Goal: Information Seeking & Learning: Learn about a topic

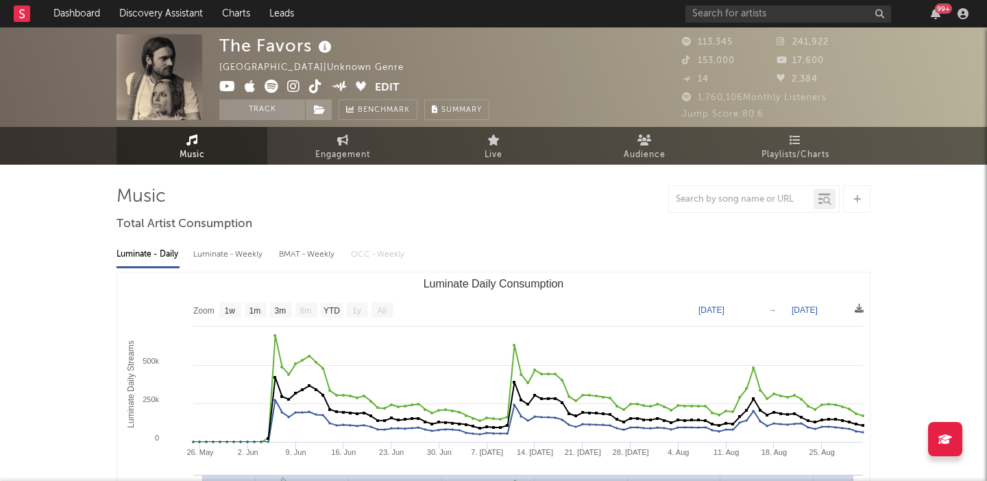
select select "1w"
click at [750, 8] on input "text" at bounding box center [789, 13] width 206 height 17
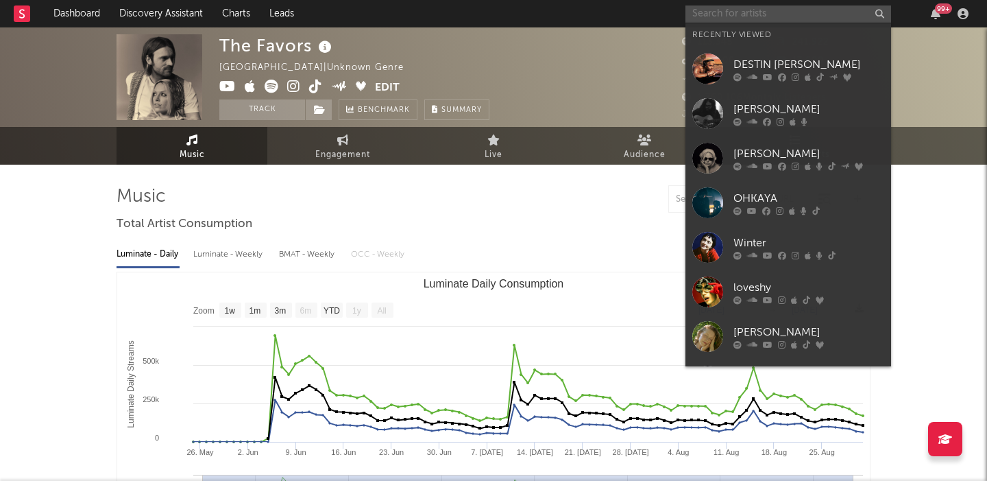
paste input "https://open.spotify.com/track/55SGSBlLldGUGQv7U9edDG?si=UPYX4451TgatiT8ZXsqHuw…"
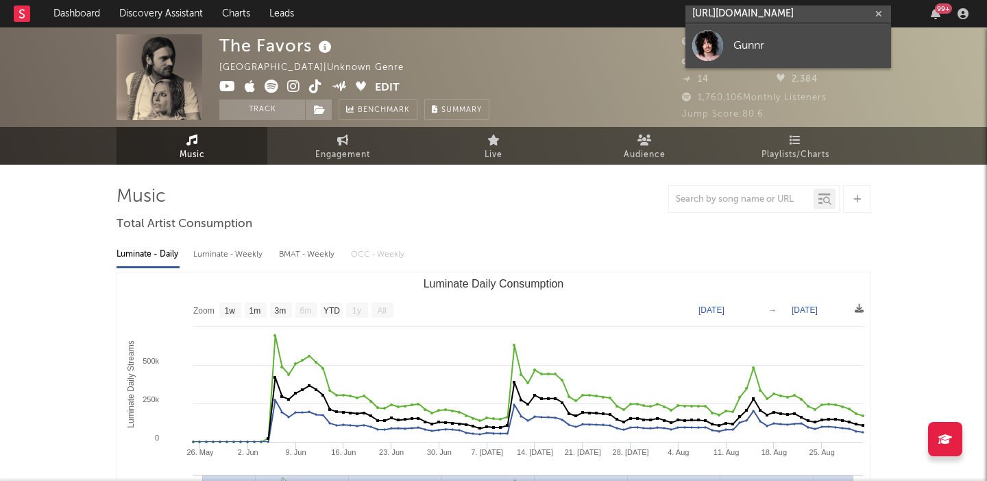
type input "https://open.spotify.com/track/55SGSBlLldGUGQv7U9edDG?si=UPYX4451TgatiT8ZXsqHuw…"
click at [764, 37] on div "Gunnr" at bounding box center [809, 45] width 151 height 16
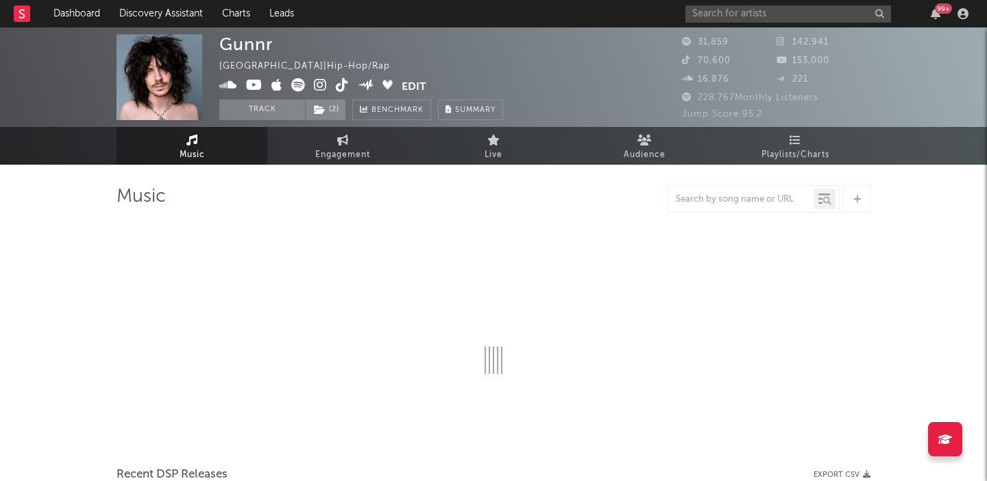
select select "6m"
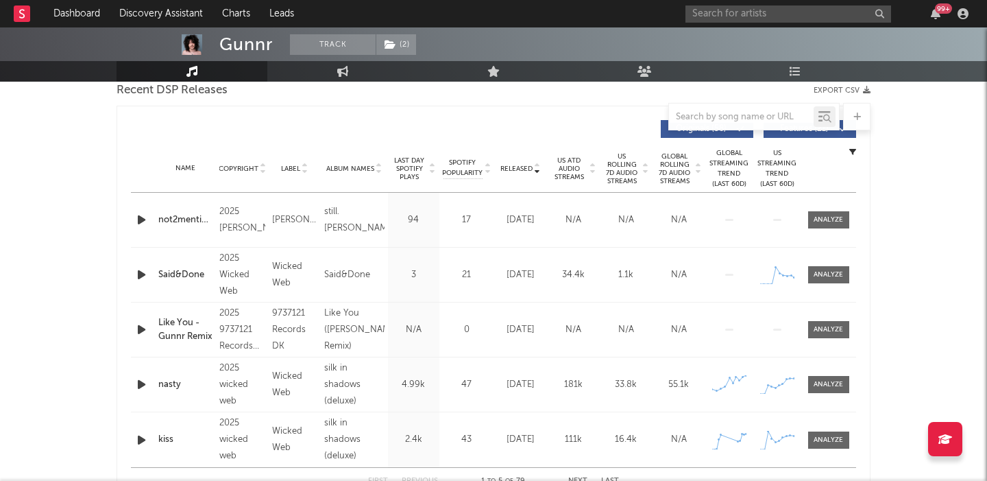
scroll to position [474, 0]
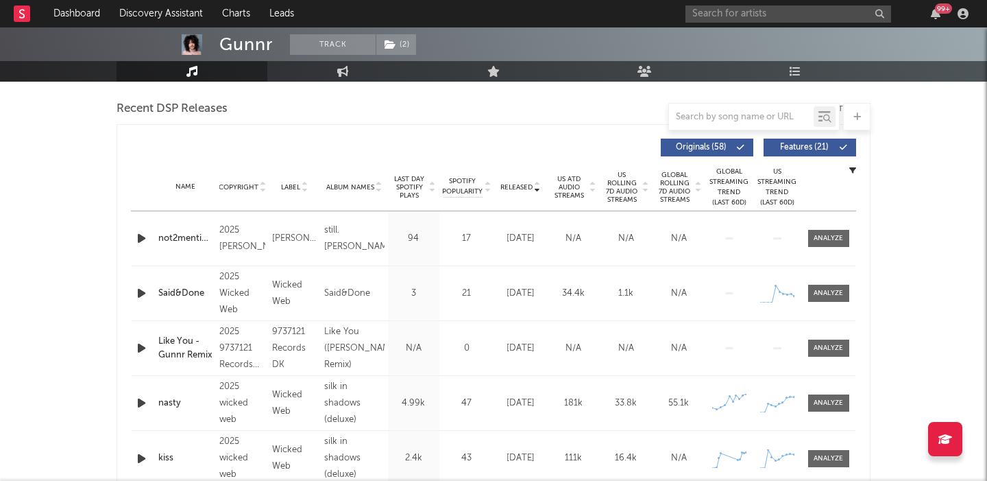
click at [802, 145] on span "Features ( 21 )" at bounding box center [804, 147] width 63 height 8
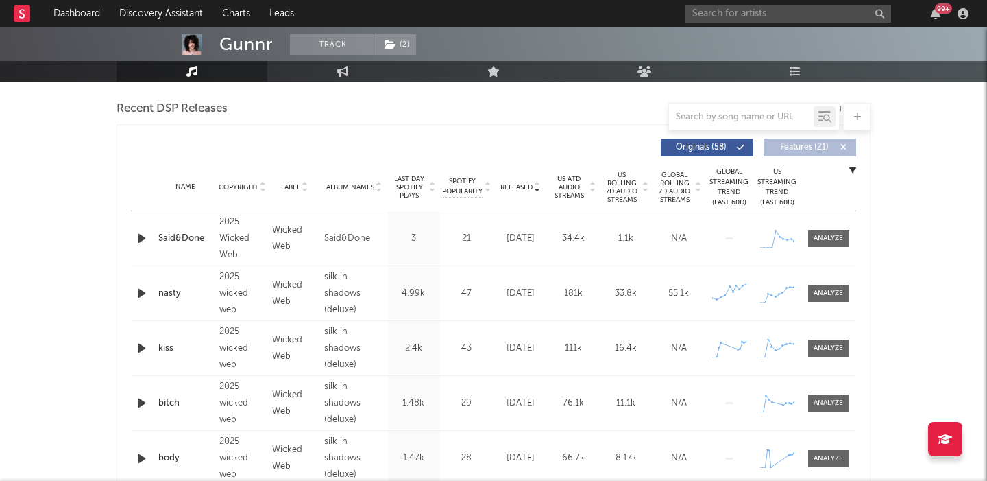
click at [685, 181] on span "Global Rolling 7D Audio Streams" at bounding box center [675, 187] width 38 height 33
click at [724, 7] on input "text" at bounding box center [789, 13] width 206 height 17
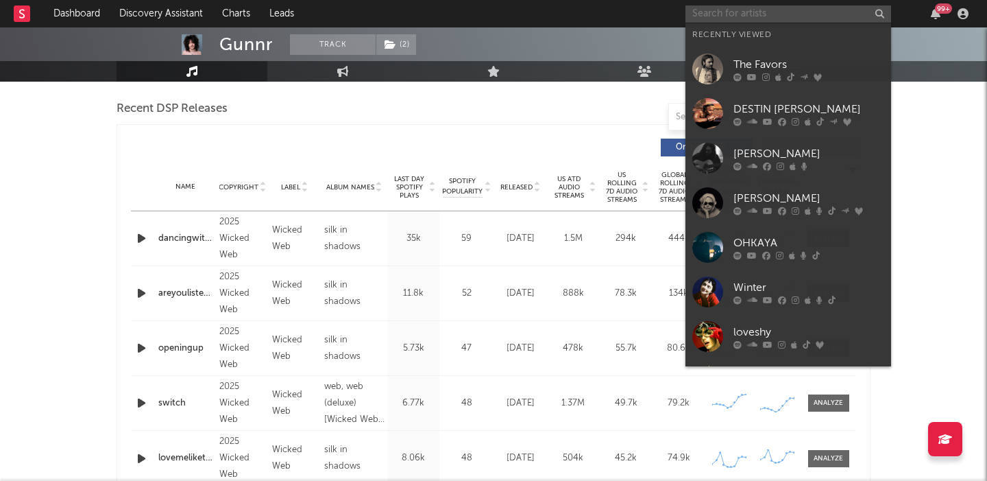
paste input "https://open.spotify.com/artist/2933wDUojoQmvqSdTAE5NB?si=0_BgVqh5TDOaqg9YnpdcIA"
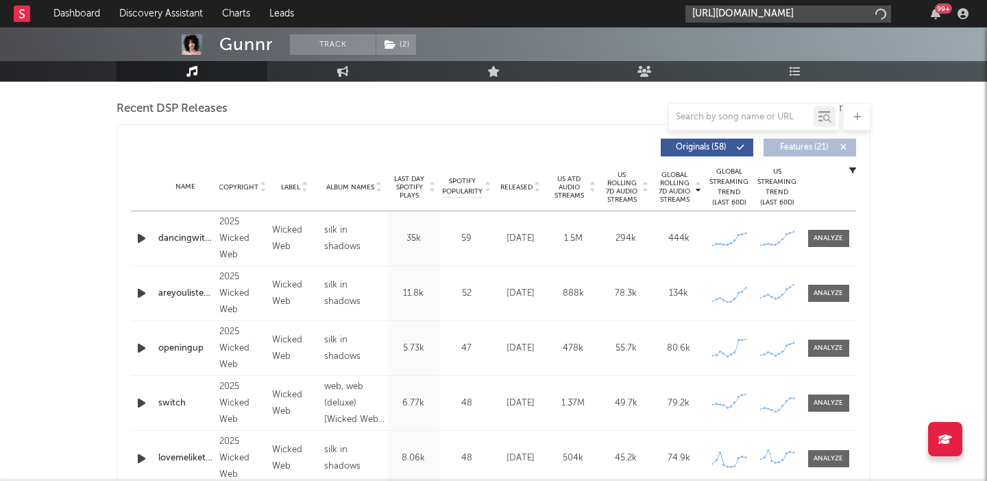
scroll to position [0, 236]
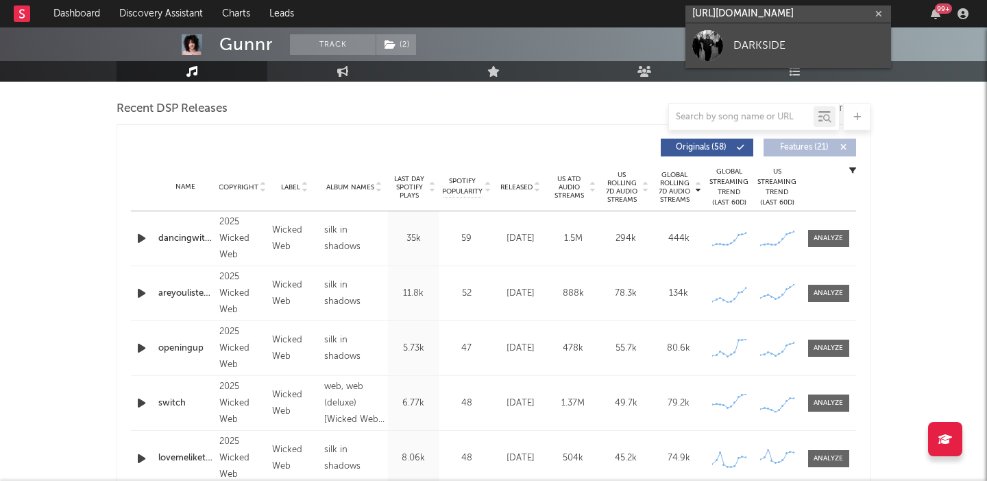
type input "https://open.spotify.com/artist/2933wDUojoQmvqSdTAE5NB?si=0_BgVqh5TDOaqg9YnpdcIA"
click at [749, 38] on div "DARKSIDE" at bounding box center [809, 45] width 151 height 16
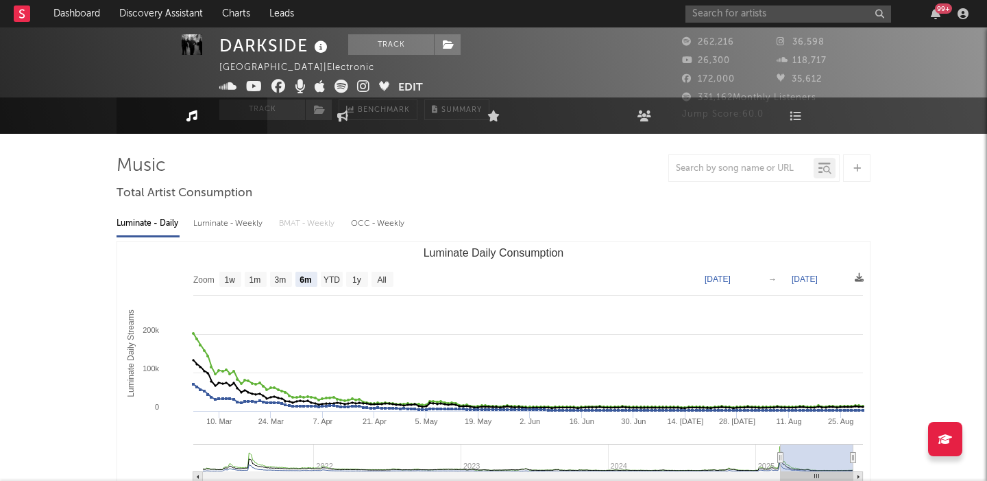
scroll to position [4, 0]
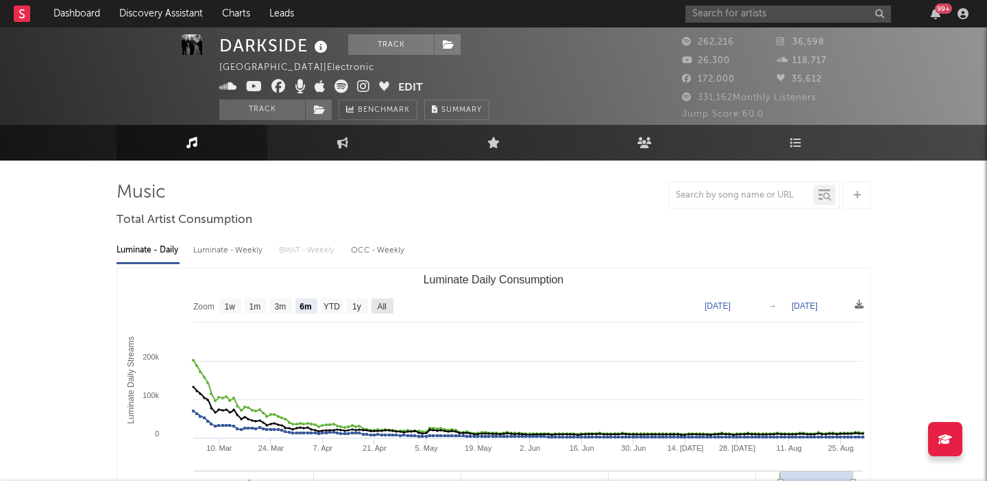
click at [374, 302] on rect "Luminate Daily Consumption" at bounding box center [383, 305] width 22 height 15
select select "All"
type input "2021-03-31"
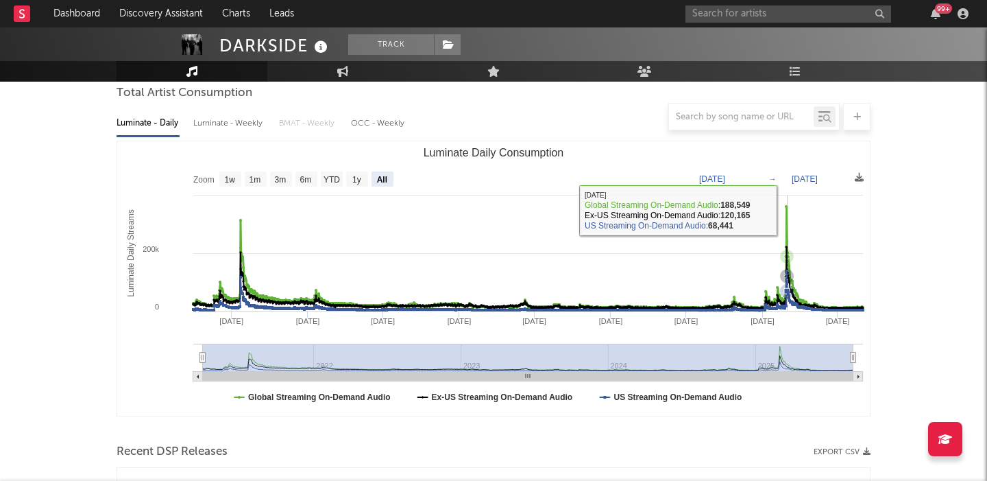
scroll to position [366, 0]
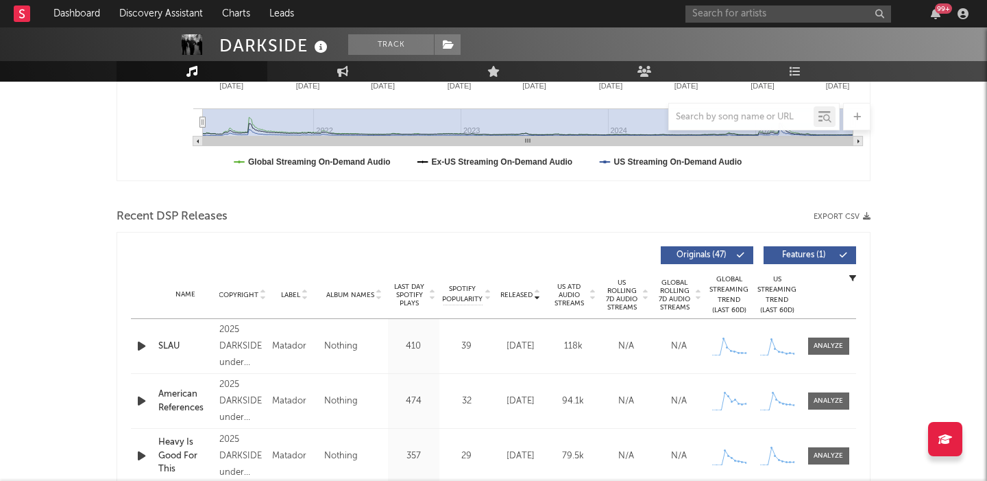
click at [797, 255] on span "Features ( 1 )" at bounding box center [804, 255] width 63 height 8
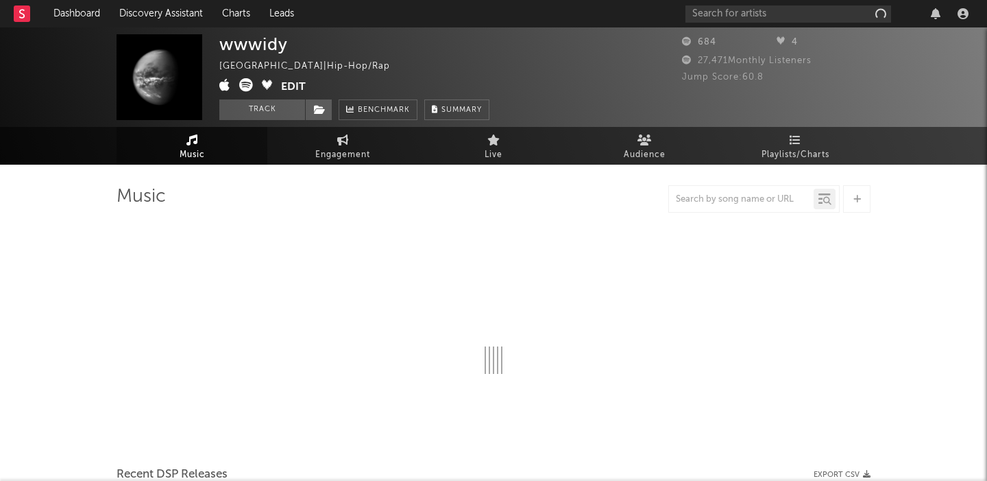
select select "6m"
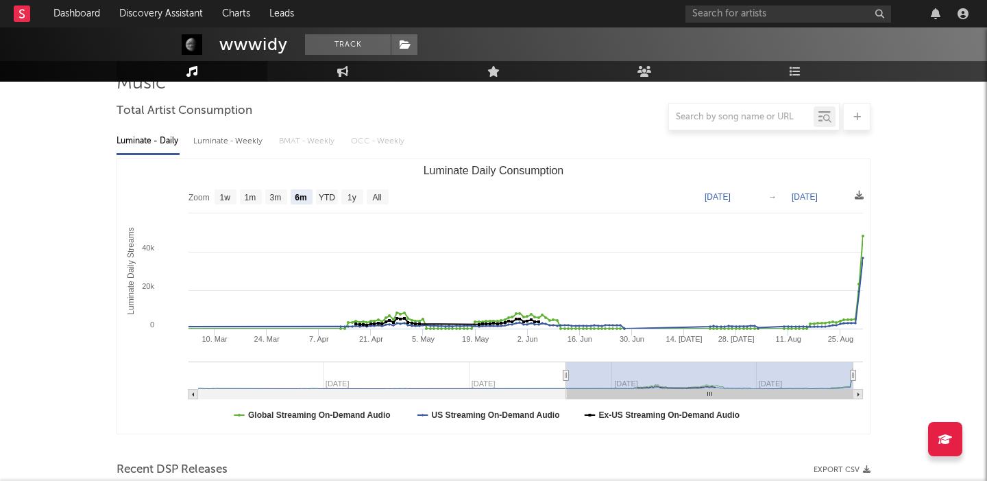
scroll to position [466, 0]
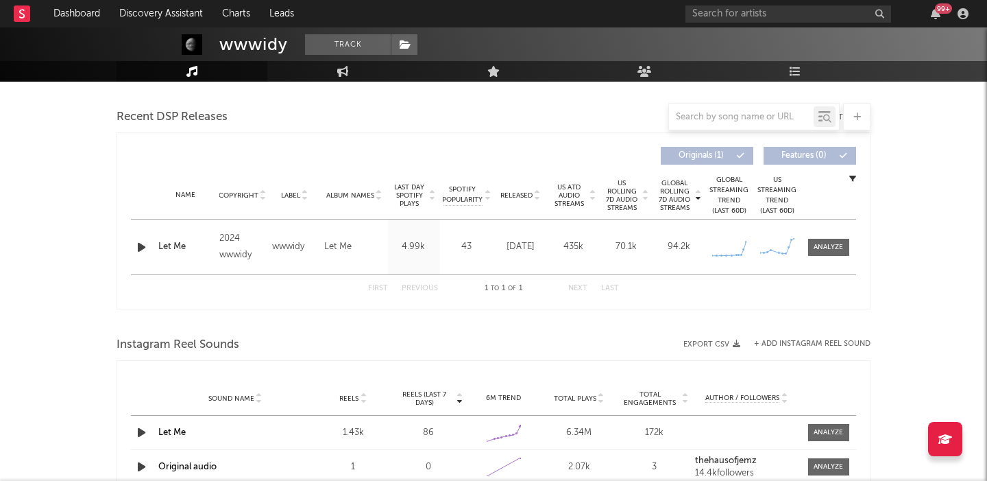
click at [149, 245] on div at bounding box center [142, 247] width 17 height 17
click at [138, 250] on icon "button" at bounding box center [141, 247] width 14 height 17
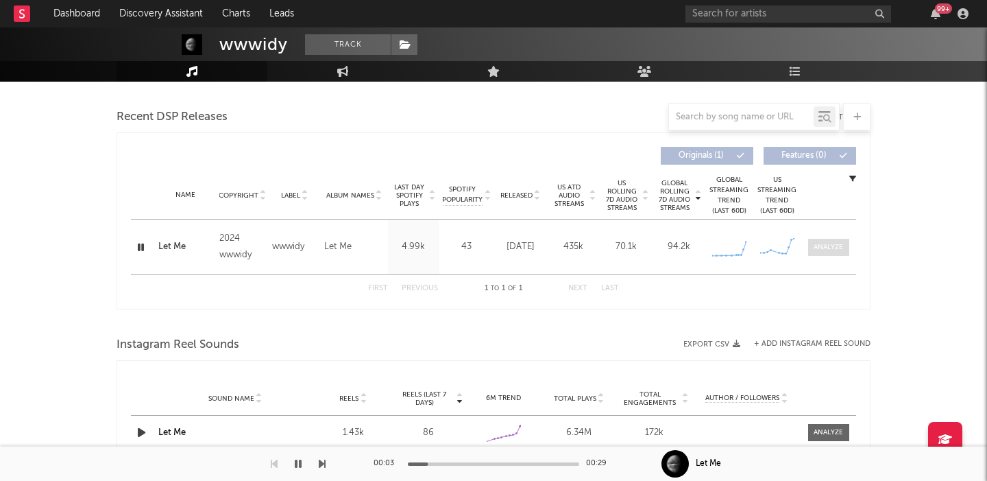
click at [835, 246] on div at bounding box center [828, 247] width 29 height 10
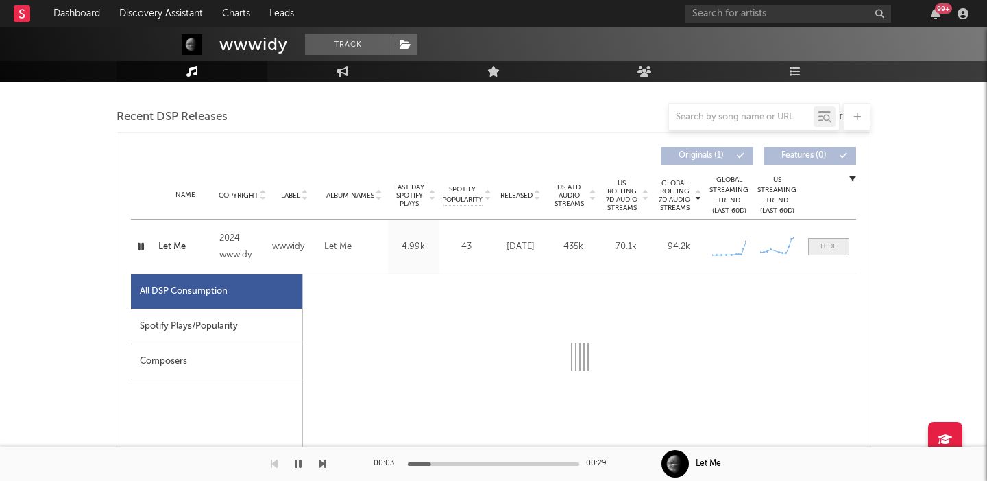
scroll to position [623, 0]
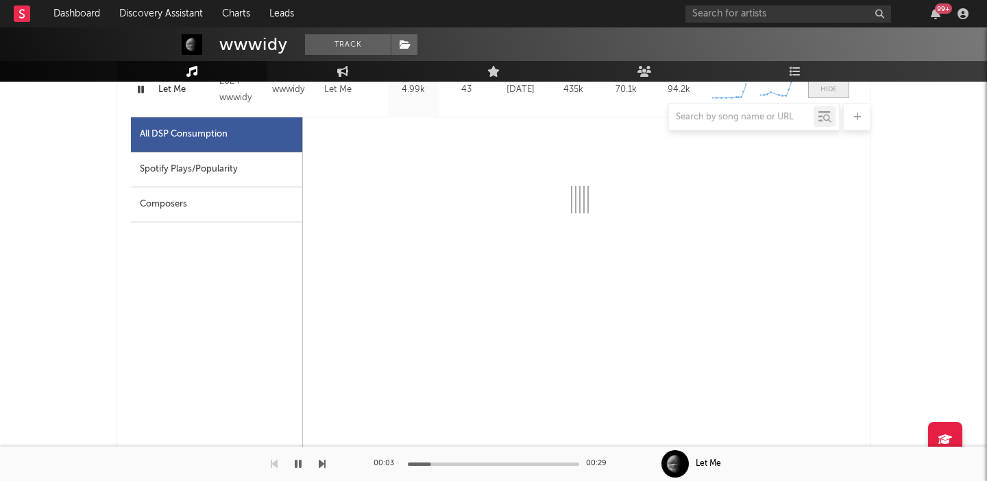
select select "1w"
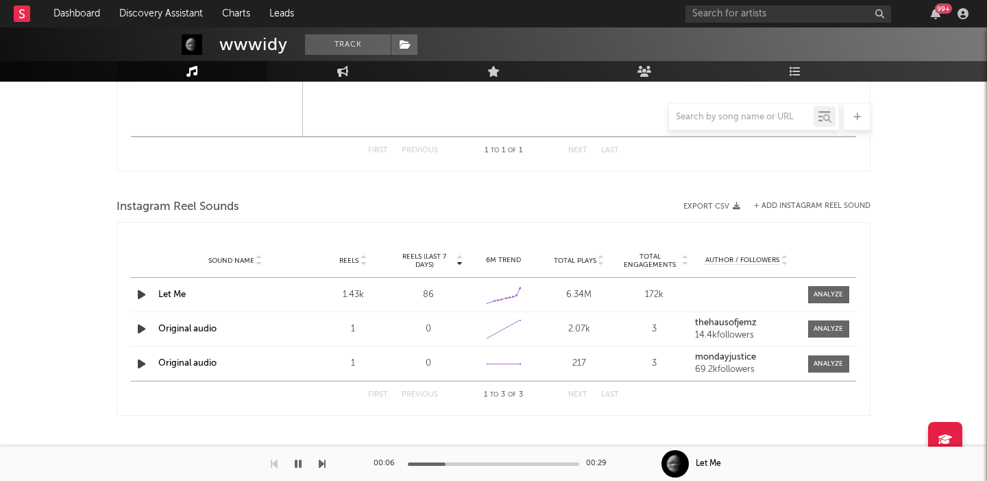
scroll to position [0, 0]
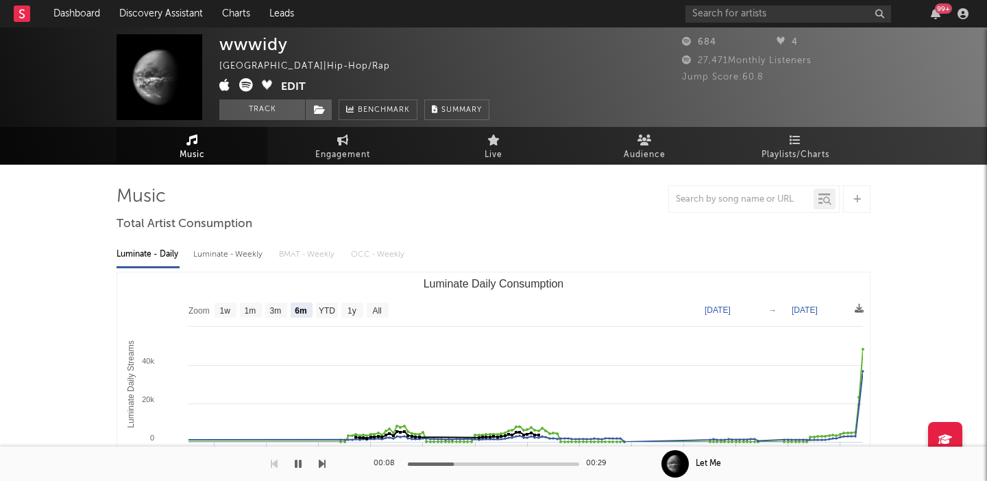
click at [245, 88] on icon at bounding box center [246, 85] width 14 height 14
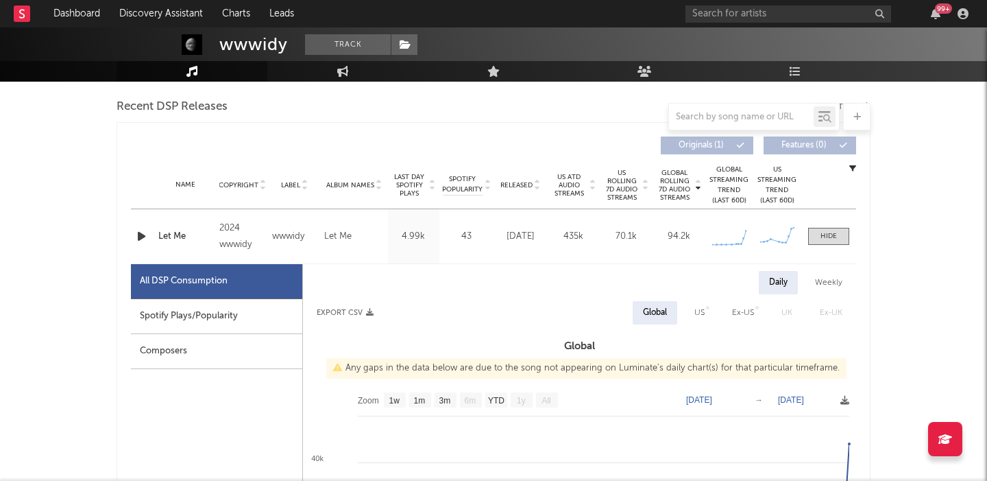
scroll to position [501, 0]
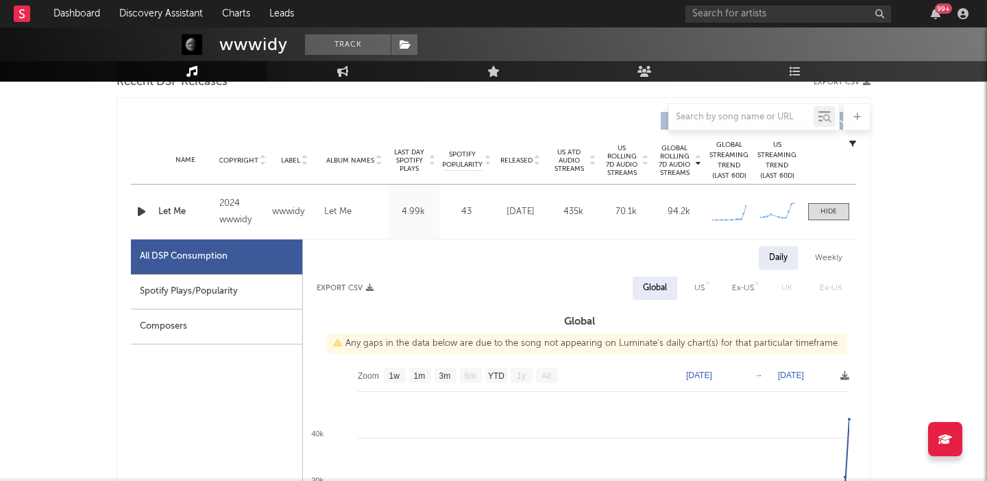
click at [141, 211] on icon "button" at bounding box center [141, 211] width 14 height 17
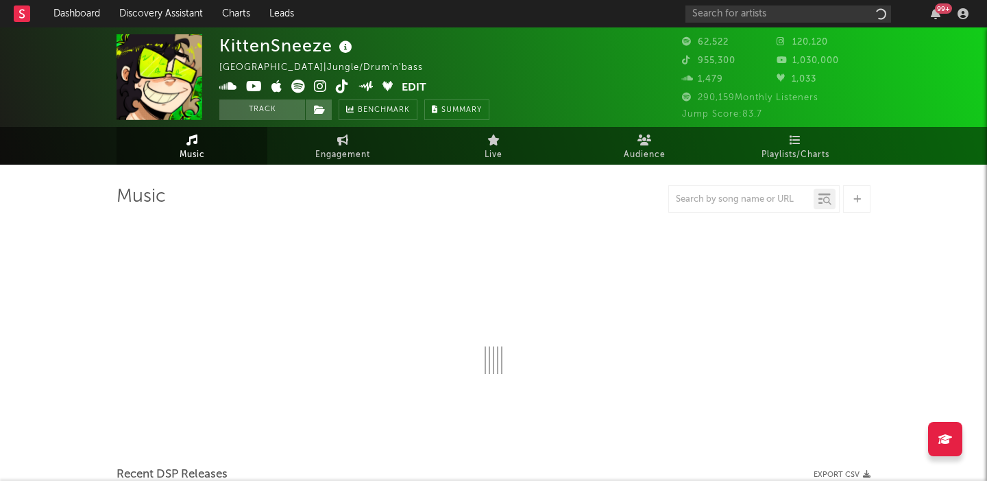
select select "6m"
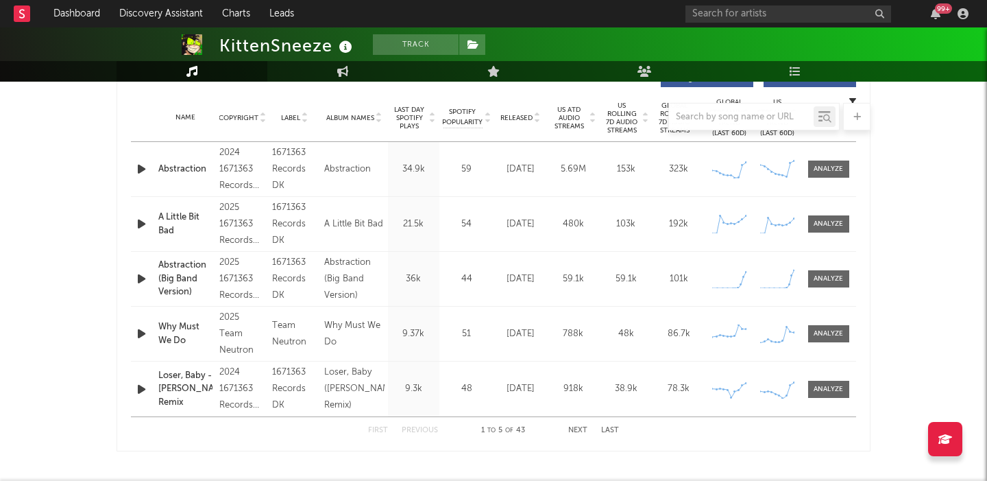
scroll to position [533, 0]
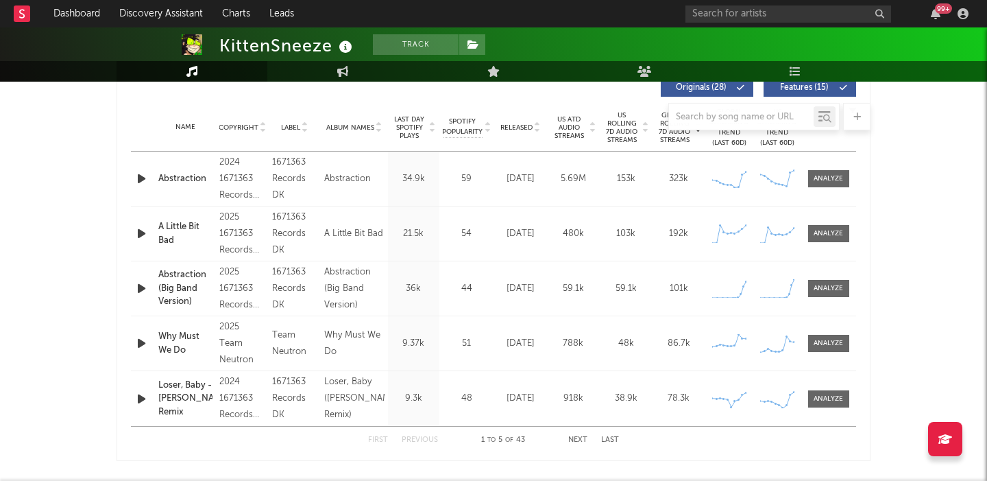
click at [137, 181] on icon "button" at bounding box center [141, 178] width 14 height 17
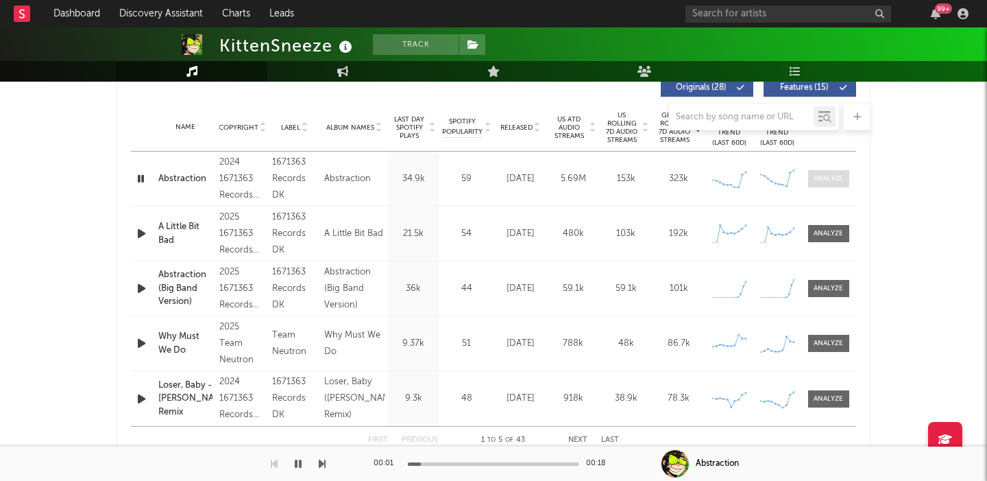
click at [843, 180] on div at bounding box center [828, 178] width 29 height 10
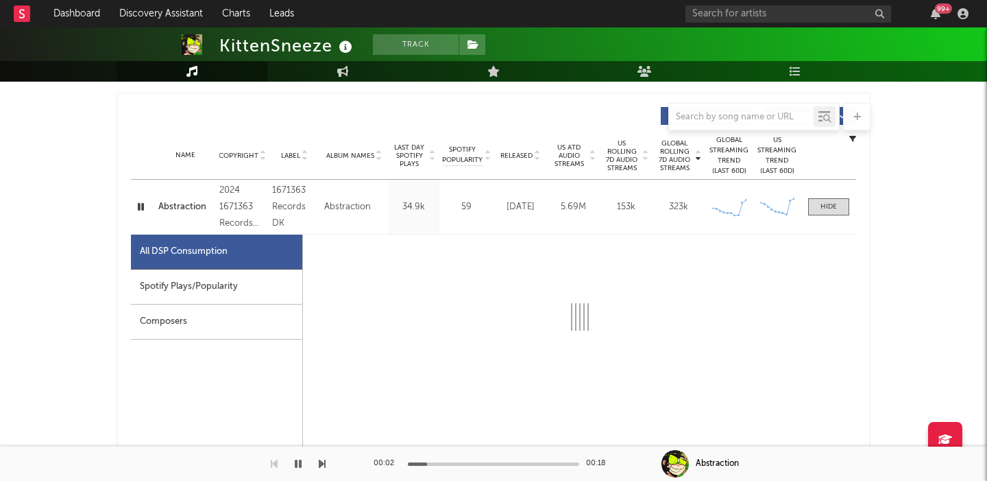
select select "6m"
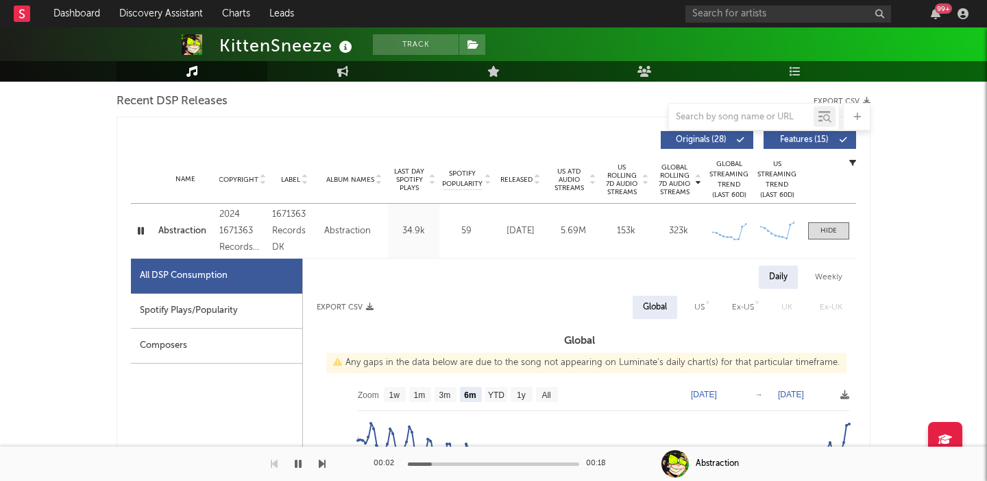
scroll to position [470, 0]
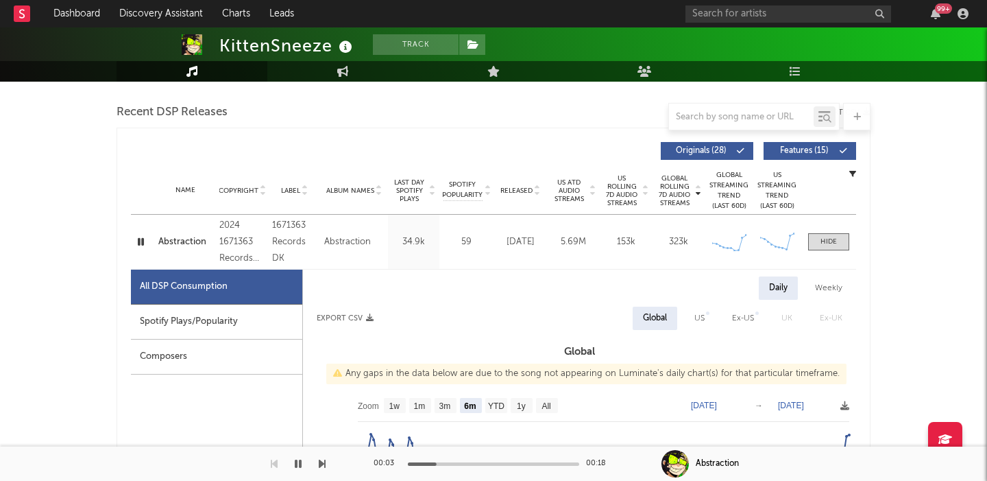
click at [817, 155] on button "Features ( 15 )" at bounding box center [810, 151] width 93 height 18
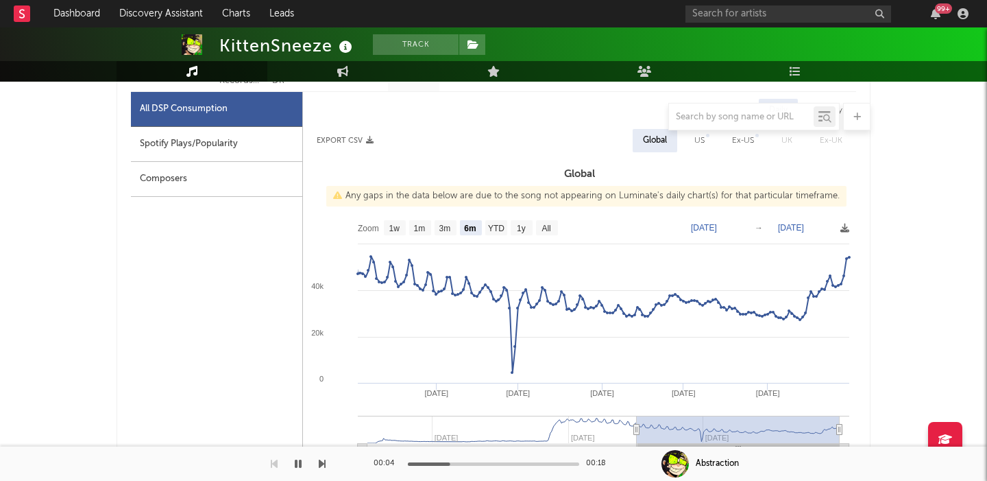
scroll to position [628, 0]
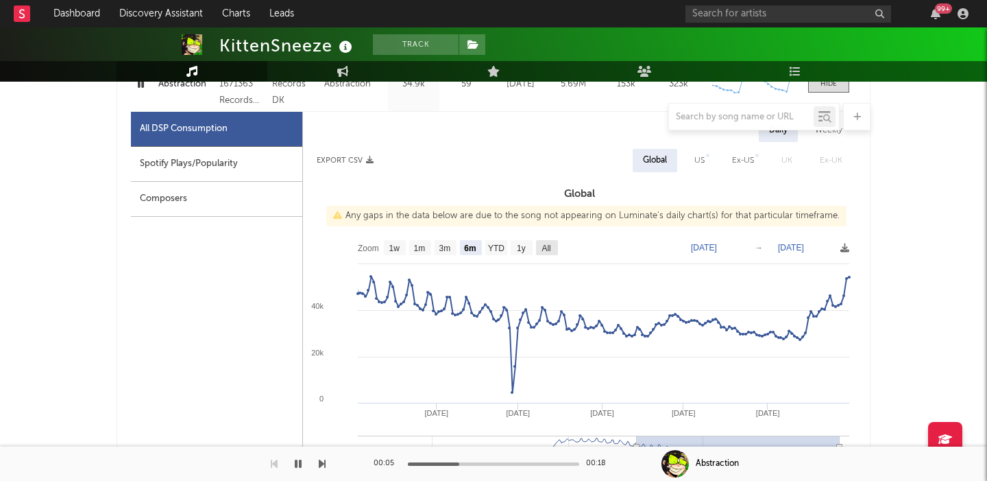
click at [547, 249] on text "All" at bounding box center [546, 248] width 9 height 10
select select "All"
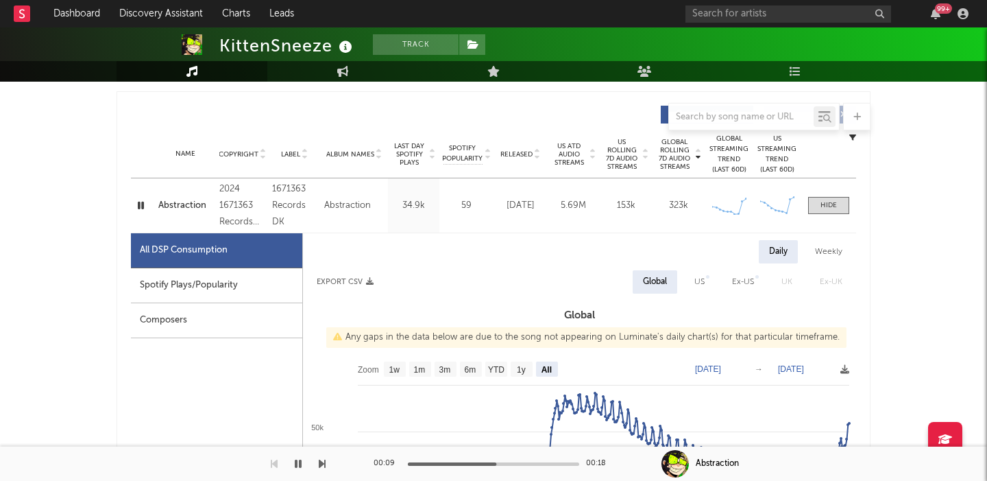
scroll to position [506, 0]
click at [844, 199] on span at bounding box center [828, 205] width 41 height 17
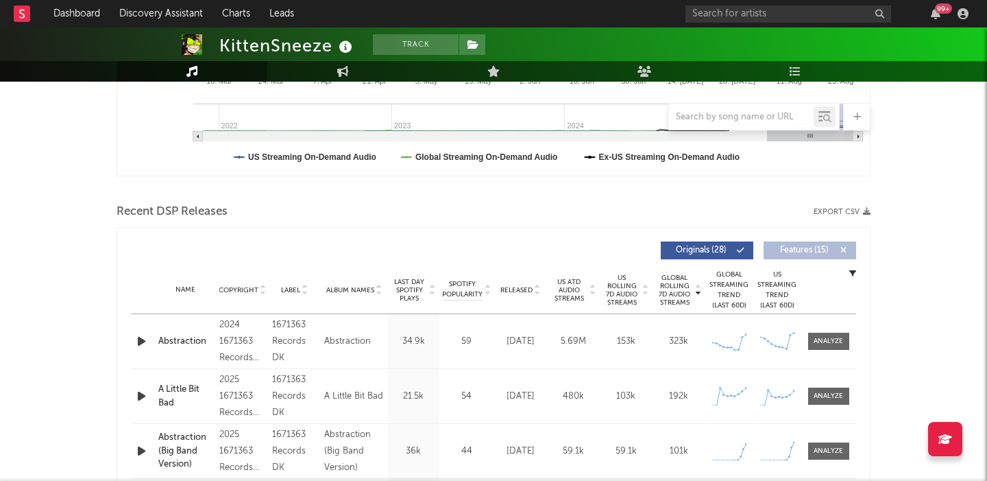
scroll to position [0, 0]
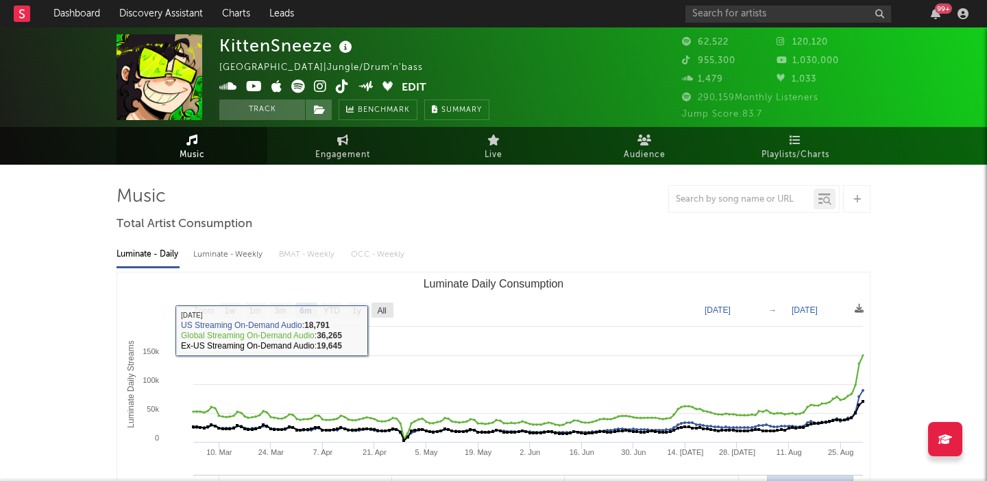
click at [387, 316] on rect "Luminate Daily Consumption" at bounding box center [383, 309] width 22 height 15
select select "All"
type input "2021-11-28"
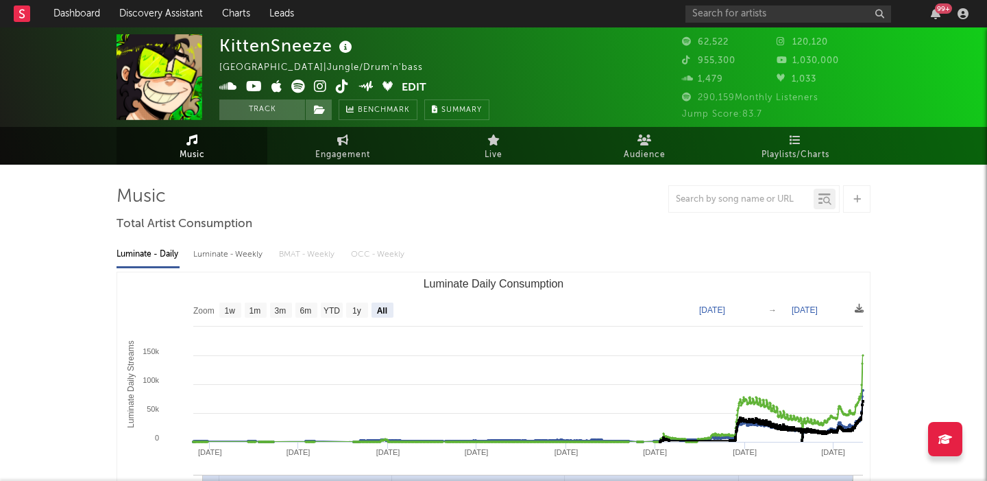
click at [321, 89] on icon at bounding box center [320, 87] width 13 height 14
click at [315, 117] on span at bounding box center [318, 109] width 27 height 21
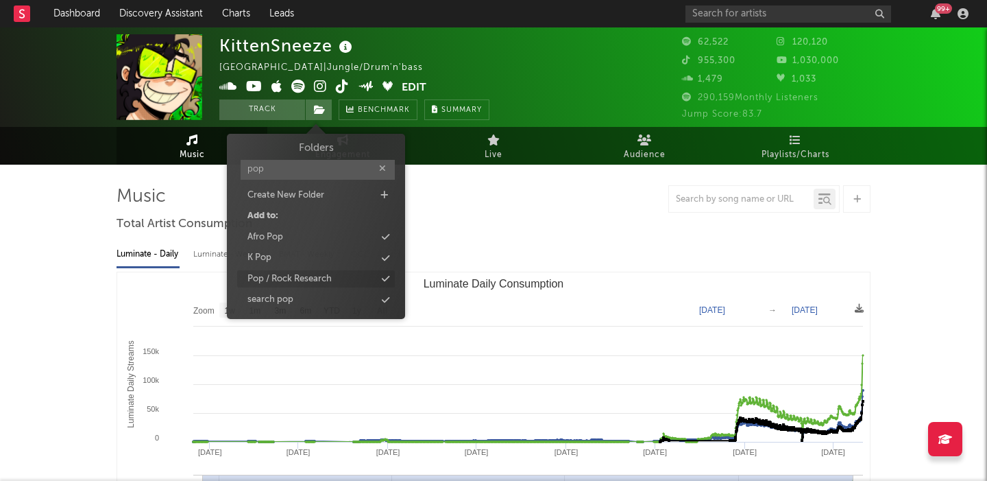
type input "pop"
click at [318, 285] on div "Pop / Rock Research" at bounding box center [290, 279] width 84 height 14
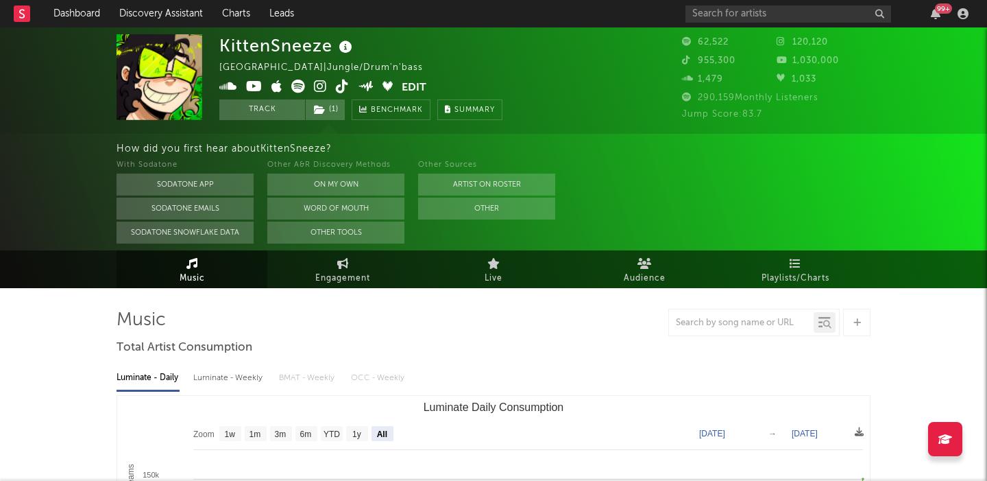
click at [250, 88] on icon at bounding box center [254, 87] width 16 height 14
click at [322, 88] on icon at bounding box center [320, 87] width 13 height 14
click at [298, 80] on icon at bounding box center [298, 87] width 14 height 14
click at [252, 75] on div "United States | Jungle/Drum'n'bass" at bounding box center [328, 68] width 219 height 16
click at [252, 90] on icon at bounding box center [254, 87] width 16 height 14
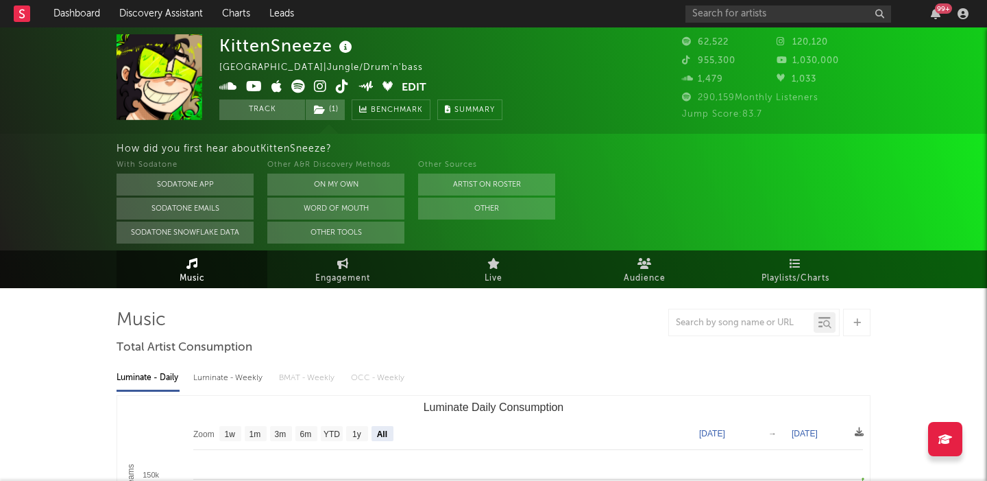
click at [298, 86] on icon at bounding box center [298, 87] width 14 height 14
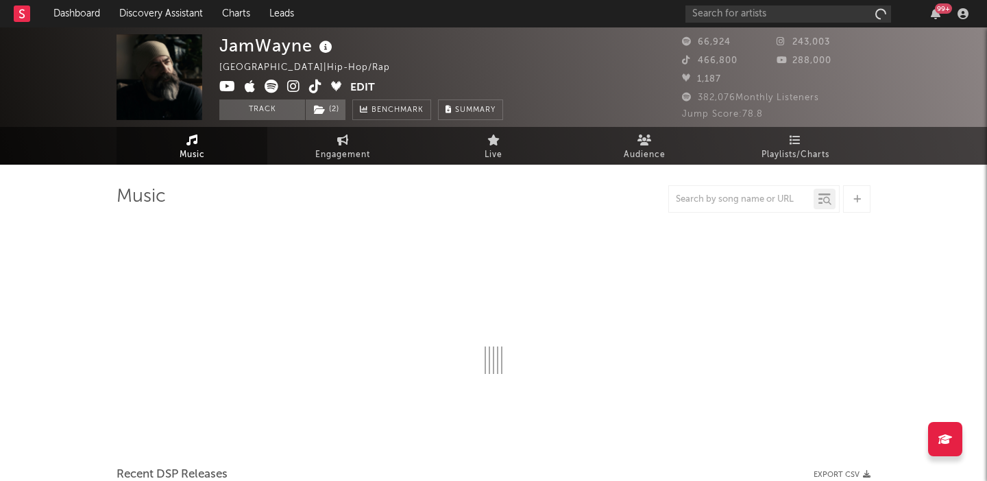
select select "6m"
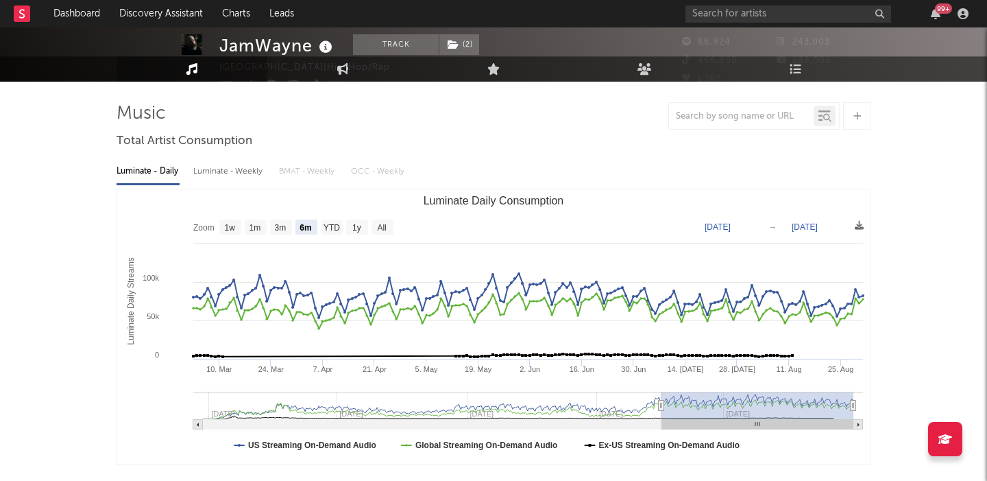
scroll to position [455, 0]
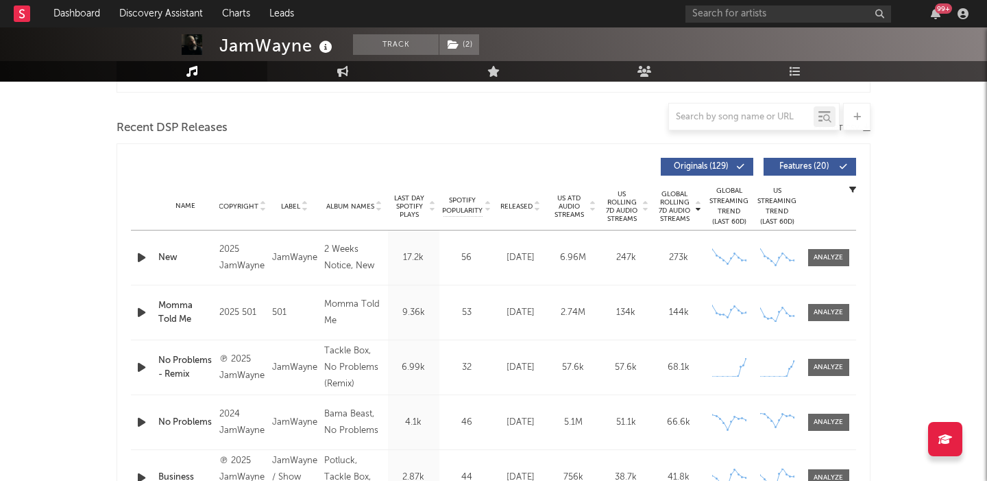
click at [516, 208] on span "Released" at bounding box center [517, 206] width 32 height 8
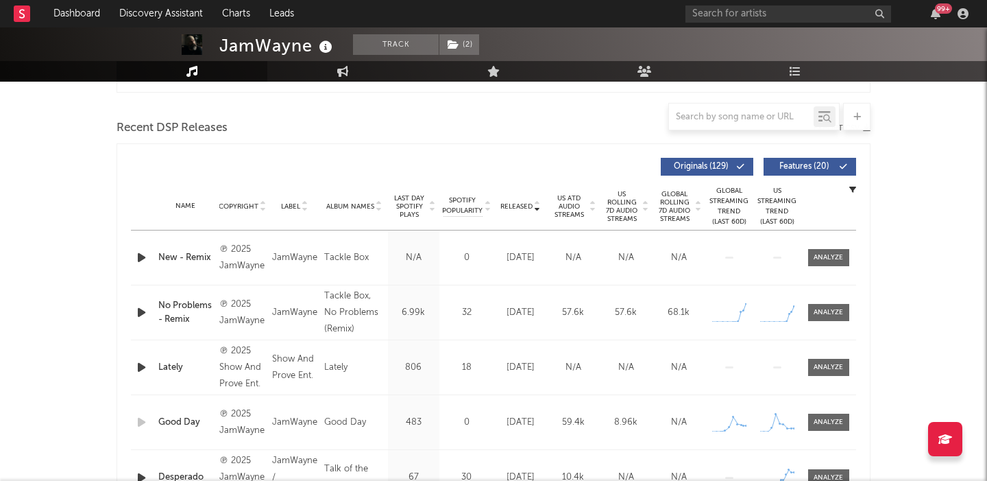
click at [828, 173] on button "Features ( 20 )" at bounding box center [810, 167] width 93 height 18
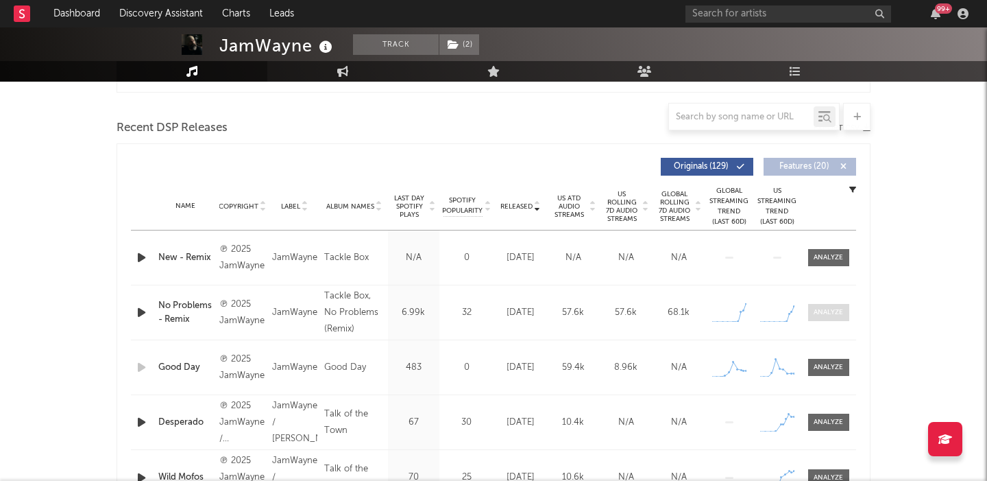
click at [828, 308] on div at bounding box center [828, 312] width 29 height 10
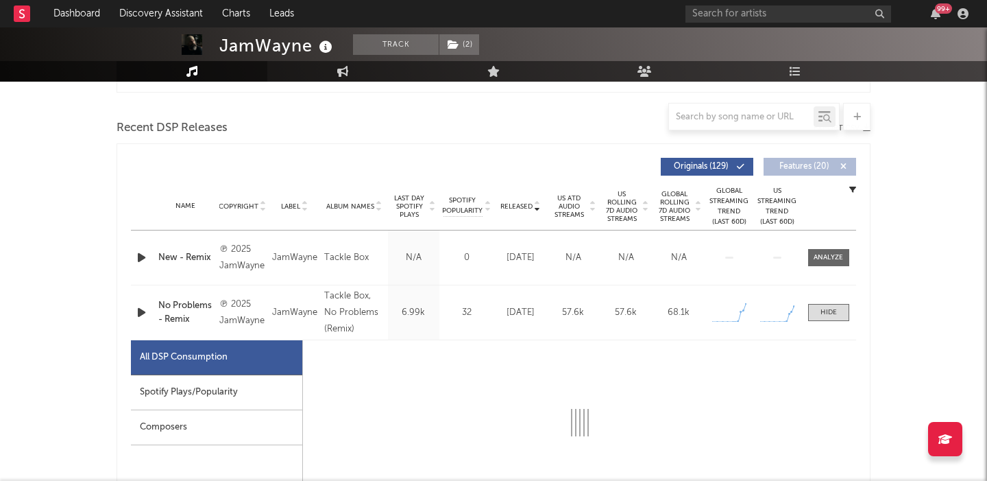
select select "1w"
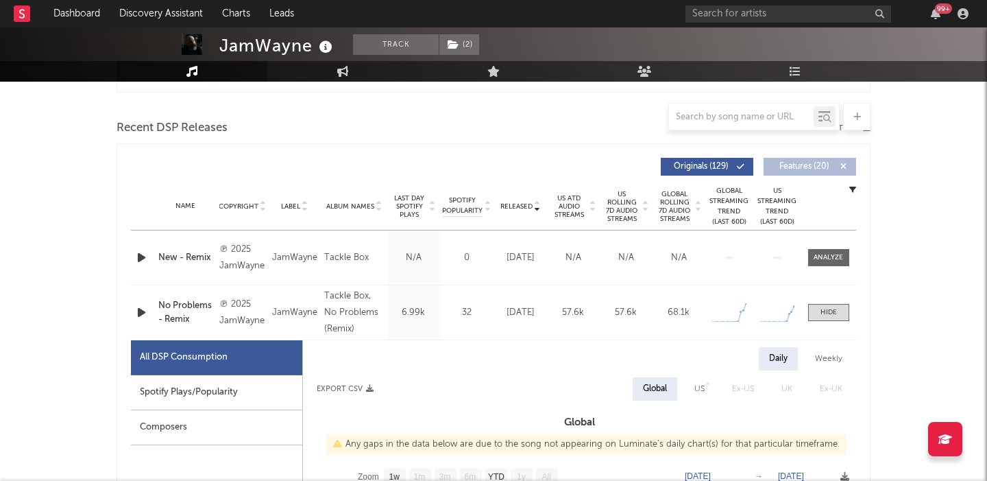
scroll to position [655, 0]
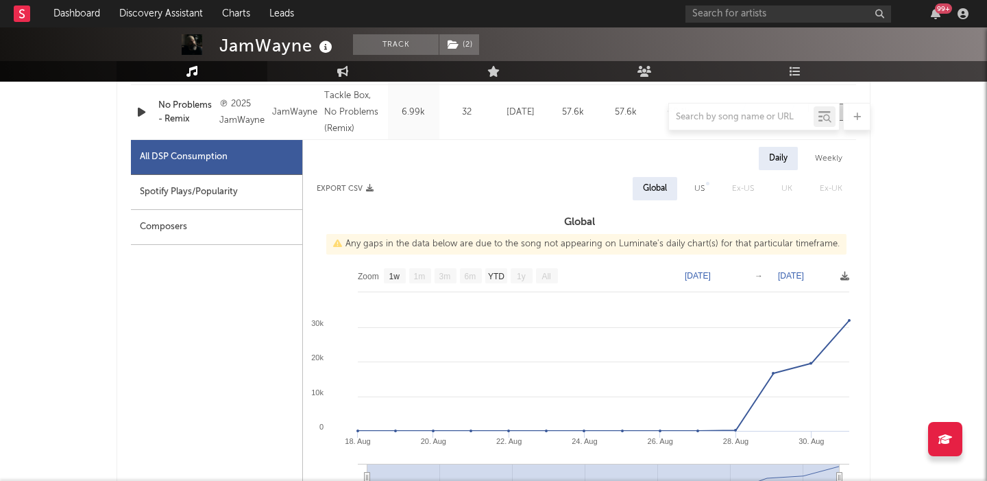
click at [697, 186] on div "US" at bounding box center [700, 188] width 10 height 16
select select "1w"
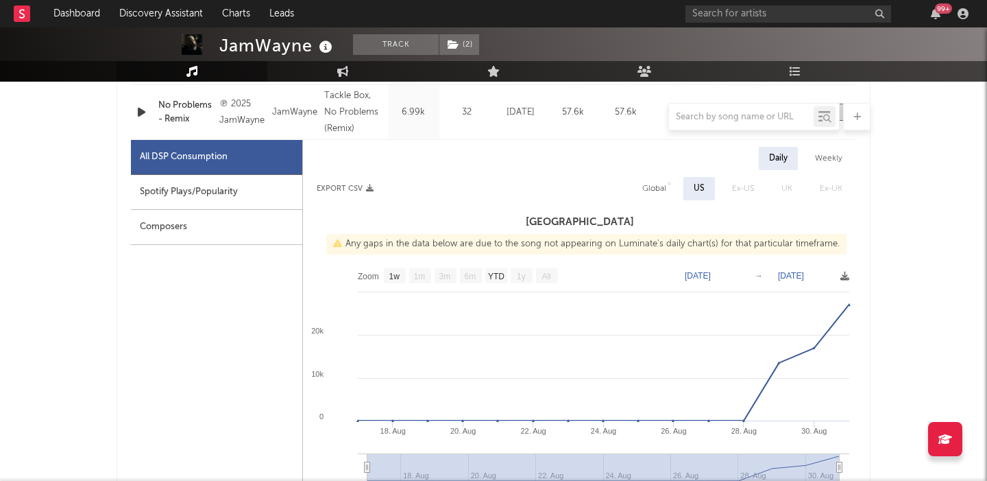
click at [143, 106] on div at bounding box center [494, 116] width 754 height 27
click at [148, 113] on div at bounding box center [494, 116] width 754 height 27
click at [141, 113] on div at bounding box center [494, 116] width 754 height 27
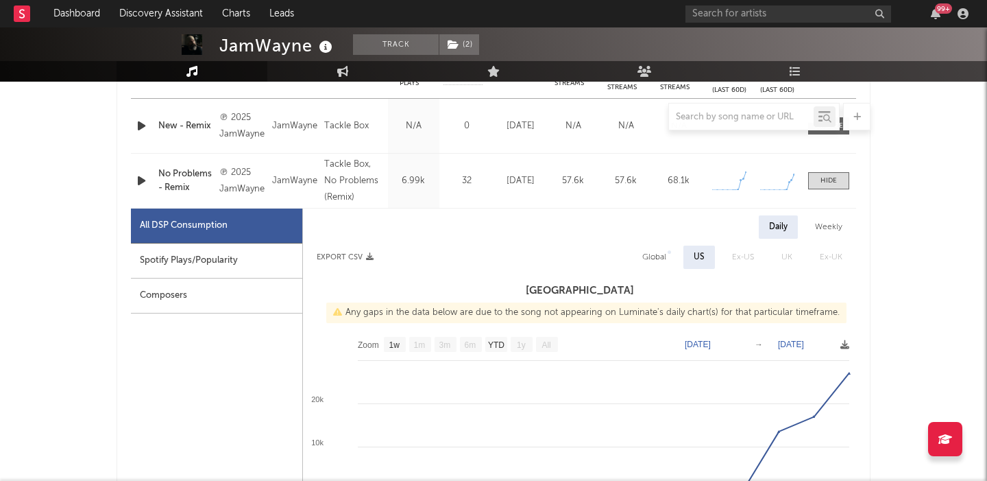
click at [144, 178] on icon "button" at bounding box center [141, 180] width 14 height 17
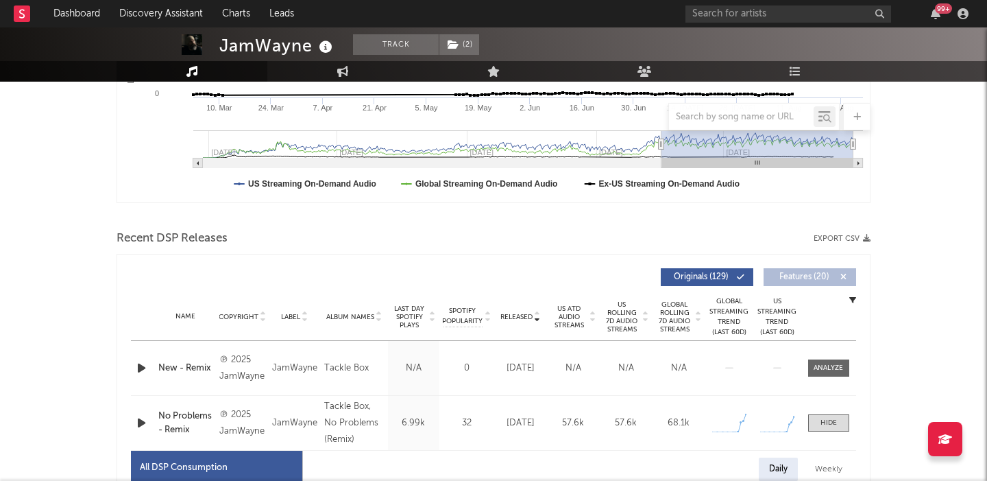
scroll to position [0, 0]
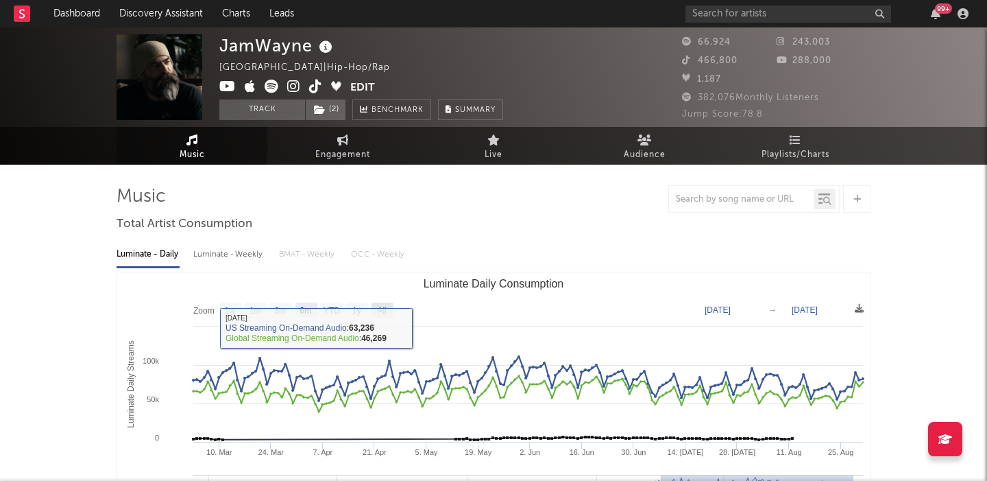
click at [386, 310] on text "All" at bounding box center [381, 311] width 9 height 10
select select "All"
type input "2023-12-26"
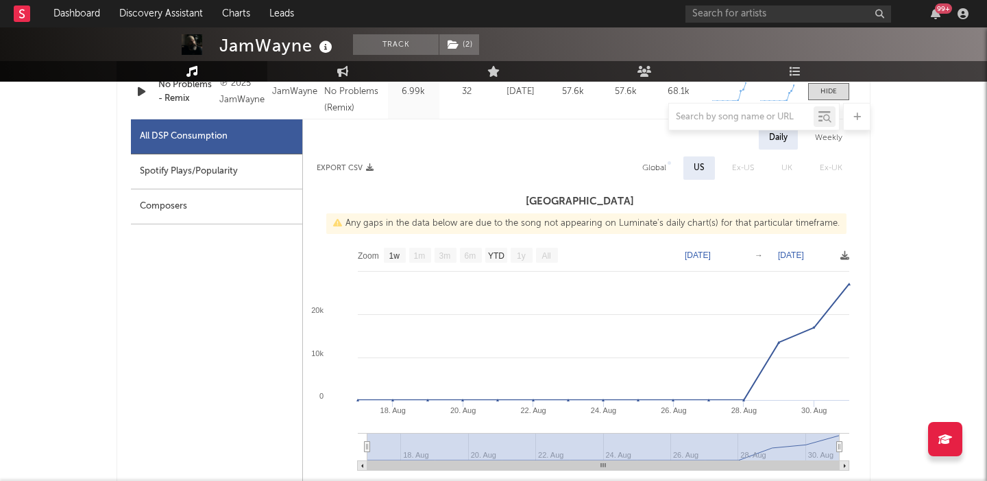
scroll to position [653, 0]
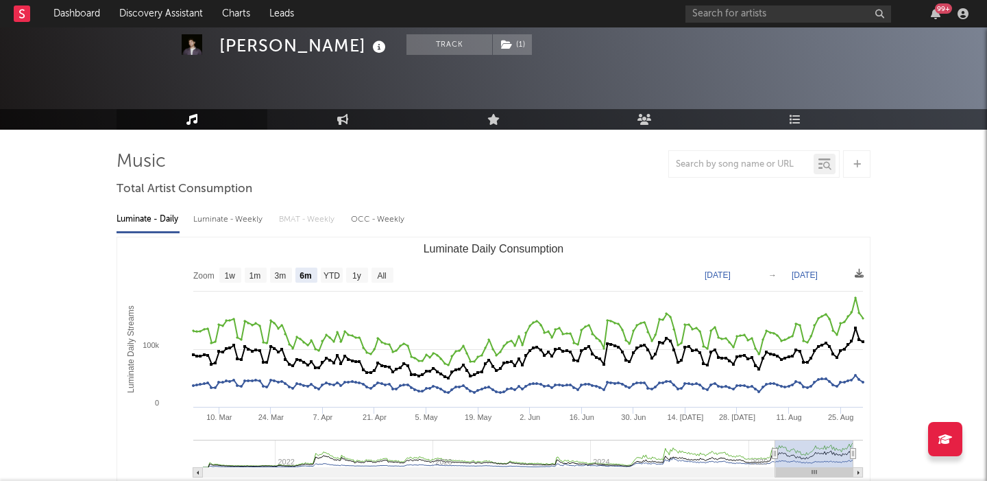
scroll to position [62, 0]
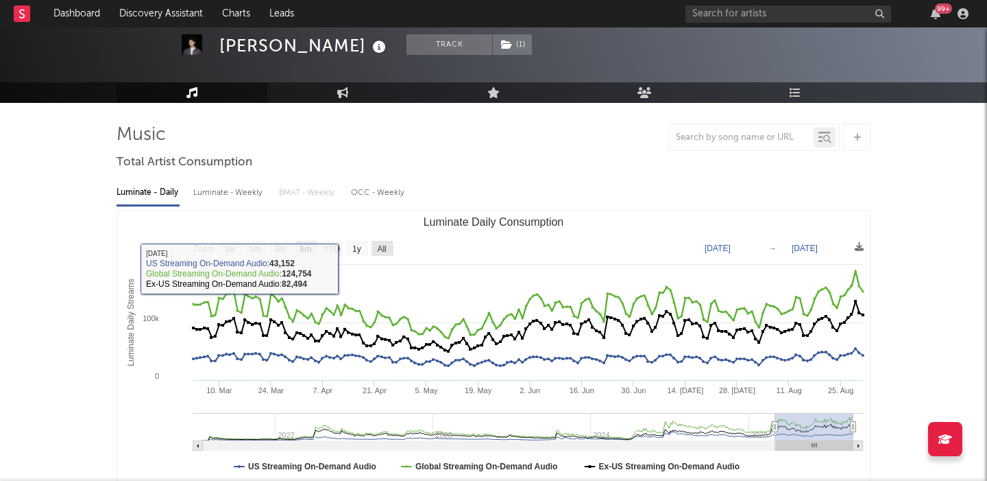
click at [383, 252] on text "All" at bounding box center [381, 249] width 9 height 10
select select "All"
type input "[DATE]"
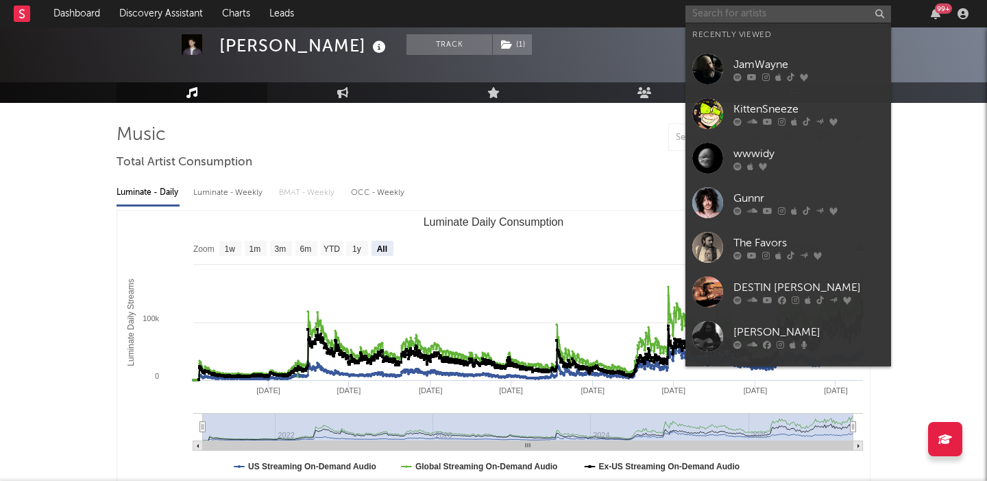
click at [753, 19] on input "text" at bounding box center [789, 13] width 206 height 17
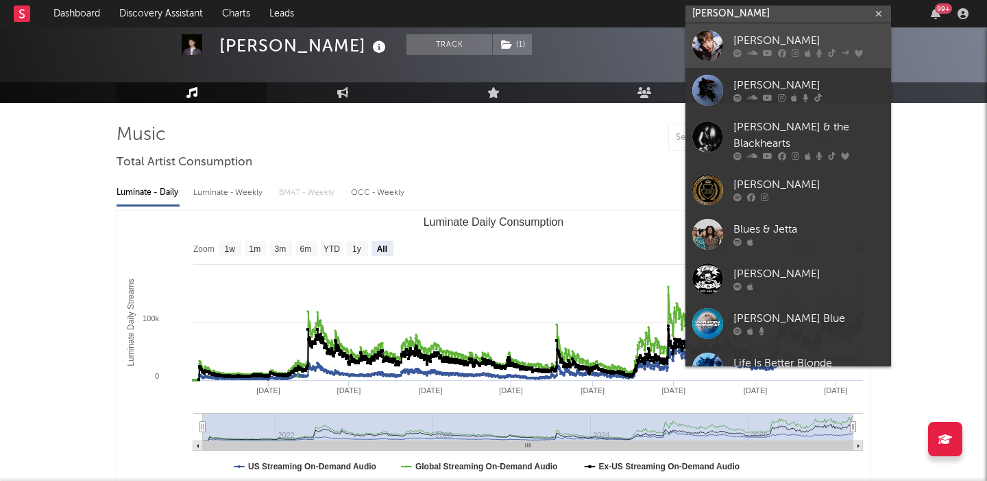
type input "[PERSON_NAME]"
click at [767, 29] on link "Jett Blyton" at bounding box center [789, 45] width 206 height 45
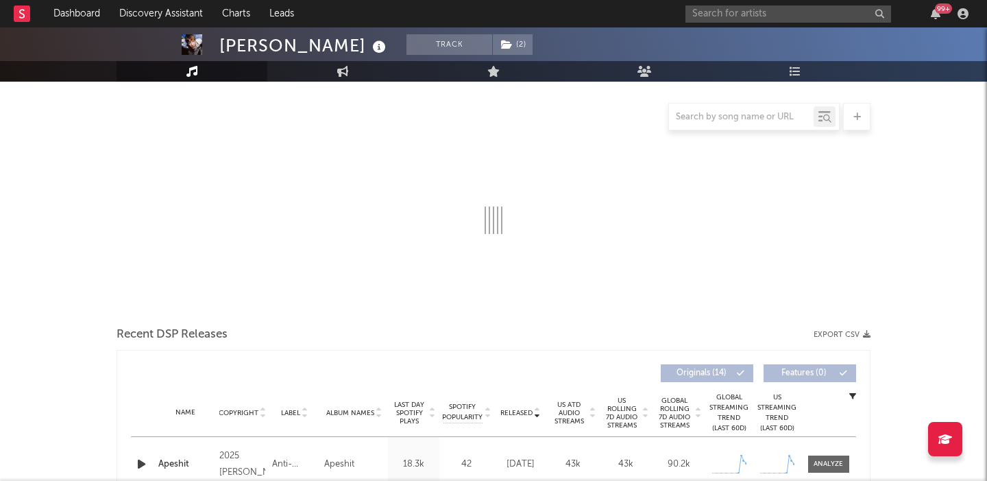
select select "1w"
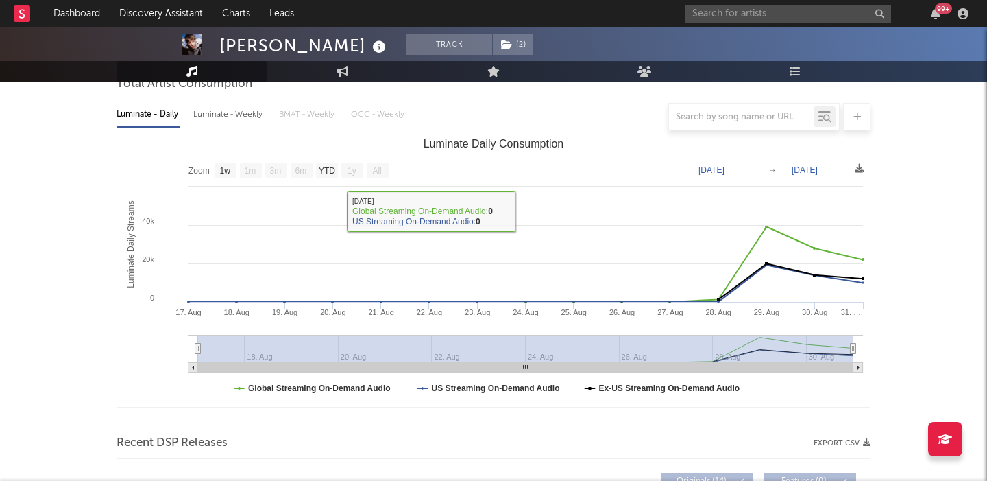
scroll to position [493, 0]
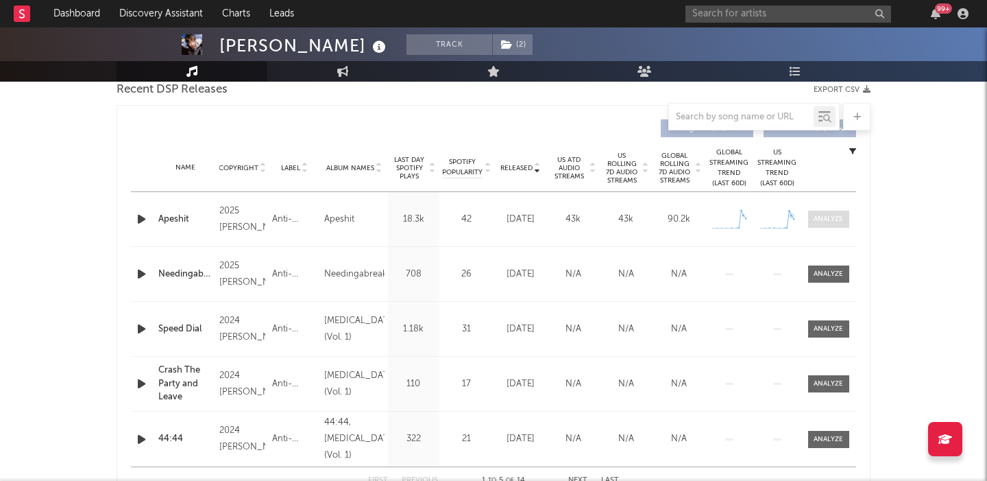
click at [826, 215] on div at bounding box center [828, 219] width 29 height 10
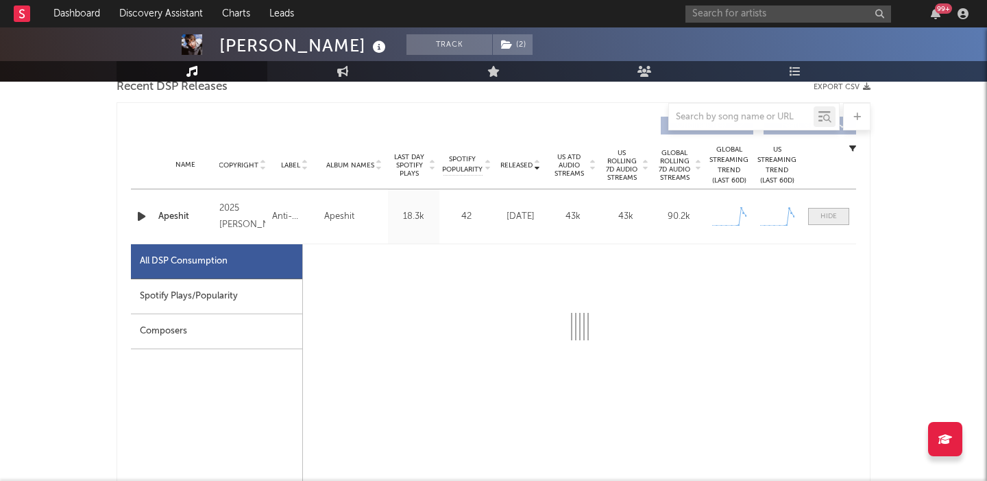
select select "1w"
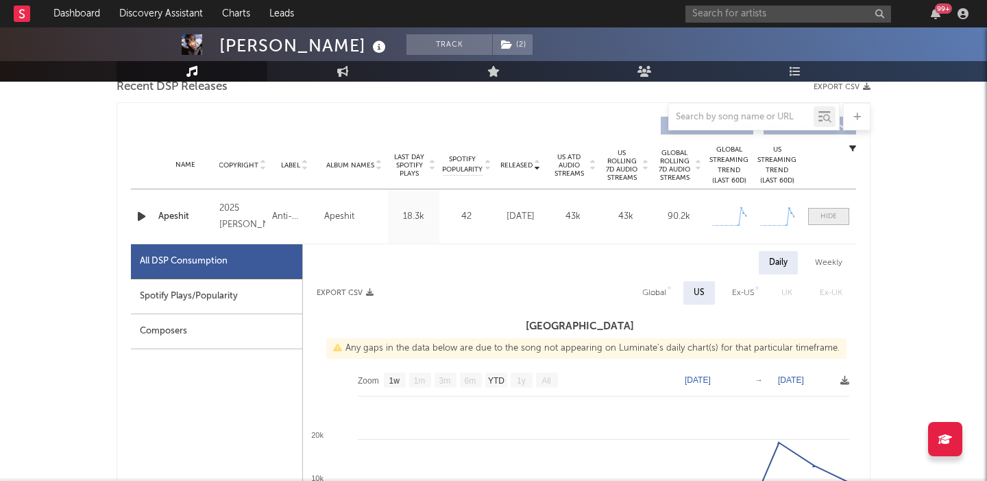
scroll to position [646, 0]
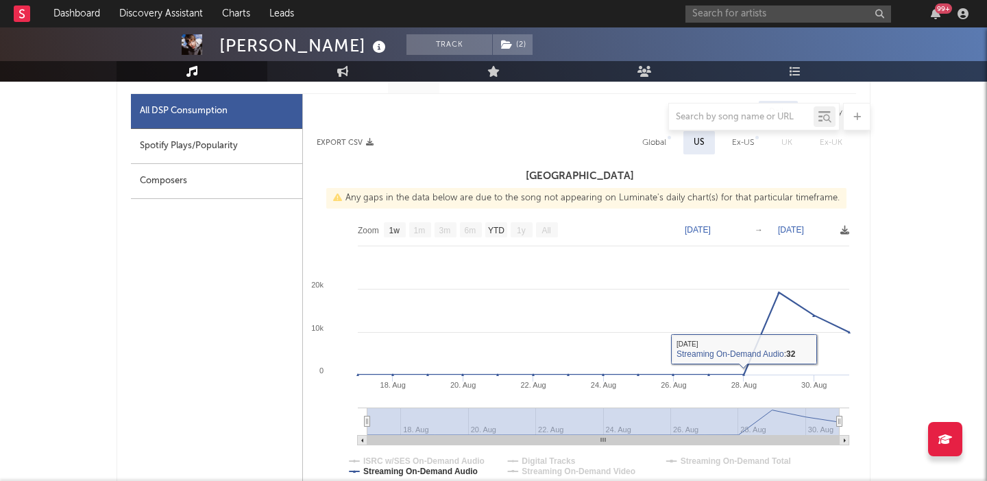
click at [662, 141] on div "Global" at bounding box center [655, 142] width 24 height 16
select select "1w"
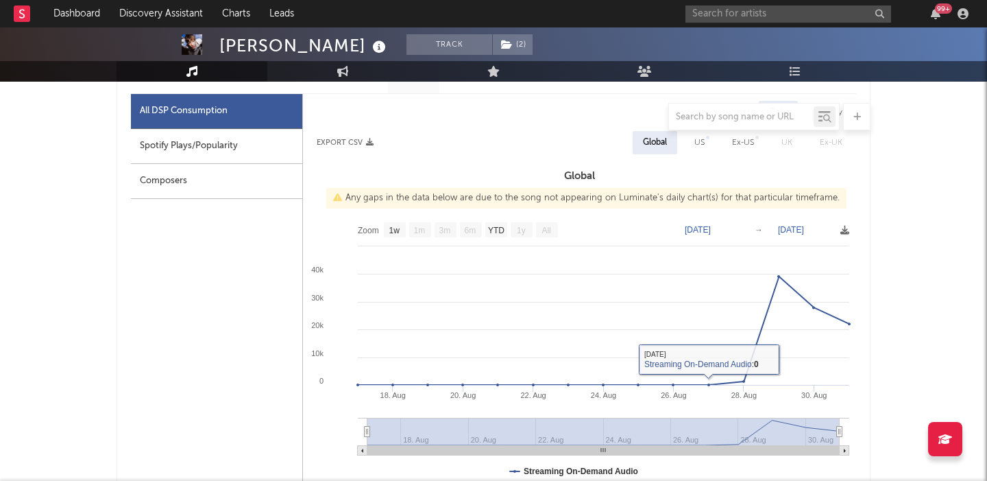
click at [197, 161] on div "Spotify Plays/Popularity" at bounding box center [216, 146] width 171 height 35
select select "1w"
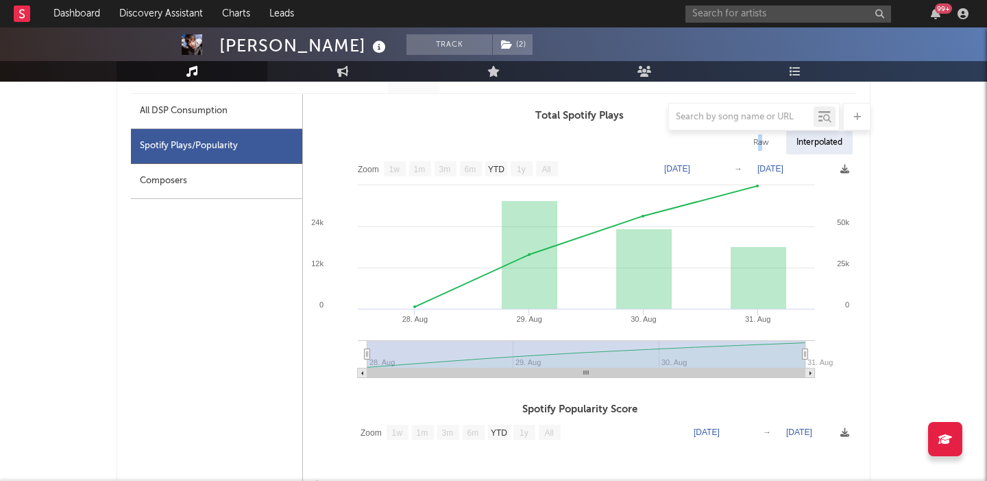
click at [760, 138] on div "Raw" at bounding box center [761, 142] width 36 height 23
select select "1w"
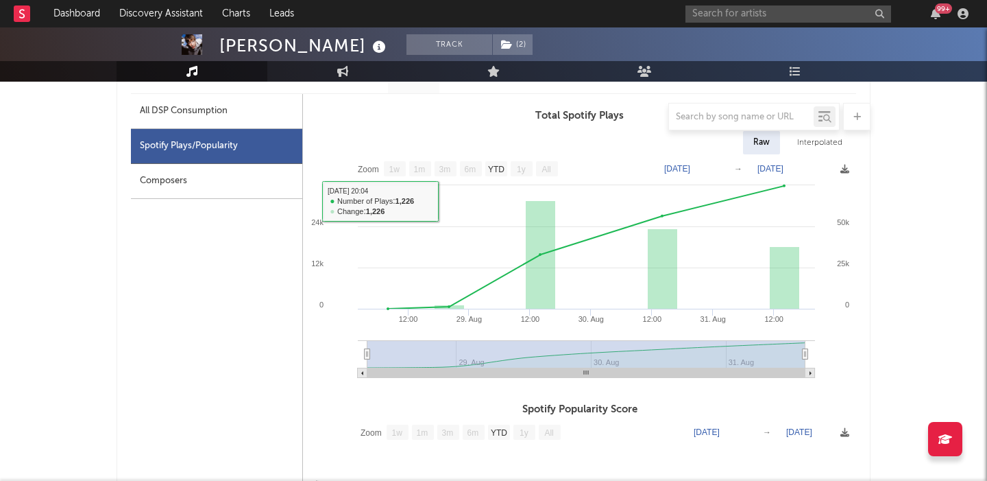
click at [187, 122] on div at bounding box center [494, 116] width 754 height 27
click at [182, 112] on div at bounding box center [494, 116] width 754 height 27
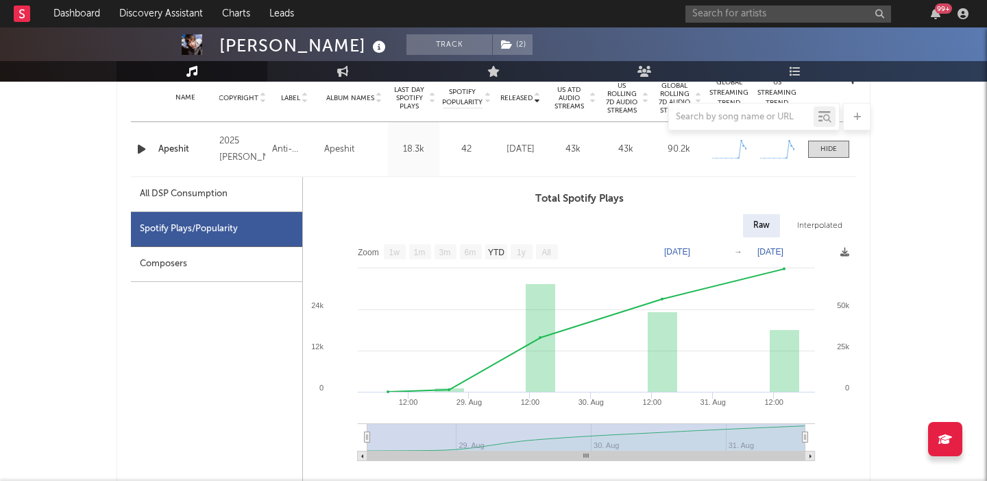
scroll to position [553, 0]
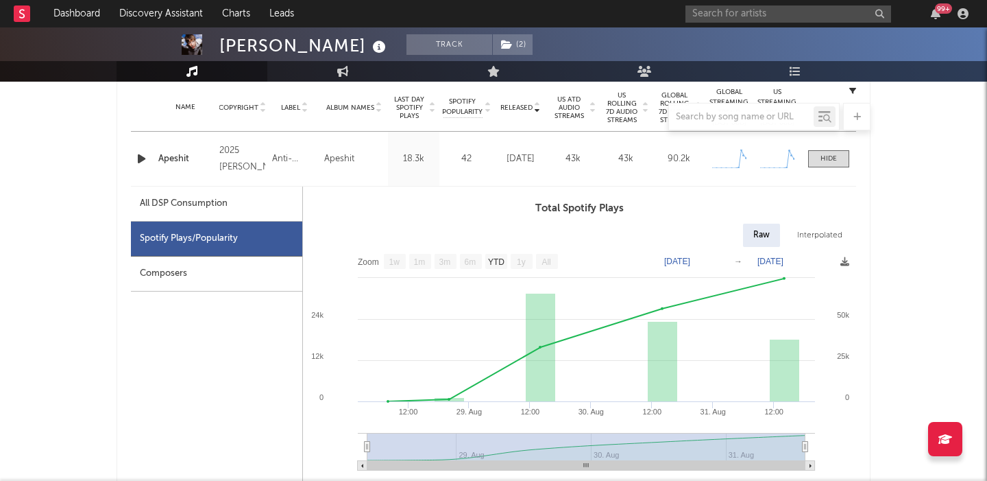
click at [210, 213] on div "All DSP Consumption" at bounding box center [216, 204] width 171 height 35
select select "1w"
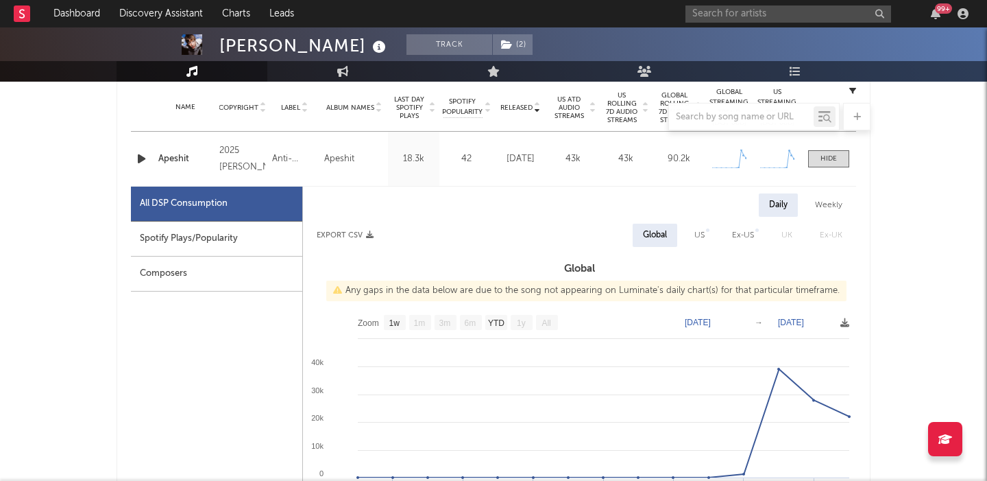
click at [228, 253] on div "Spotify Plays/Popularity" at bounding box center [216, 238] width 171 height 35
select select "1w"
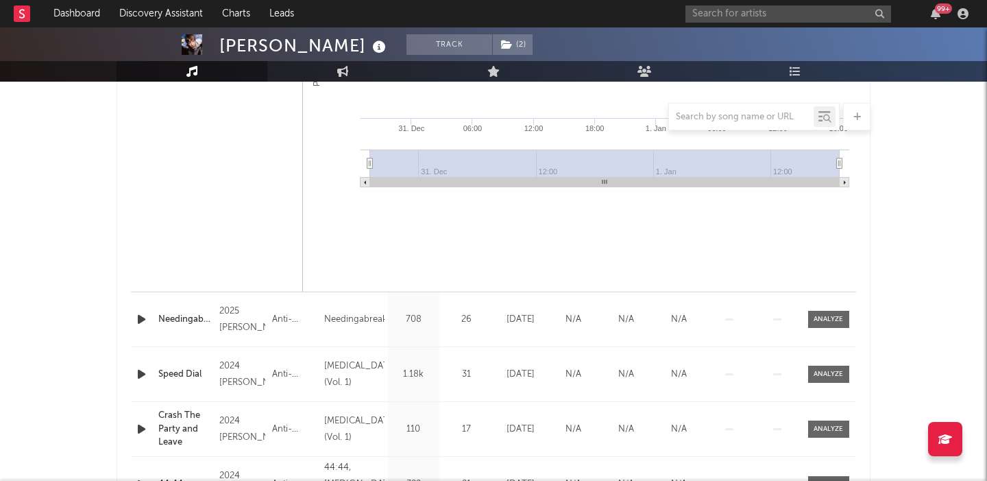
scroll to position [1515, 0]
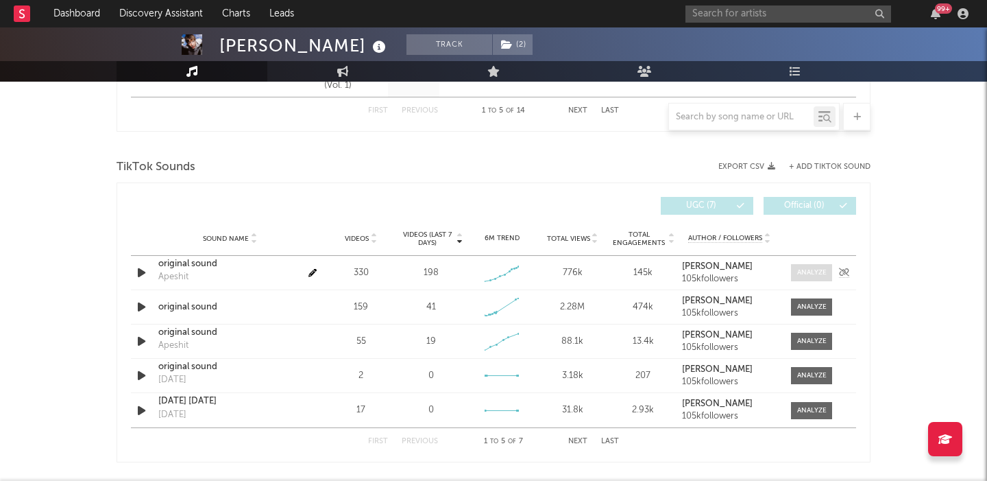
click at [802, 276] on div at bounding box center [811, 272] width 29 height 10
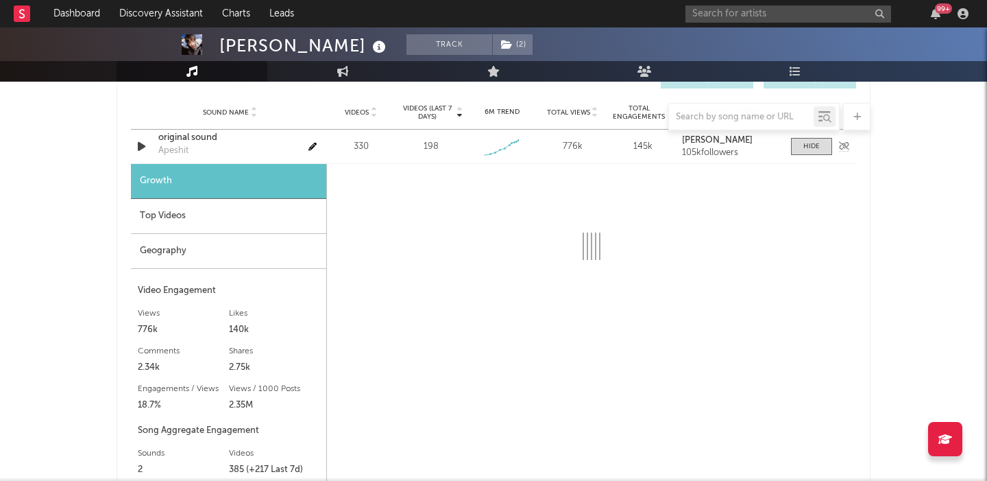
scroll to position [1656, 0]
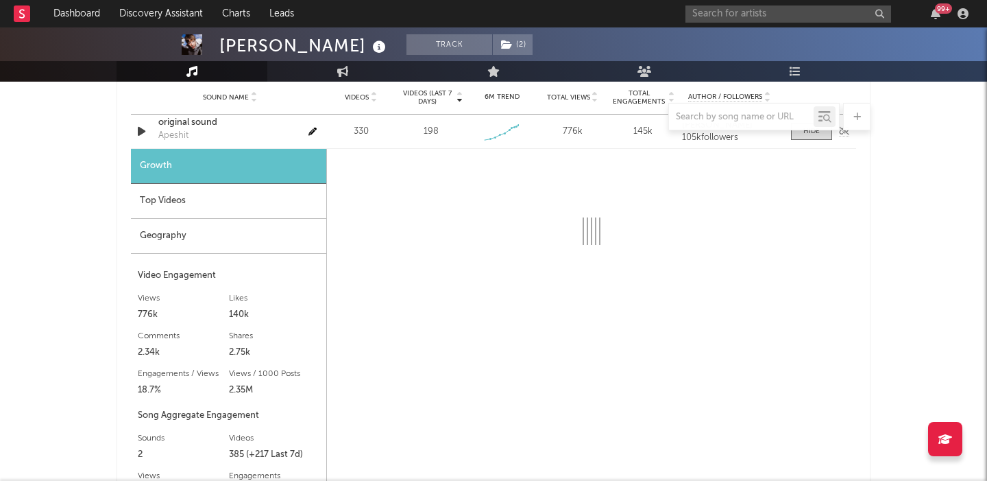
select select "1w"
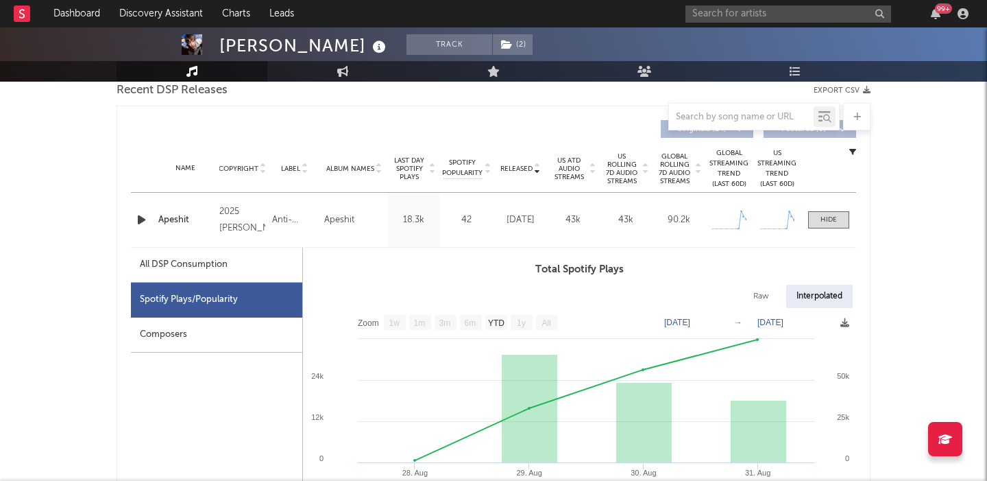
scroll to position [494, 0]
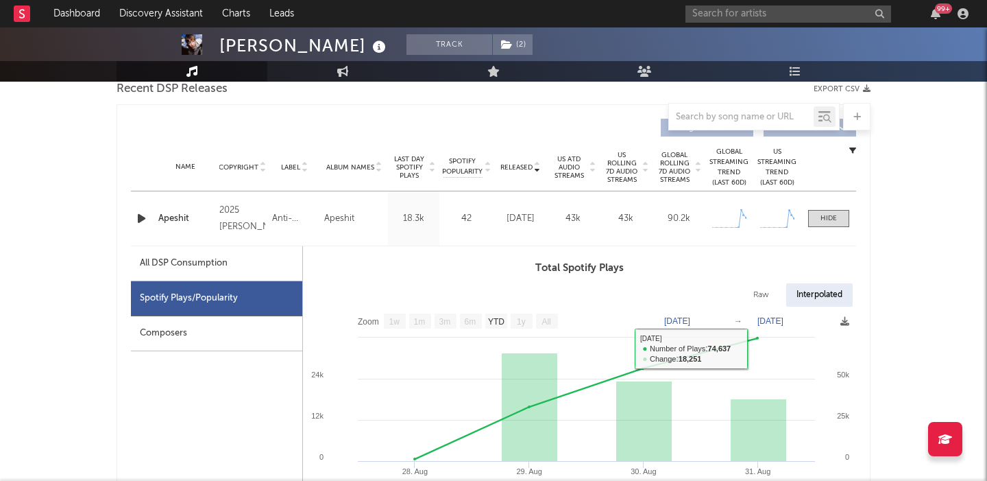
click at [769, 295] on div "Raw" at bounding box center [761, 294] width 36 height 23
select select "1w"
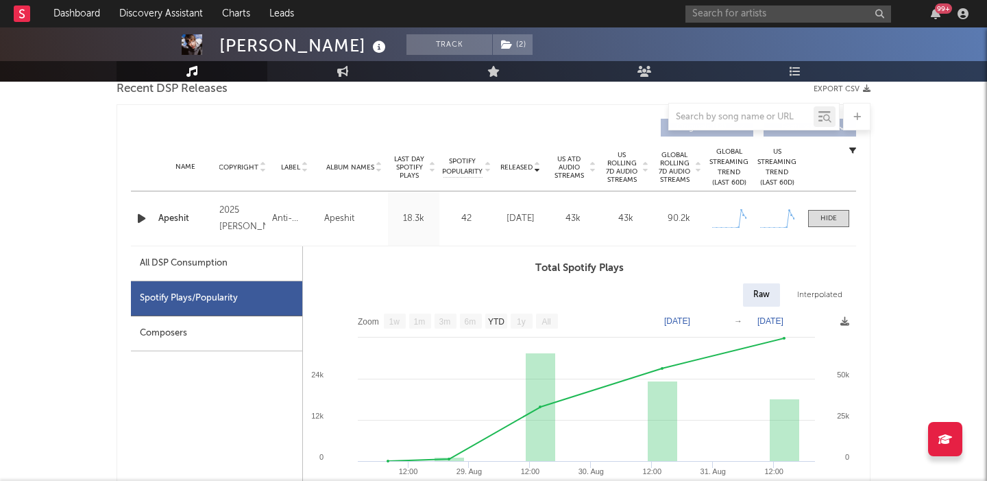
click at [192, 261] on div "All DSP Consumption" at bounding box center [184, 263] width 88 height 16
select select "1w"
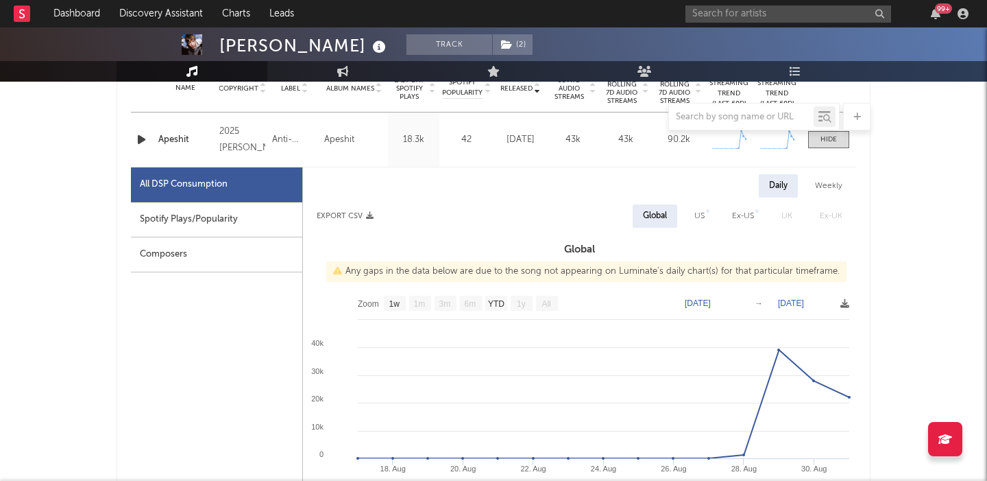
click at [703, 219] on div "US" at bounding box center [700, 216] width 10 height 16
select select "1w"
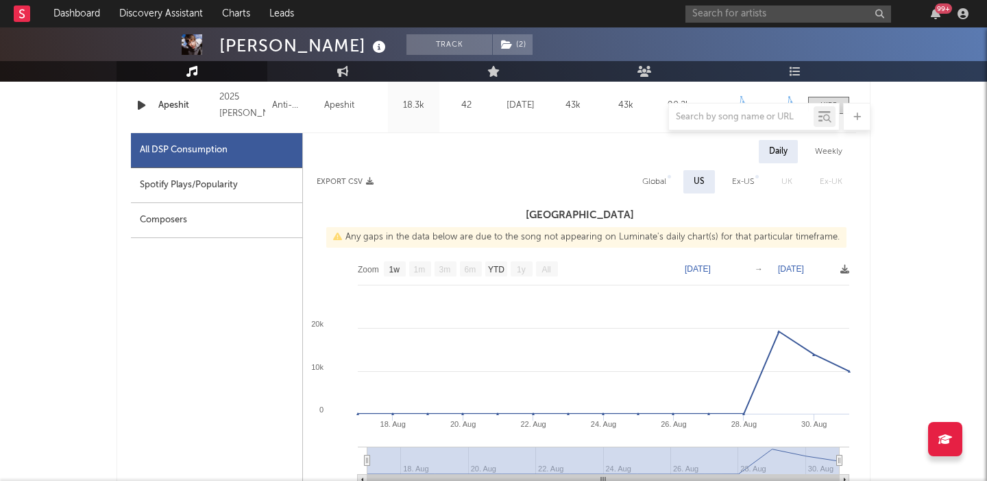
scroll to position [480, 0]
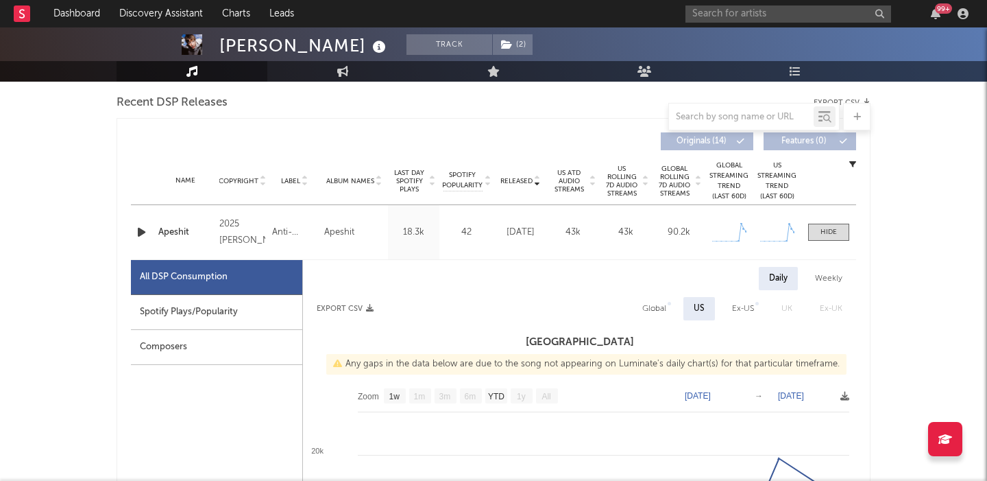
click at [654, 311] on div "Global" at bounding box center [655, 308] width 24 height 16
select select "1w"
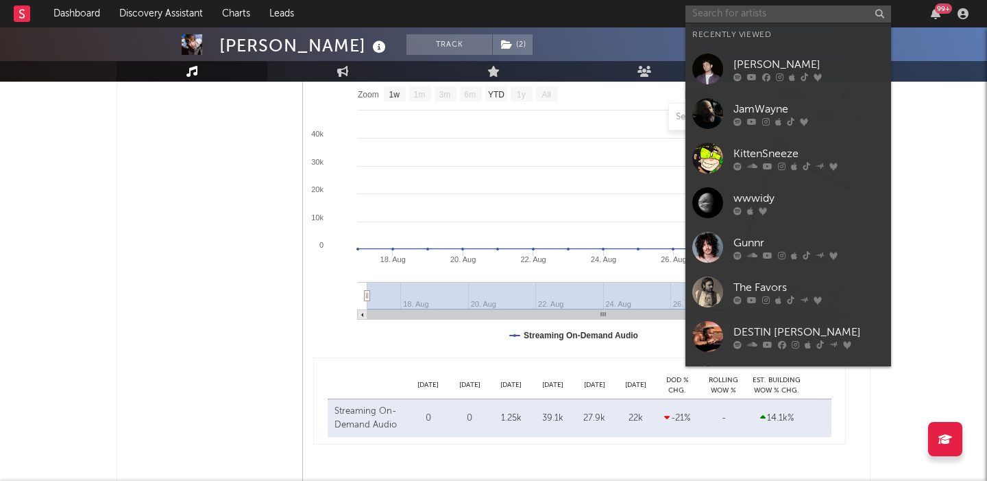
click at [742, 14] on input "text" at bounding box center [789, 13] width 206 height 17
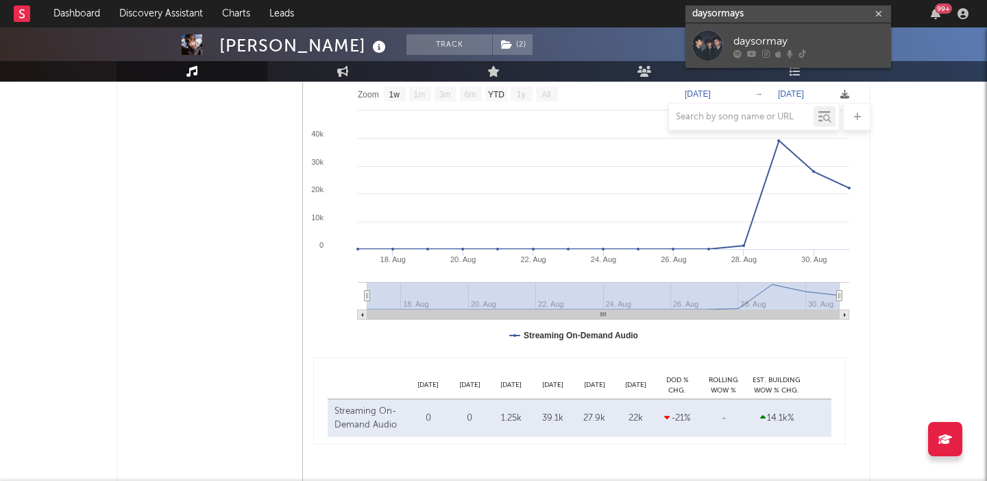
type input "daysormays"
click at [741, 45] on div "daysormay" at bounding box center [809, 41] width 151 height 16
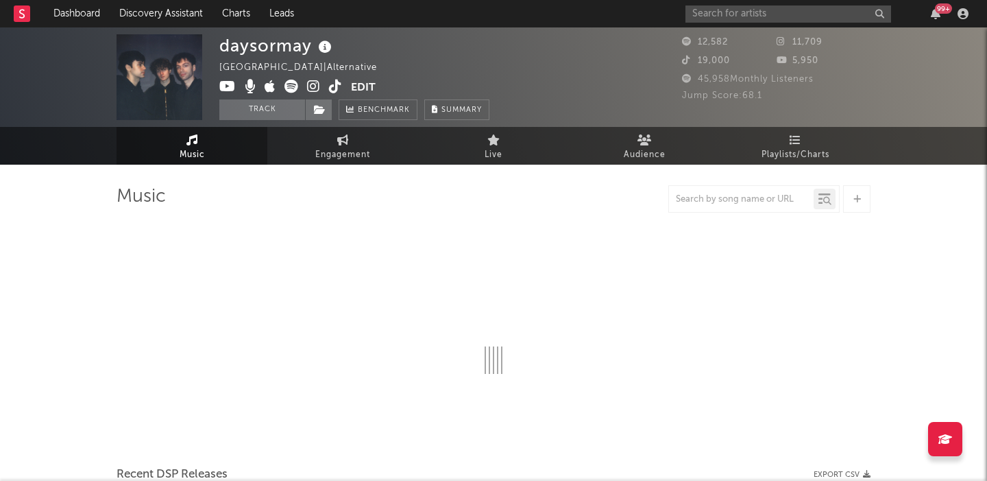
select select "6m"
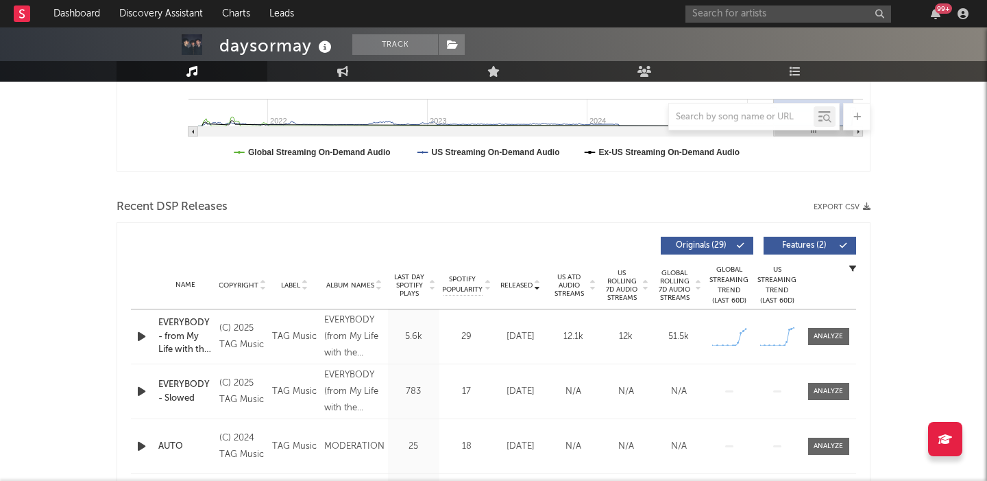
scroll to position [487, 0]
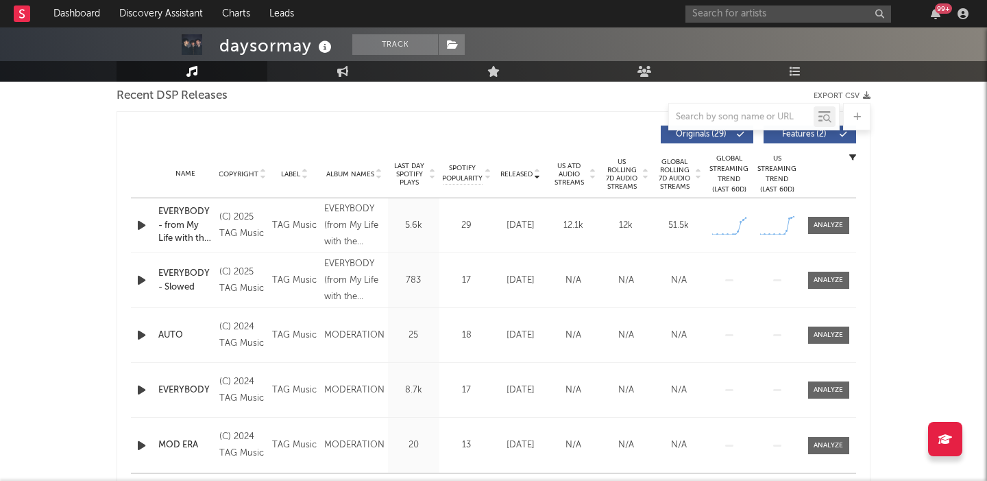
click at [138, 222] on icon "button" at bounding box center [141, 225] width 14 height 17
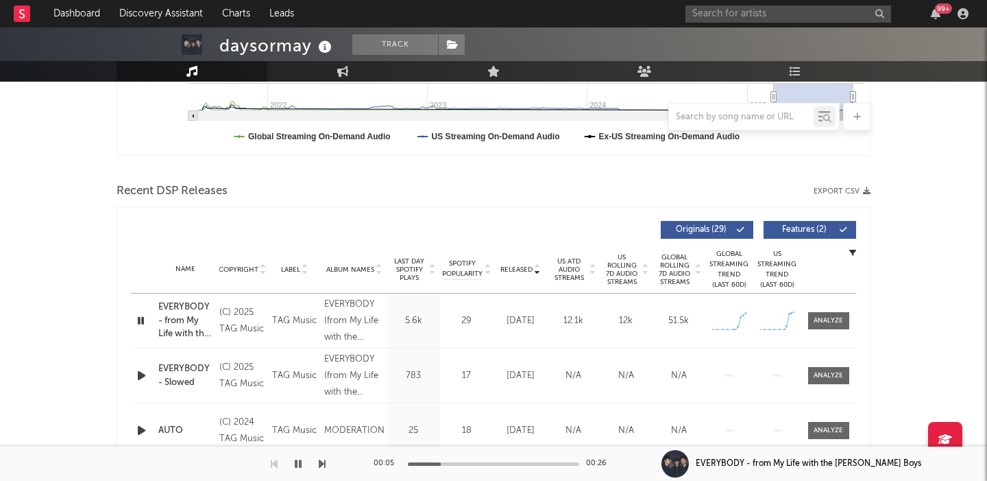
scroll to position [461, 0]
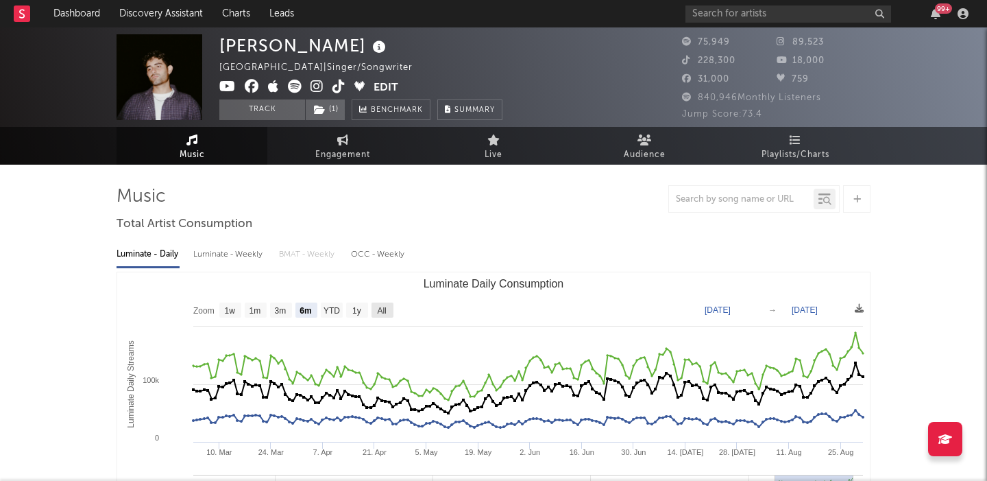
click at [383, 302] on rect "Luminate Daily Consumption" at bounding box center [383, 309] width 22 height 15
select select "All"
type input "2021-07-16"
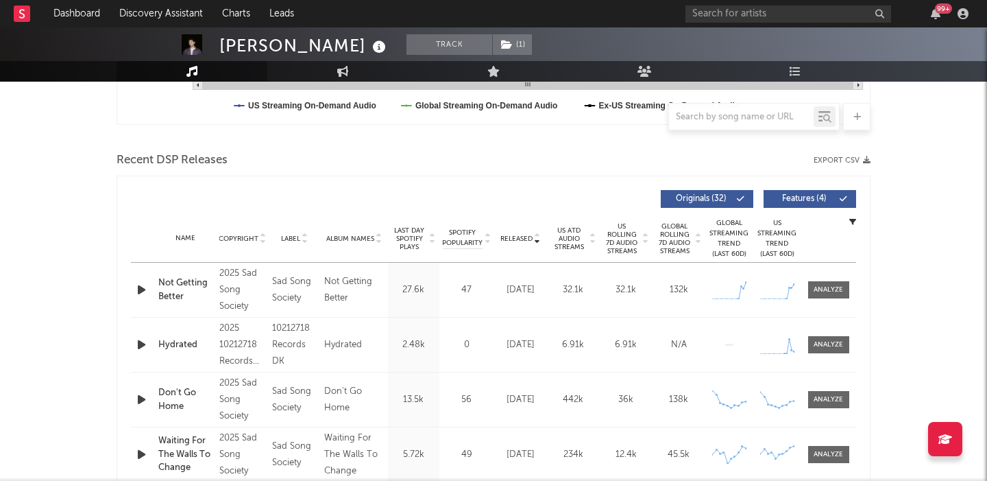
scroll to position [425, 0]
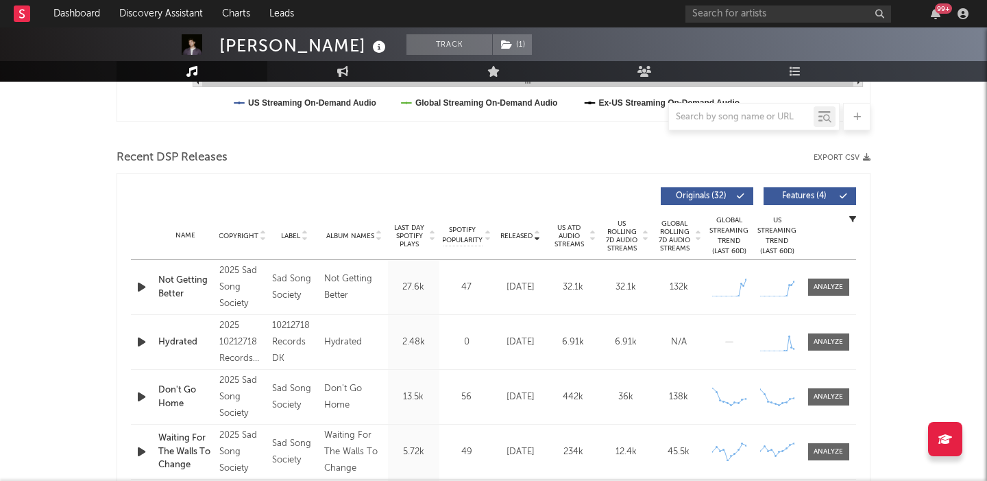
click at [821, 297] on div "Name Not Getting Better Copyright 2025 Sad Song Society Label Sad Song Society …" at bounding box center [493, 287] width 725 height 54
click at [821, 294] on span at bounding box center [828, 286] width 41 height 17
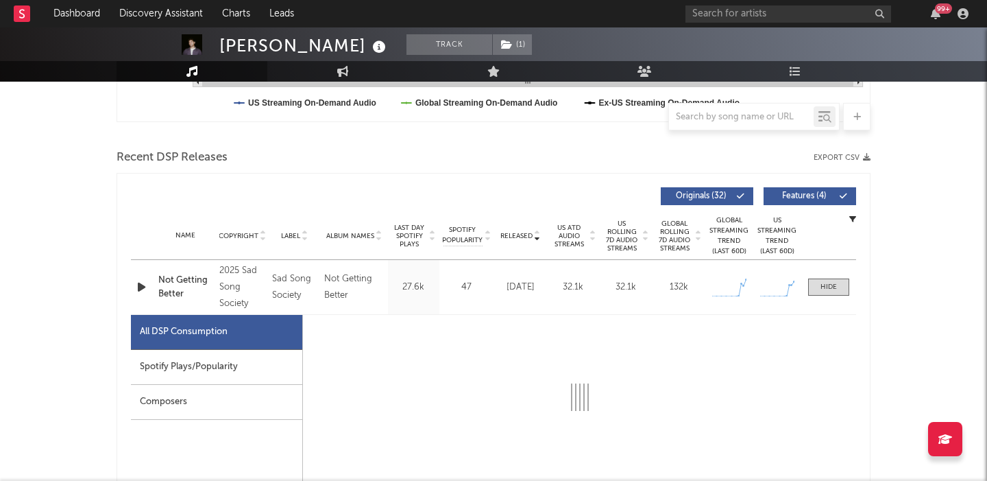
click at [139, 285] on icon "button" at bounding box center [141, 286] width 14 height 17
select select "1w"
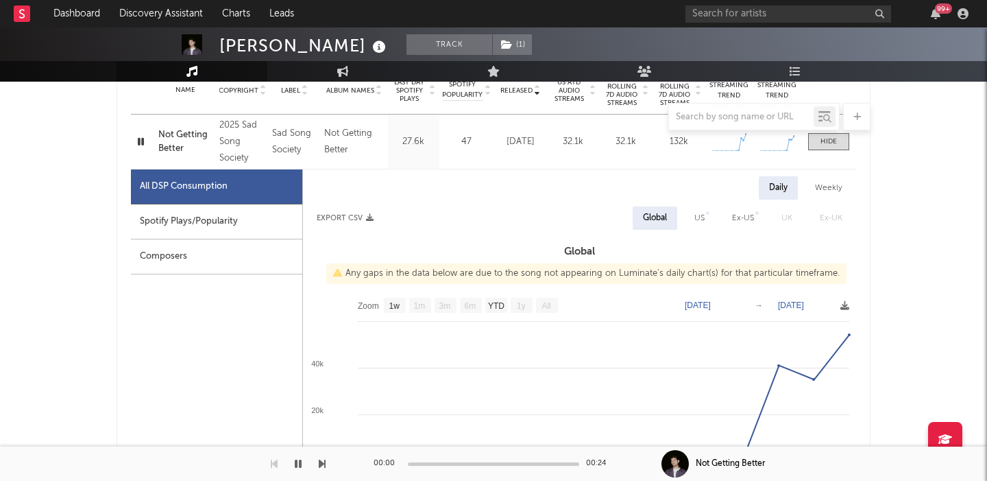
scroll to position [597, 0]
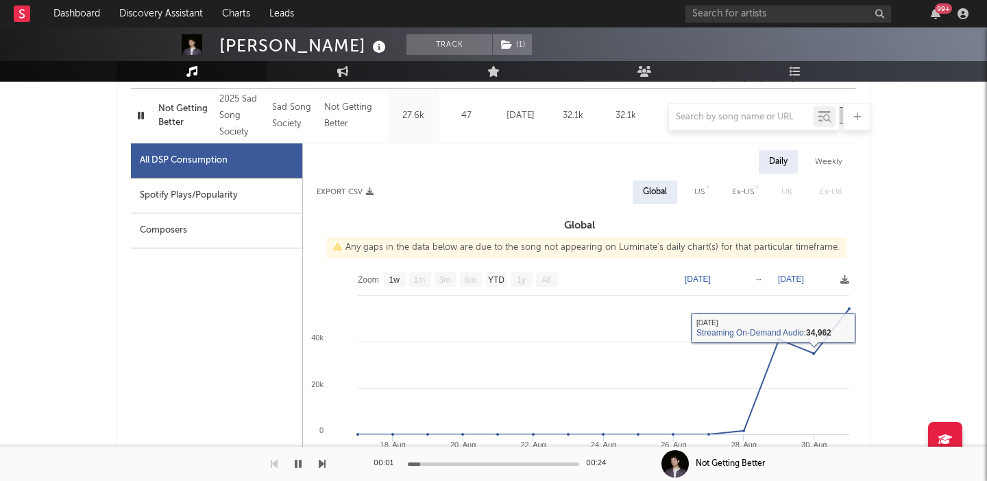
click at [700, 193] on div "US" at bounding box center [700, 192] width 10 height 16
select select "1w"
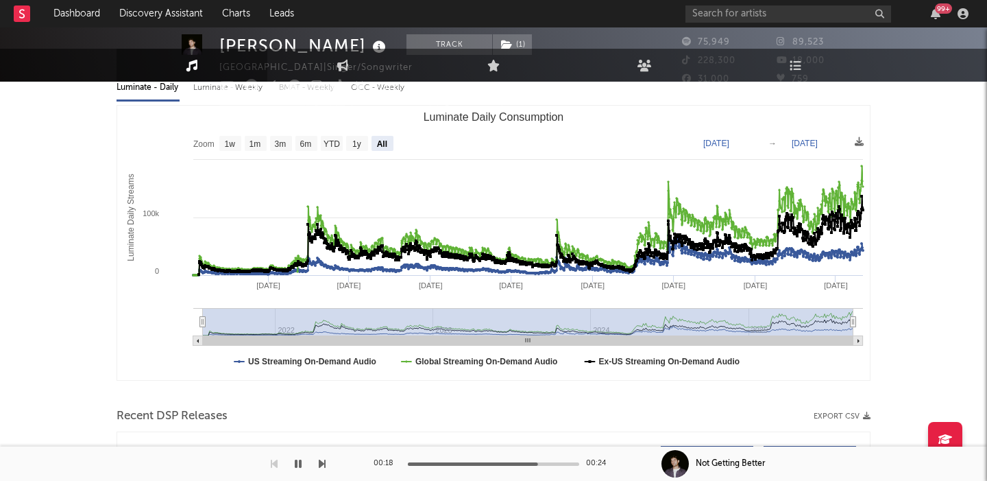
scroll to position [0, 0]
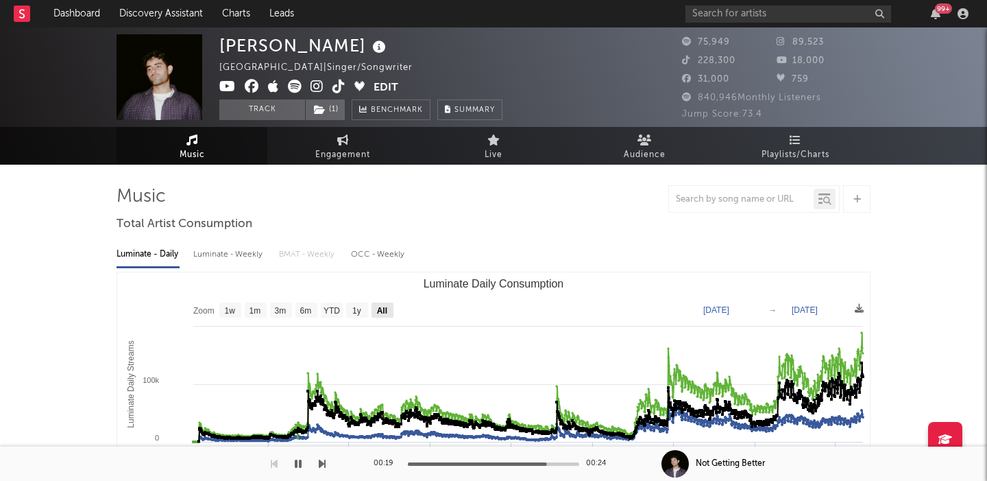
click at [376, 315] on rect "Luminate Daily Consumption" at bounding box center [383, 309] width 22 height 15
select select "All"
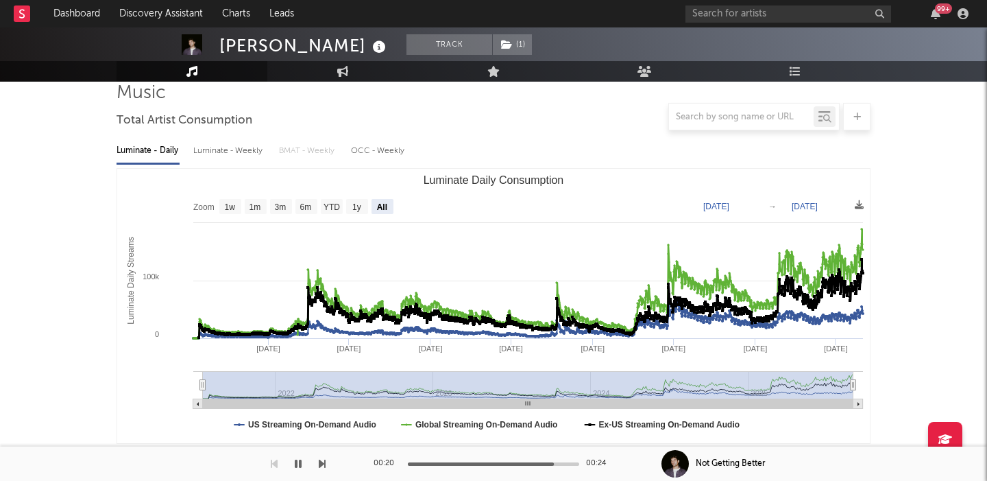
scroll to position [123, 0]
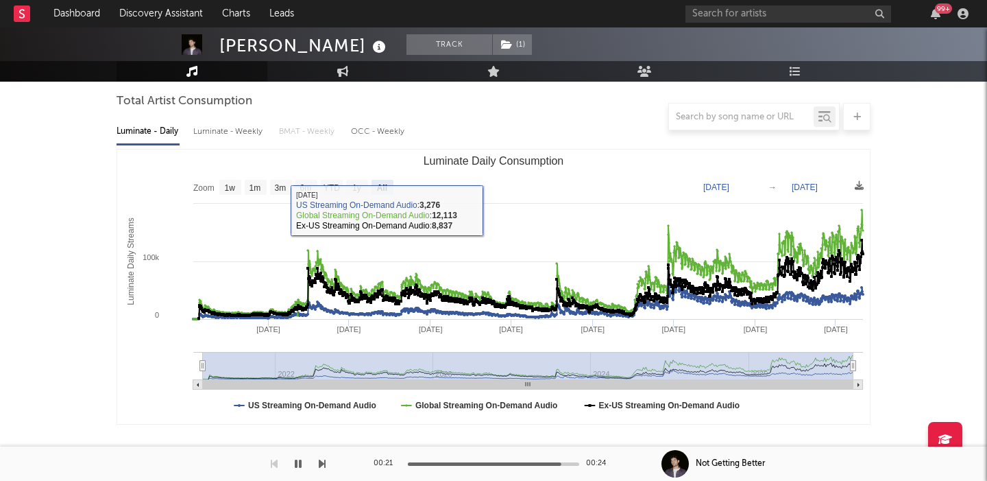
click at [213, 129] on div at bounding box center [494, 116] width 754 height 27
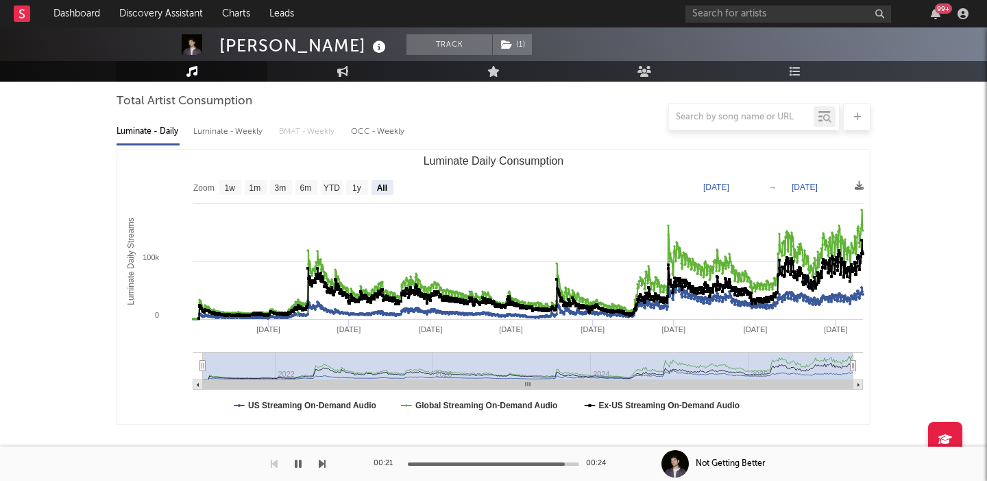
click at [224, 136] on div "Luminate - Weekly" at bounding box center [229, 131] width 72 height 23
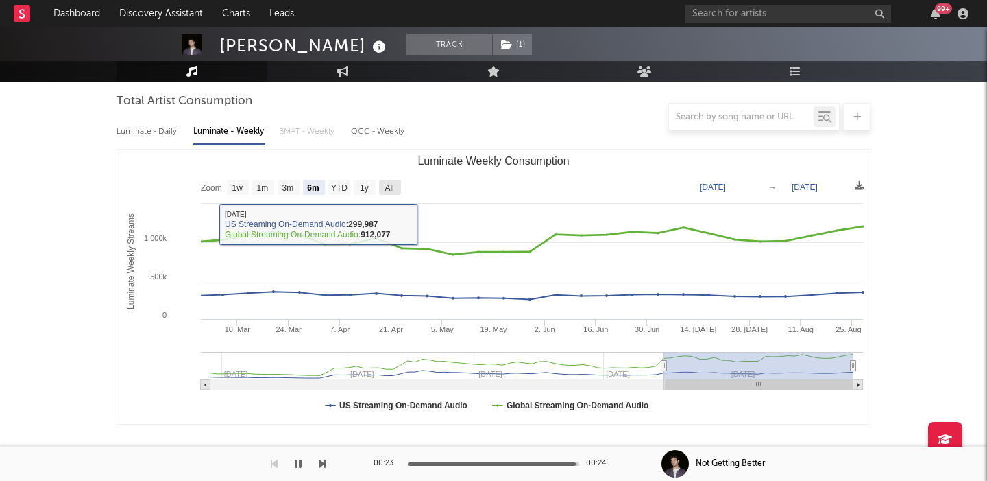
click at [399, 193] on rect "Luminate Weekly Consumption" at bounding box center [390, 187] width 22 height 15
select select "All"
type input "2023-12-21"
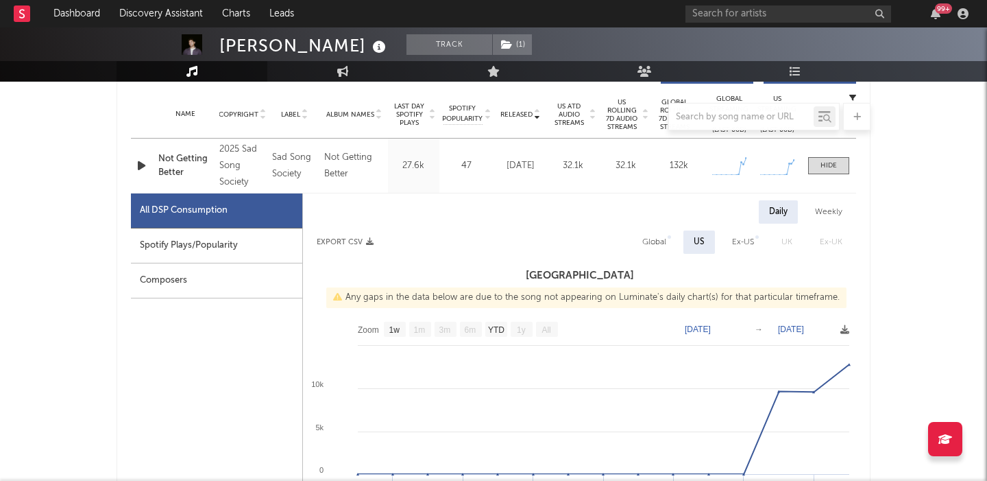
scroll to position [547, 0]
click at [255, 235] on div "Spotify Plays/Popularity" at bounding box center [216, 245] width 171 height 35
select select "1w"
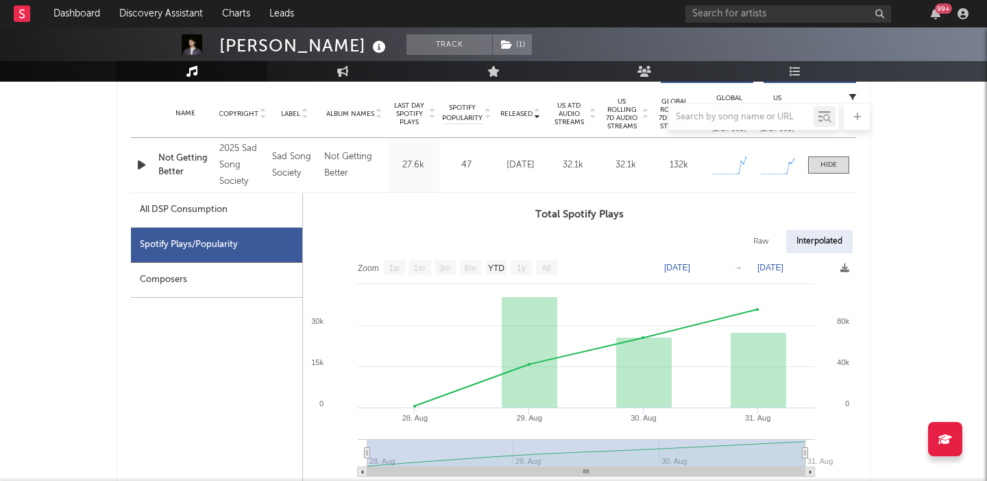
click at [739, 239] on div "Raw Interpolated" at bounding box center [579, 241] width 553 height 23
click at [759, 242] on div "Raw" at bounding box center [761, 241] width 36 height 23
select select "1w"
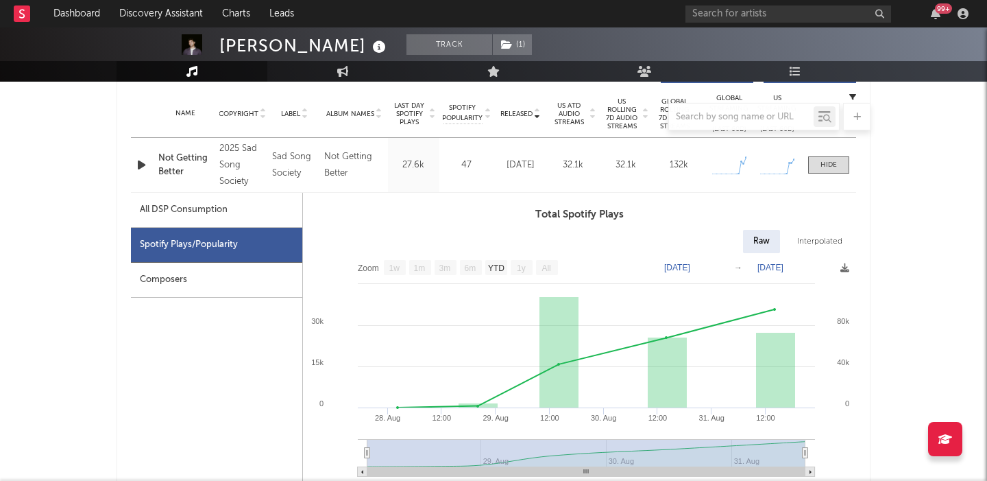
click at [152, 203] on div "All DSP Consumption" at bounding box center [184, 210] width 88 height 16
select select "1w"
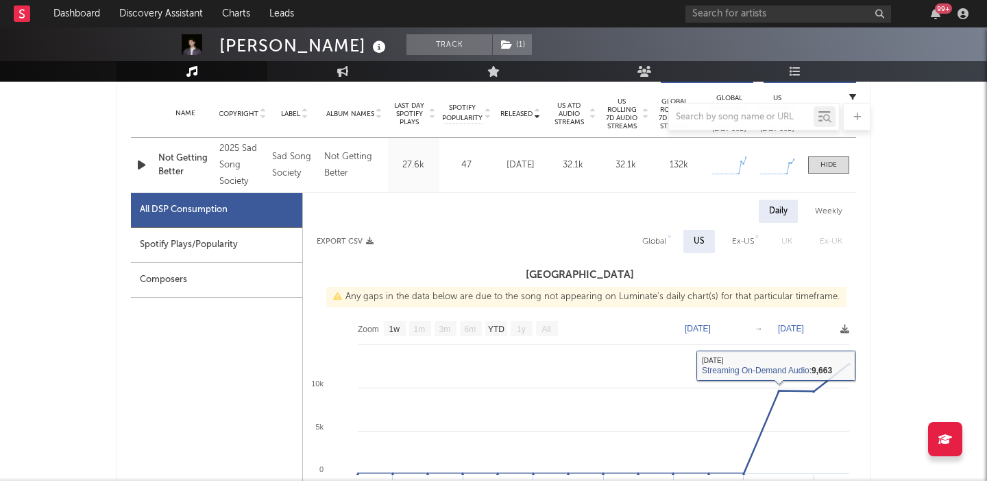
click at [654, 239] on div "Global" at bounding box center [655, 241] width 24 height 16
select select "1w"
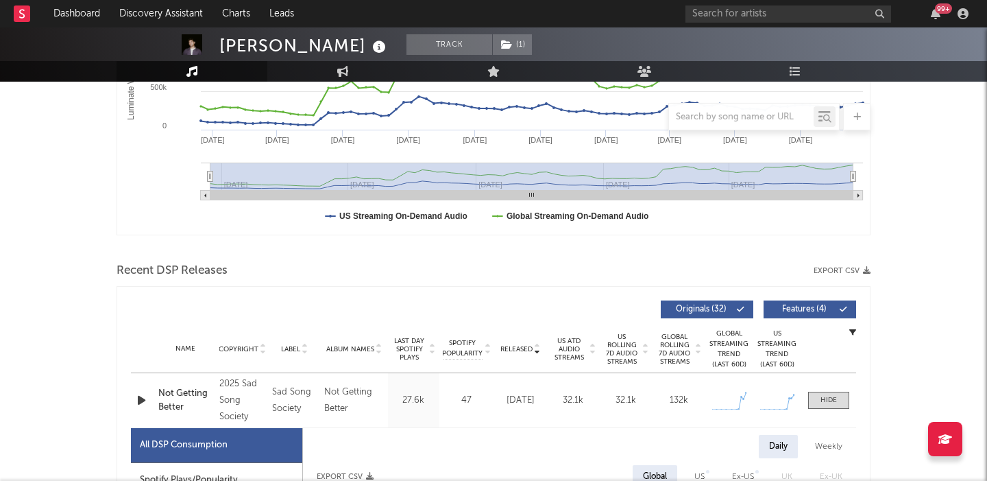
scroll to position [0, 0]
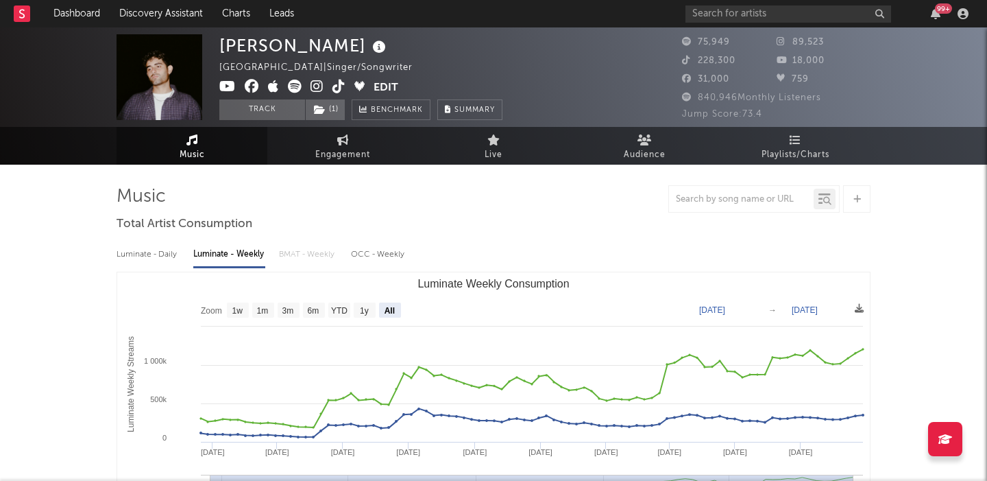
click at [158, 251] on div "Luminate - Daily" at bounding box center [148, 254] width 63 height 23
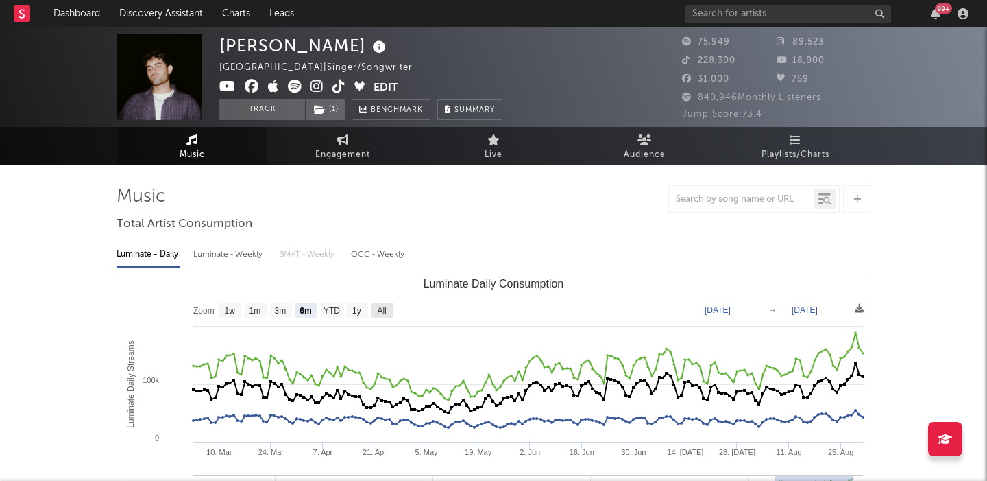
click at [379, 313] on text "All" at bounding box center [381, 311] width 9 height 10
select select "All"
type input "2021-07-16"
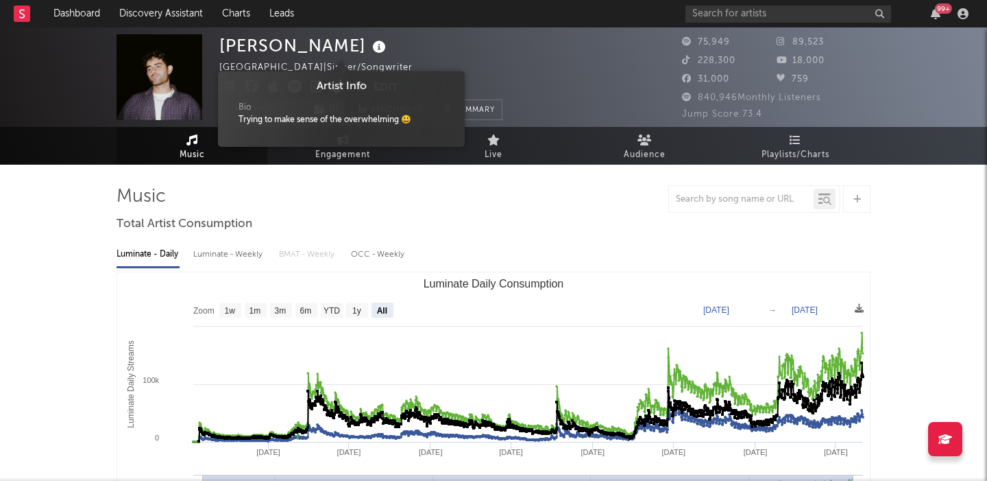
click at [370, 44] on icon at bounding box center [380, 47] width 20 height 19
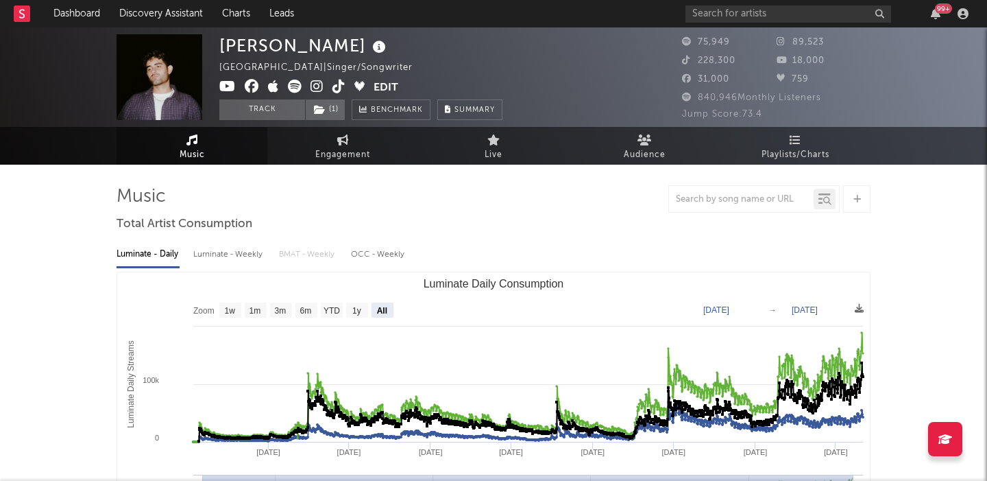
click at [370, 44] on icon at bounding box center [380, 47] width 20 height 19
click at [316, 88] on icon at bounding box center [317, 87] width 13 height 14
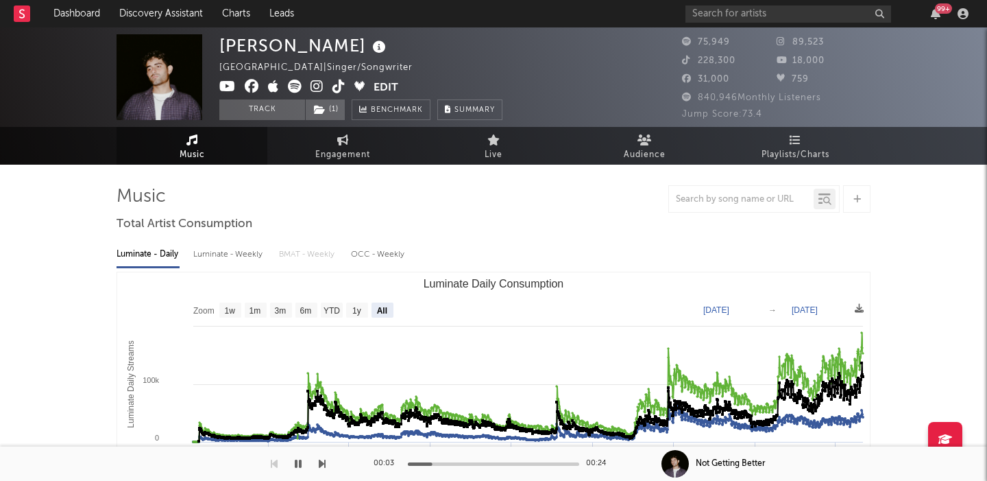
click at [259, 28] on div "Ashley Singh United Kingdom | Singer/Songwriter Edit Track ( 1 ) Benchmark Summ…" at bounding box center [493, 76] width 987 height 99
click at [260, 44] on div "Ashley Singh" at bounding box center [304, 45] width 170 height 23
copy div "Ashley Singh"
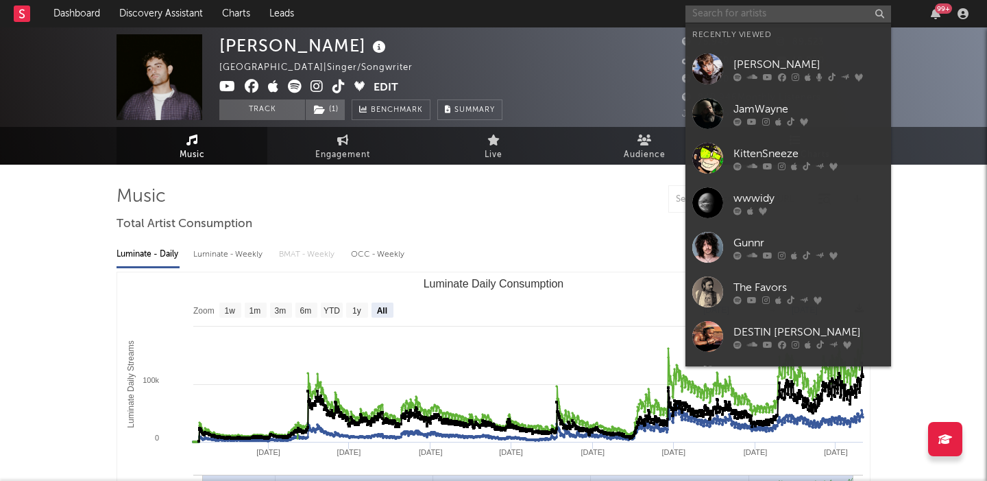
click at [776, 15] on input "text" at bounding box center [789, 13] width 206 height 17
paste input "daysormay"
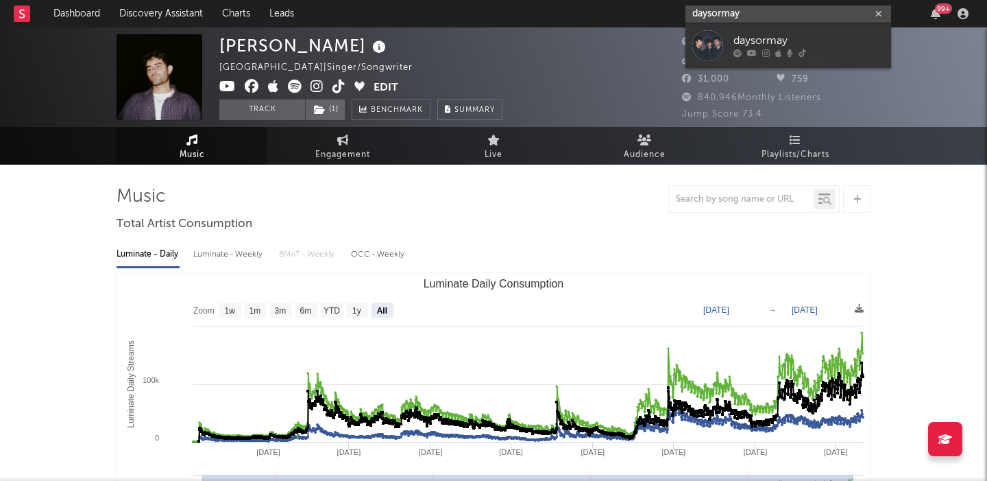
click at [776, 15] on input "daysormay" at bounding box center [789, 13] width 206 height 17
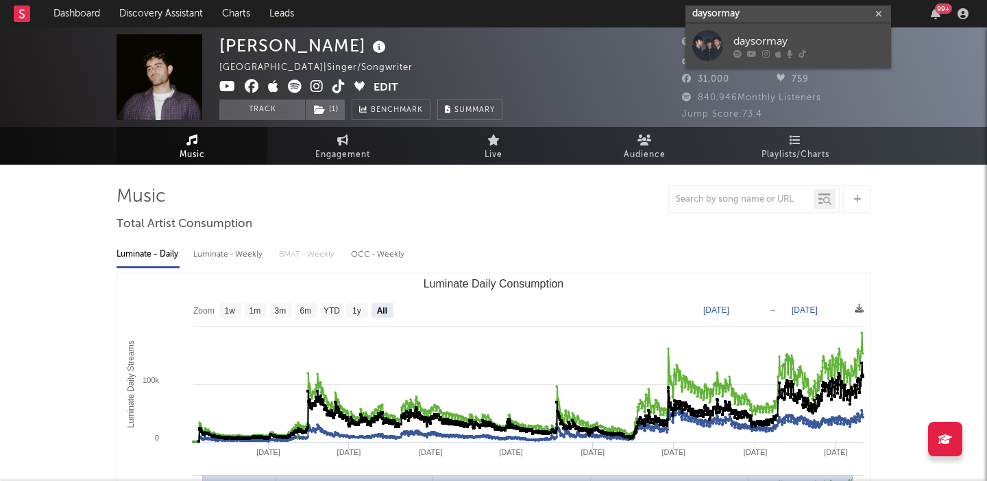
type input "daysormay"
click at [776, 39] on div "daysormay" at bounding box center [809, 41] width 151 height 16
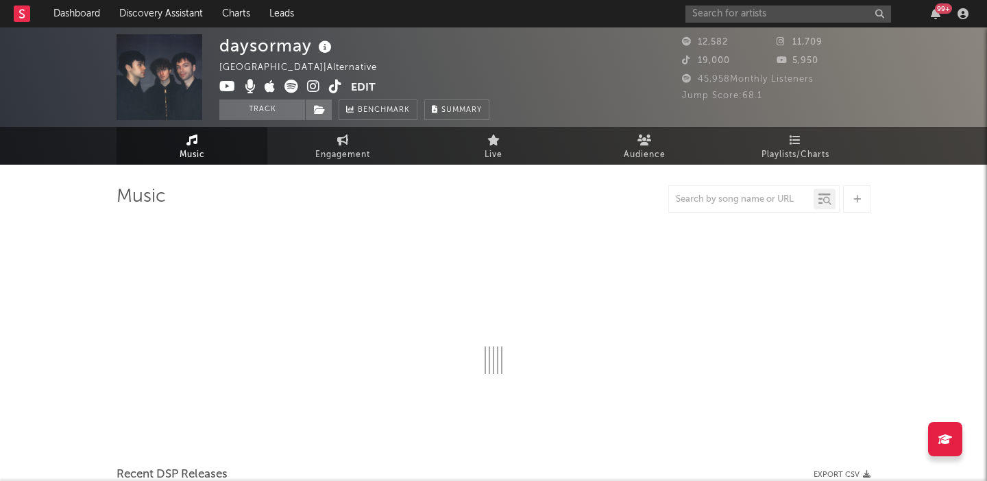
select select "6m"
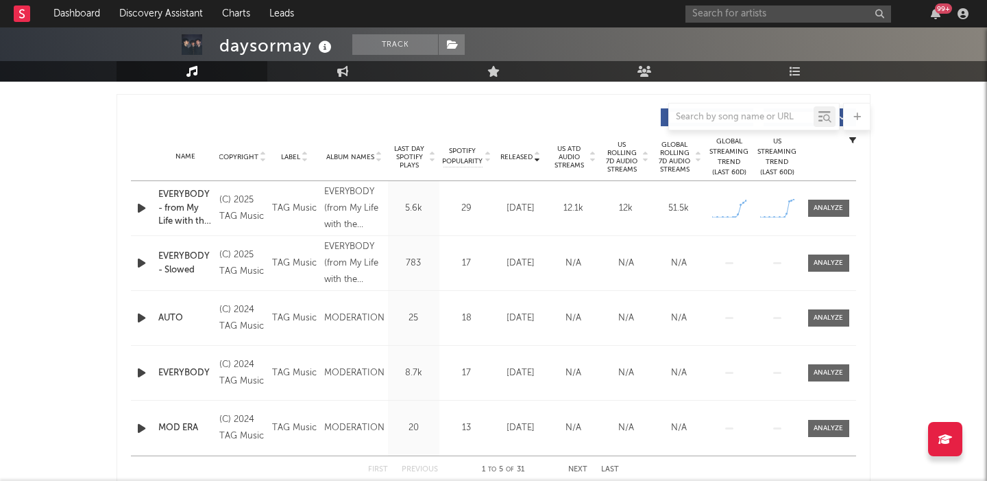
scroll to position [499, 0]
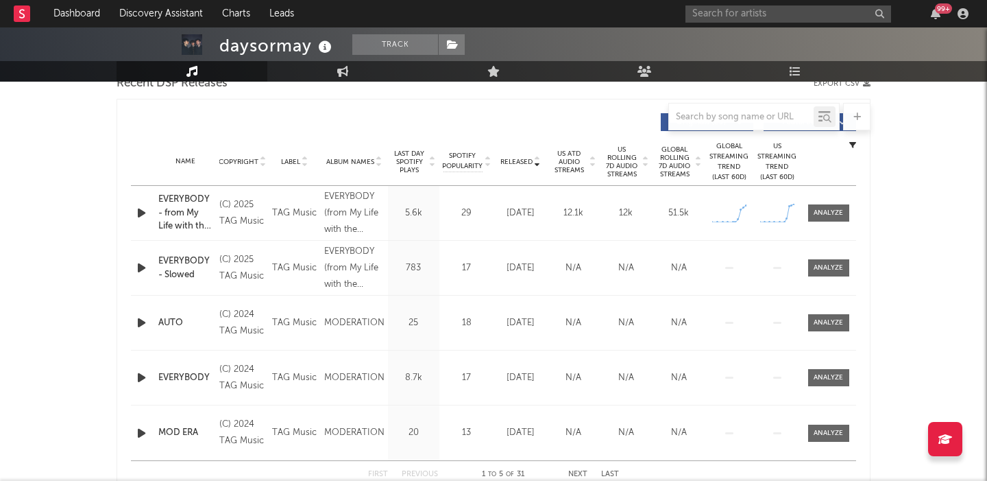
click at [143, 208] on icon "button" at bounding box center [141, 212] width 14 height 17
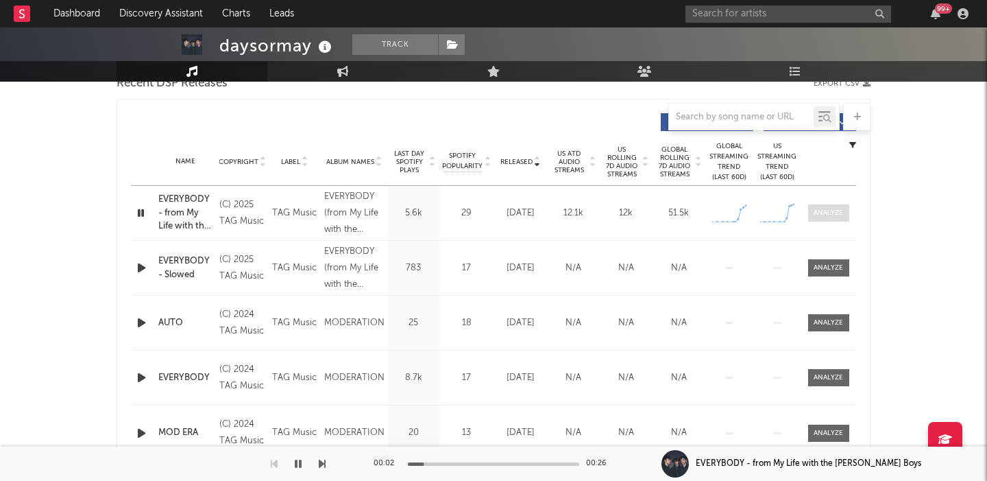
click at [818, 210] on div at bounding box center [828, 213] width 29 height 10
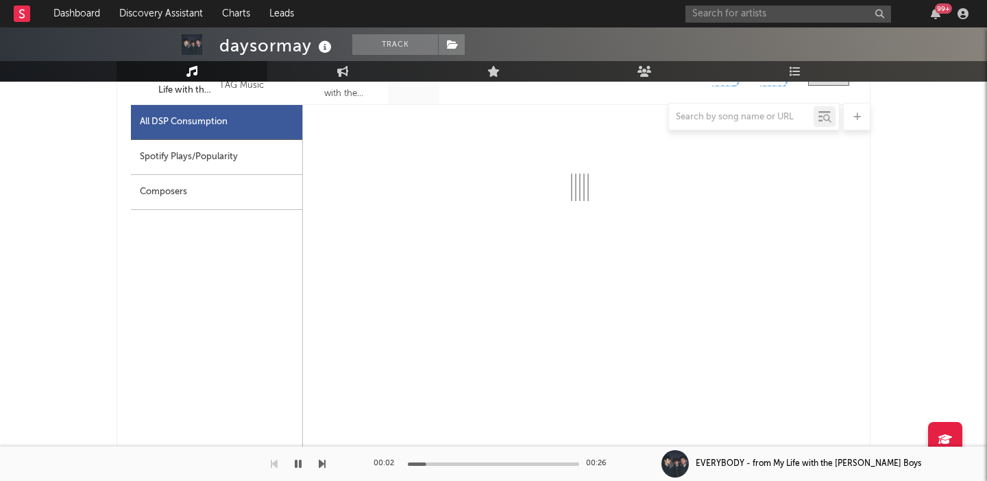
select select "1w"
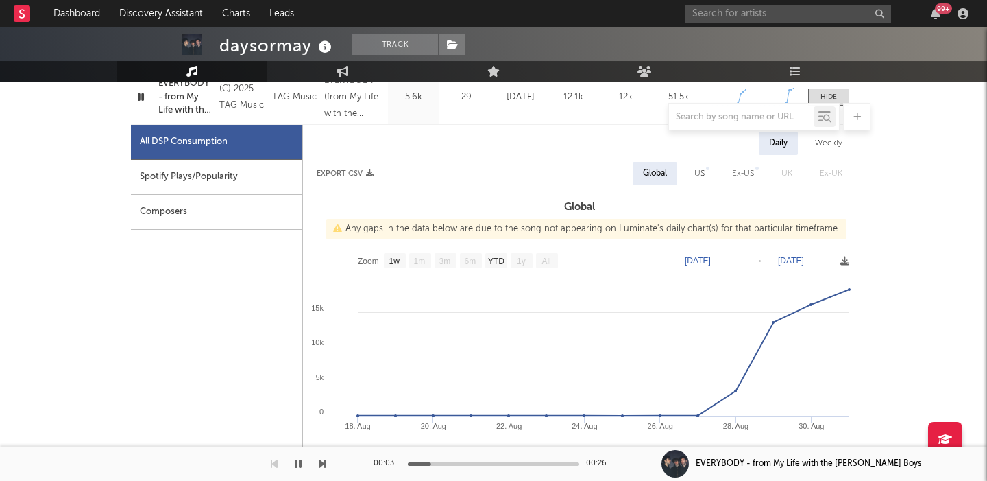
scroll to position [606, 0]
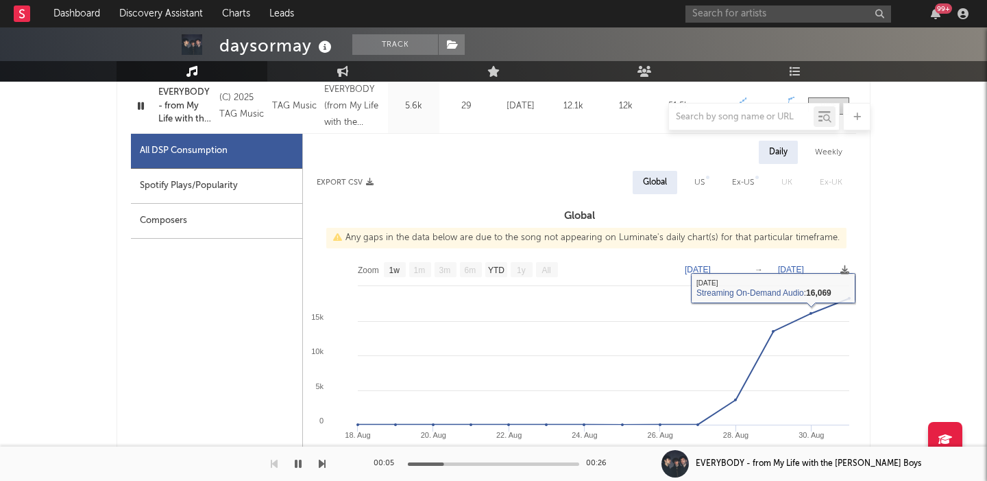
click at [696, 191] on div "US" at bounding box center [699, 182] width 31 height 23
select select "1w"
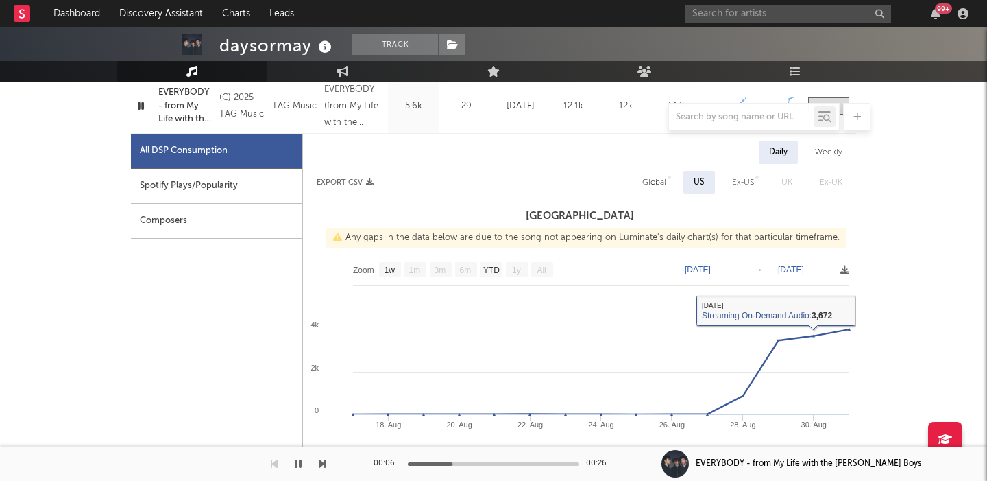
click at [663, 182] on div "Global" at bounding box center [655, 182] width 24 height 16
select select "1w"
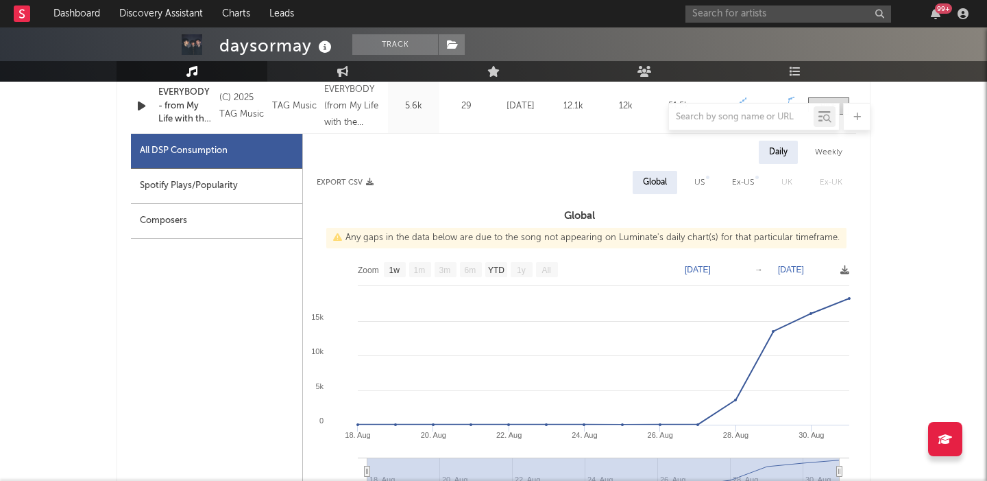
scroll to position [0, 0]
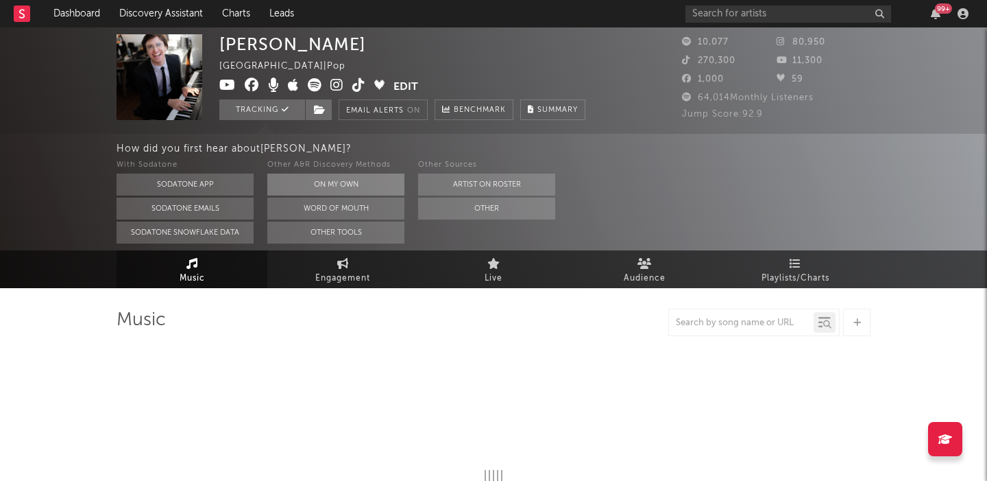
click at [343, 182] on button "On My Own" at bounding box center [335, 184] width 137 height 22
select select "6m"
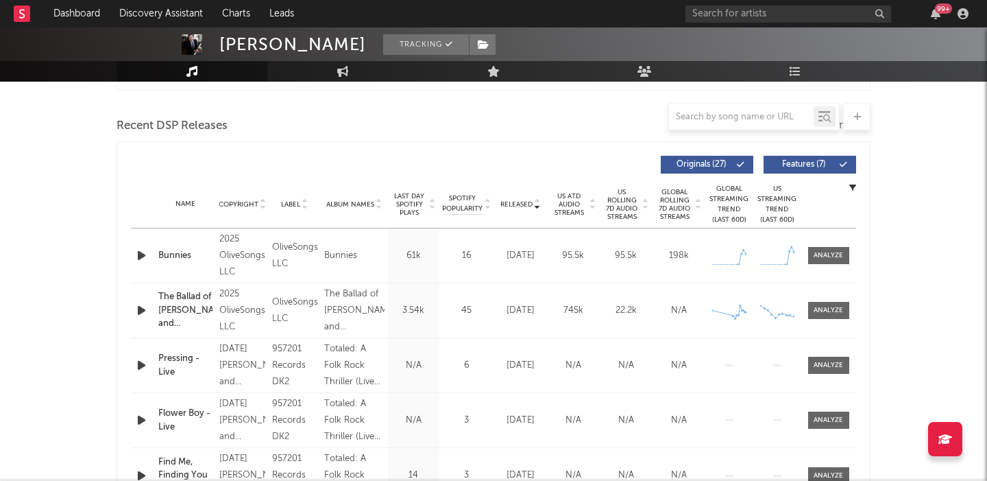
scroll to position [457, 0]
click at [806, 160] on span "Features ( 7 )" at bounding box center [804, 164] width 63 height 8
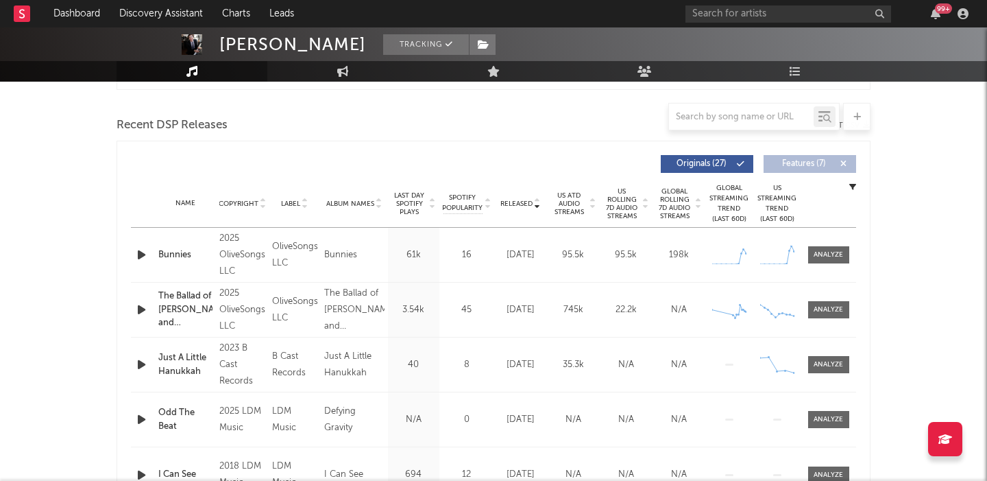
click at [620, 201] on span "US Rolling 7D Audio Streams" at bounding box center [622, 203] width 38 height 33
click at [834, 261] on span at bounding box center [828, 254] width 41 height 17
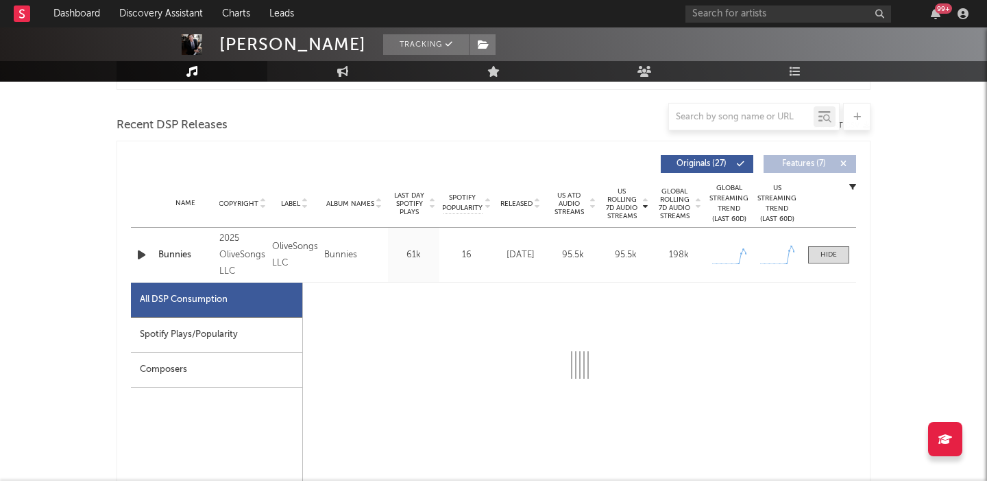
select select "1w"
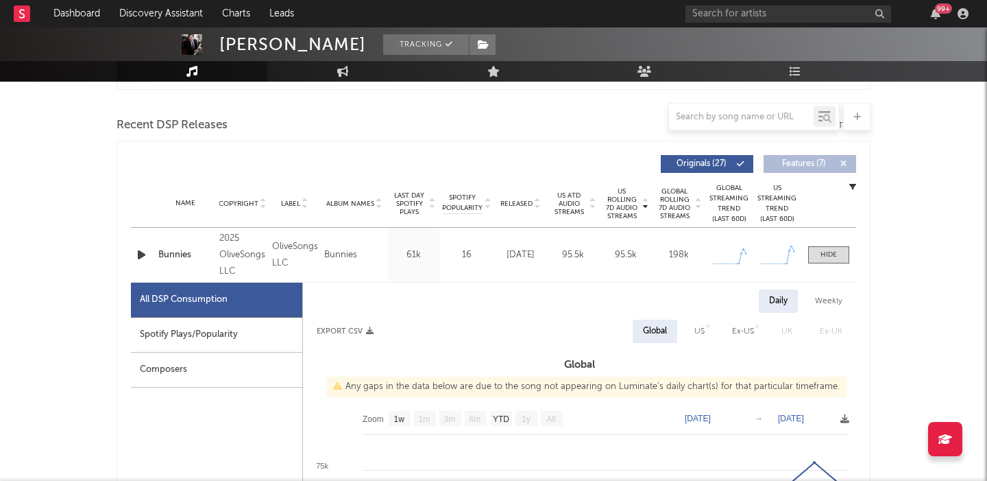
click at [145, 252] on icon "button" at bounding box center [141, 254] width 14 height 17
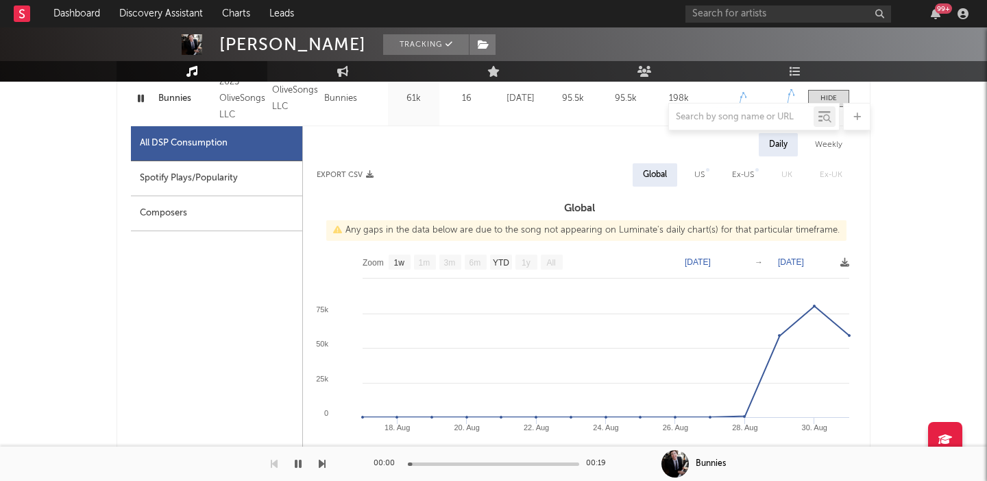
scroll to position [630, 0]
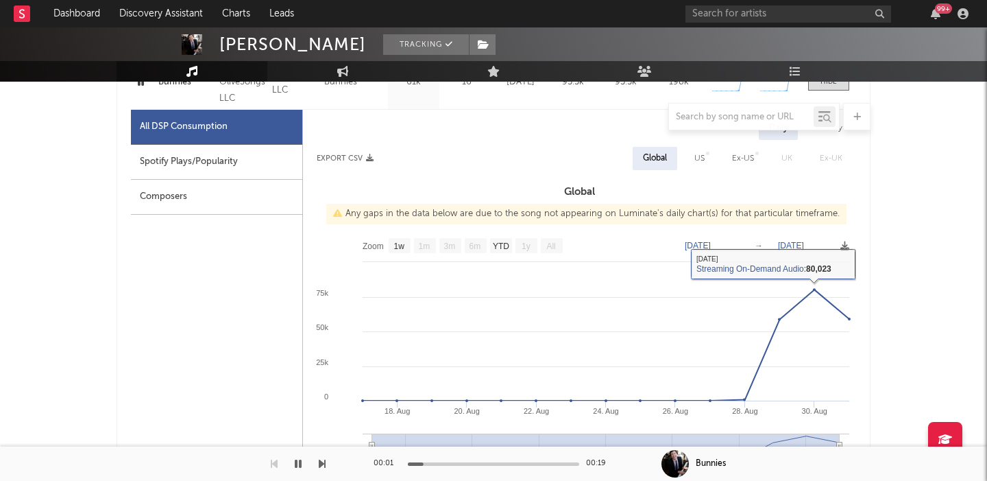
click at [702, 167] on div "US" at bounding box center [699, 158] width 31 height 23
select select "1w"
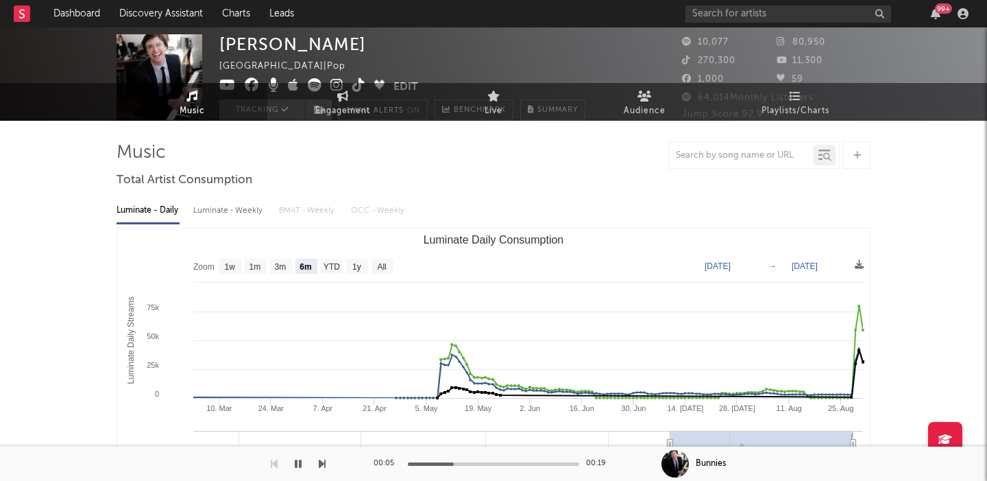
scroll to position [46, 0]
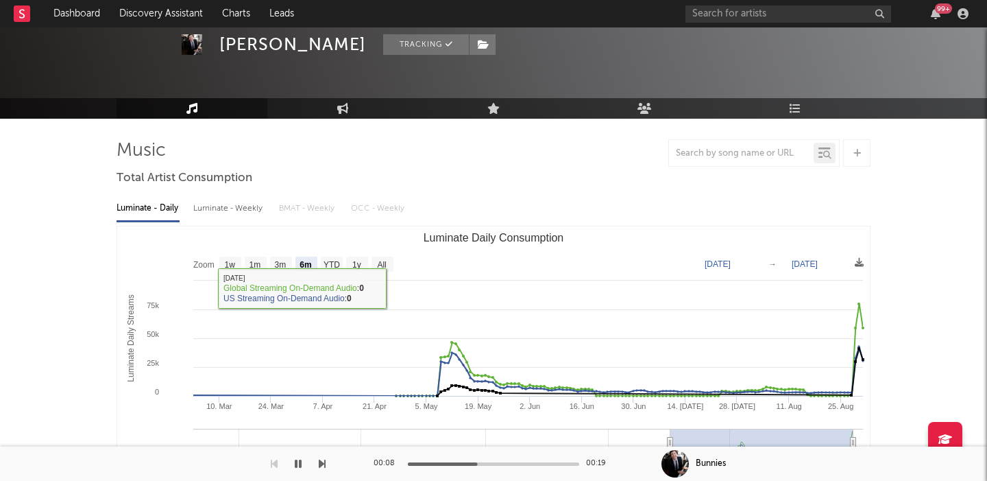
click at [222, 209] on div "Luminate - Weekly" at bounding box center [229, 208] width 72 height 23
select select "6m"
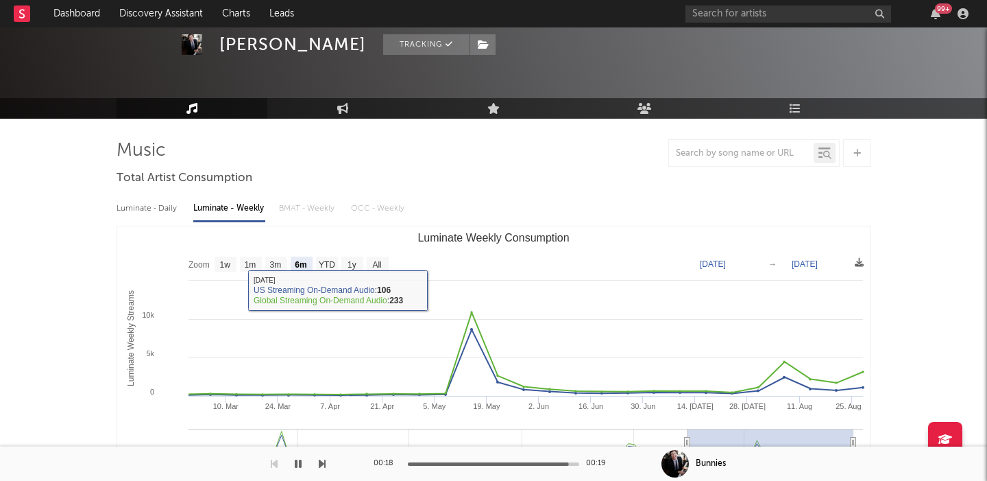
click at [134, 208] on div "Luminate - Daily" at bounding box center [148, 208] width 63 height 23
select select "6m"
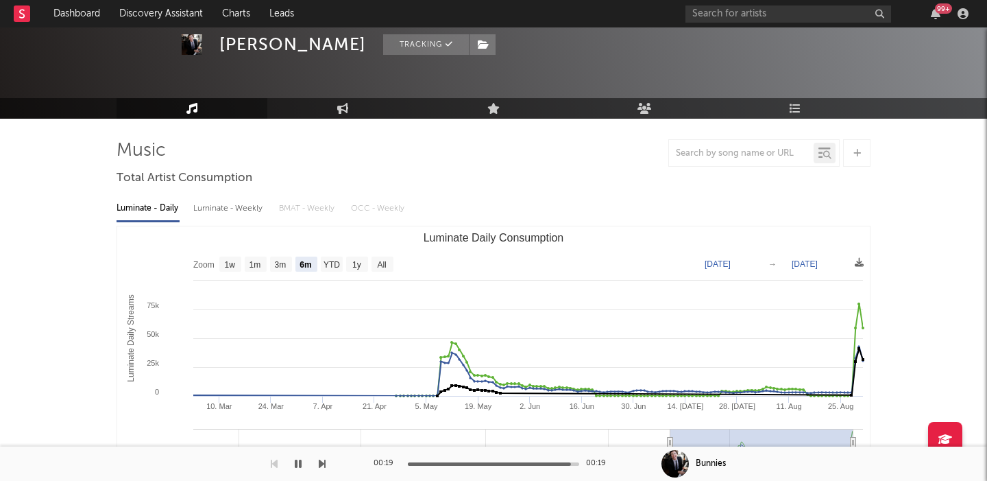
scroll to position [0, 0]
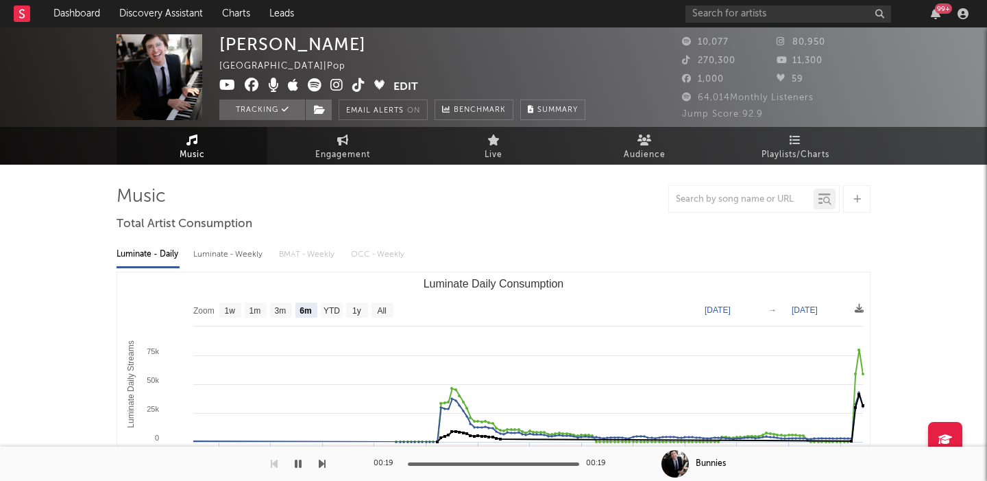
click at [333, 78] on icon at bounding box center [337, 85] width 13 height 14
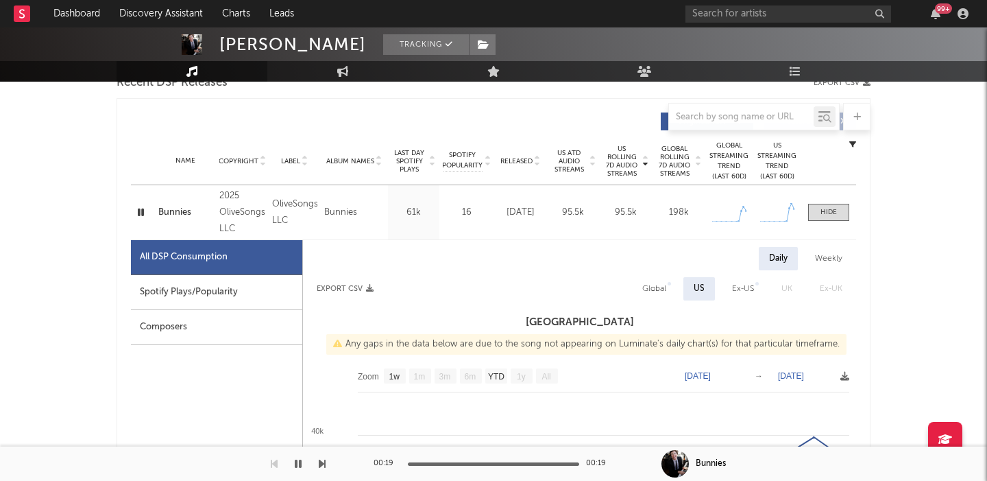
scroll to position [499, 0]
click at [520, 159] on span "Released" at bounding box center [517, 162] width 32 height 8
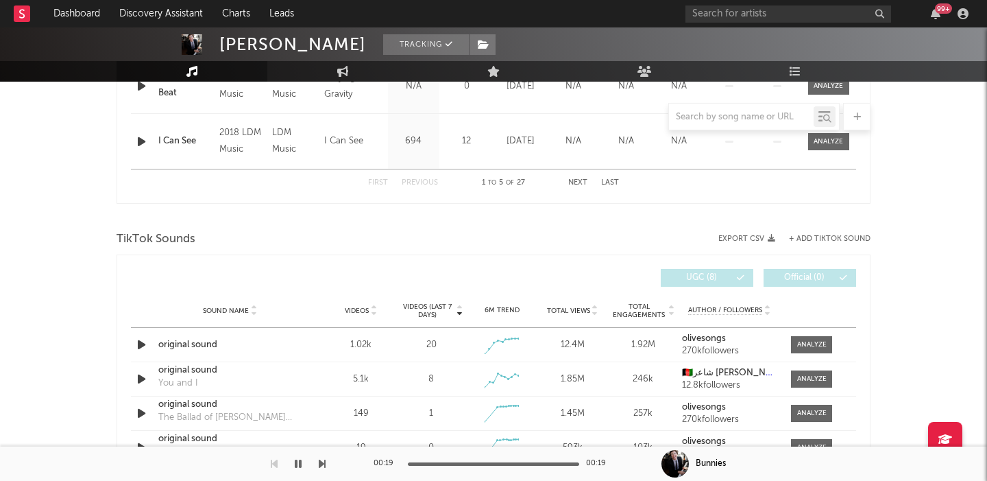
scroll to position [1542, 0]
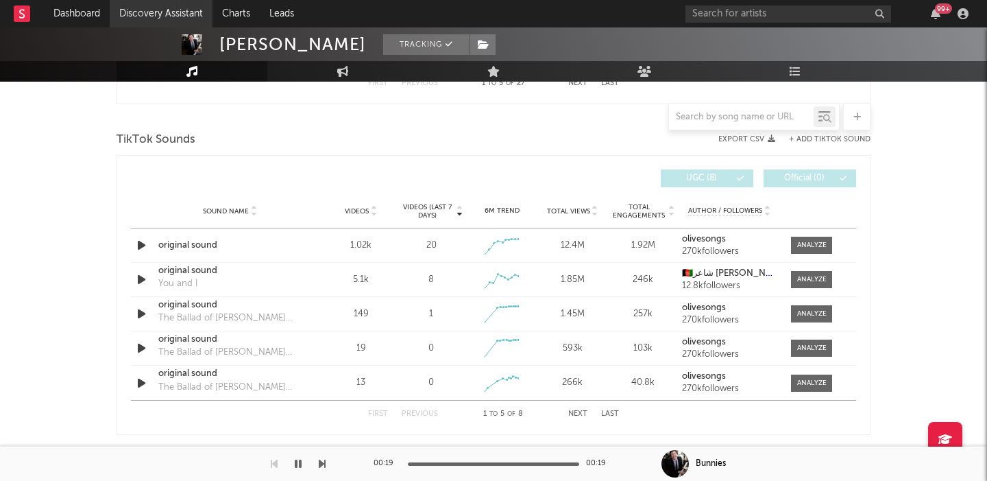
drag, startPoint x: 196, startPoint y: 245, endPoint x: 197, endPoint y: 3, distance: 242.1
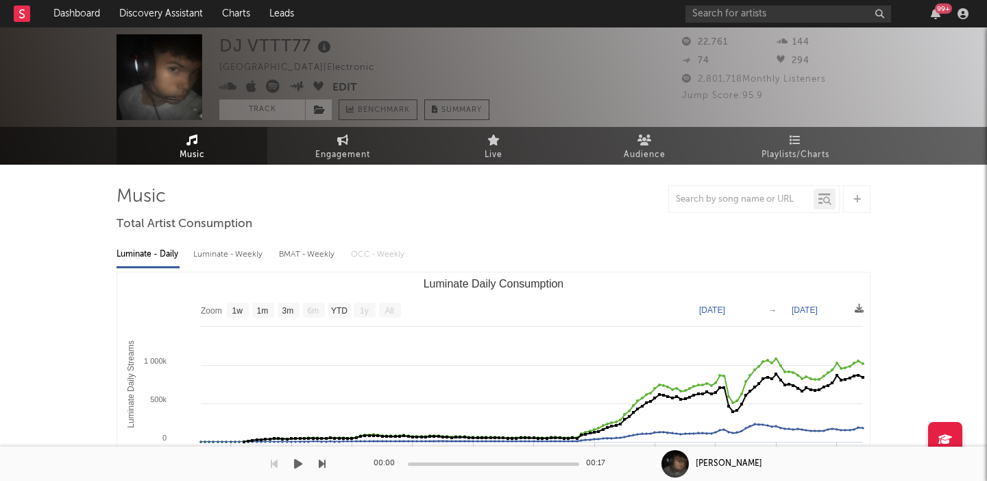
select select "1w"
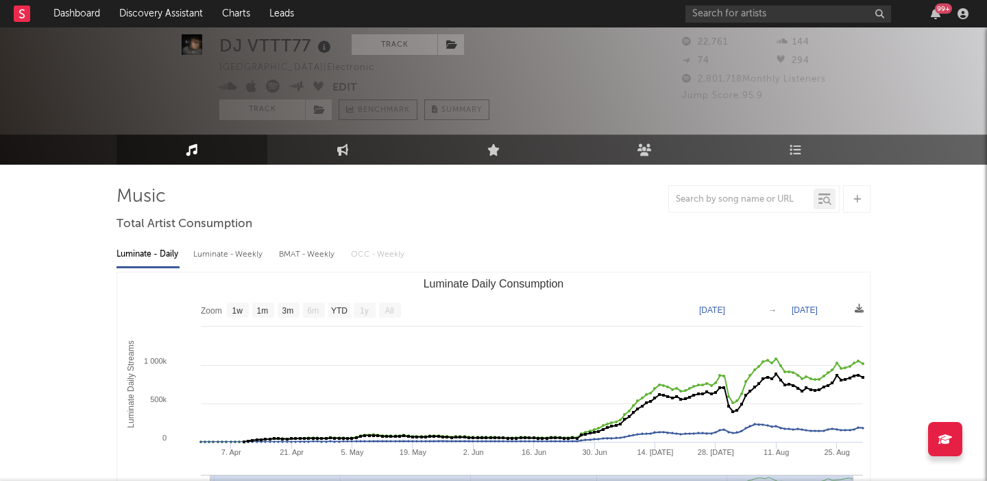
scroll to position [407, 0]
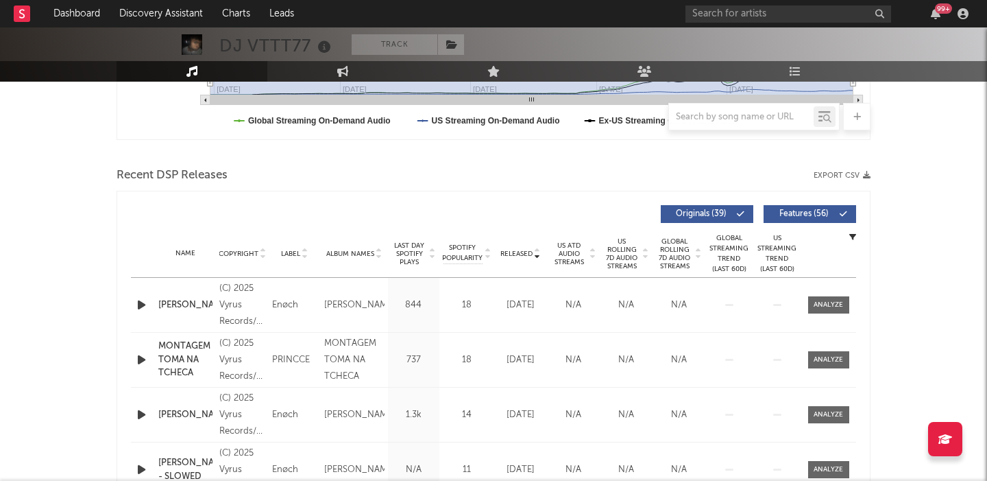
click at [825, 207] on button "Features ( 56 )" at bounding box center [810, 214] width 93 height 18
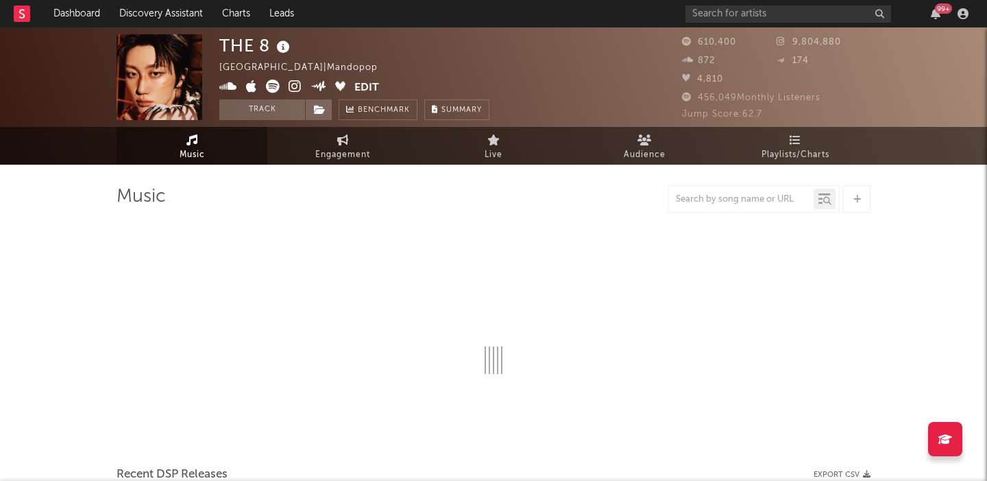
select select "6m"
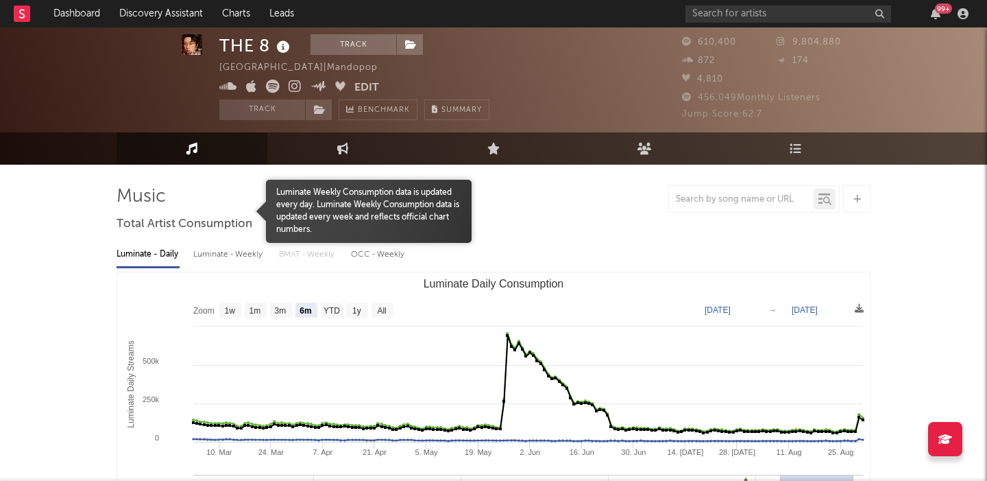
scroll to position [469, 0]
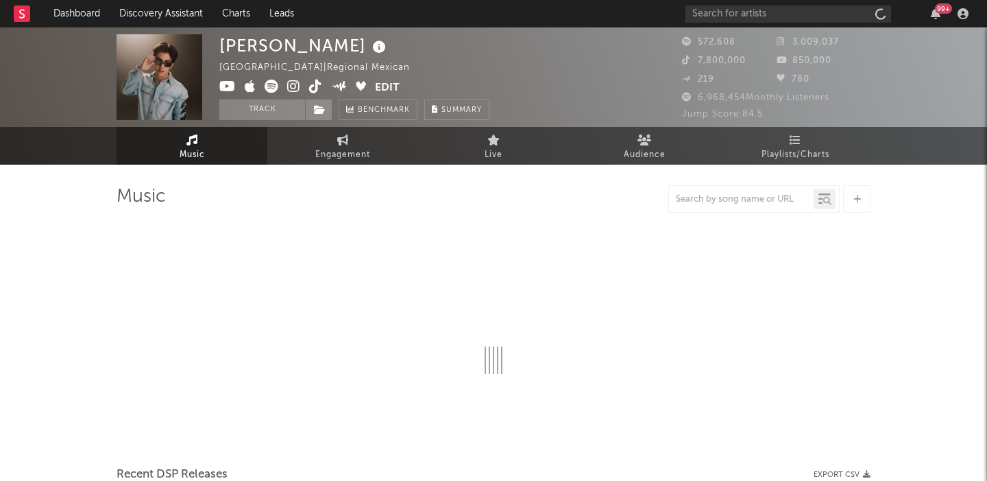
select select "1w"
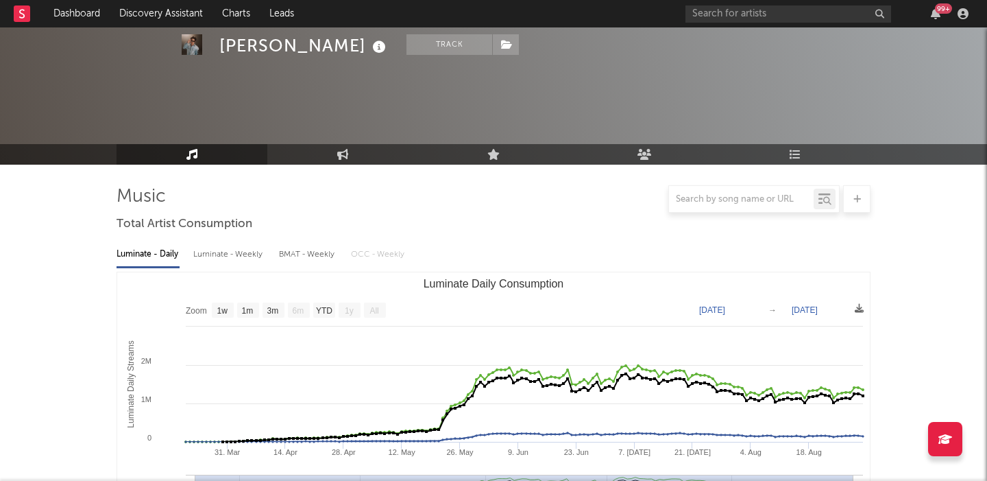
scroll to position [88, 0]
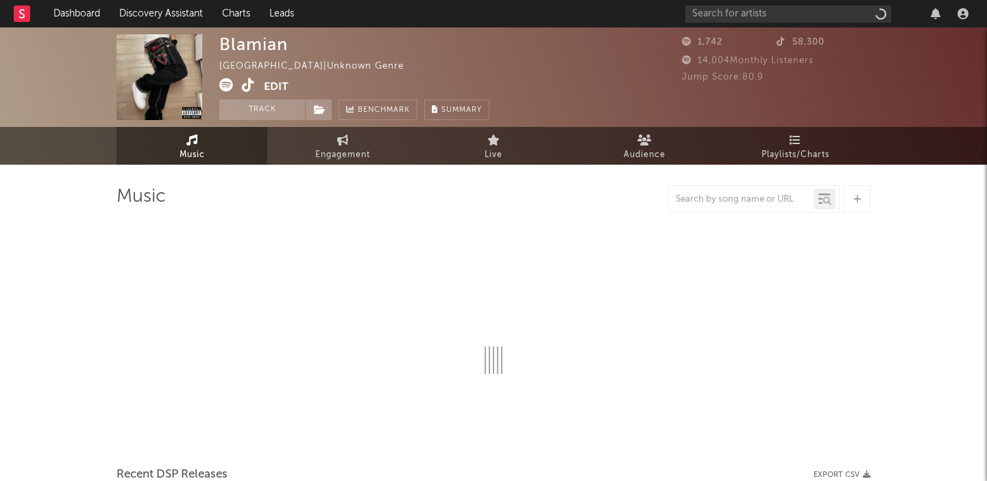
select select "1w"
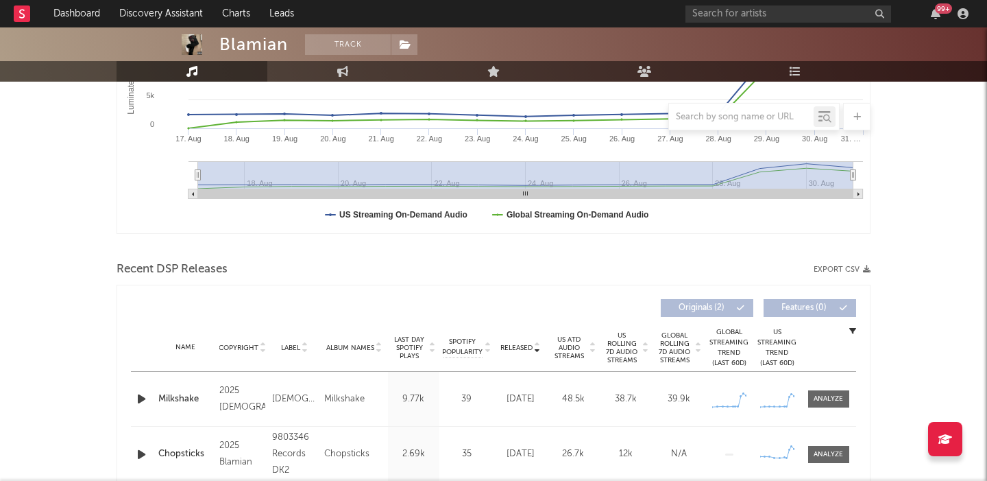
scroll to position [448, 0]
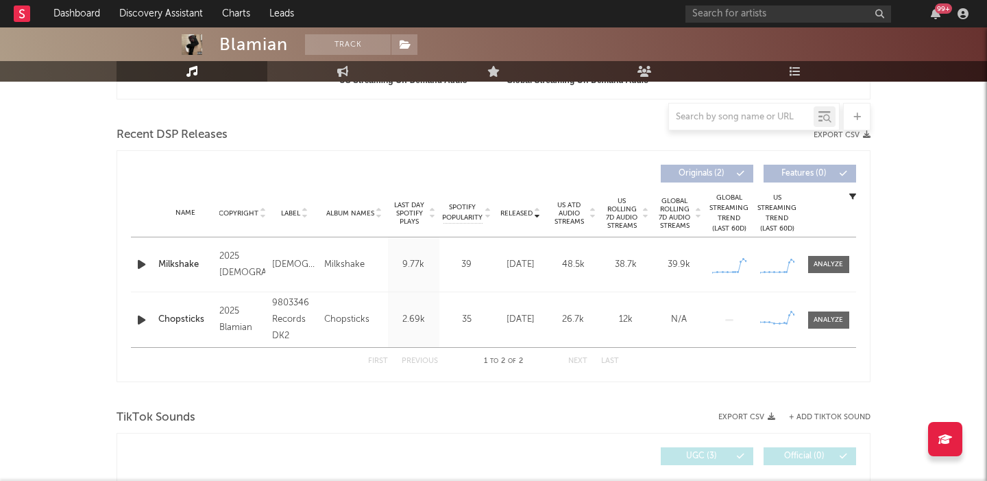
click at [143, 265] on icon "button" at bounding box center [141, 264] width 14 height 17
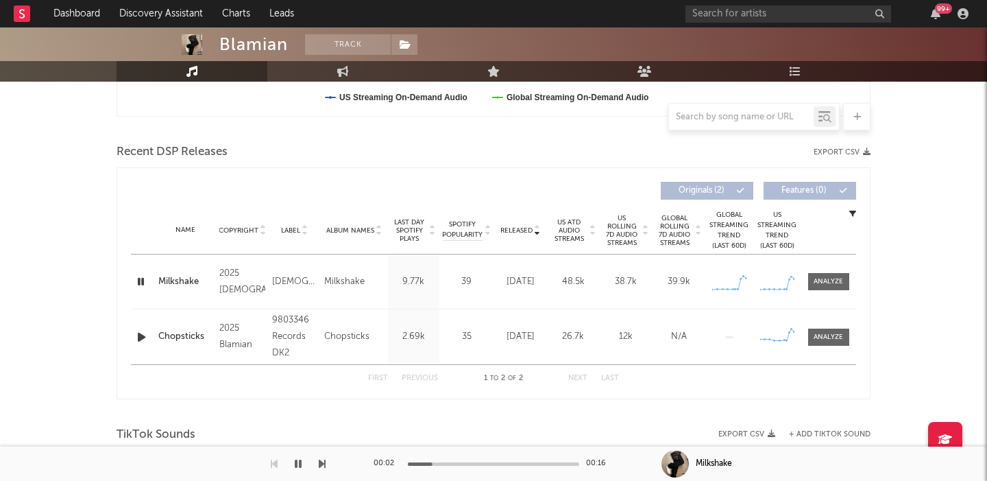
scroll to position [0, 0]
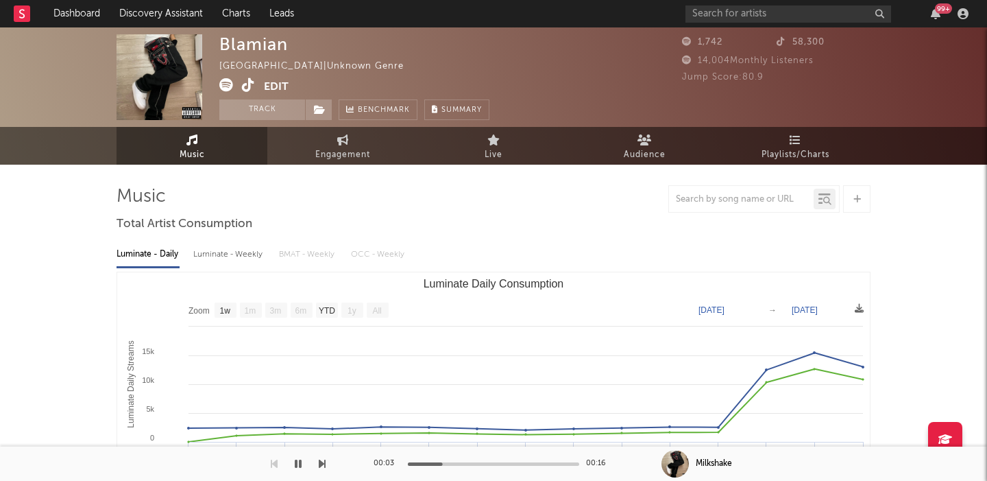
click at [242, 254] on div "Luminate - Weekly" at bounding box center [229, 254] width 72 height 23
select select "1w"
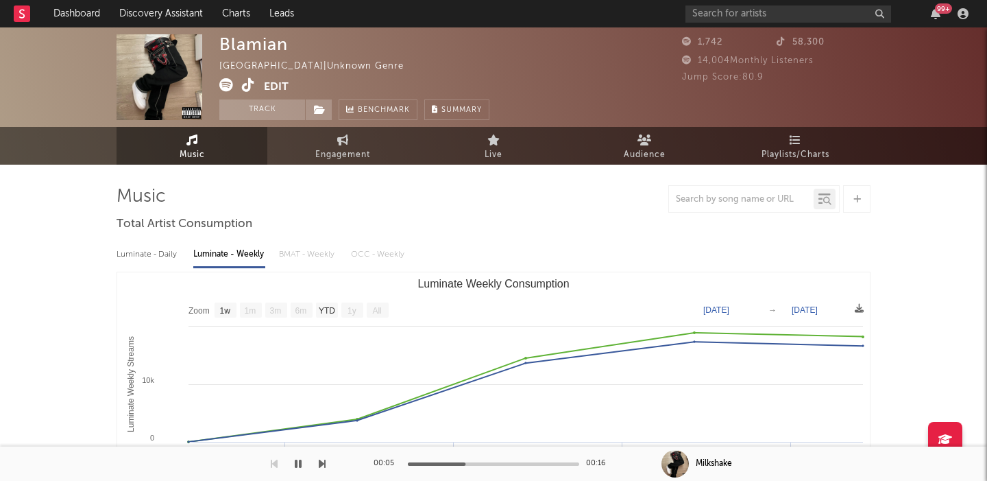
click at [228, 88] on icon at bounding box center [226, 85] width 14 height 14
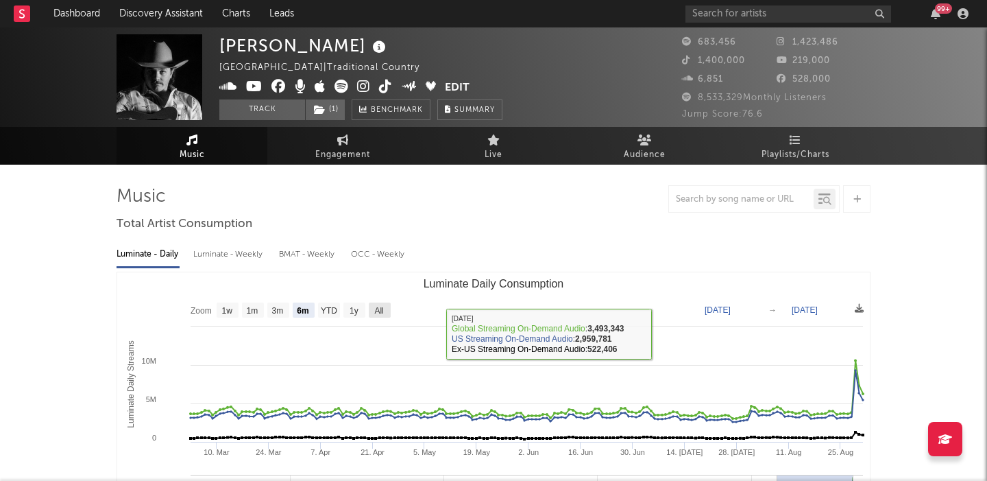
click at [381, 312] on text "All" at bounding box center [378, 311] width 9 height 10
select select "All"
type input "2021-05-30"
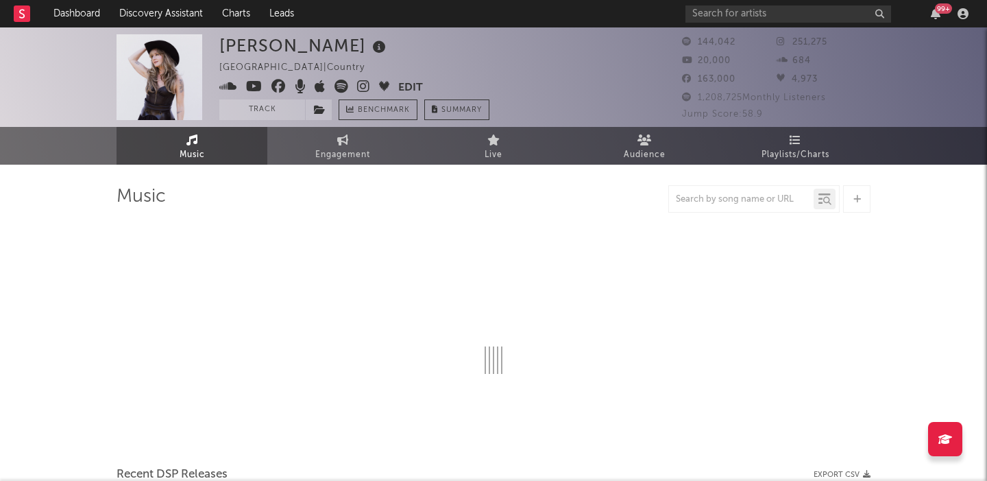
select select "6m"
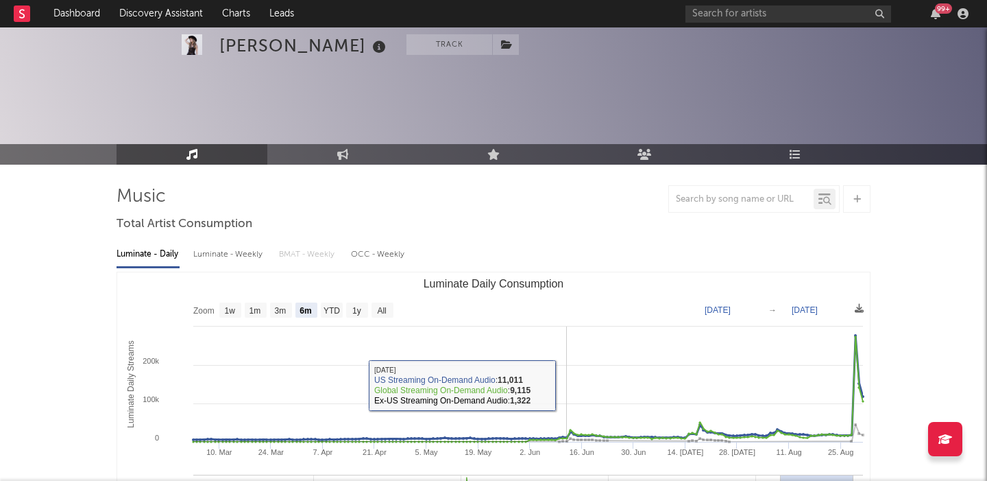
scroll to position [403, 0]
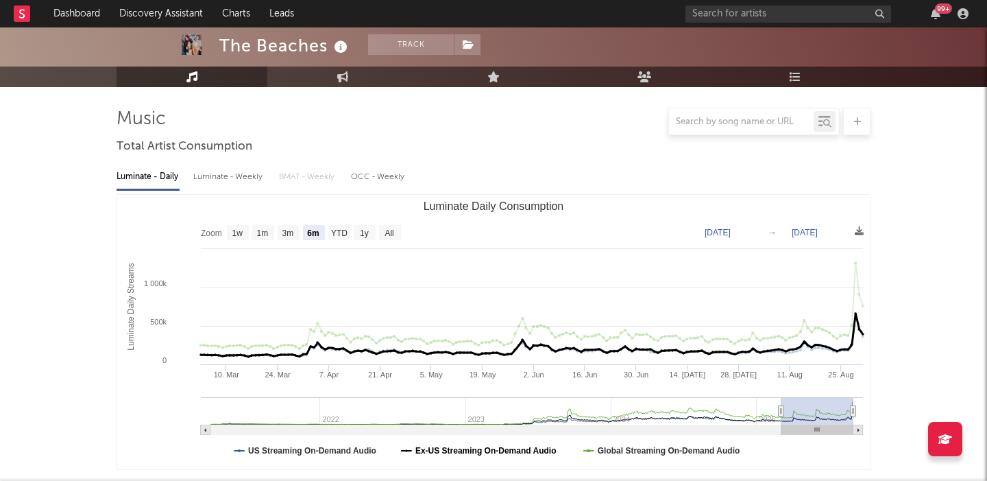
scroll to position [75, 0]
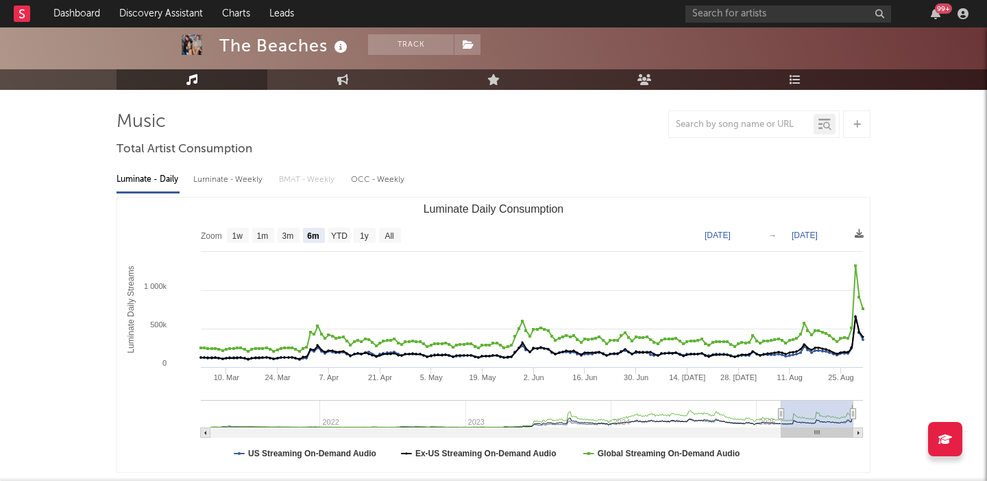
click at [396, 228] on rect "Luminate Daily Consumption" at bounding box center [390, 235] width 22 height 15
select select "All"
type input "2021-03-31"
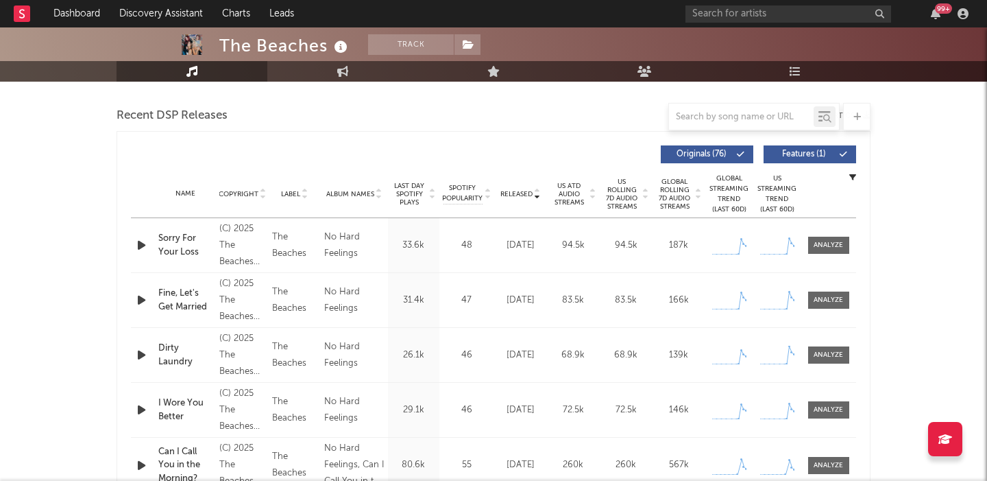
scroll to position [450, 0]
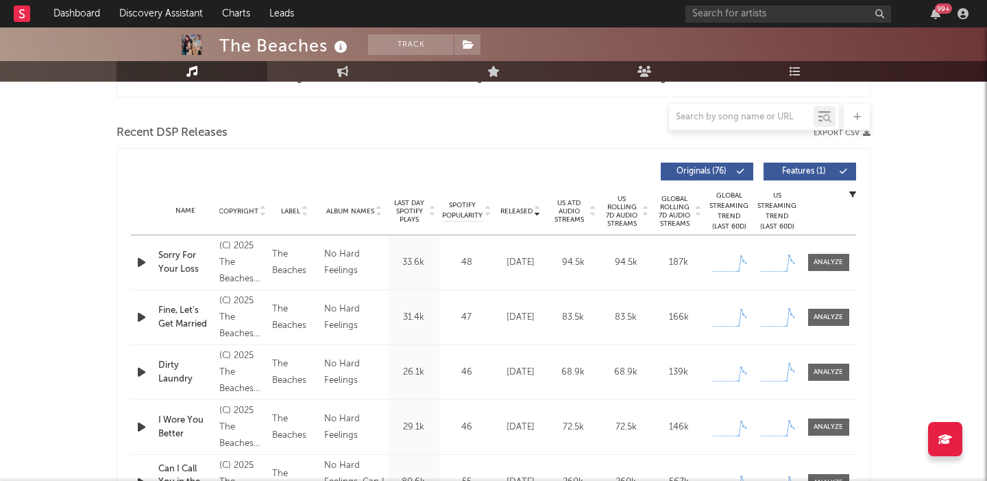
click at [799, 171] on span "Features ( 1 )" at bounding box center [804, 171] width 63 height 8
click at [830, 263] on div at bounding box center [828, 262] width 29 height 10
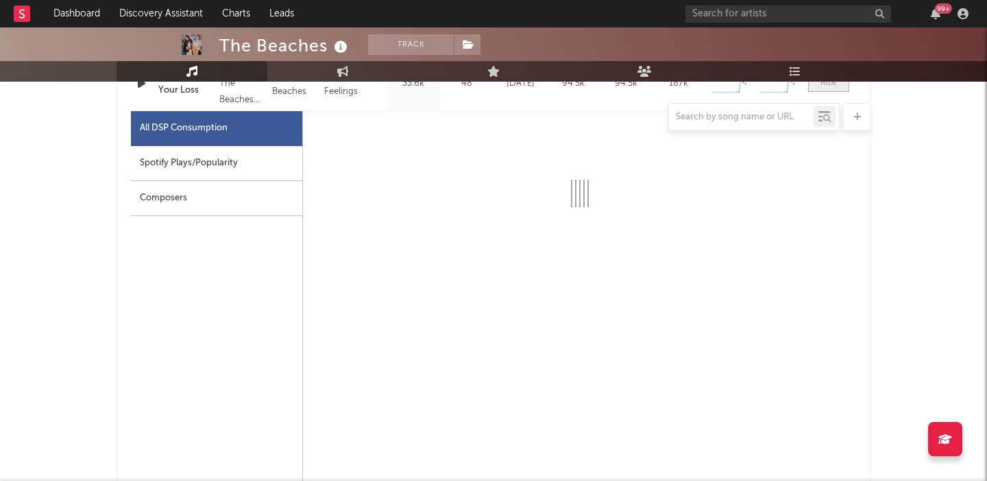
scroll to position [624, 0]
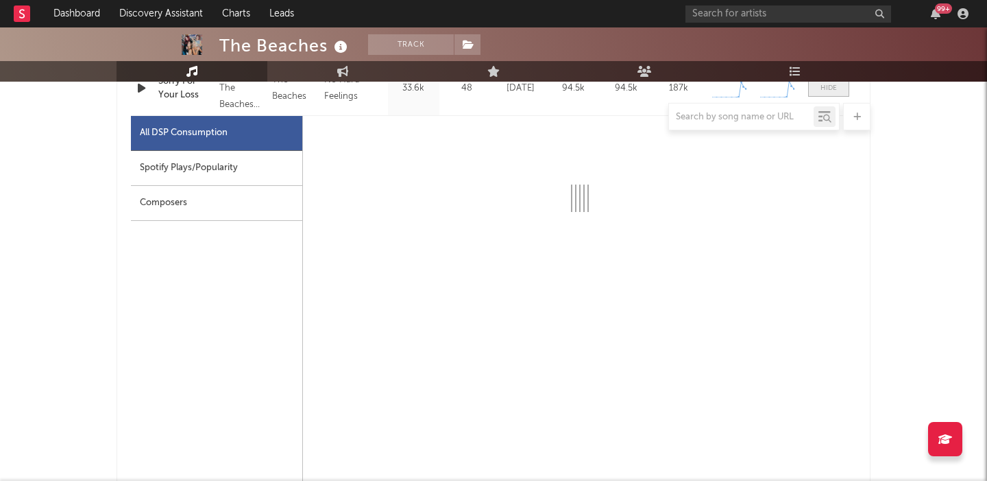
select select "1w"
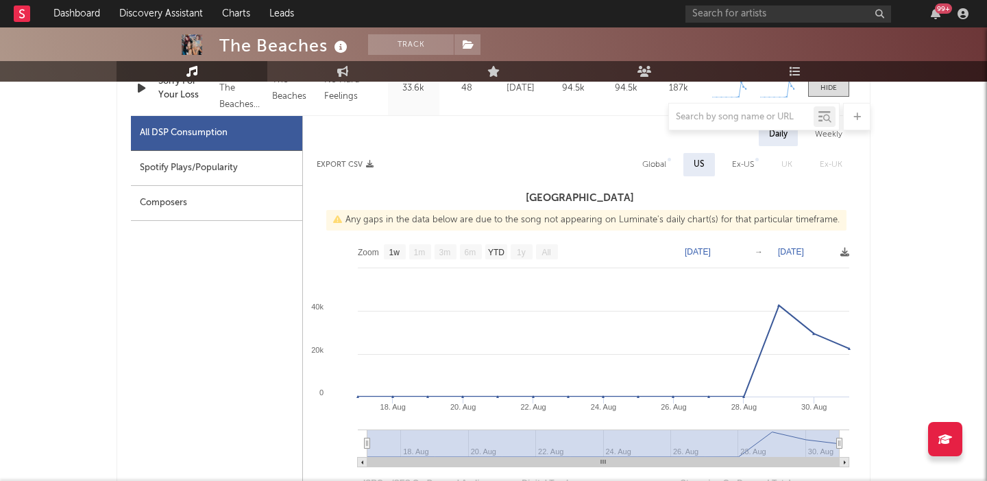
click at [655, 162] on div "Global" at bounding box center [655, 164] width 24 height 16
select select "1w"
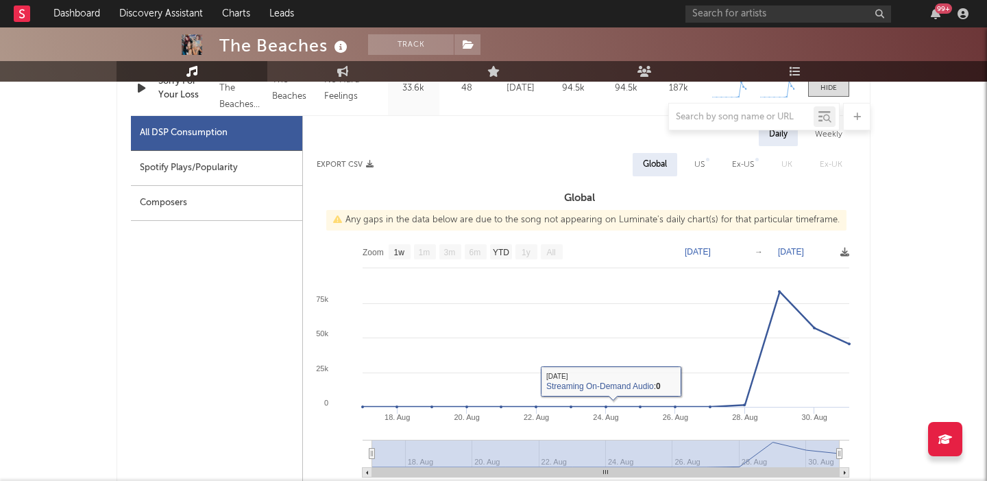
click at [231, 175] on div "Spotify Plays/Popularity" at bounding box center [216, 168] width 171 height 35
select select "1w"
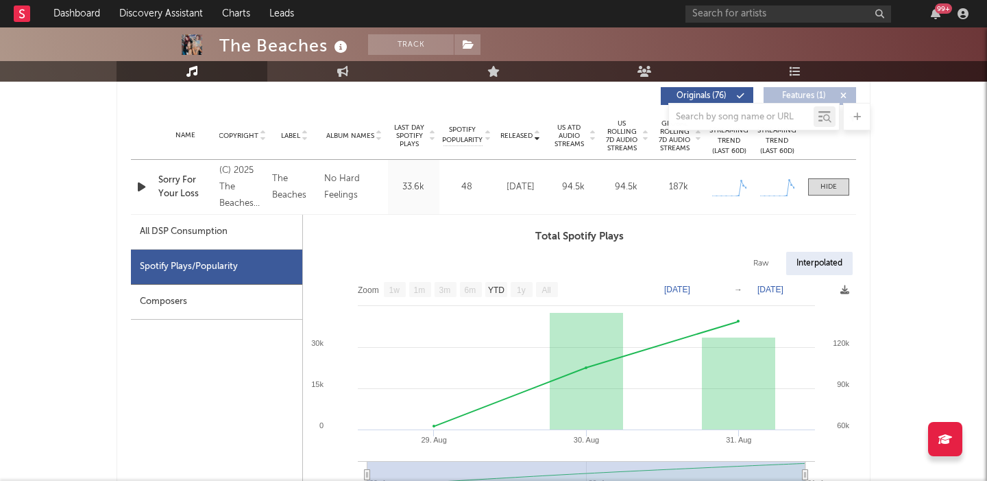
scroll to position [503, 0]
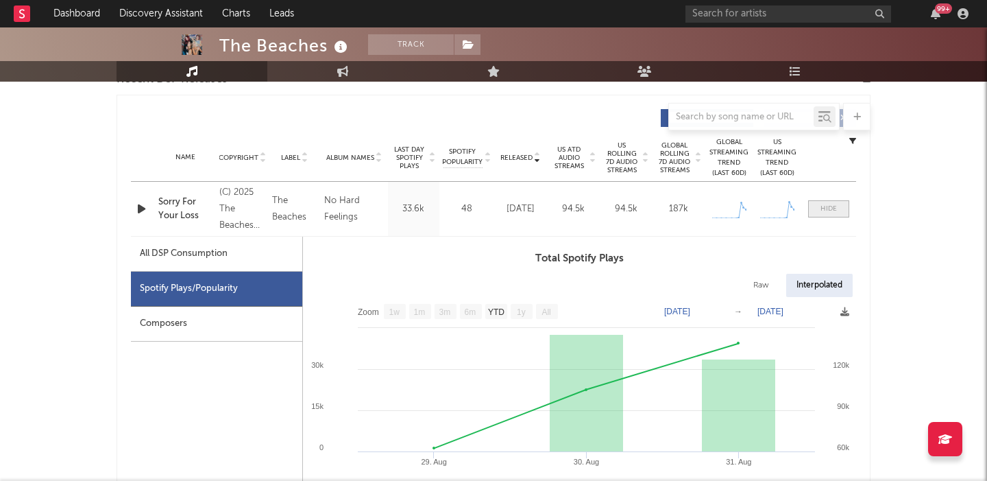
click at [817, 213] on span at bounding box center [828, 208] width 41 height 17
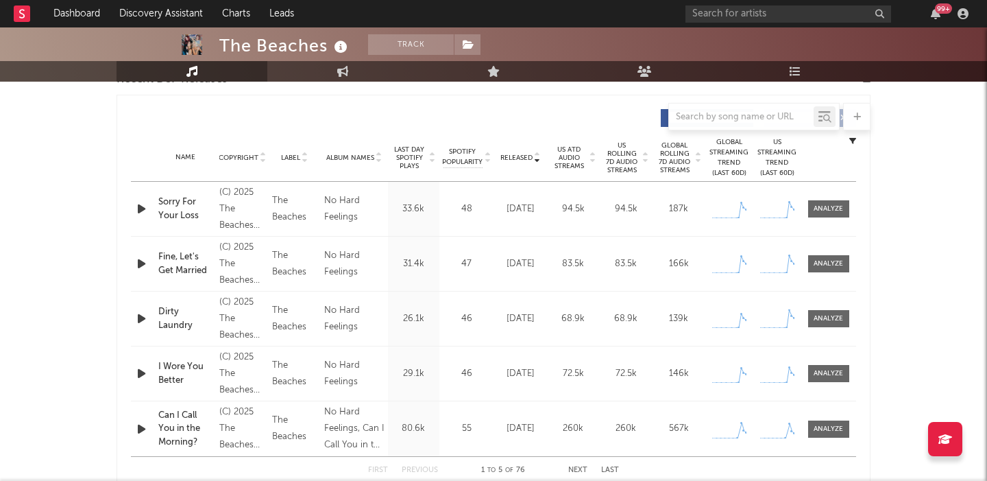
click at [618, 146] on span "US Rolling 7D Audio Streams" at bounding box center [622, 157] width 38 height 33
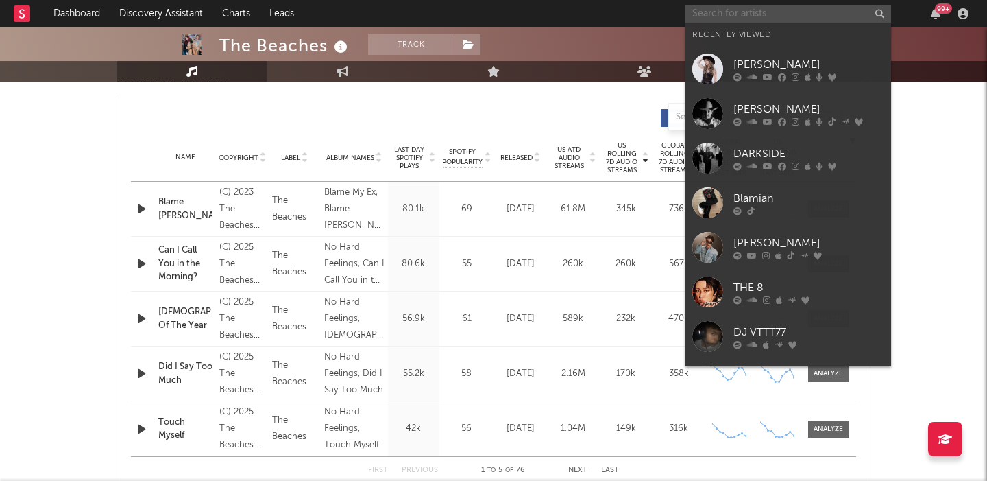
click at [797, 12] on input "text" at bounding box center [789, 13] width 206 height 17
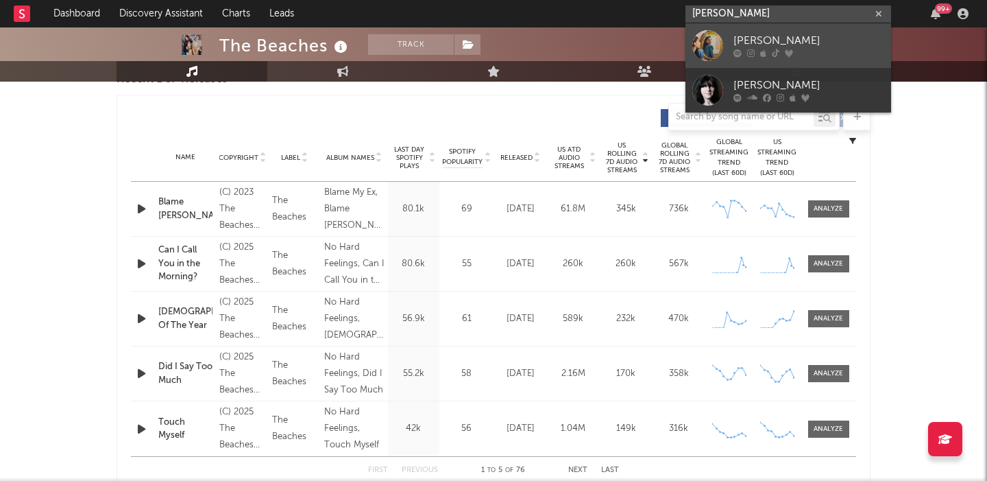
type input "emma andersen"
click at [817, 42] on div "Emma Andersen" at bounding box center [809, 41] width 151 height 16
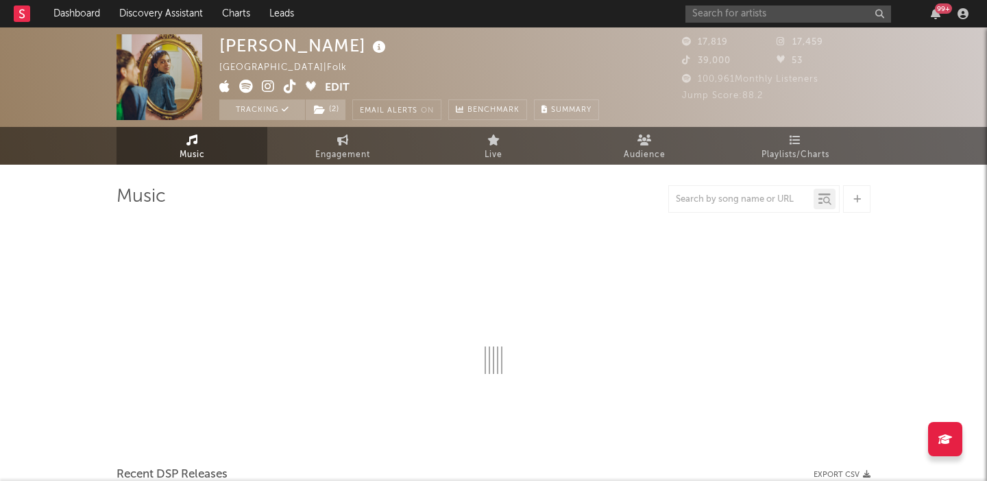
select select "6m"
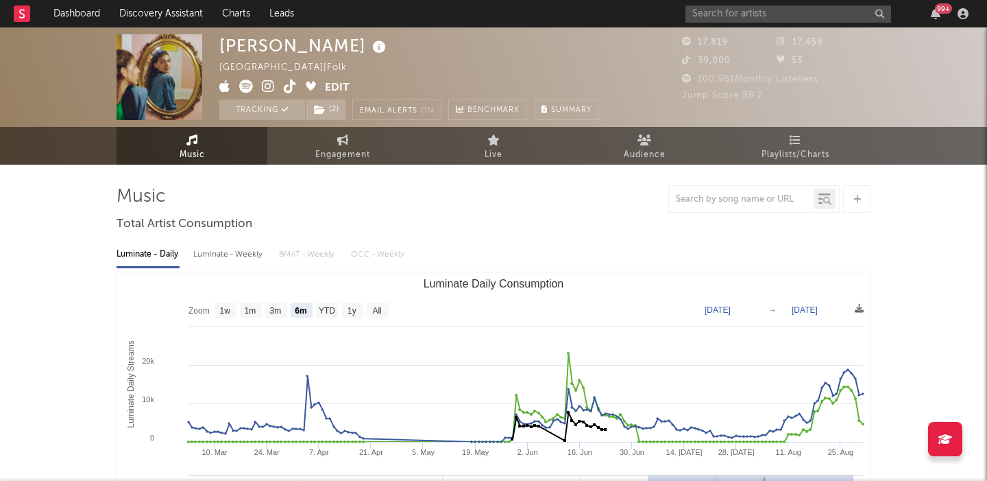
click at [221, 256] on div "Luminate - Weekly" at bounding box center [229, 254] width 72 height 23
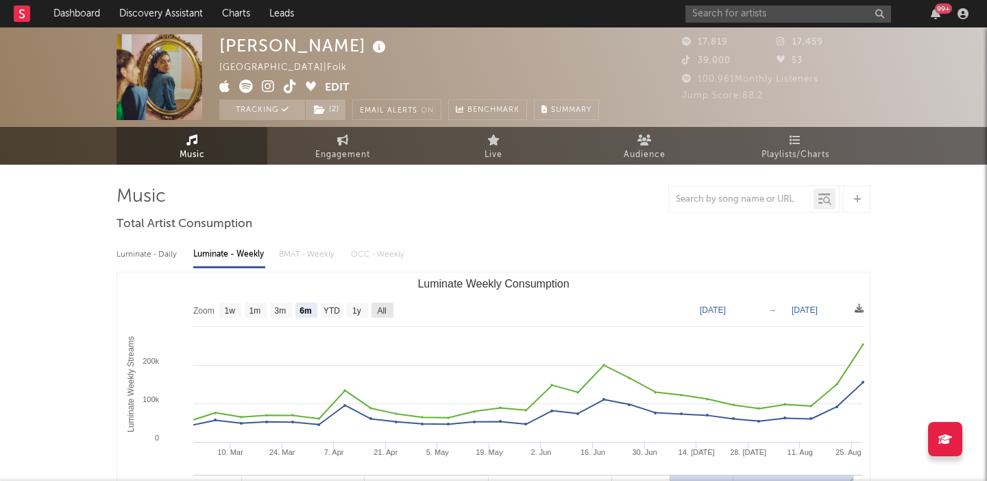
click at [383, 307] on text "All" at bounding box center [381, 311] width 9 height 10
select select "All"
type input "2023-11-23"
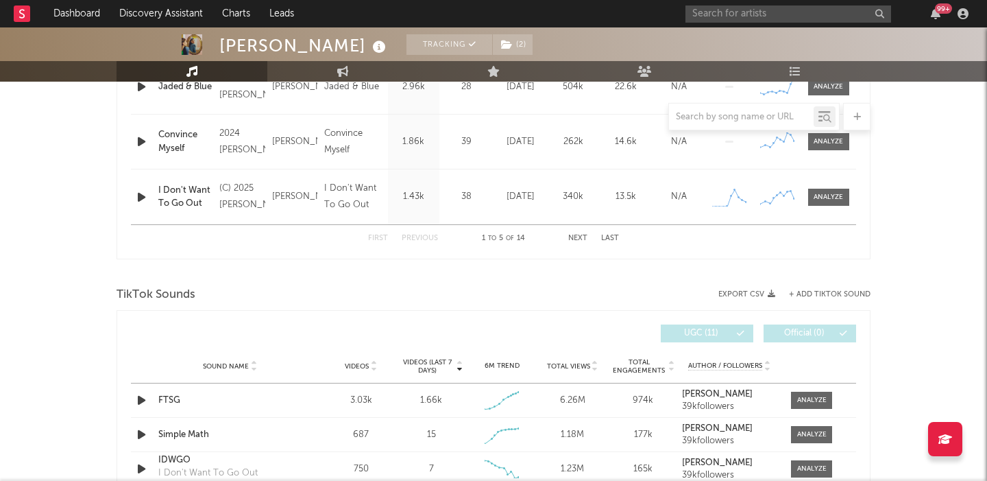
scroll to position [819, 0]
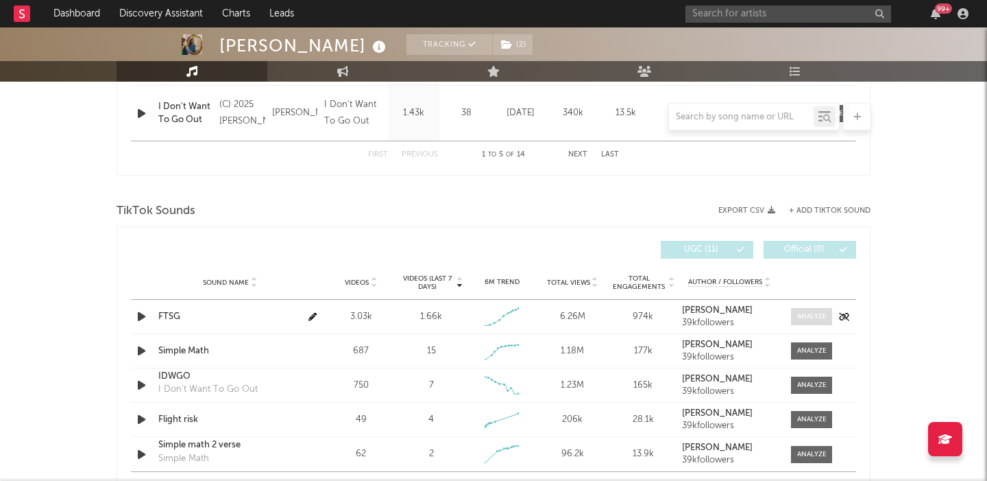
click at [812, 314] on div at bounding box center [811, 316] width 29 height 10
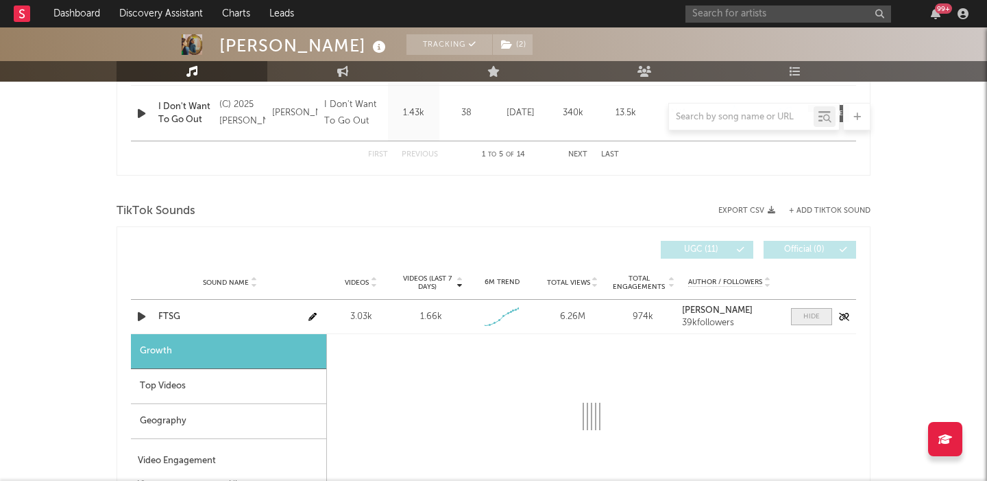
select select "1w"
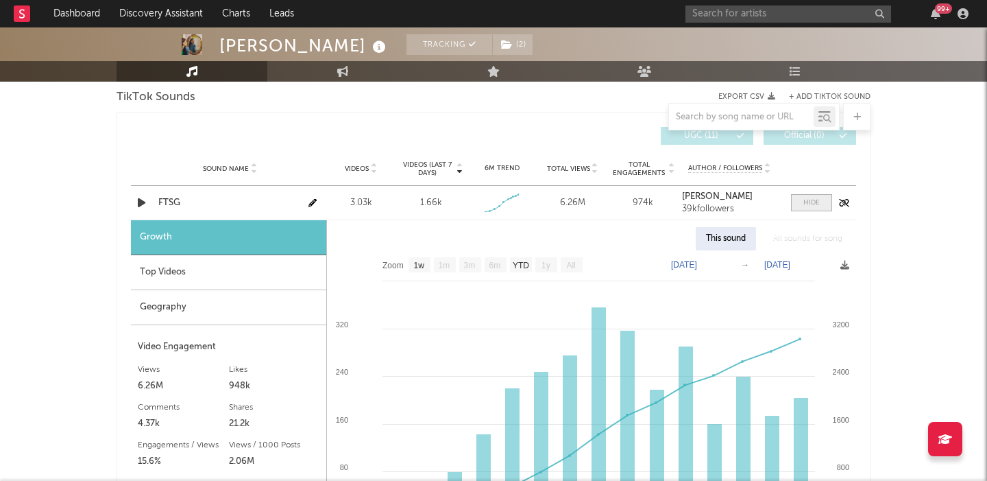
scroll to position [956, 0]
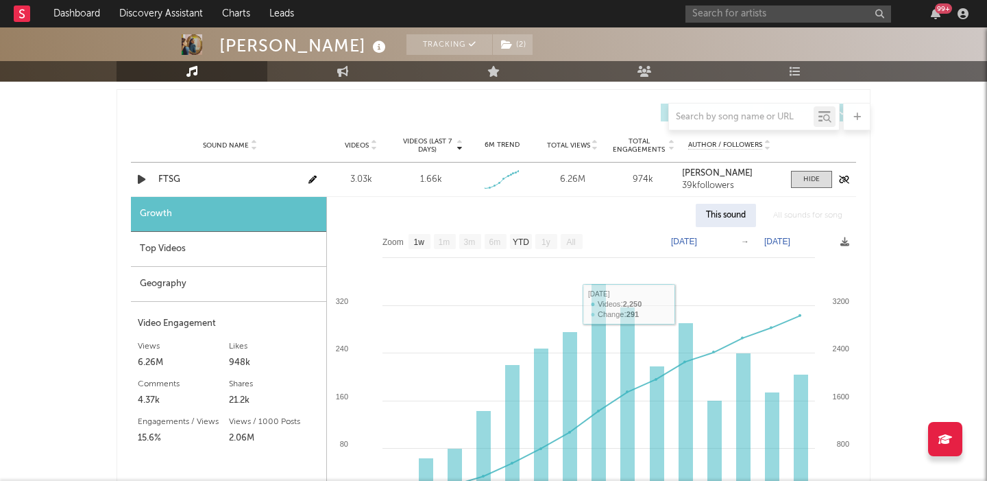
click at [178, 175] on div "FTSG" at bounding box center [229, 180] width 143 height 14
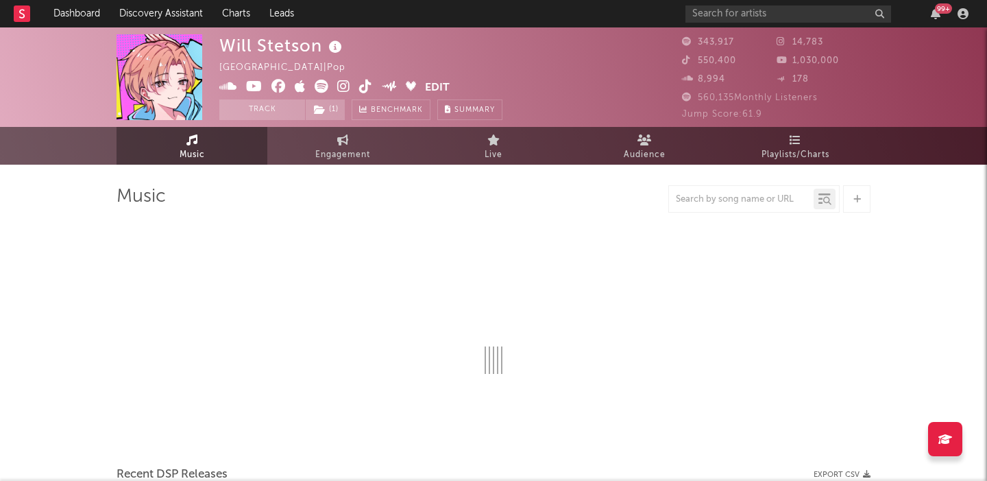
select select "6m"
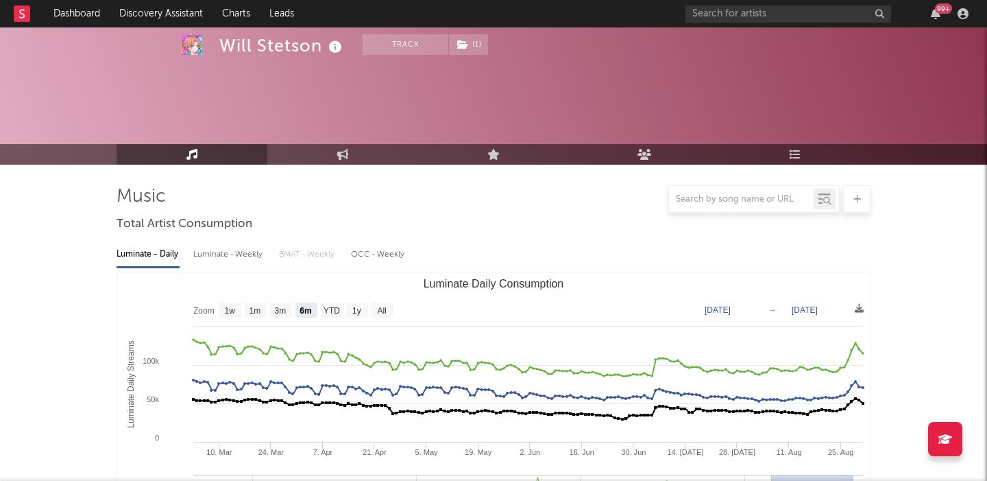
scroll to position [442, 0]
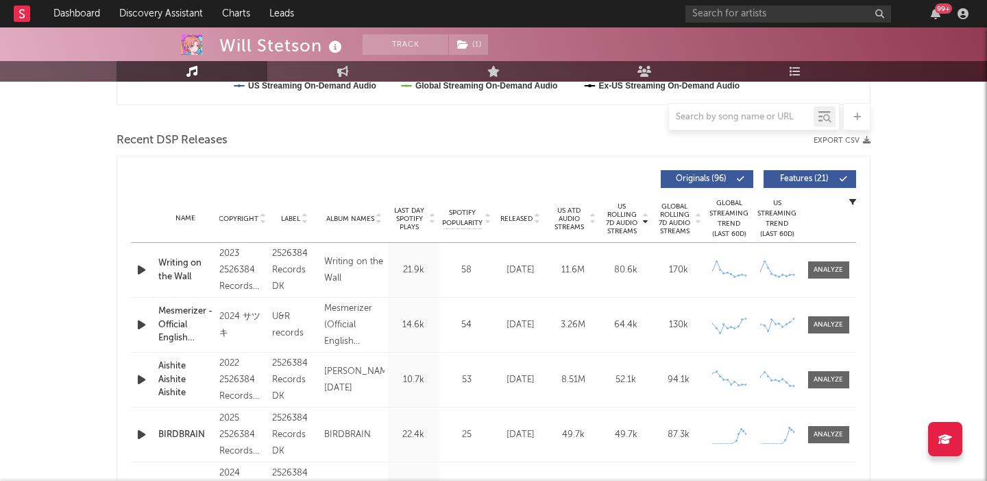
click at [514, 218] on span "Released" at bounding box center [517, 219] width 32 height 8
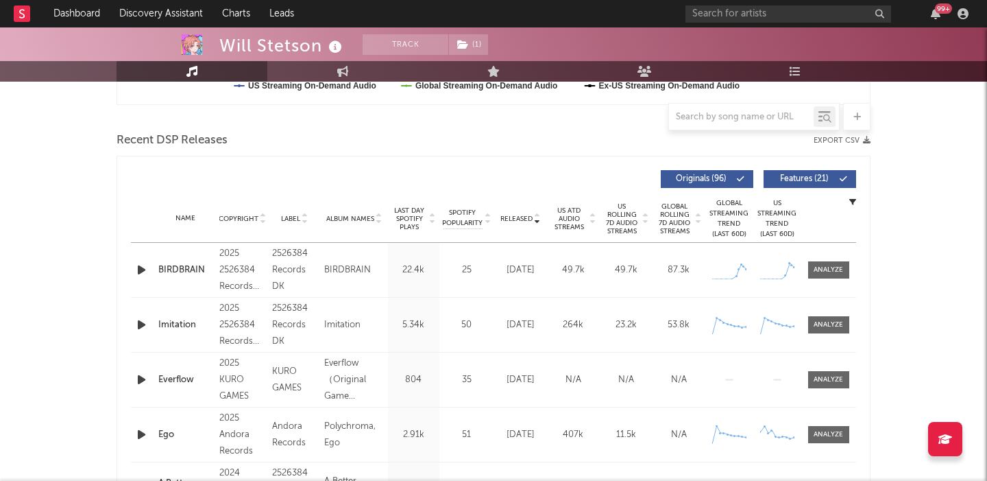
click at [813, 177] on span at bounding box center [814, 179] width 2 height 8
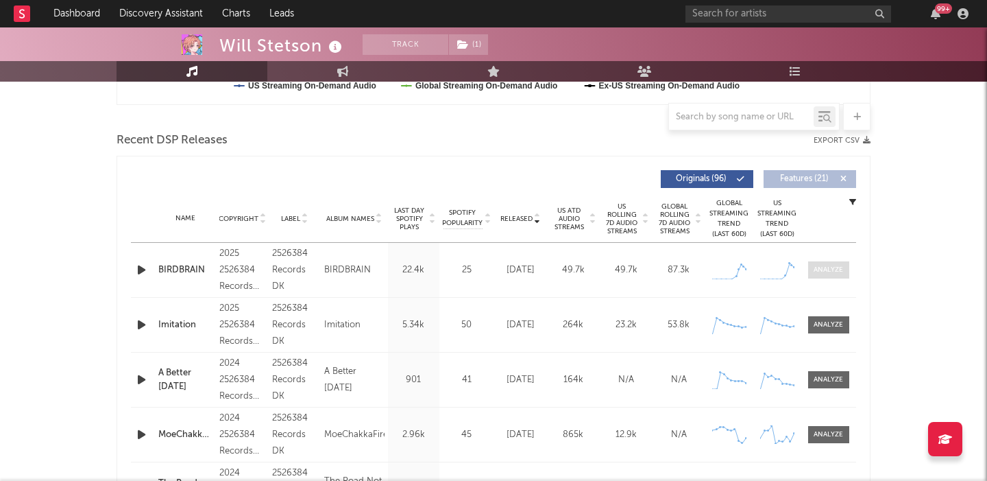
click at [827, 265] on div at bounding box center [828, 270] width 29 height 10
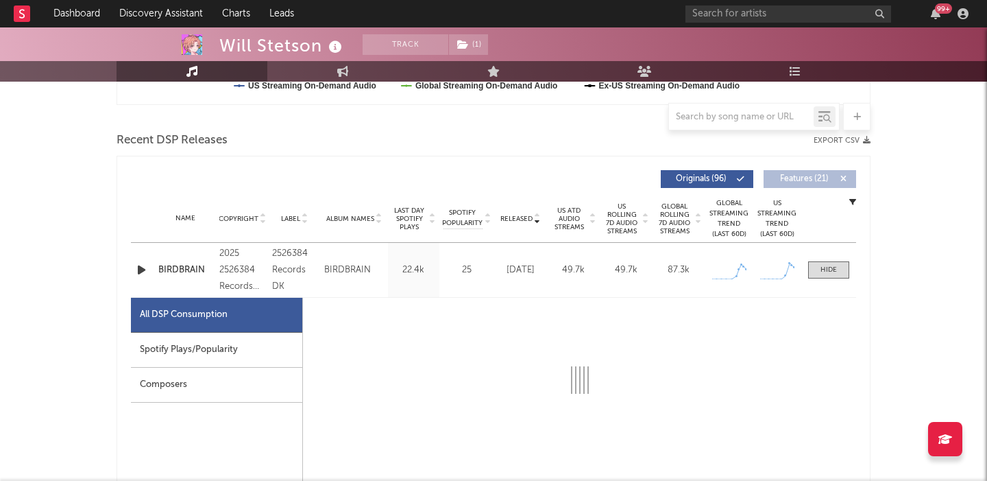
select select "1w"
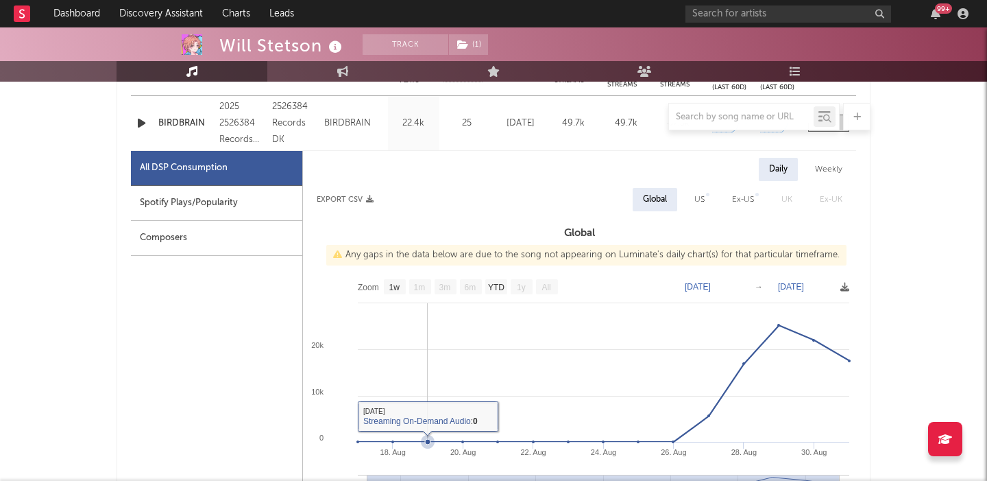
scroll to position [594, 0]
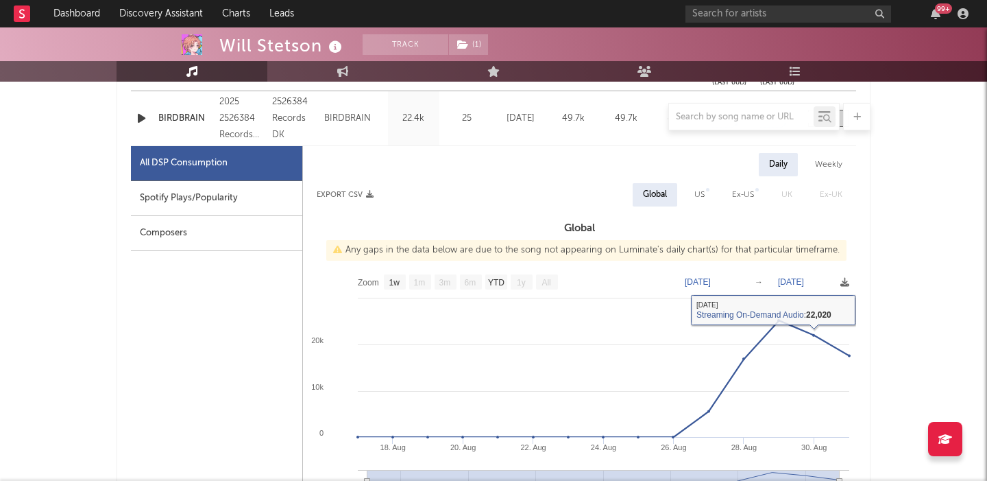
click at [706, 204] on div "US" at bounding box center [699, 194] width 31 height 23
select select "1w"
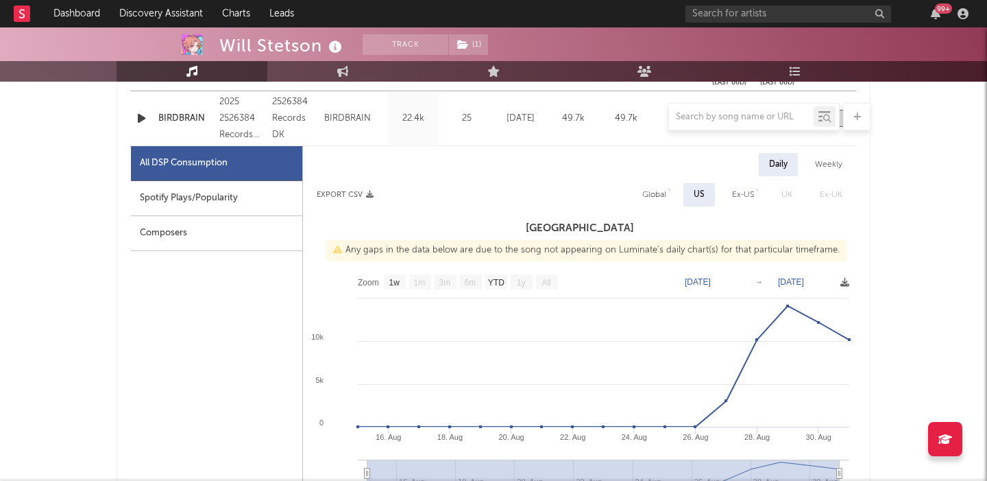
click at [289, 177] on div "All DSP Consumption" at bounding box center [216, 163] width 171 height 35
click at [291, 193] on div "Spotify Plays/Popularity" at bounding box center [216, 198] width 171 height 35
select select "1w"
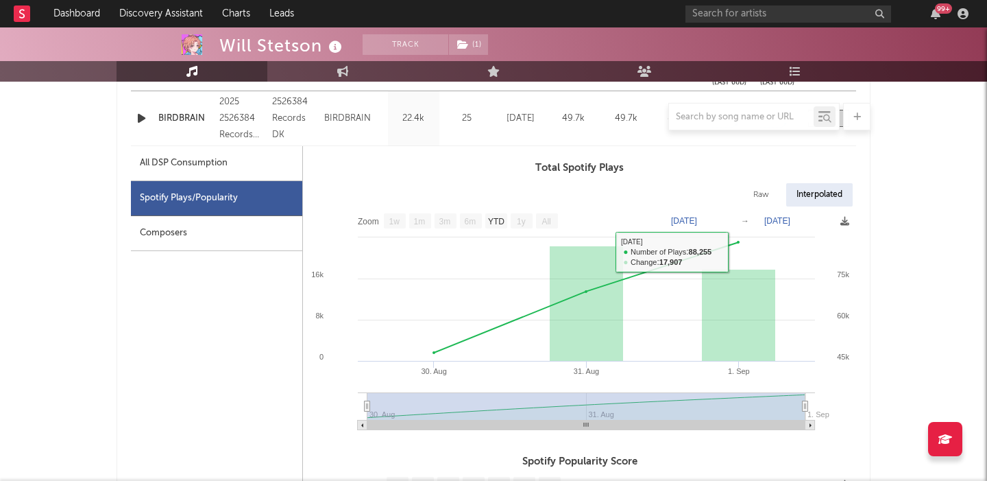
click at [766, 193] on div "Raw" at bounding box center [761, 194] width 36 height 23
select select "1w"
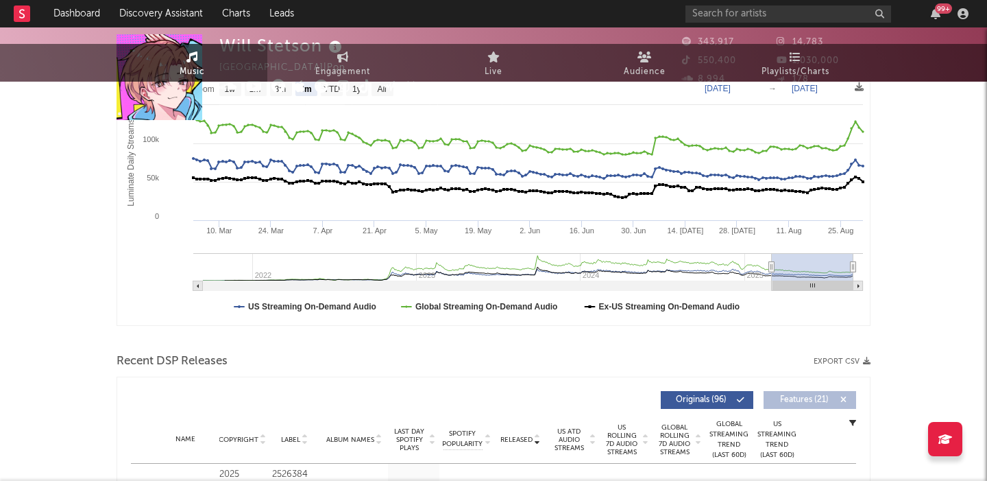
scroll to position [0, 0]
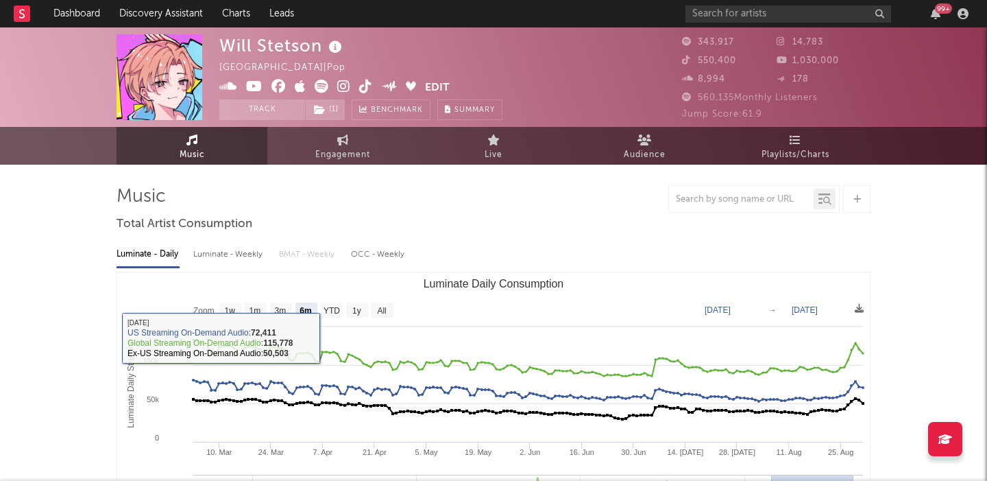
click at [379, 310] on text "All" at bounding box center [381, 311] width 9 height 10
select select "All"
type input "2021-09-12"
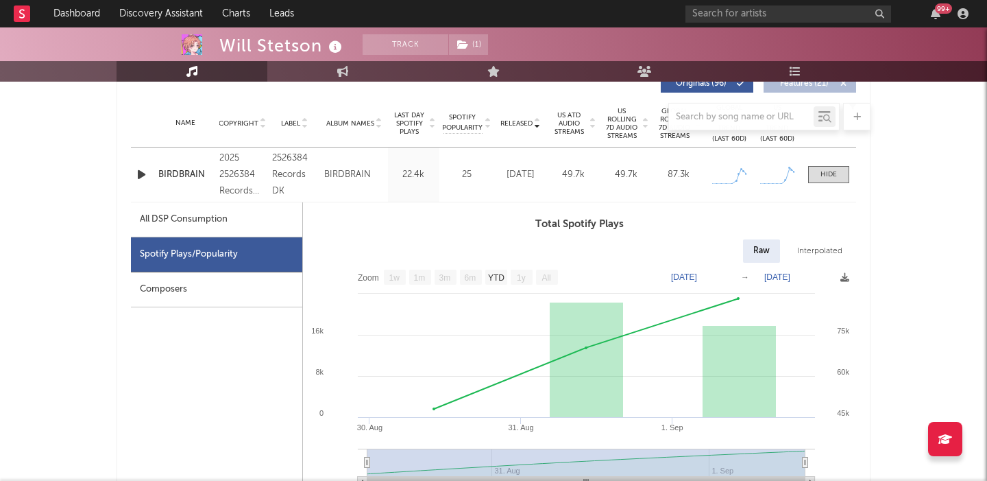
scroll to position [532, 0]
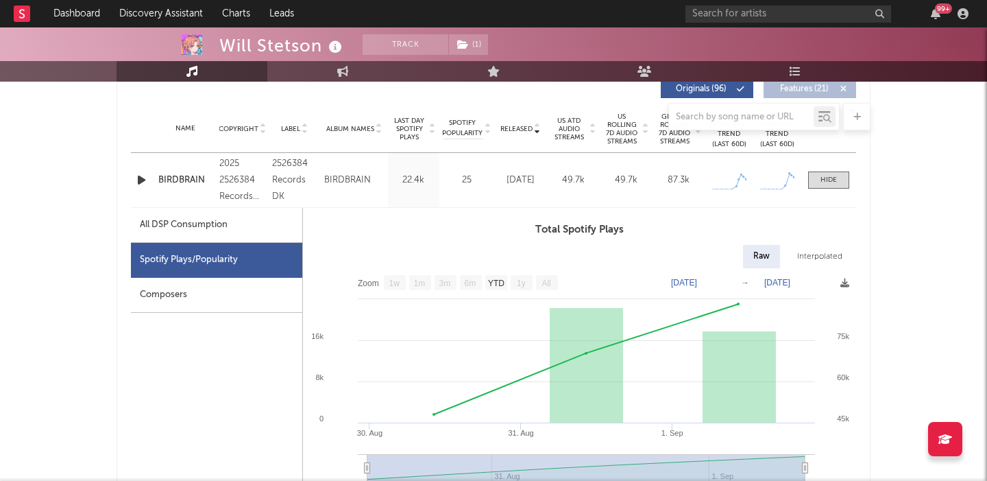
click at [147, 163] on div "Name BIRDBRAIN Copyright 2025 2526384 Records DK Label 2526384 Records DK Album…" at bounding box center [493, 180] width 725 height 54
click at [145, 177] on icon "button" at bounding box center [141, 179] width 14 height 17
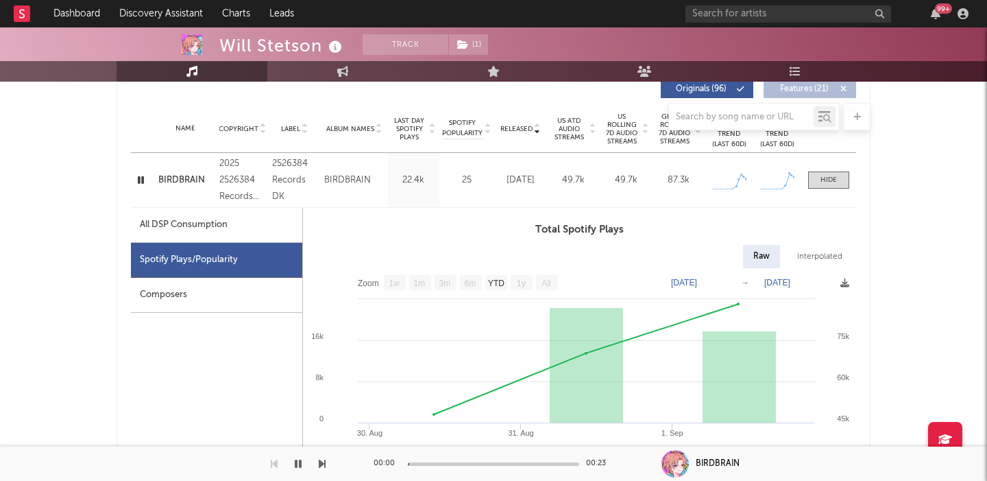
click at [221, 230] on div "All DSP Consumption" at bounding box center [184, 225] width 88 height 16
select select "1w"
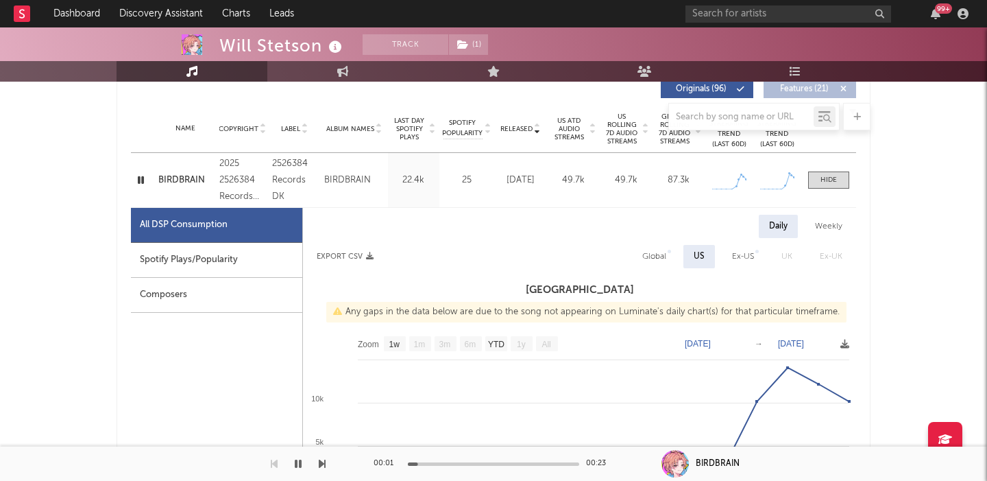
click at [666, 260] on div "Global" at bounding box center [655, 256] width 24 height 16
select select "1w"
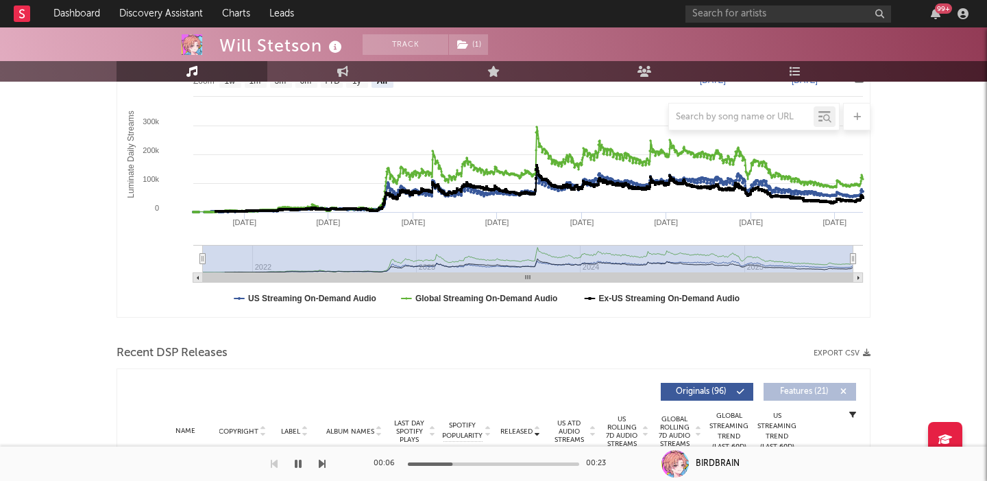
scroll to position [0, 0]
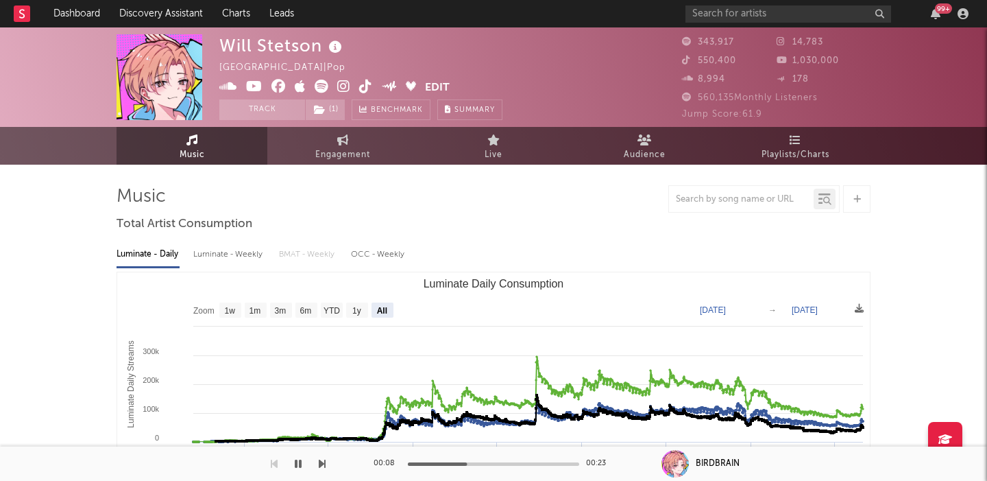
click at [344, 88] on icon at bounding box center [343, 87] width 13 height 14
click at [342, 85] on icon at bounding box center [343, 87] width 13 height 14
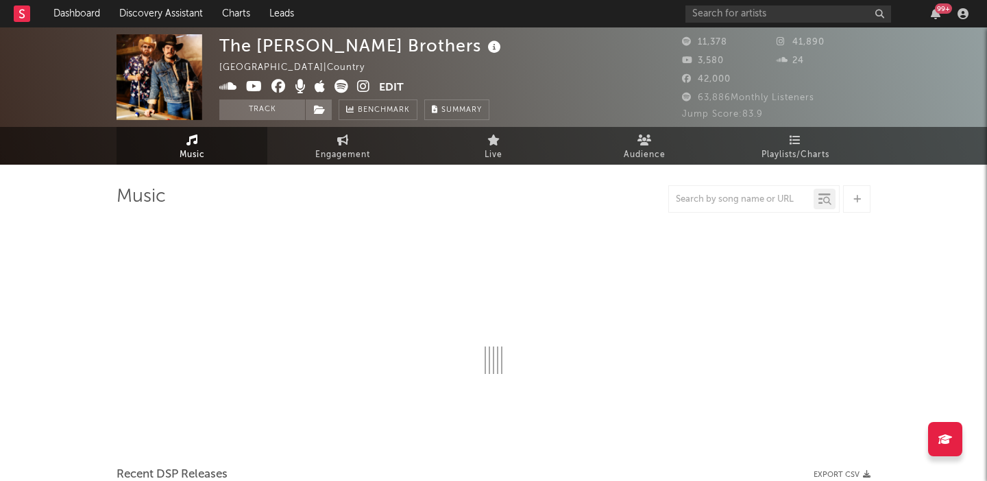
select select "6m"
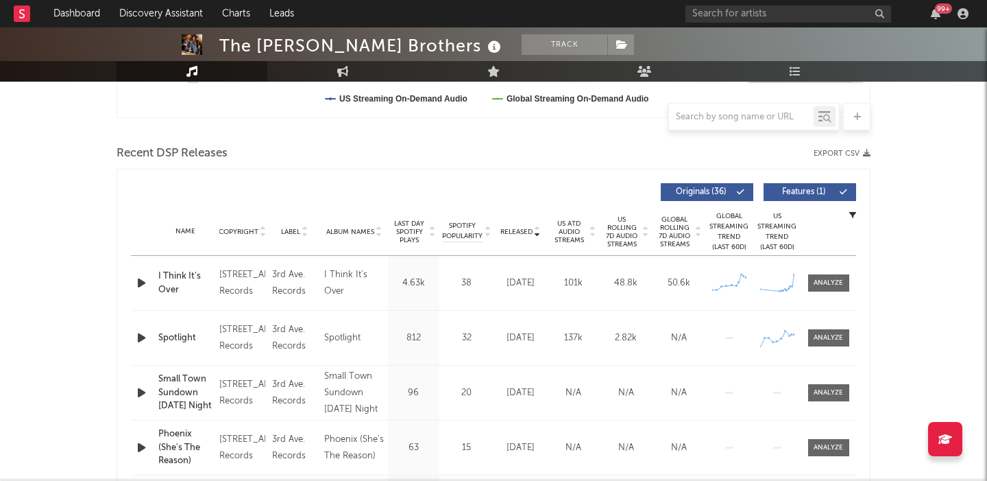
scroll to position [541, 0]
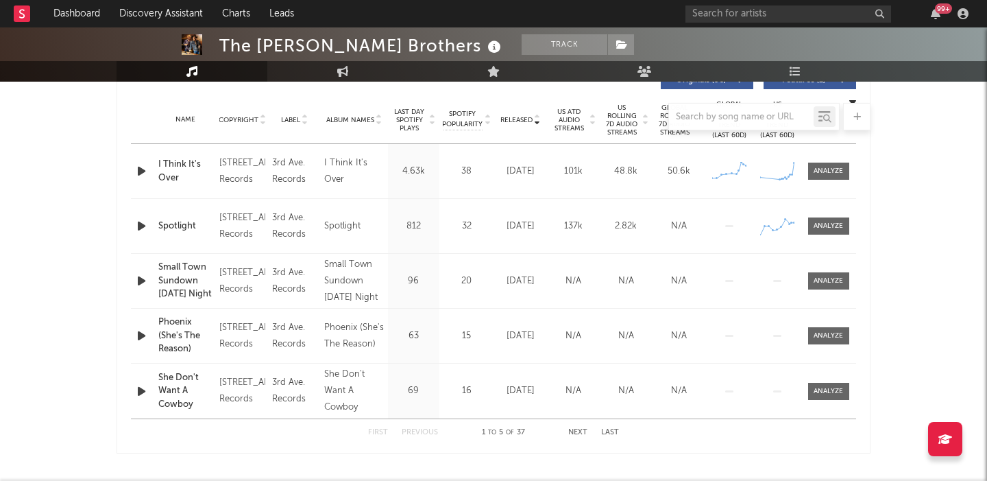
click at [138, 177] on icon "button" at bounding box center [141, 171] width 14 height 17
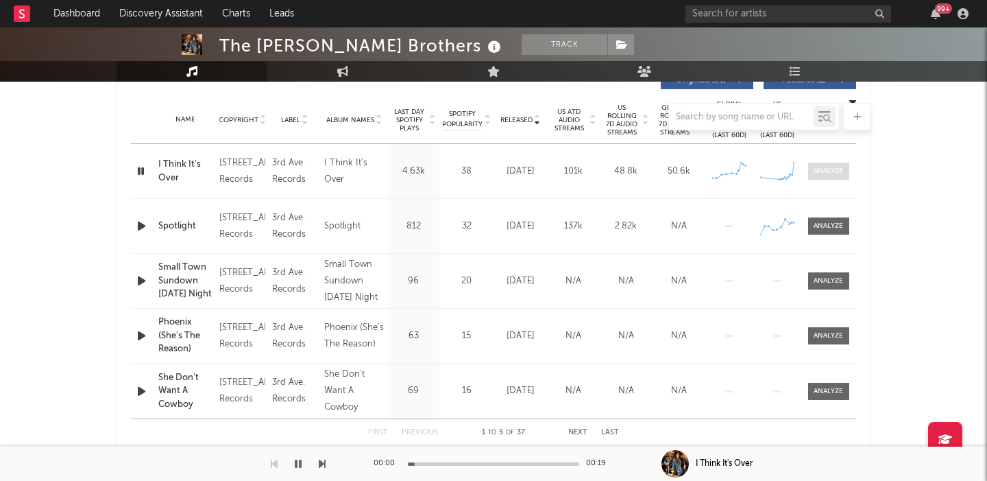
click at [819, 170] on div at bounding box center [828, 171] width 29 height 10
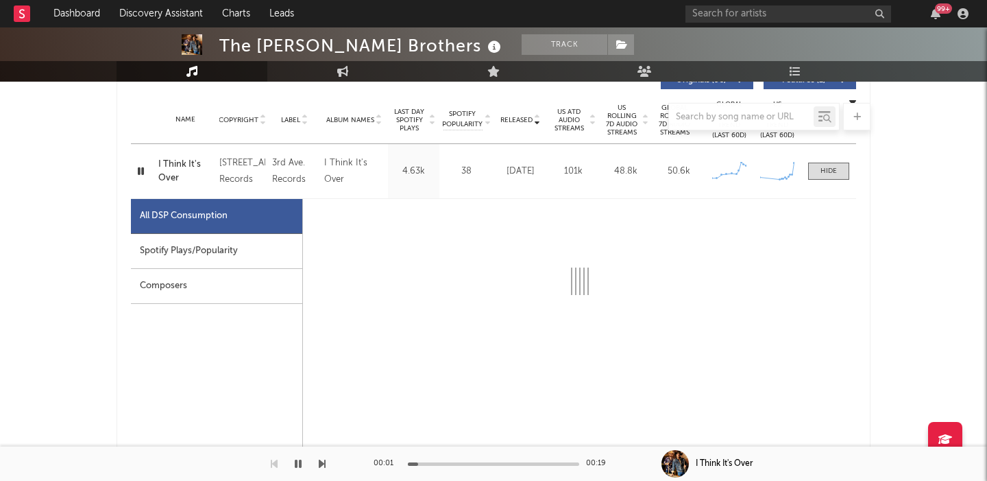
select select "1w"
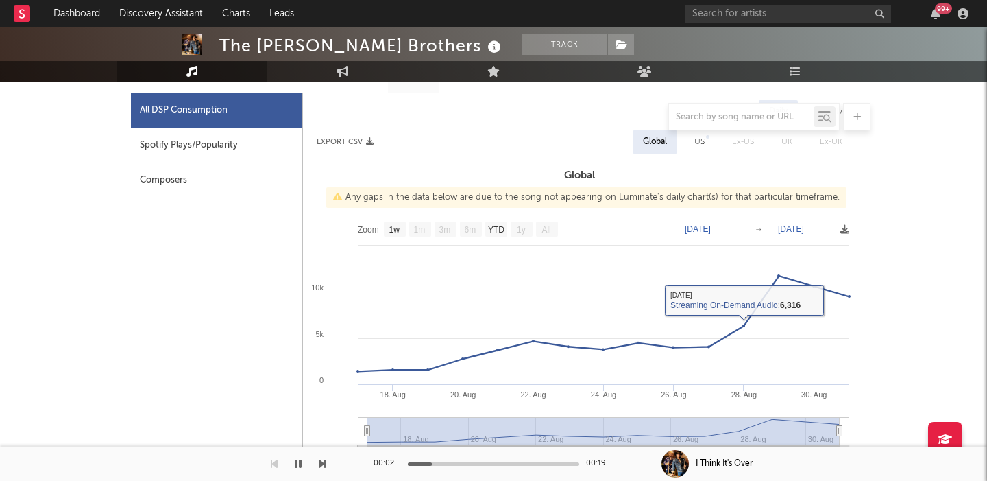
scroll to position [0, 0]
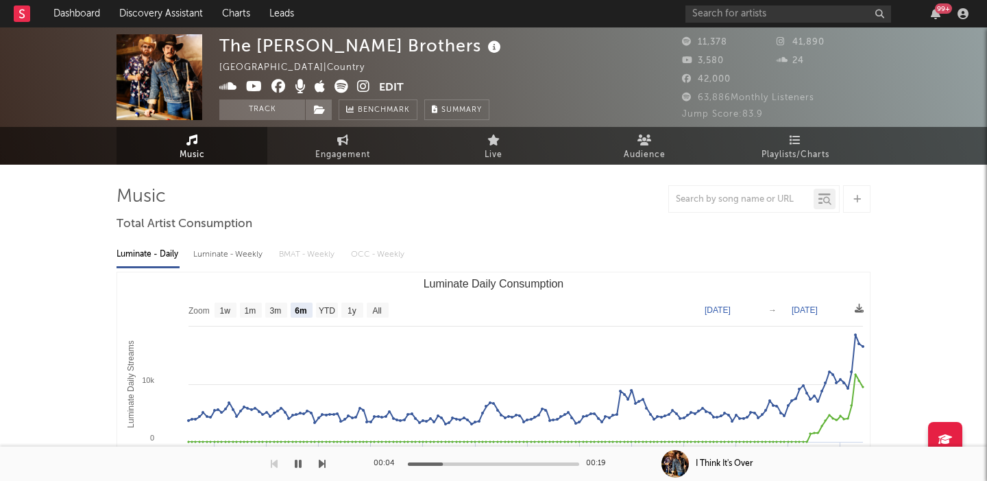
click at [363, 86] on icon at bounding box center [363, 87] width 13 height 14
click at [244, 261] on div "Luminate - Weekly" at bounding box center [229, 254] width 72 height 23
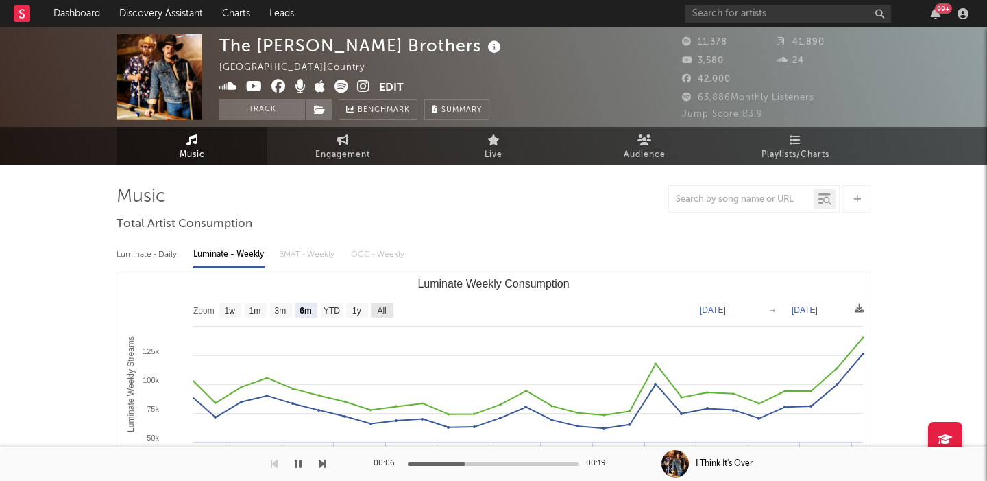
click at [379, 313] on text "All" at bounding box center [381, 311] width 9 height 10
select select "All"
type input "[DATE]"
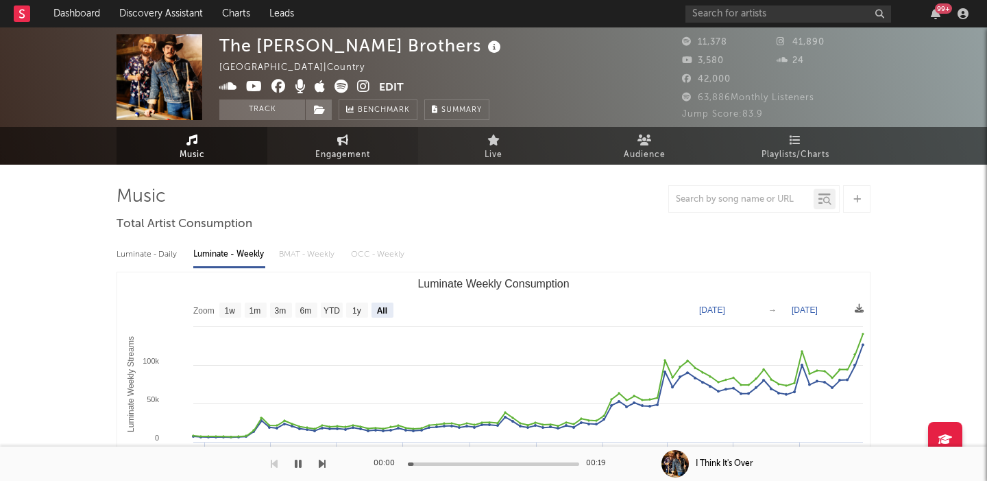
click at [373, 152] on link "Engagement" at bounding box center [342, 146] width 151 height 38
select select "1w"
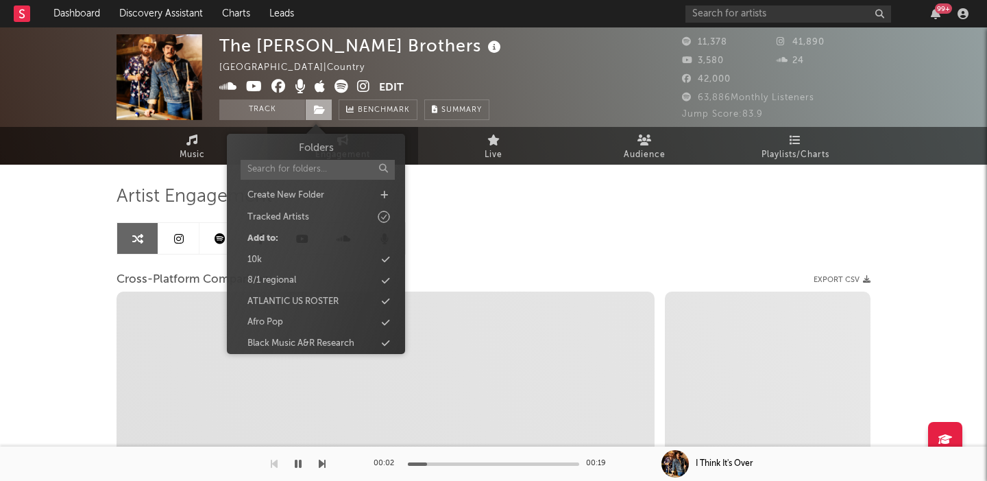
click at [307, 118] on span at bounding box center [318, 109] width 27 height 21
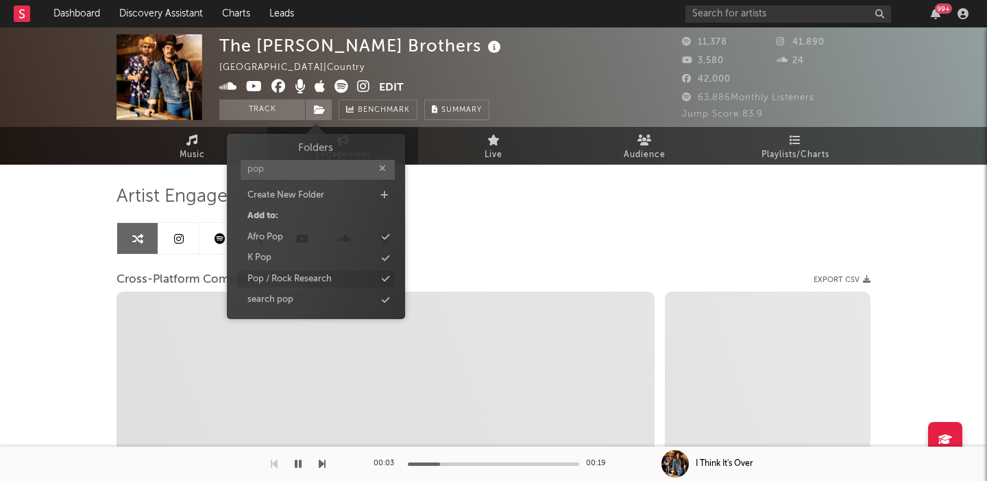
type input "pop"
click at [309, 280] on div "Pop / Rock Research" at bounding box center [290, 279] width 84 height 14
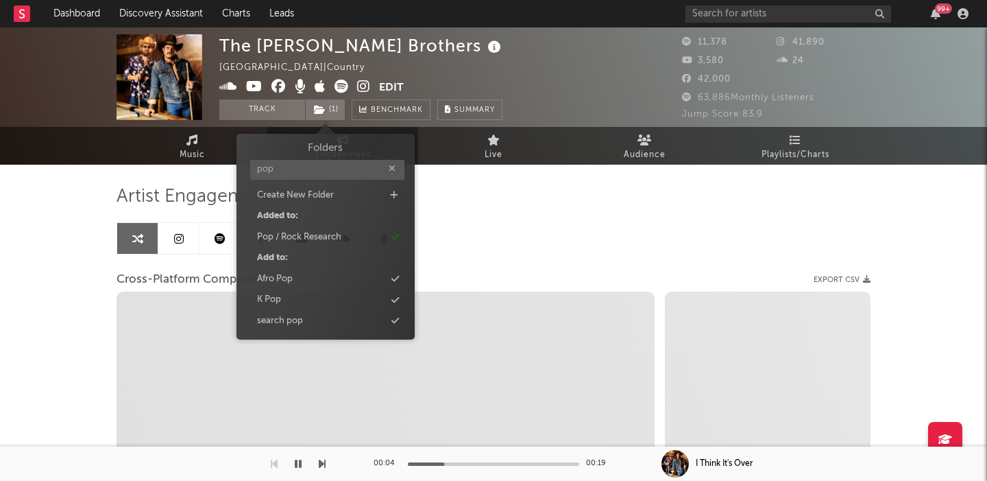
click at [687, 259] on div "Artist Engagement Cross-Platform Comparison Export CSV Zoom 1w 1m 3m 6m YTD 1y …" at bounding box center [494, 418] width 754 height 466
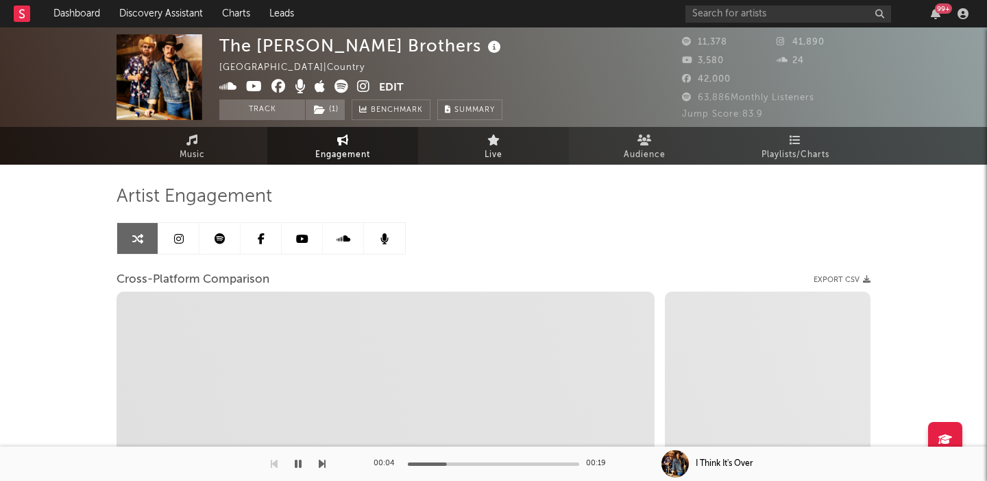
select select "1m"
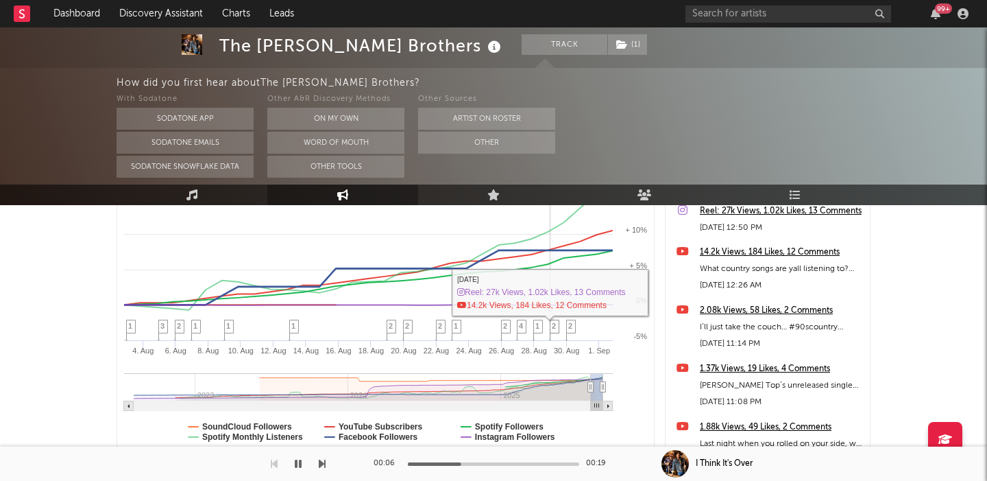
scroll to position [320, 0]
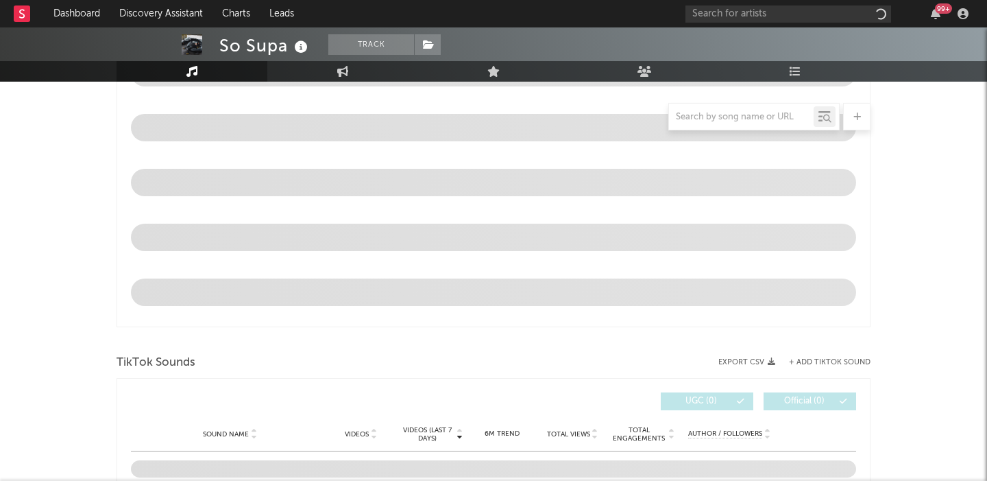
select select "6m"
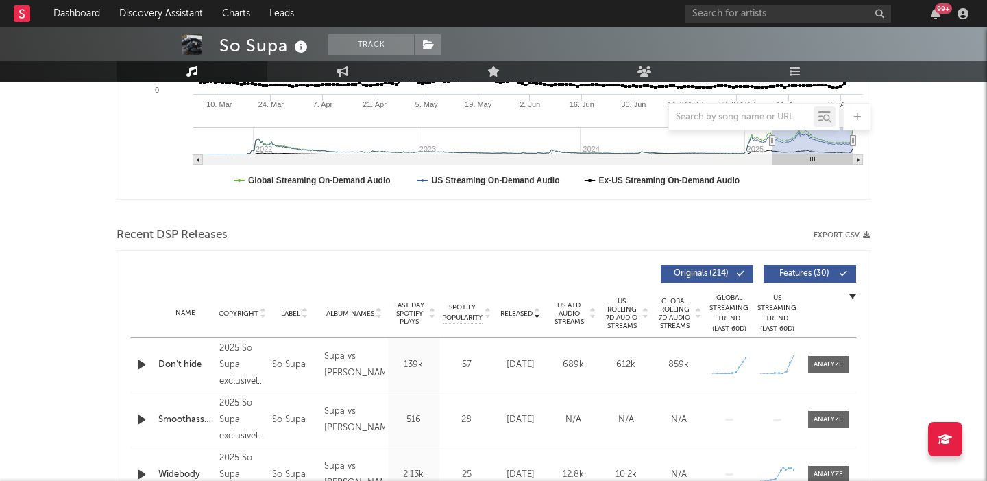
scroll to position [418, 0]
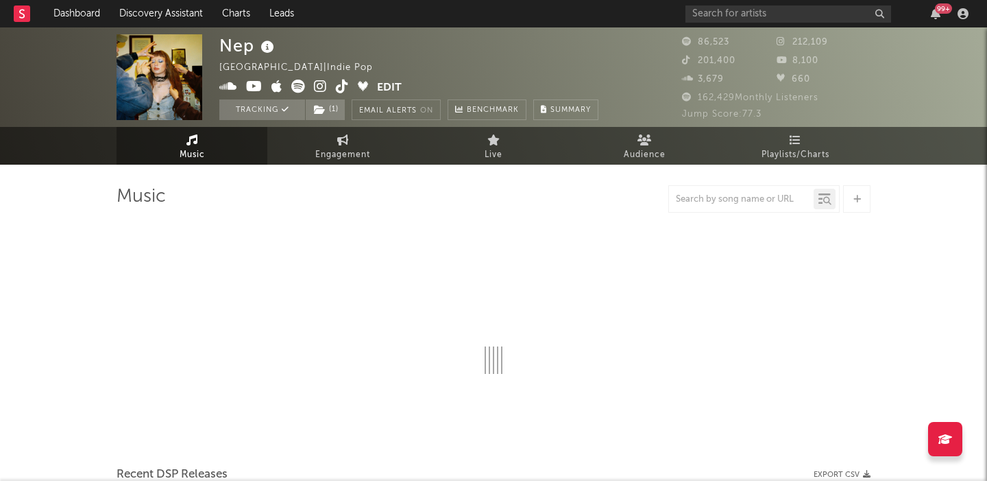
select select "6m"
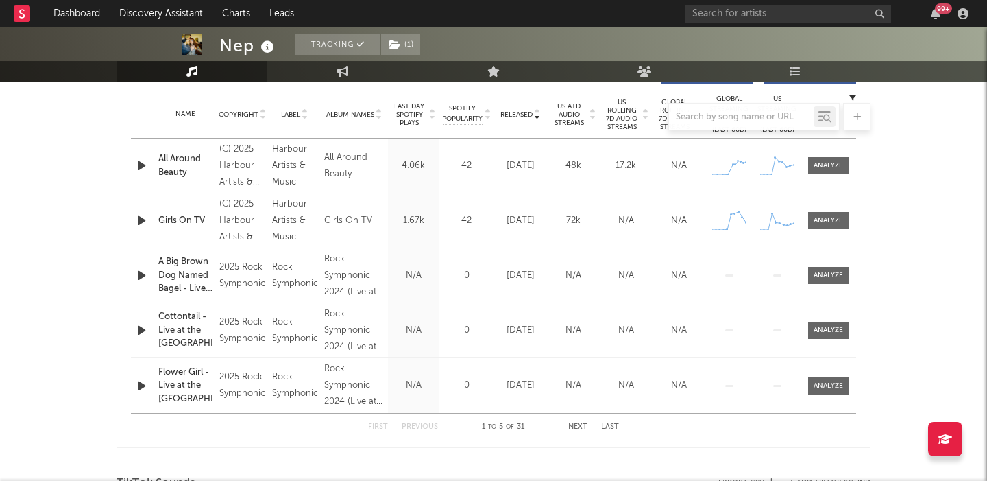
scroll to position [533, 0]
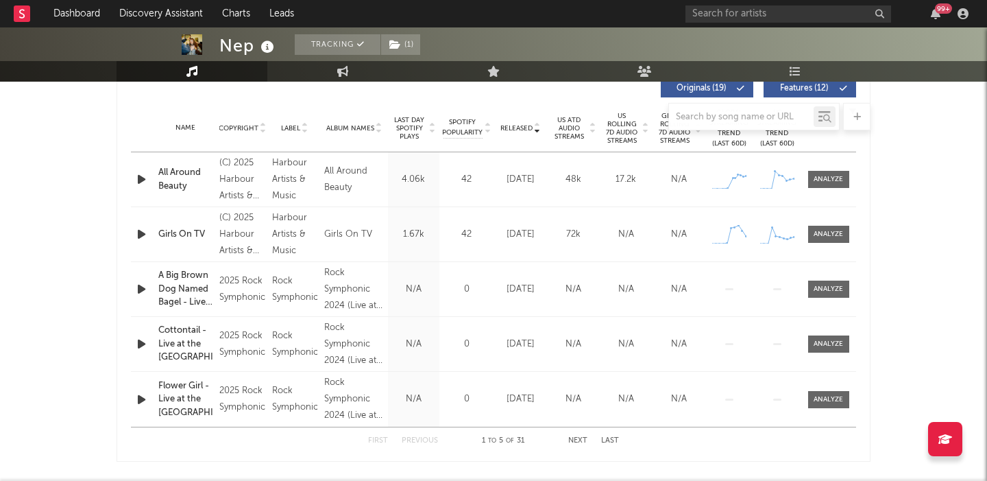
click at [141, 180] on icon "button" at bounding box center [141, 179] width 14 height 17
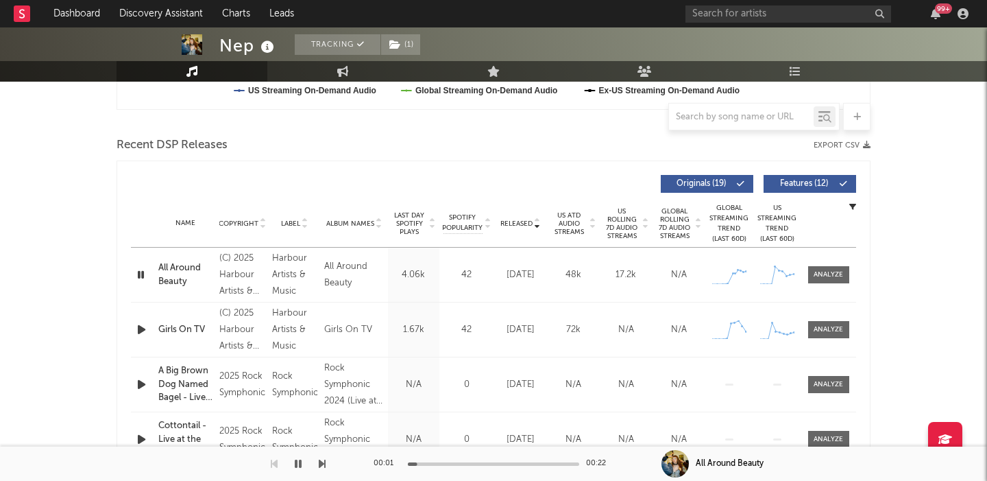
scroll to position [405, 0]
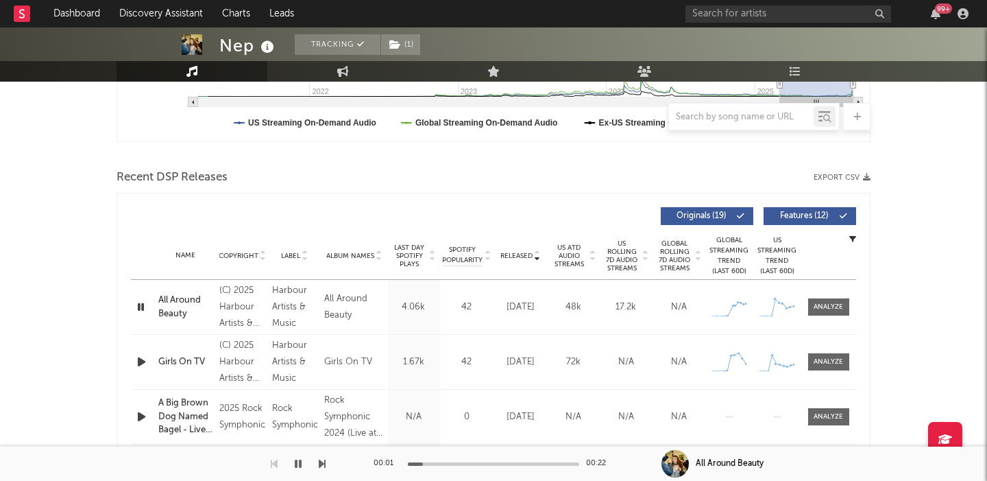
click at [619, 252] on span "US Rolling 7D Audio Streams" at bounding box center [622, 255] width 38 height 33
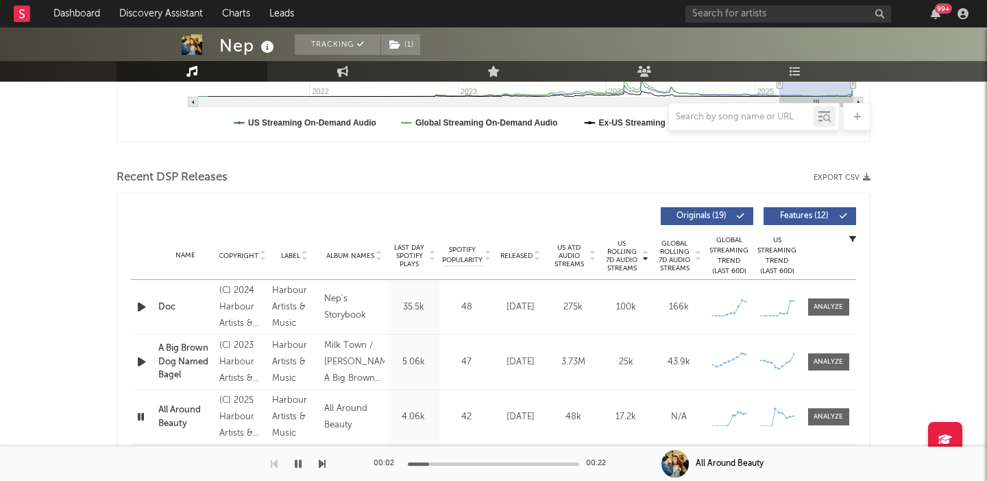
click at [812, 206] on div "US Rolling 7D Audio Streams Copyright Label Album Names Last Day Spotify Plays …" at bounding box center [493, 216] width 725 height 32
click at [821, 308] on div at bounding box center [828, 307] width 29 height 10
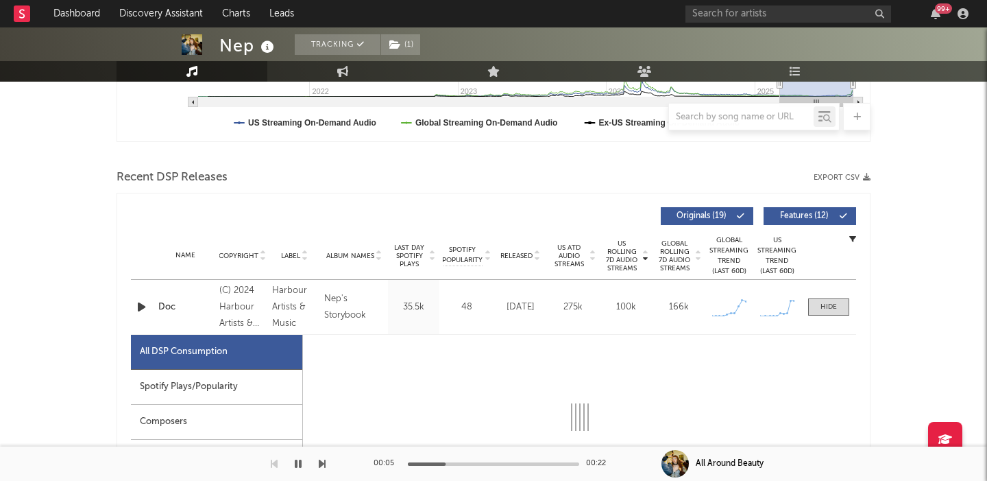
click at [139, 307] on icon "button" at bounding box center [141, 306] width 14 height 17
select select "1w"
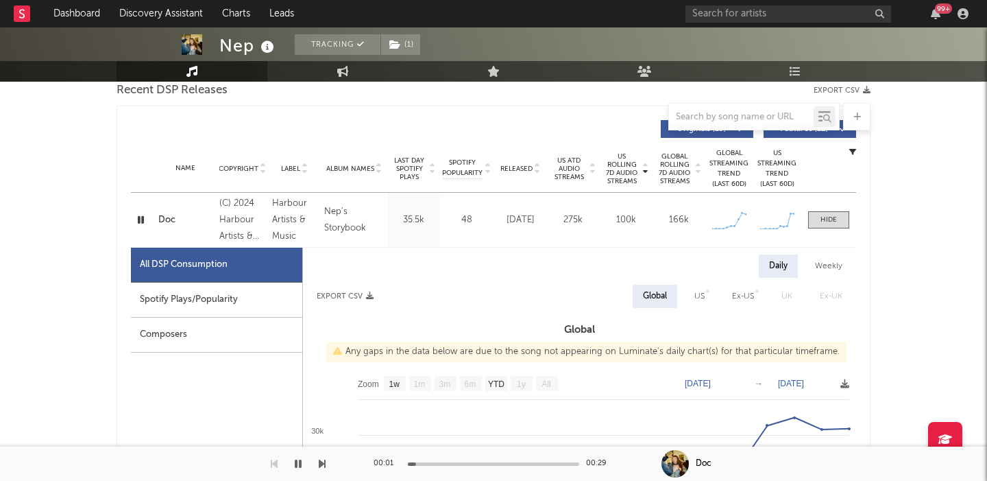
scroll to position [599, 0]
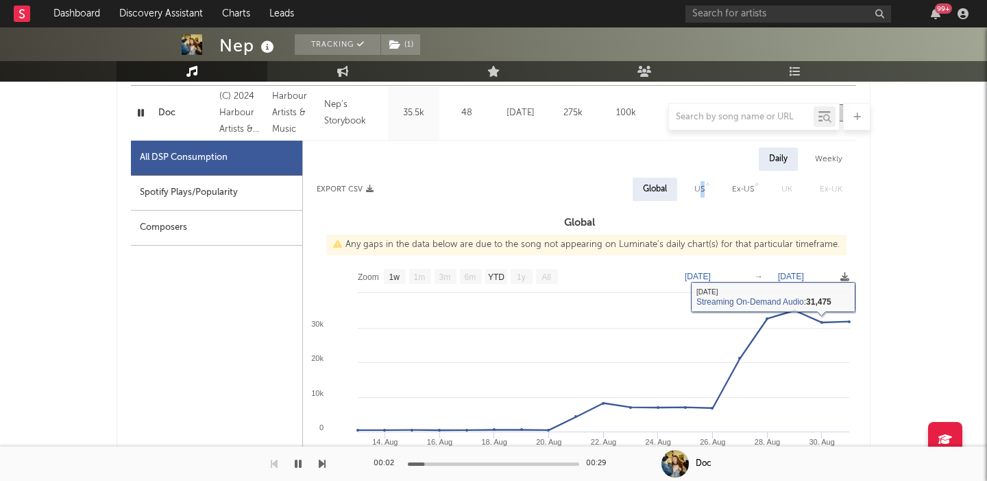
click at [702, 197] on div "US" at bounding box center [699, 189] width 31 height 23
select select "6m"
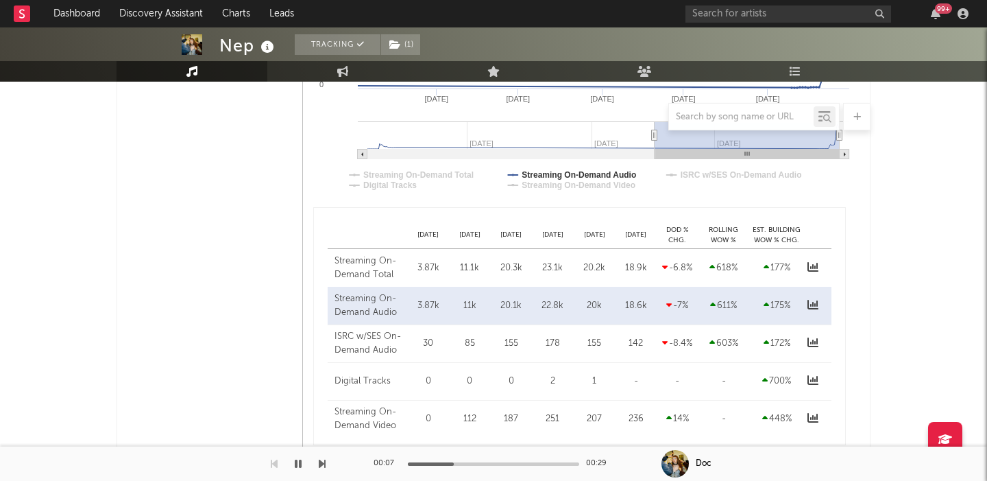
scroll to position [0, 0]
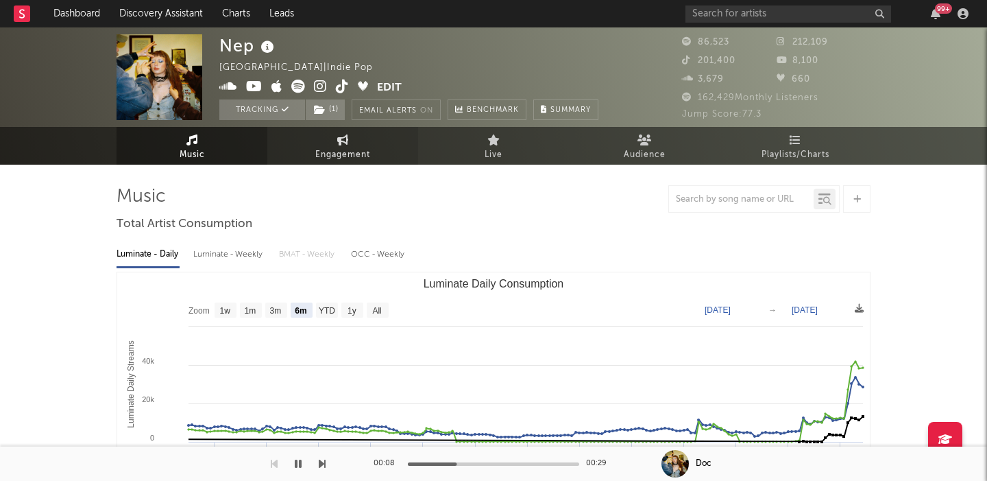
click at [346, 141] on icon at bounding box center [343, 139] width 12 height 11
select select "1w"
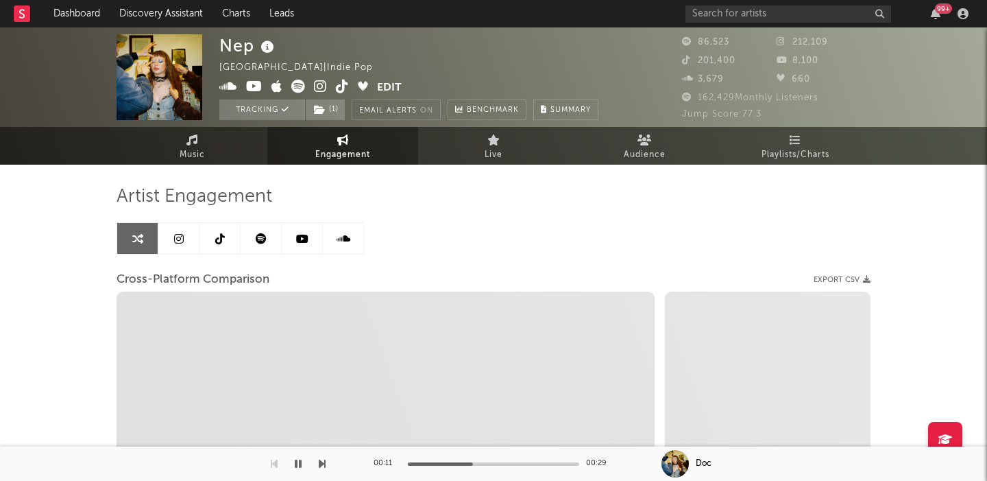
click at [321, 86] on icon at bounding box center [320, 87] width 13 height 14
select select "1m"
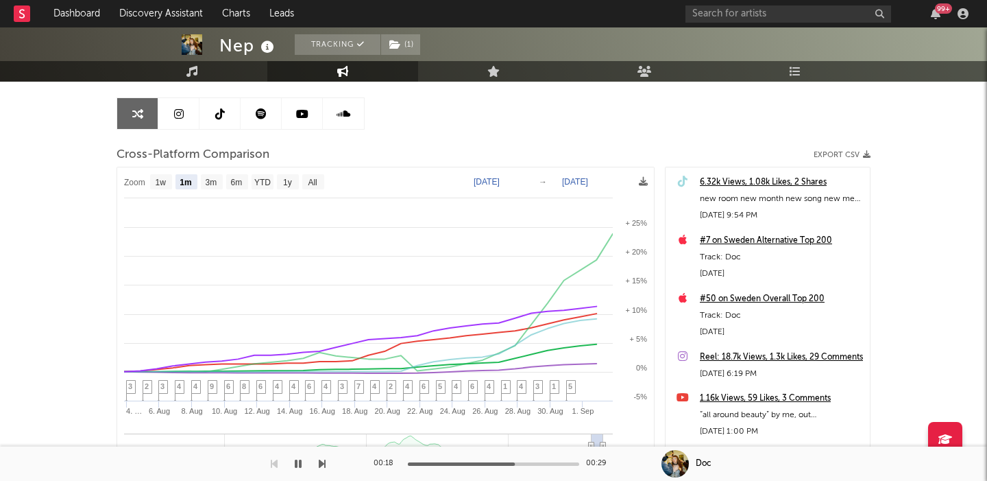
scroll to position [152, 0]
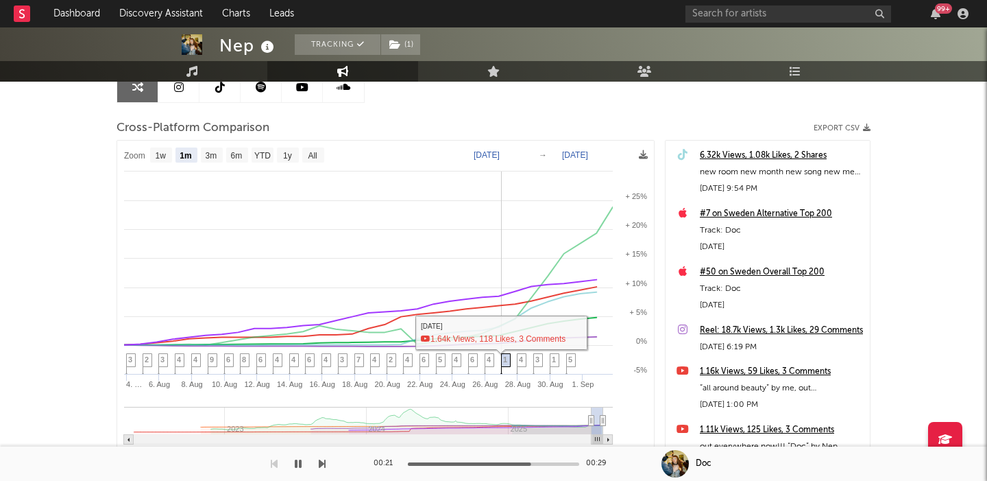
click at [505, 359] on span "1" at bounding box center [505, 359] width 4 height 8
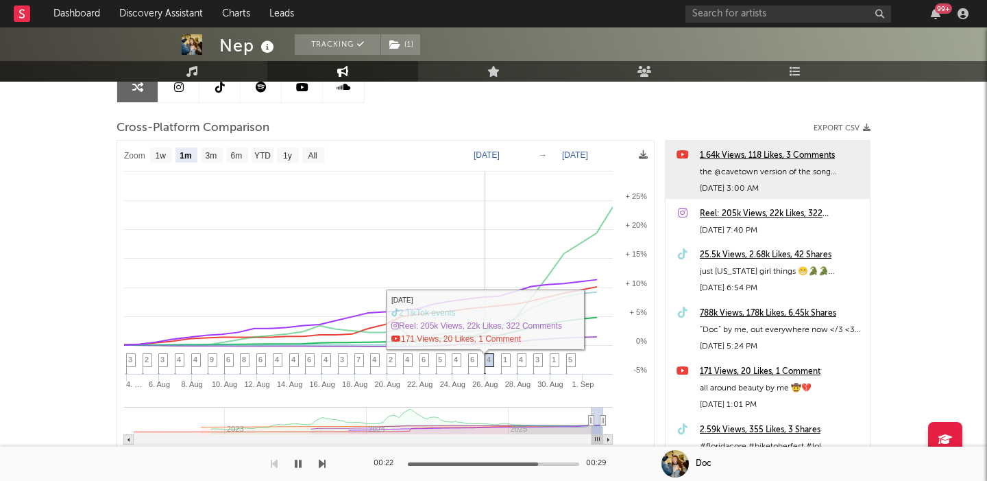
click at [488, 359] on span "4" at bounding box center [489, 359] width 4 height 8
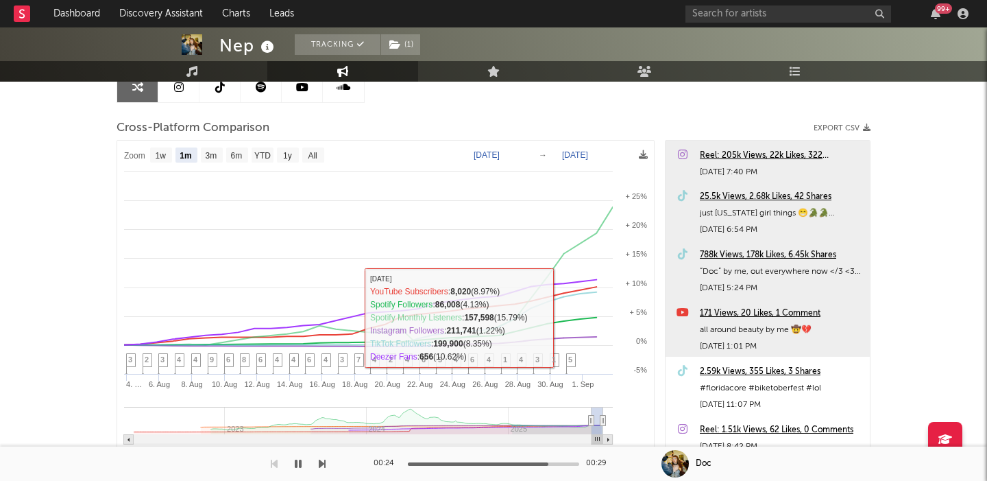
click at [782, 252] on div "788k Views, 178k Likes, 6.45k Shares" at bounding box center [781, 255] width 163 height 16
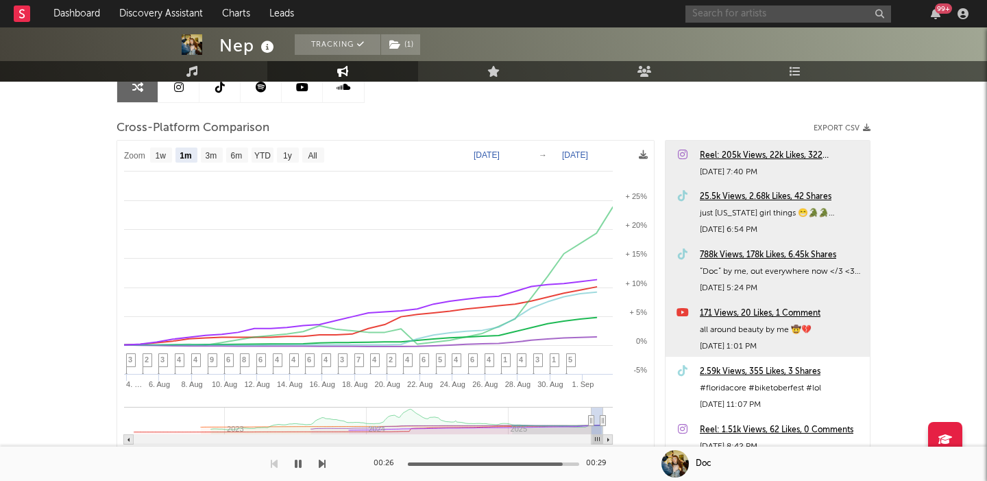
click at [736, 12] on input "text" at bounding box center [789, 13] width 206 height 17
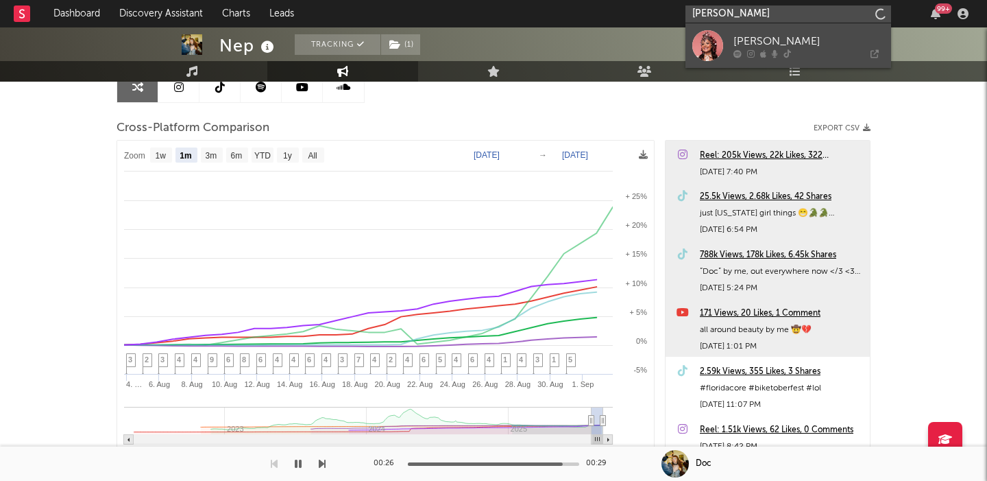
type input "abbie callahan"
click at [769, 51] on div at bounding box center [809, 53] width 151 height 8
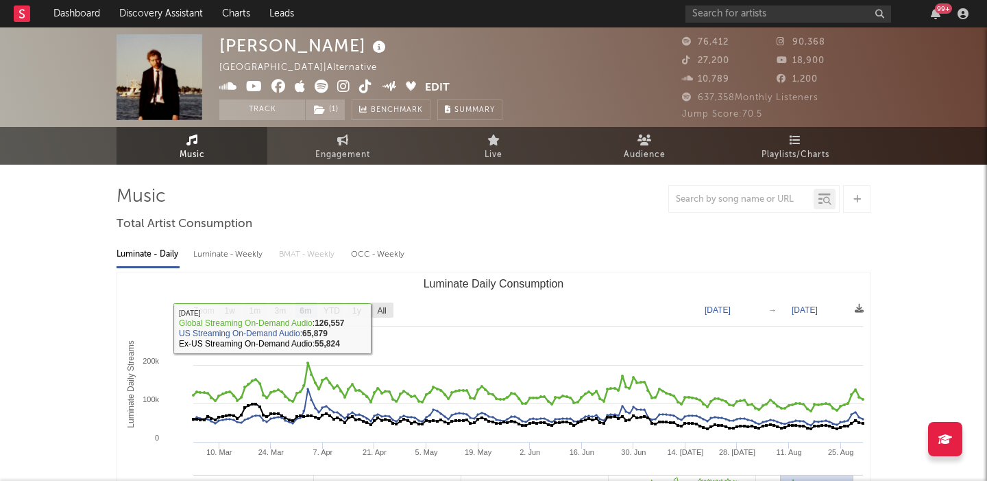
click at [378, 307] on text "All" at bounding box center [381, 311] width 9 height 10
select select "All"
type input "[DATE]"
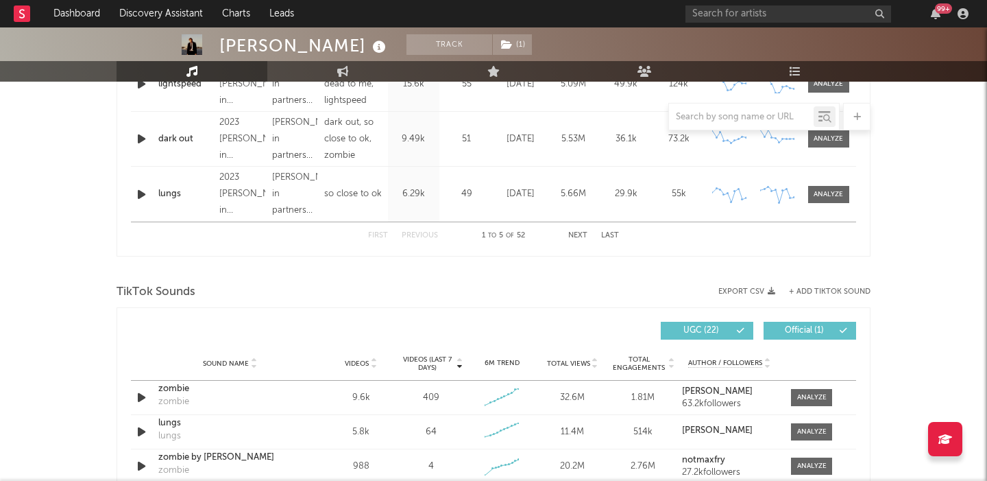
scroll to position [791, 0]
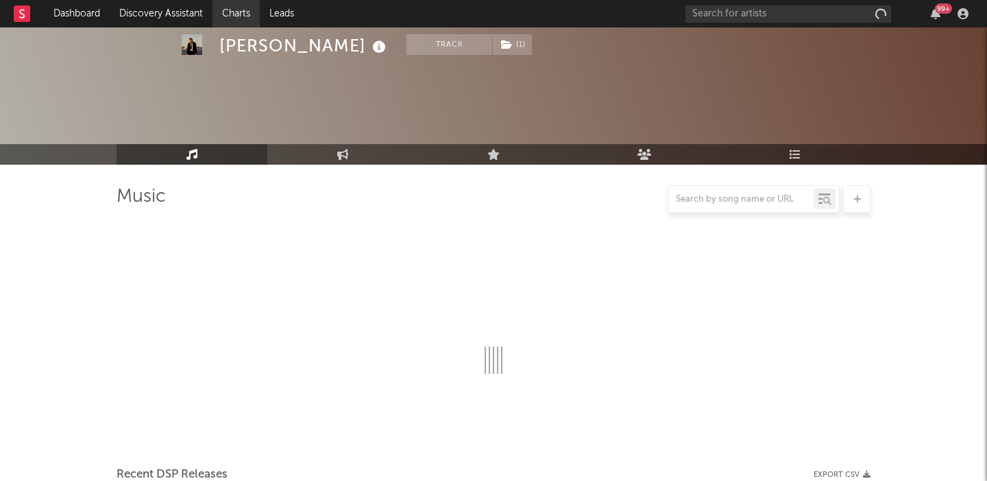
scroll to position [156, 0]
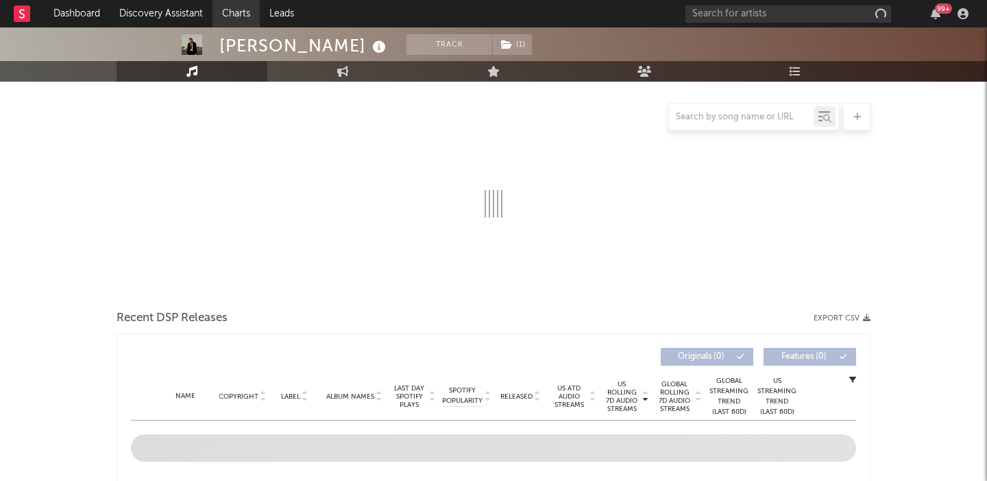
select select "6m"
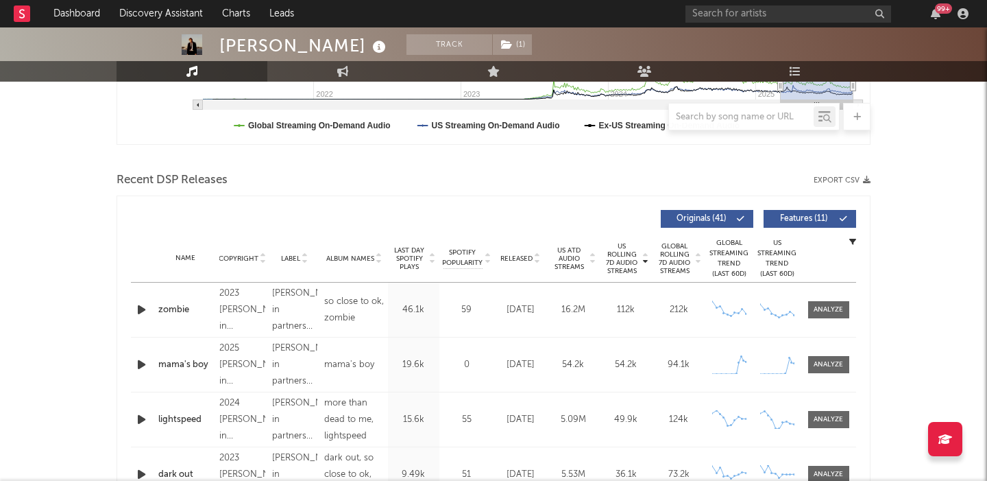
scroll to position [403, 0]
click at [525, 254] on span "Released" at bounding box center [517, 258] width 32 height 8
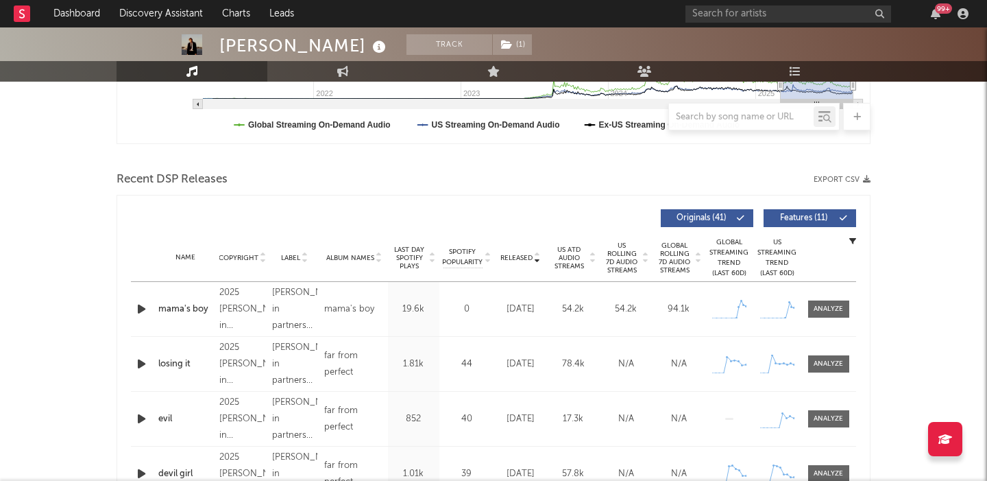
click at [141, 310] on icon "button" at bounding box center [141, 308] width 14 height 17
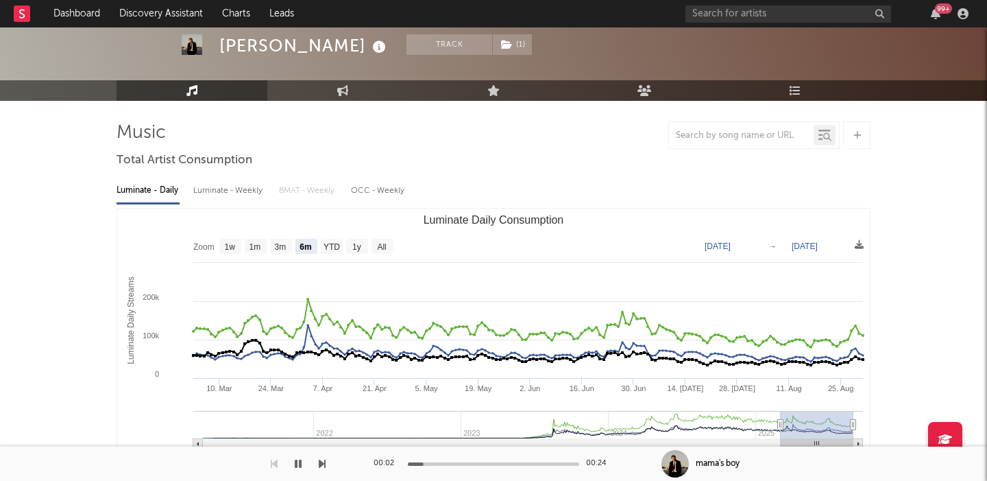
scroll to position [62, 0]
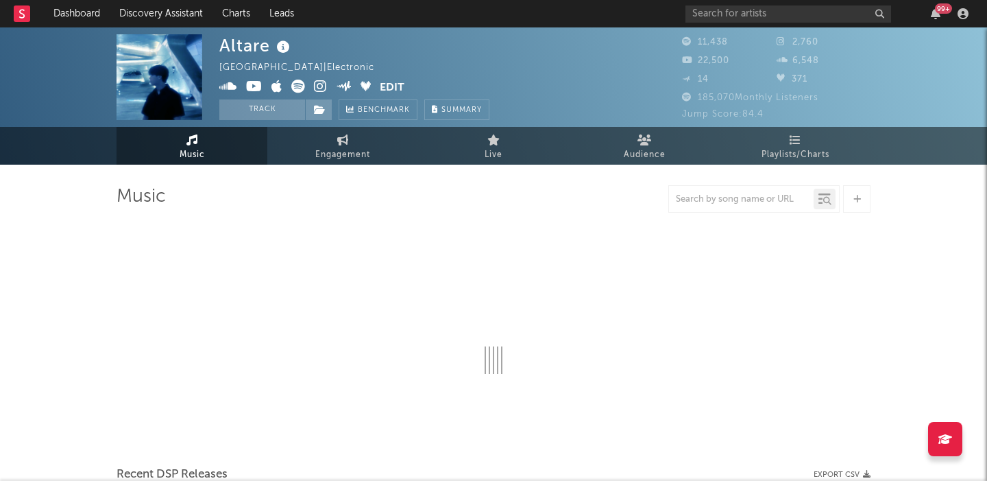
select select "6m"
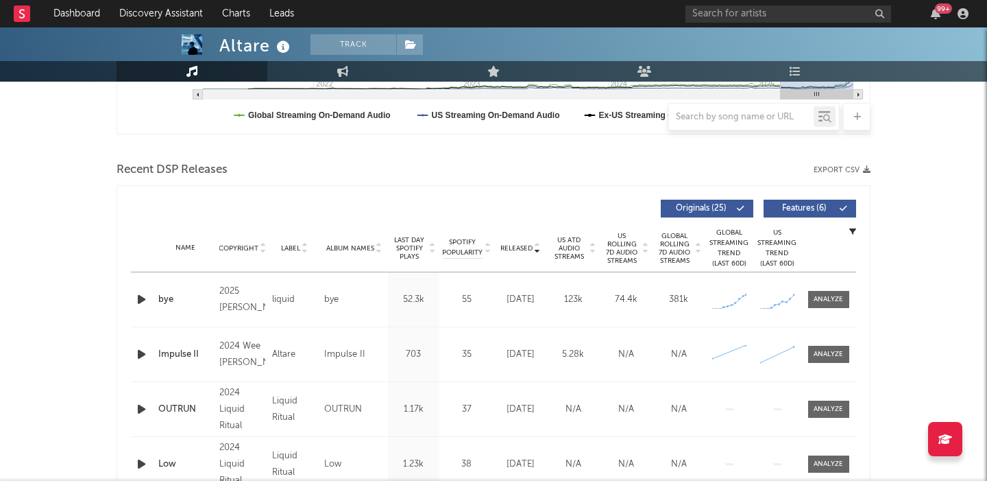
scroll to position [505, 0]
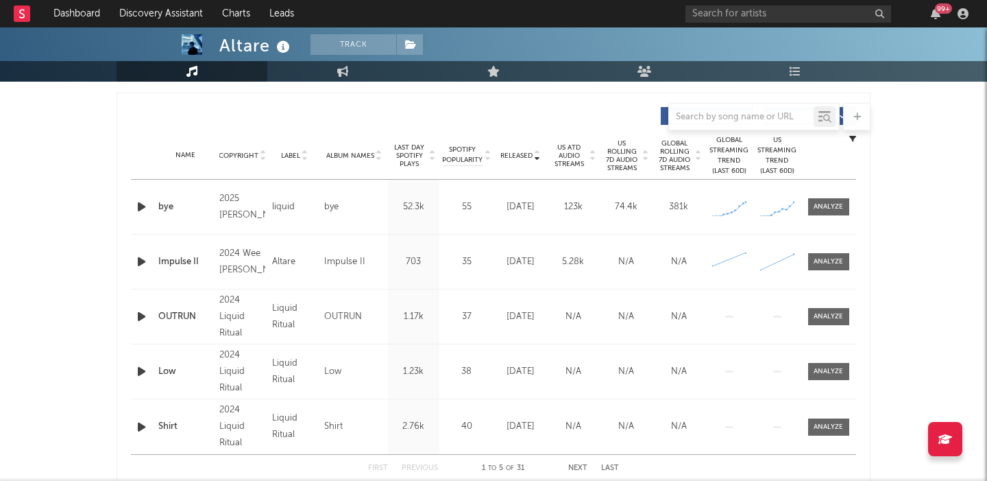
click at [136, 207] on icon "button" at bounding box center [141, 206] width 14 height 17
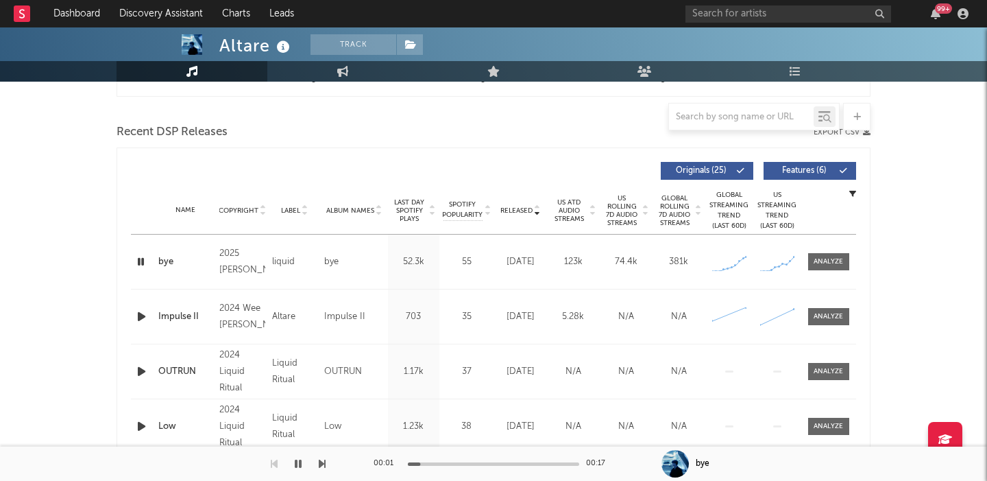
scroll to position [424, 0]
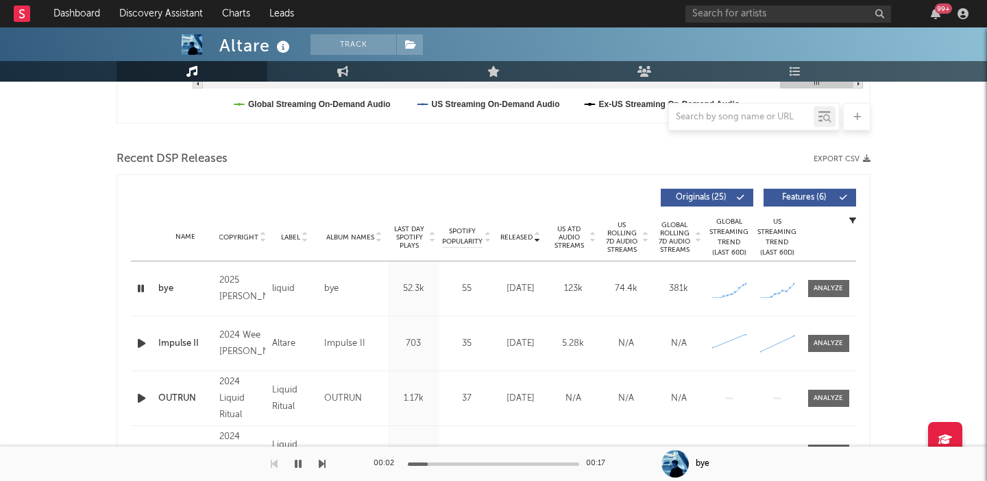
click at [829, 199] on span "Features ( 6 )" at bounding box center [804, 197] width 63 height 8
click at [833, 296] on span at bounding box center [828, 288] width 41 height 17
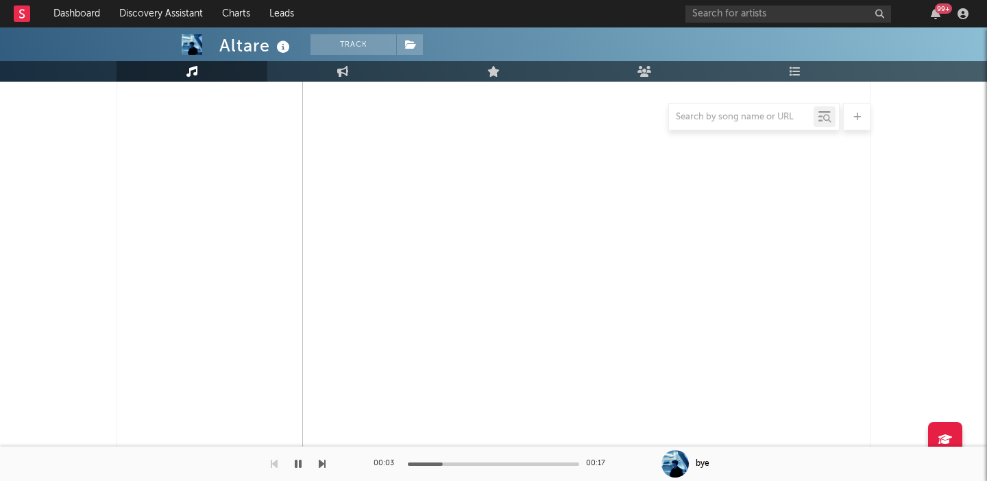
select select "1w"
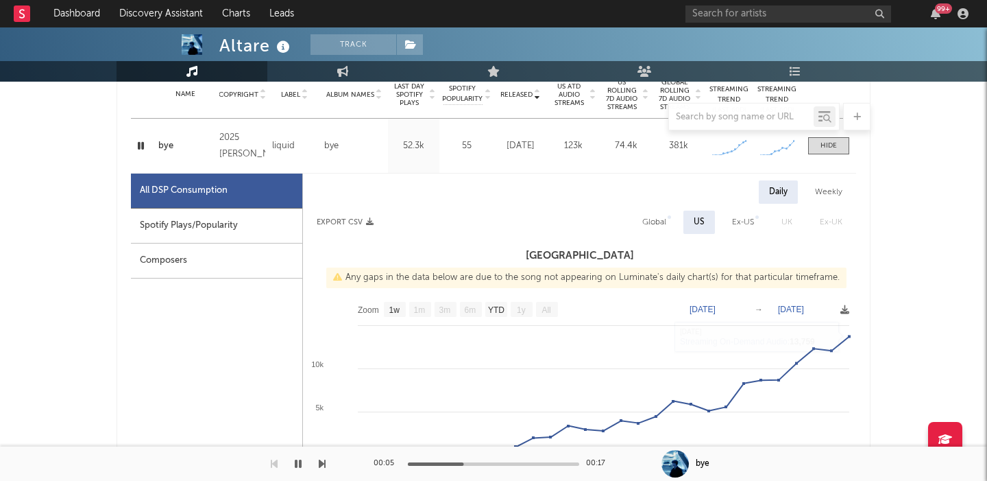
click at [656, 222] on div "Global" at bounding box center [655, 222] width 24 height 16
select select "1w"
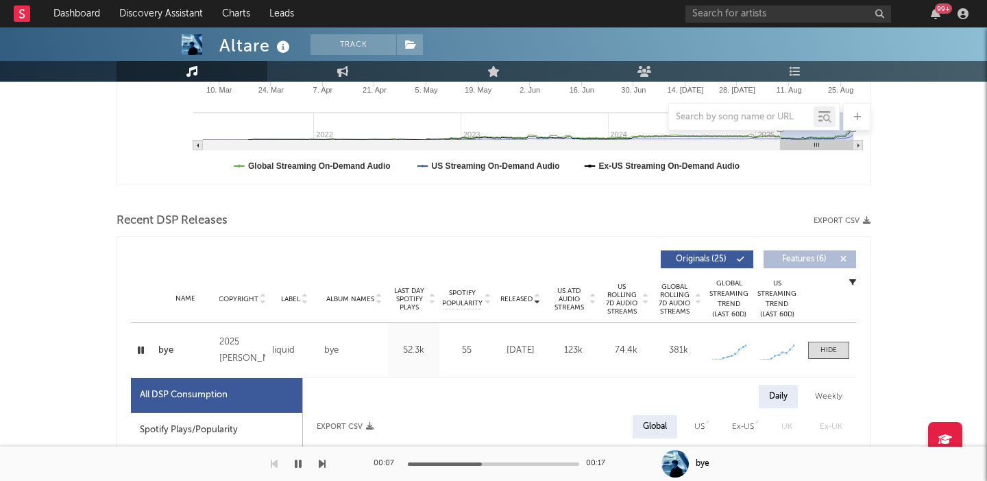
scroll to position [0, 0]
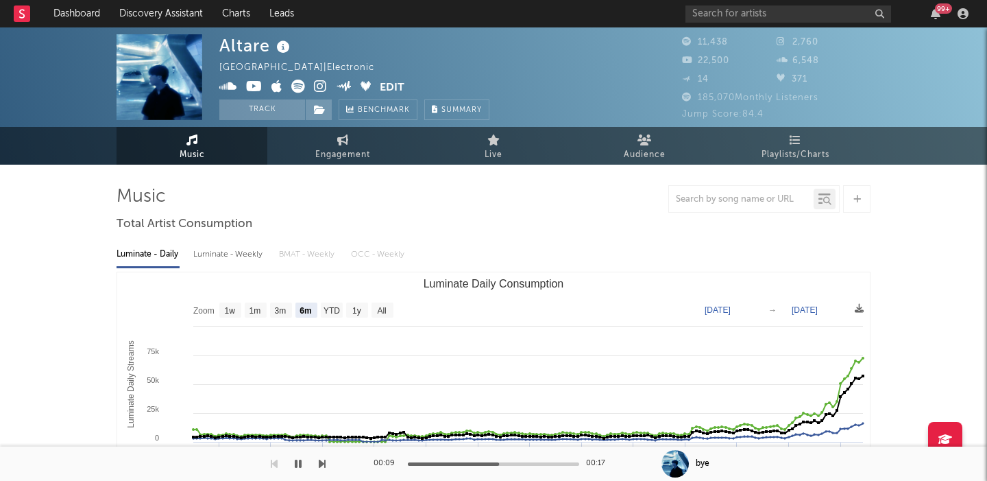
click at [321, 84] on icon at bounding box center [320, 87] width 13 height 14
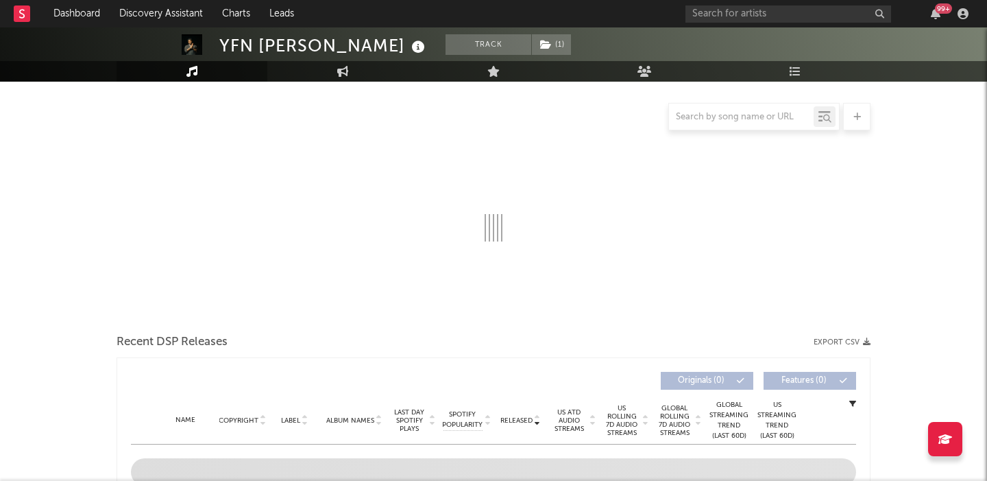
scroll to position [128, 0]
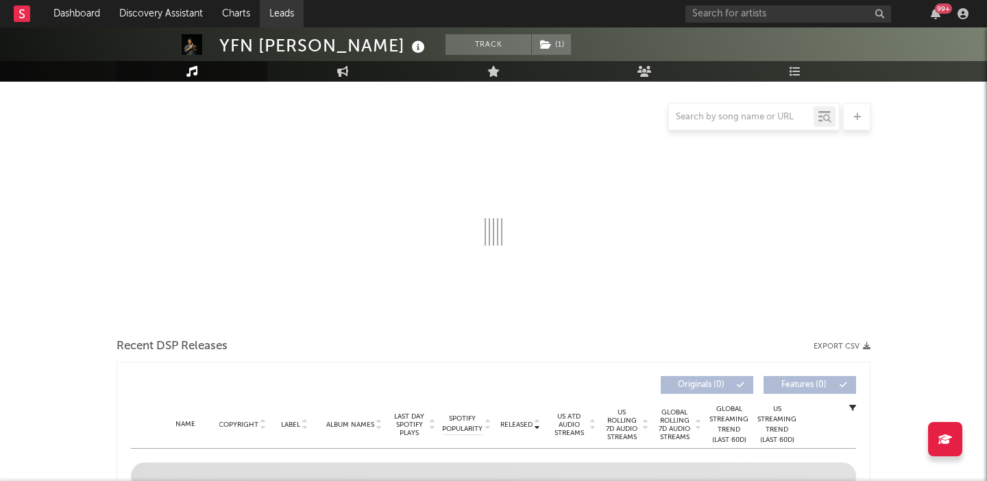
select select "6m"
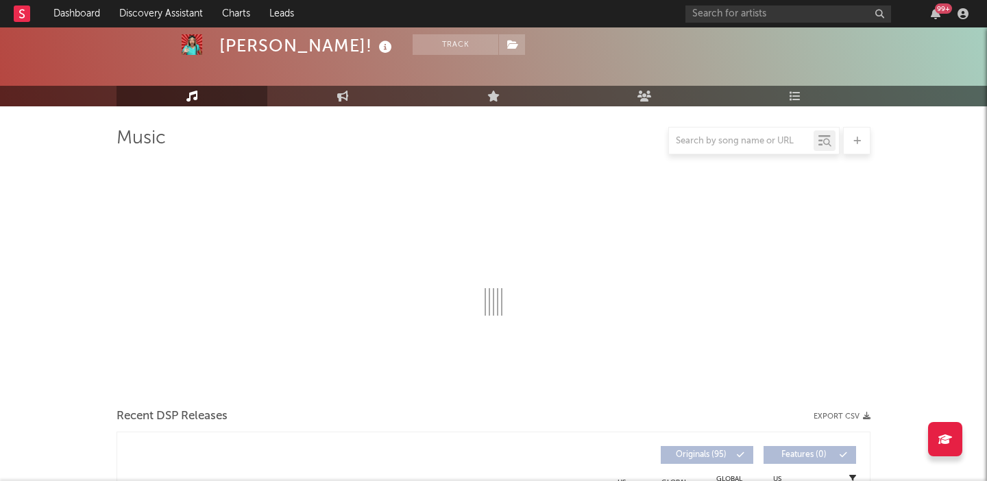
scroll to position [403, 0]
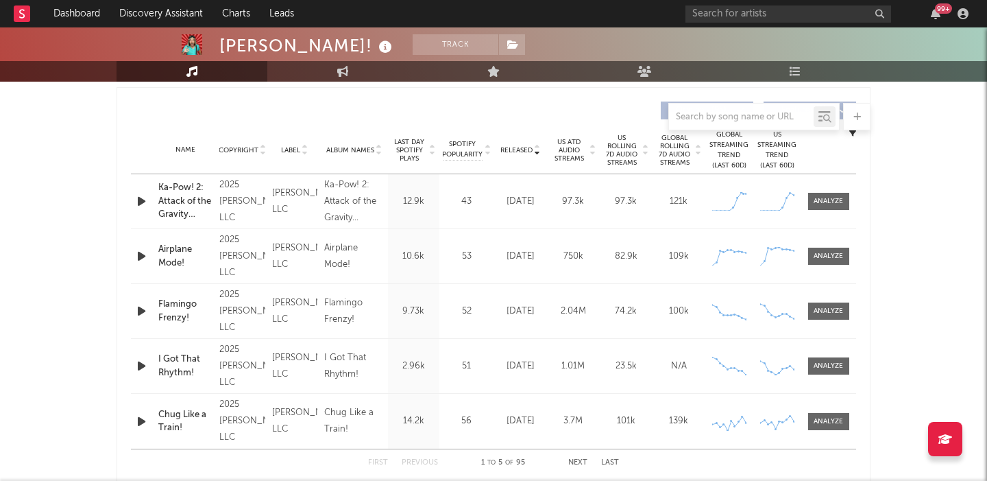
click at [131, 203] on div at bounding box center [143, 201] width 24 height 17
click at [143, 203] on icon "button" at bounding box center [141, 201] width 14 height 17
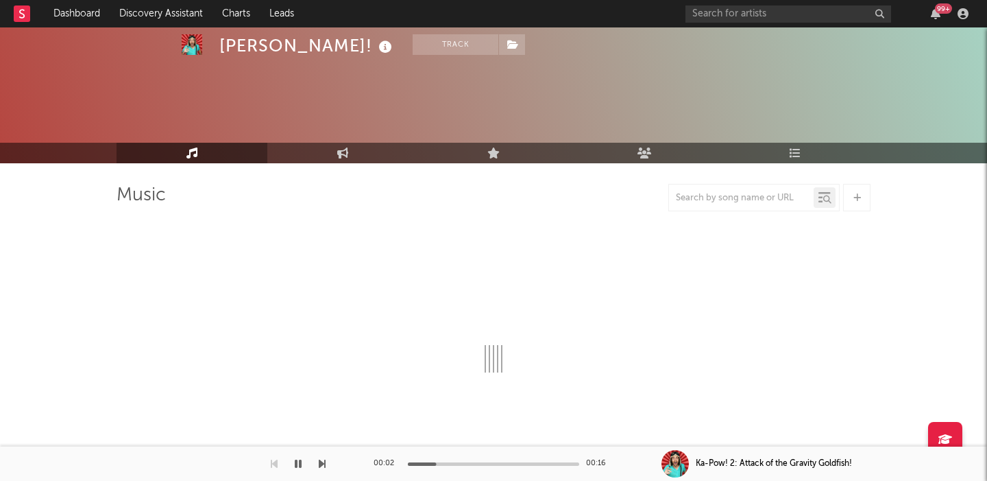
scroll to position [338, 0]
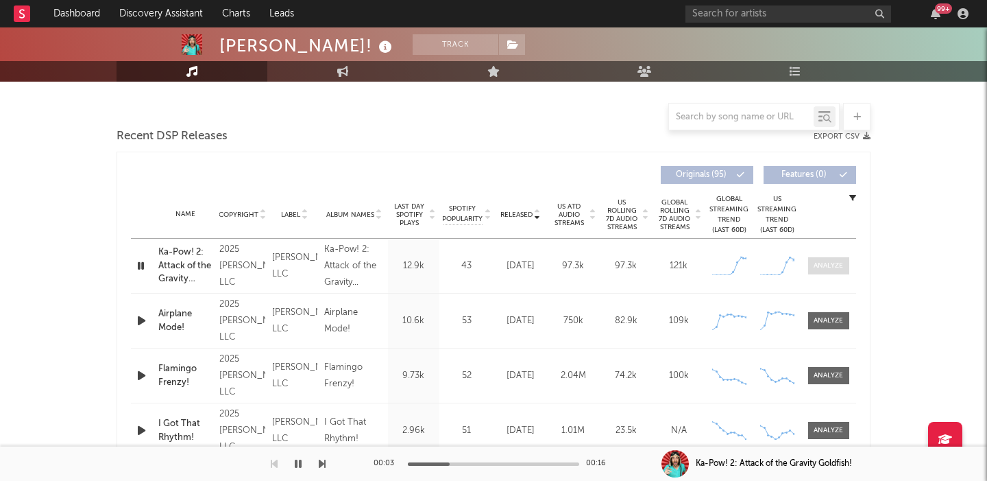
click at [817, 259] on span at bounding box center [828, 265] width 41 height 17
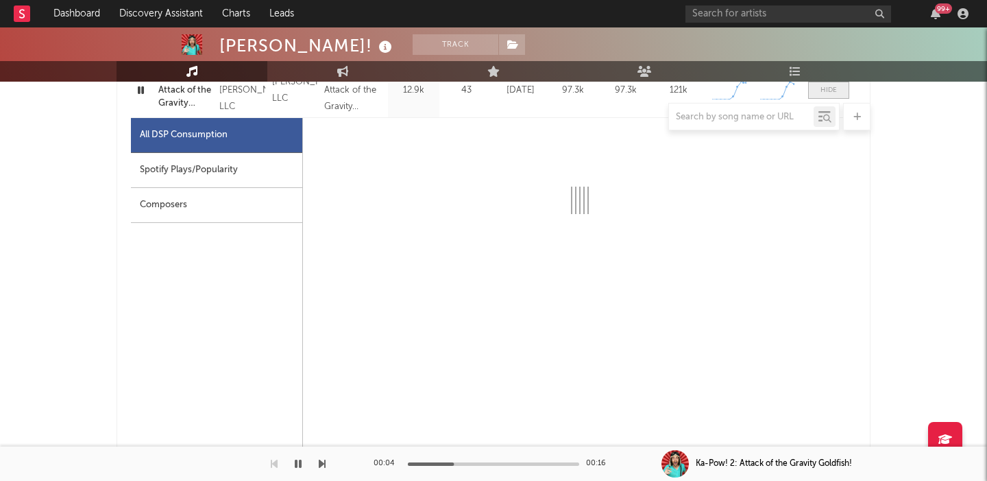
scroll to position [514, 0]
select select "1w"
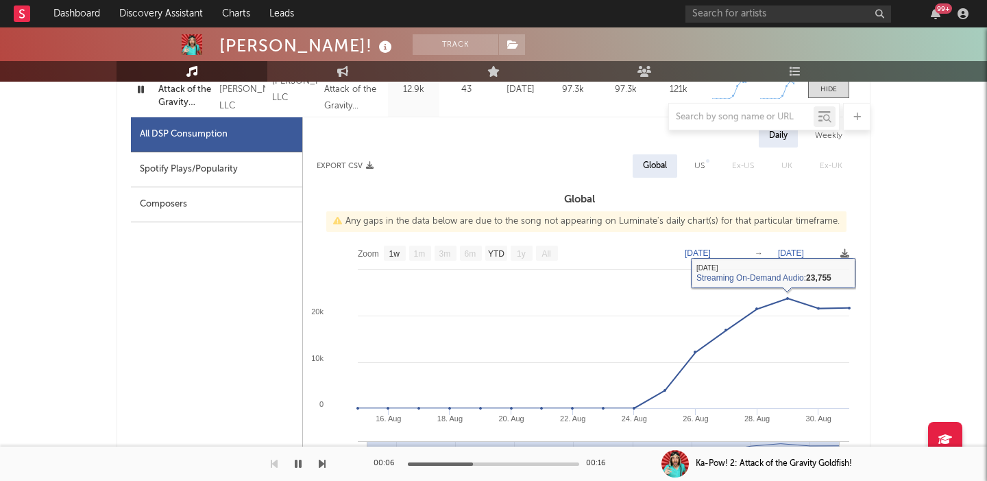
click at [695, 163] on div "US" at bounding box center [700, 166] width 10 height 16
select select "1w"
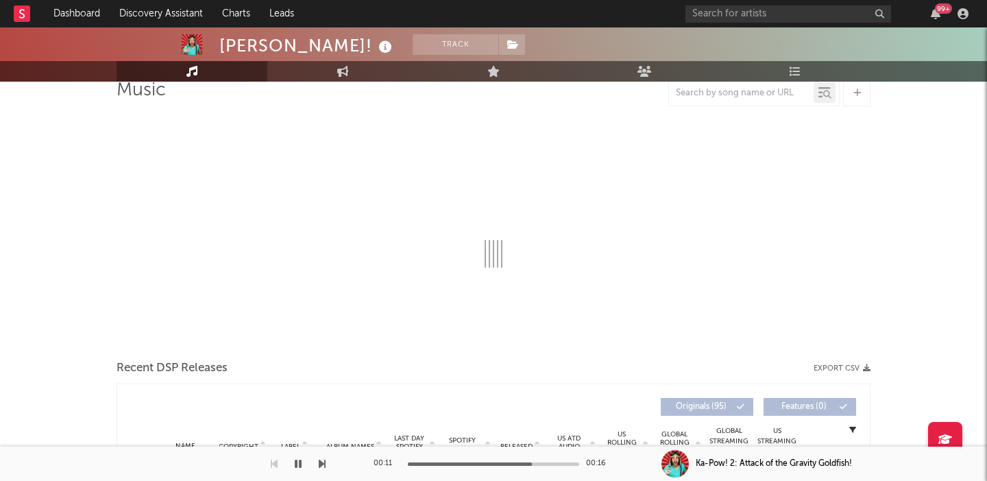
scroll to position [0, 0]
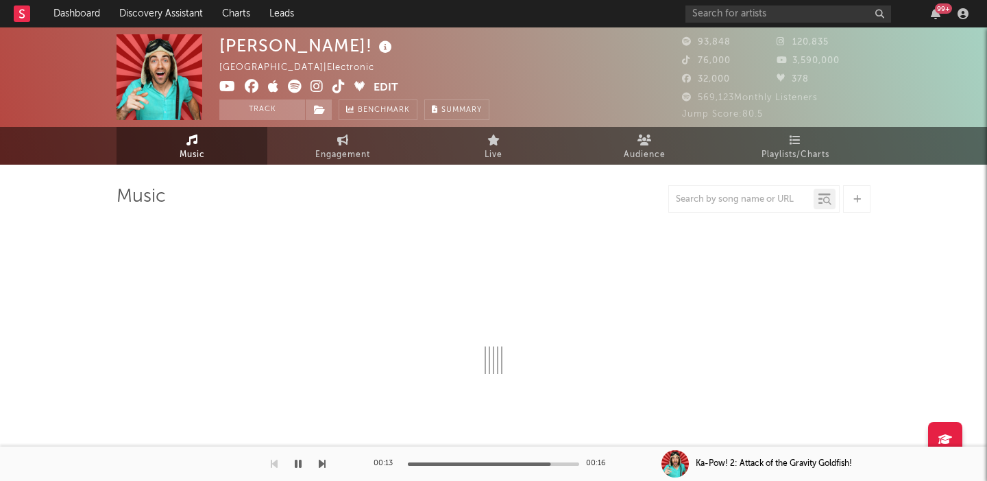
click at [315, 86] on icon at bounding box center [317, 87] width 13 height 14
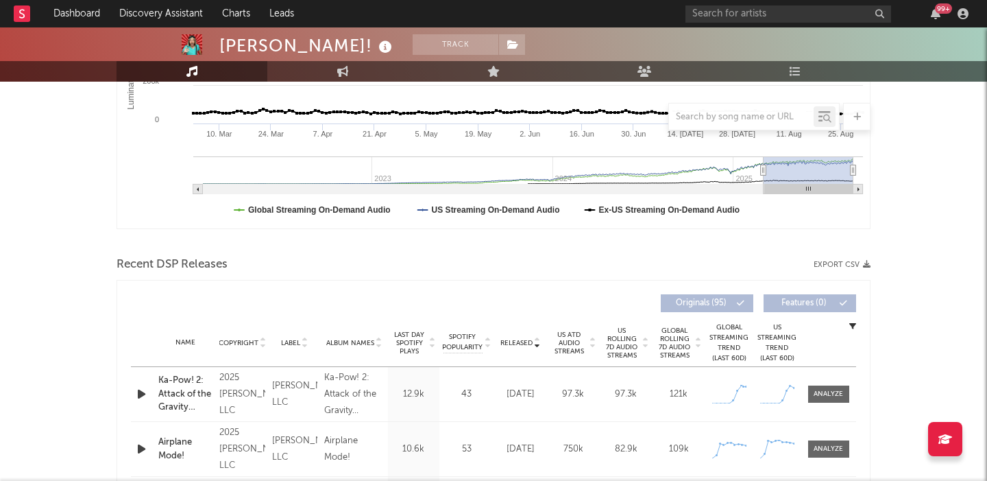
scroll to position [191, 0]
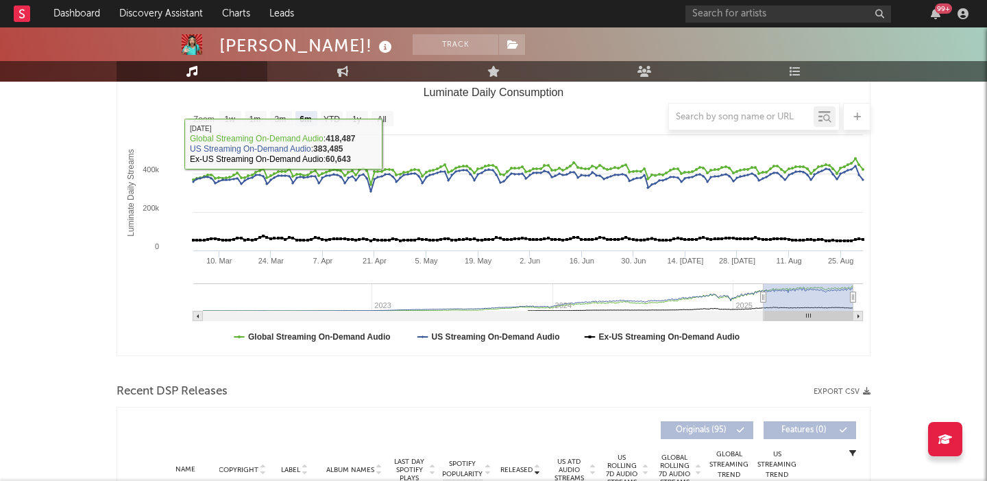
click at [385, 119] on div at bounding box center [494, 116] width 754 height 27
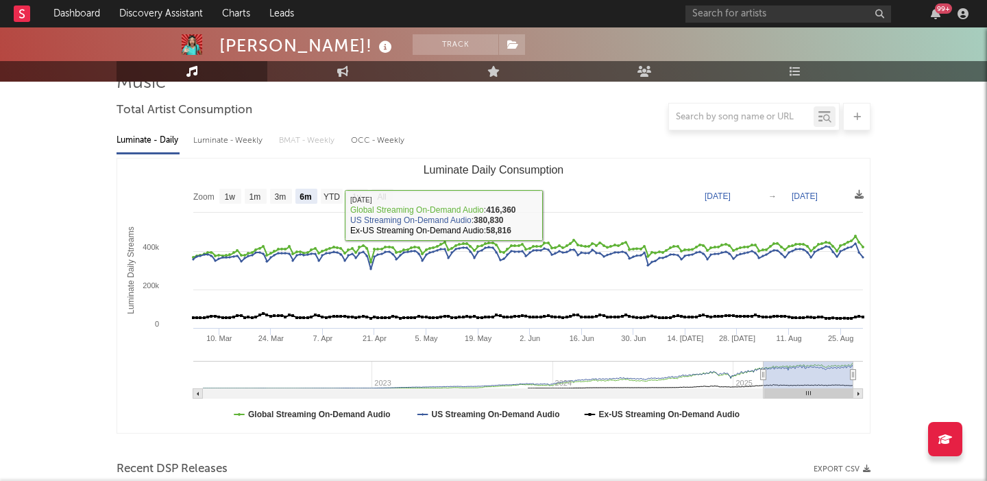
scroll to position [110, 0]
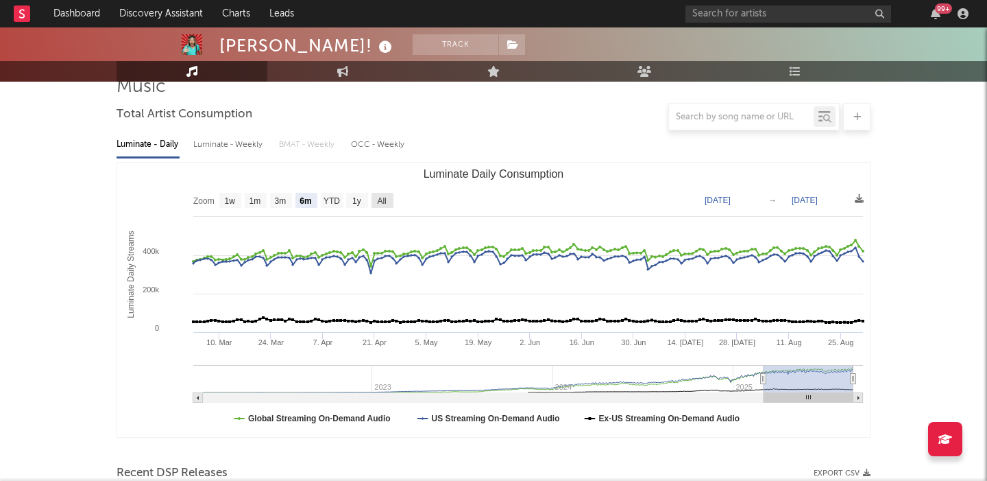
click at [381, 201] on text "All" at bounding box center [381, 201] width 9 height 10
select select "All"
type input "[DATE]"
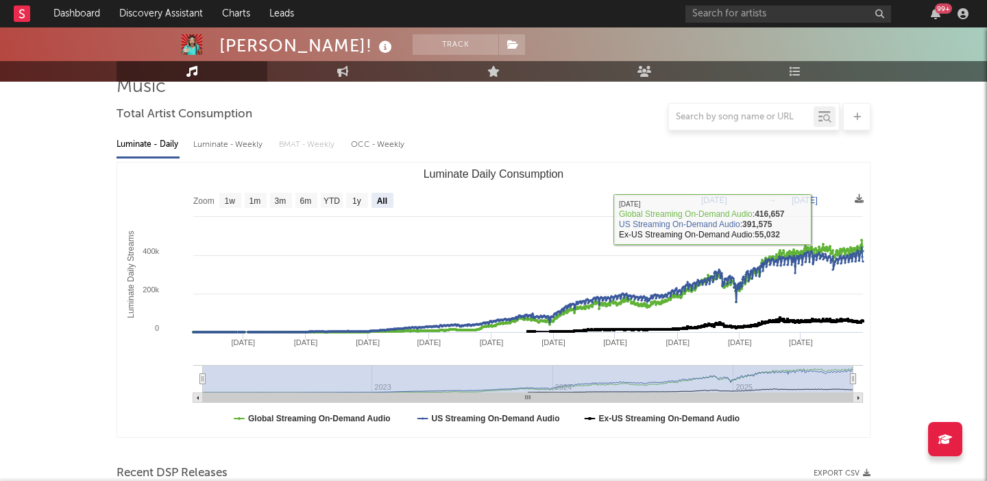
click at [233, 145] on div "Luminate - Weekly" at bounding box center [229, 144] width 72 height 23
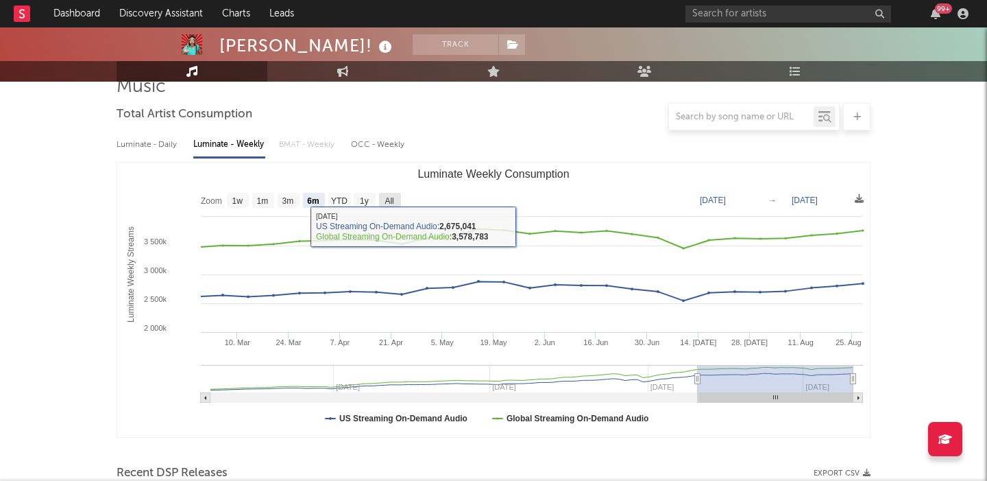
click at [387, 197] on text "All" at bounding box center [389, 201] width 9 height 10
select select "All"
type input "[DATE]"
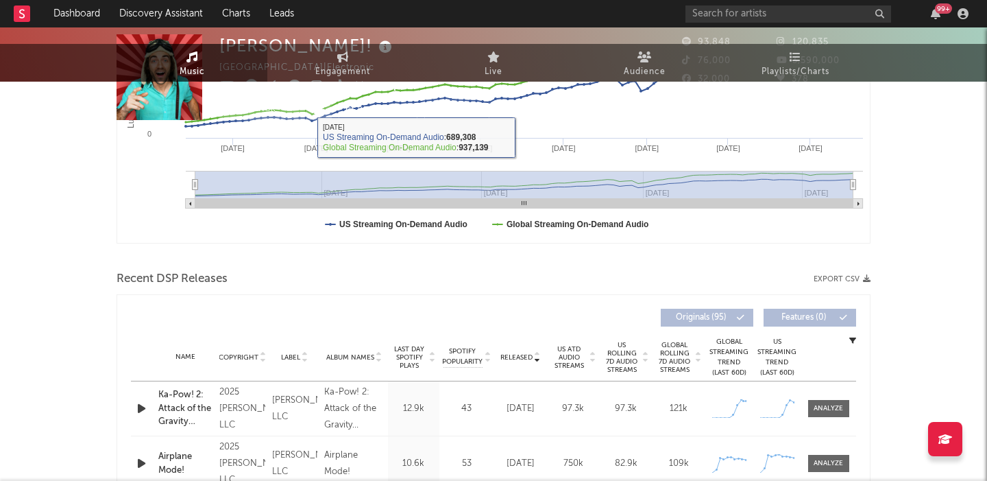
scroll to position [0, 0]
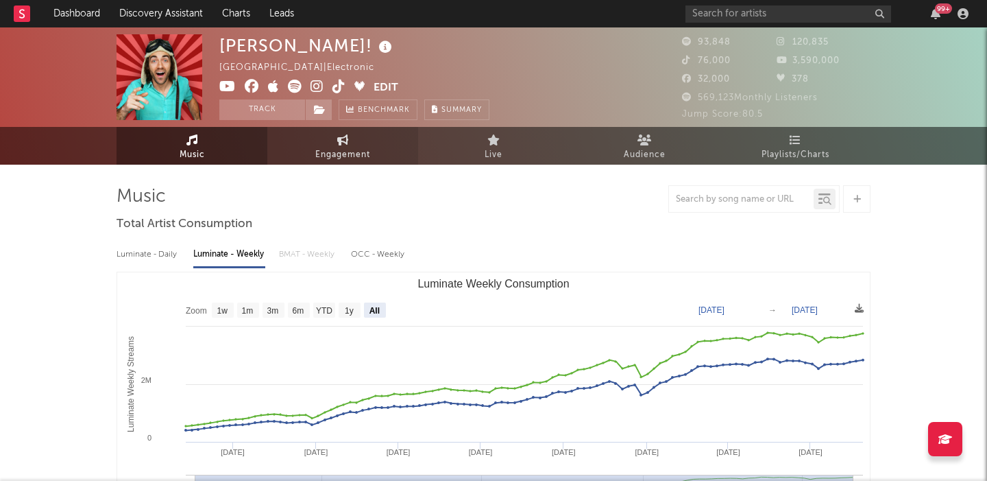
click at [352, 141] on link "Engagement" at bounding box center [342, 146] width 151 height 38
select select "1w"
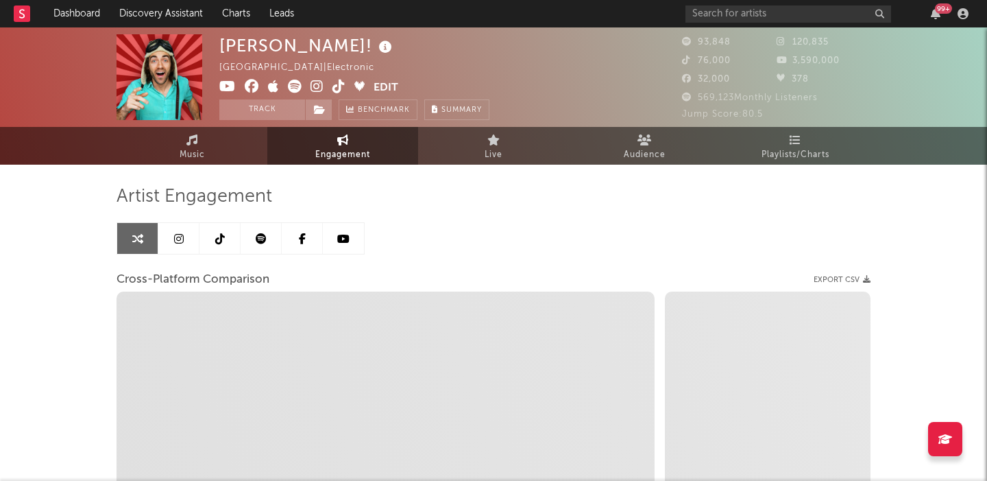
click at [353, 237] on link at bounding box center [343, 238] width 41 height 31
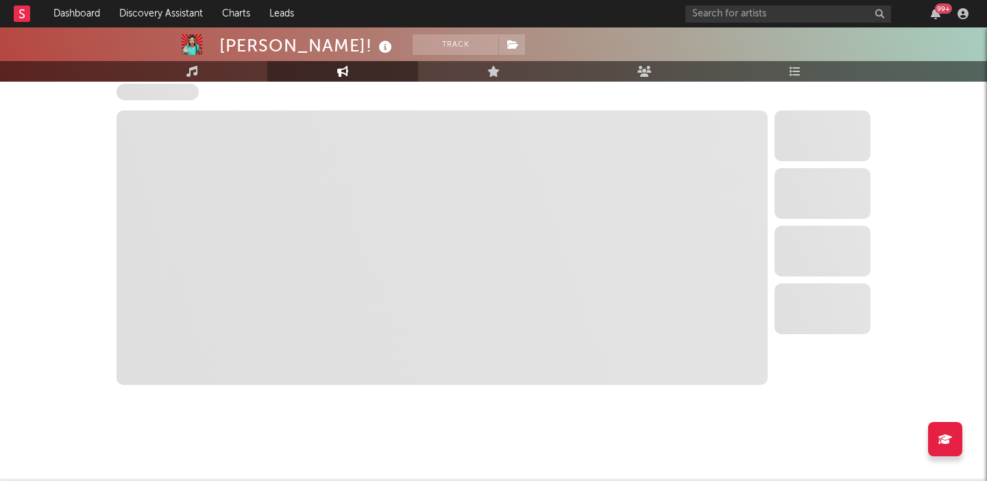
select select "6m"
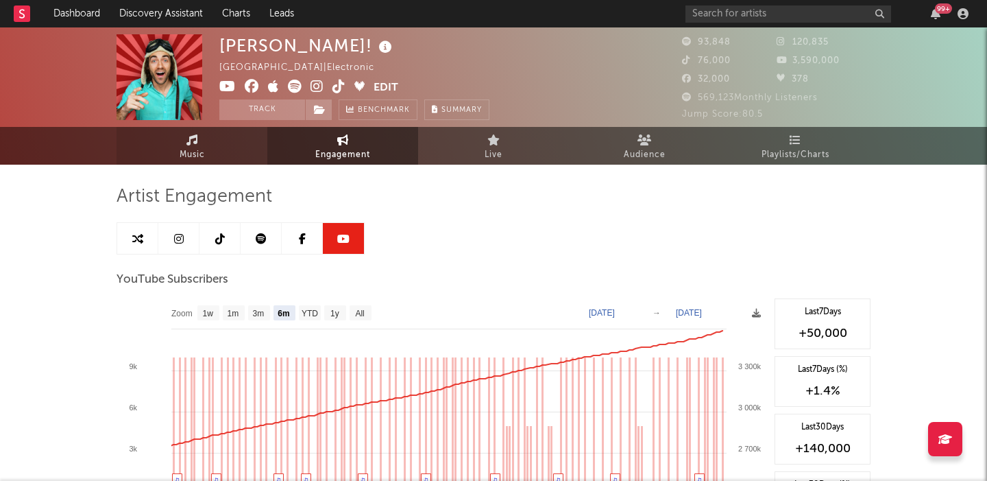
click at [199, 134] on link "Music" at bounding box center [192, 146] width 151 height 38
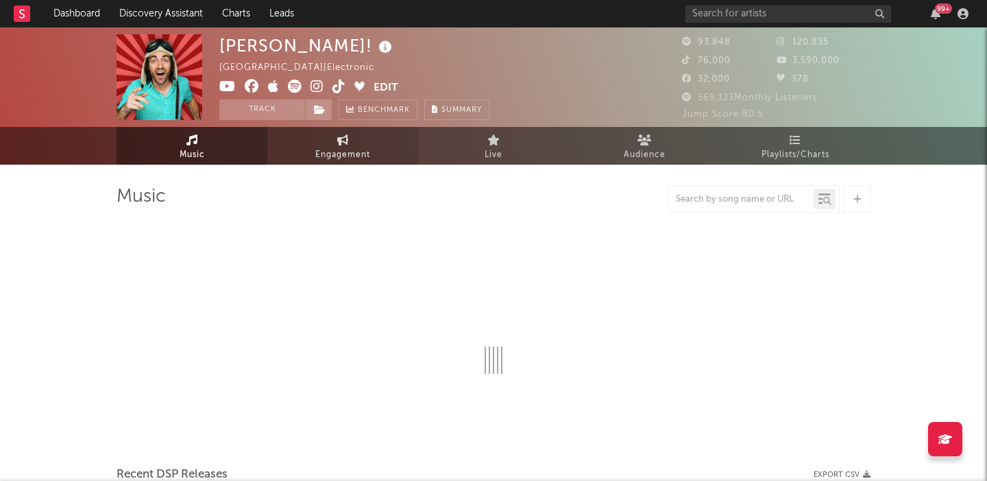
select select "6m"
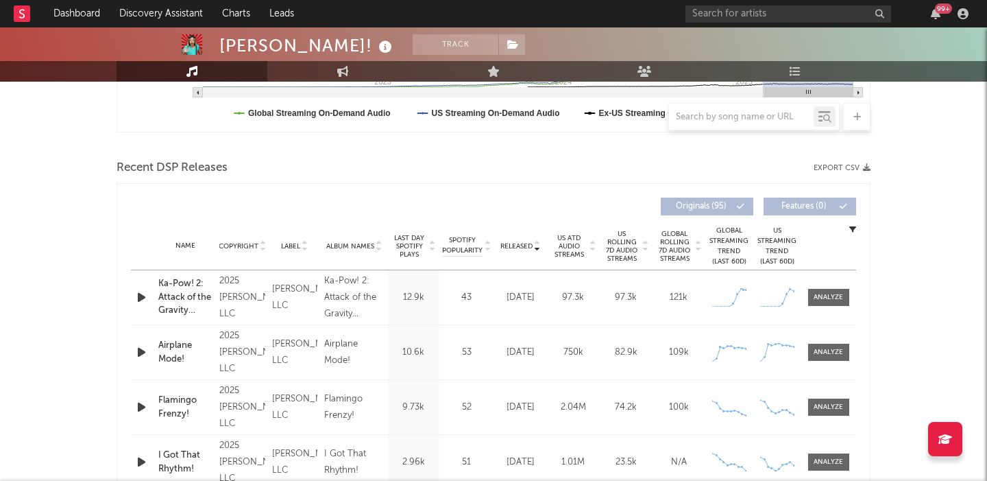
scroll to position [467, 0]
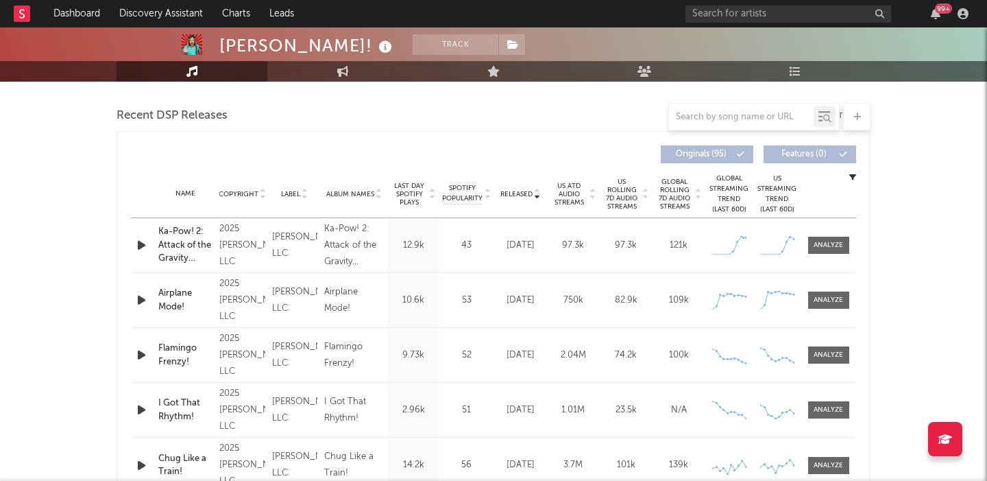
click at [621, 194] on span "US Rolling 7D Audio Streams" at bounding box center [622, 194] width 38 height 33
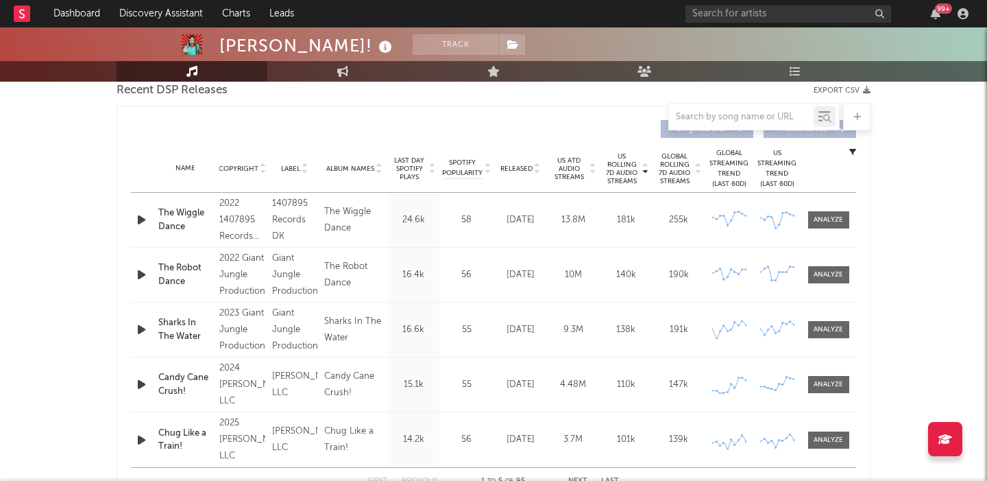
scroll to position [497, 0]
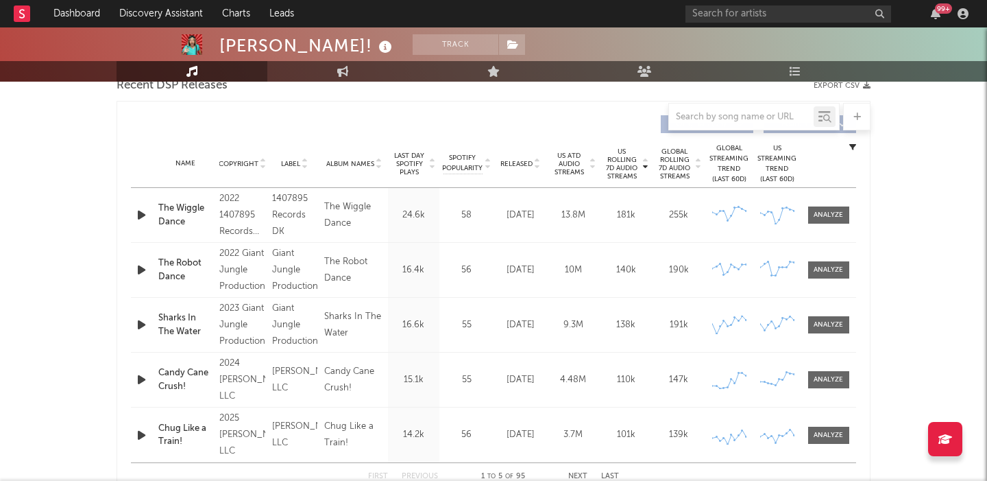
click at [515, 161] on span "Released" at bounding box center [517, 164] width 32 height 8
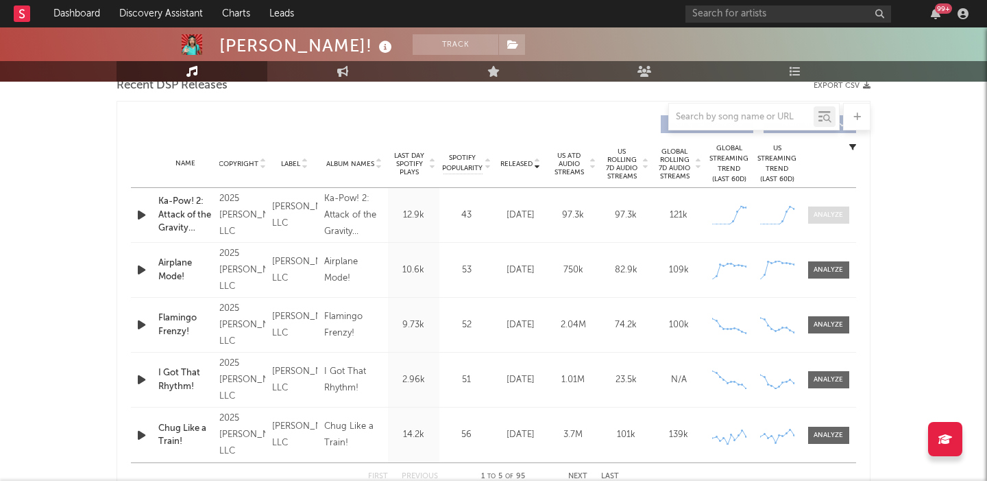
click at [828, 215] on div at bounding box center [828, 215] width 29 height 10
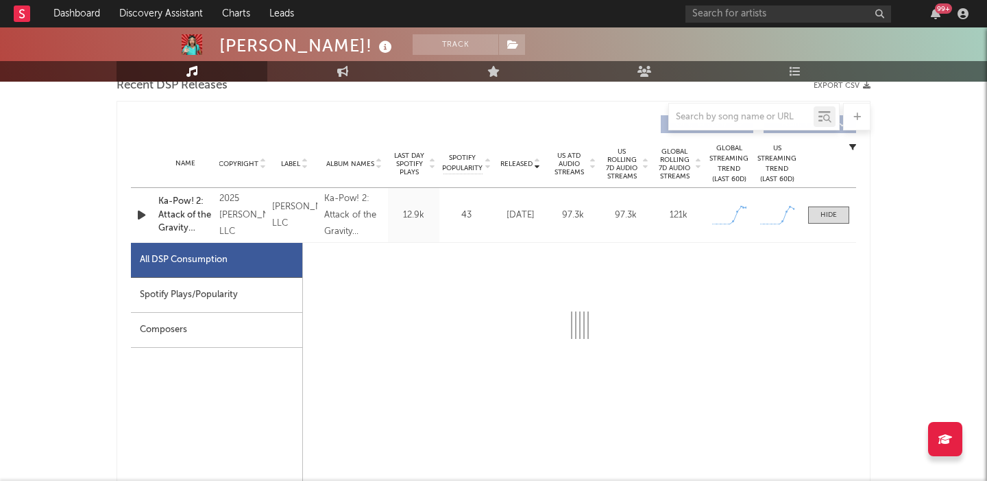
select select "1w"
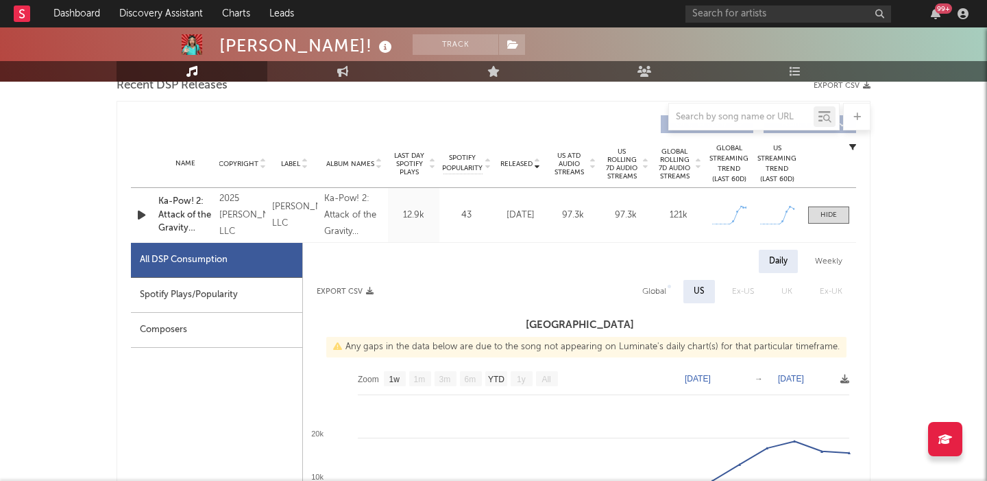
click at [145, 211] on icon "button" at bounding box center [141, 214] width 14 height 17
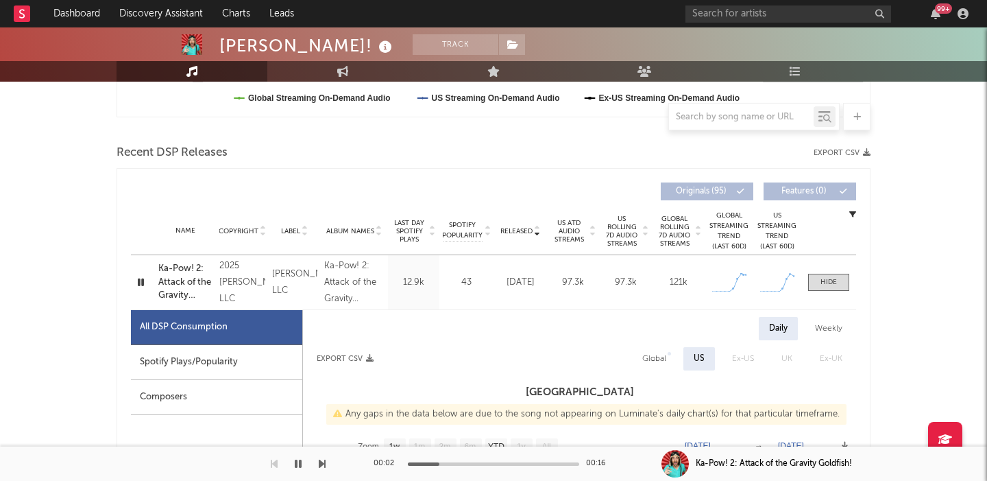
scroll to position [419, 0]
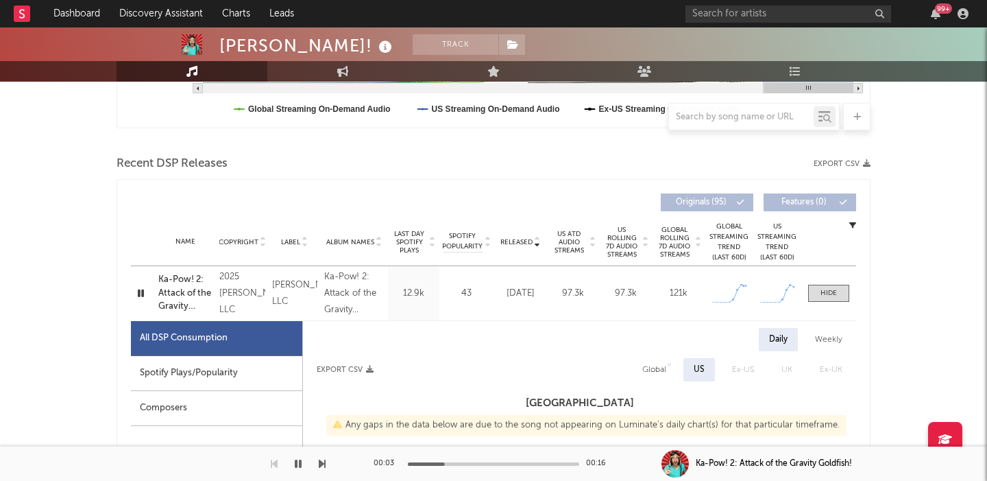
click at [828, 283] on div "Name Ka-Pow! 2: Attack of the Gravity Goldfish! Copyright 2025 Danny Go, LLC La…" at bounding box center [493, 293] width 725 height 54
click at [832, 291] on div at bounding box center [829, 293] width 16 height 10
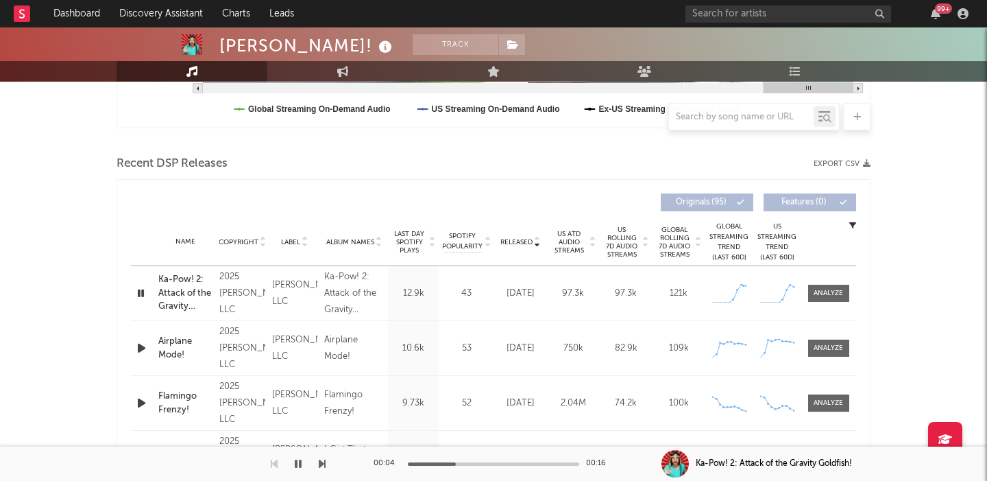
click at [621, 237] on span "US Rolling 7D Audio Streams" at bounding box center [622, 242] width 38 height 33
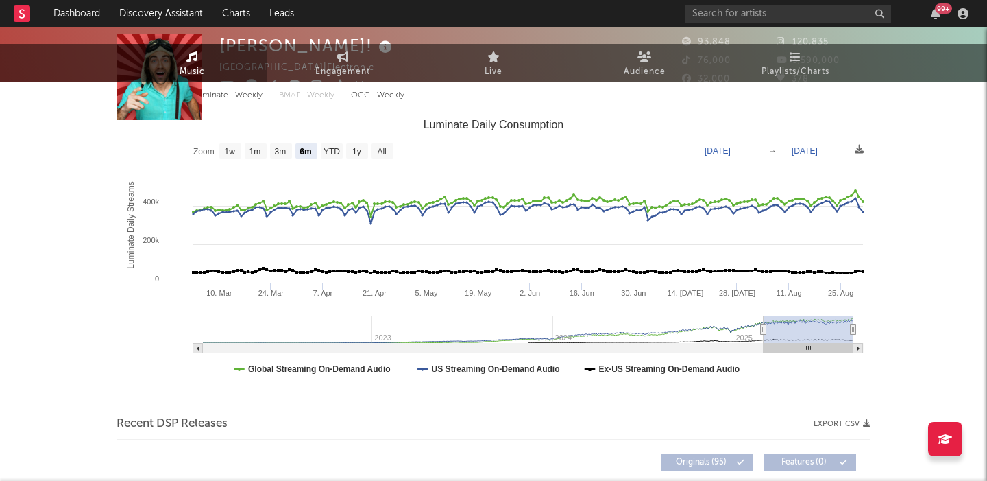
scroll to position [0, 0]
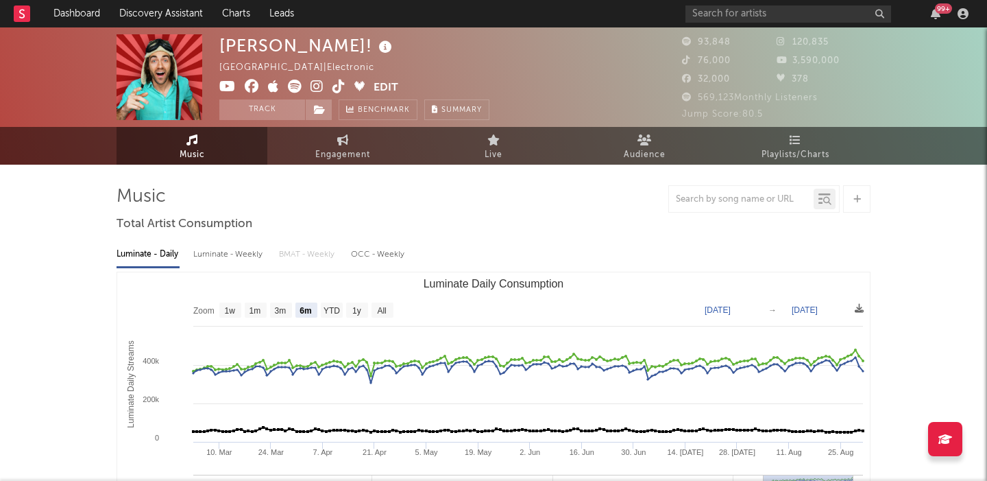
click at [241, 255] on div "Luminate - Weekly" at bounding box center [229, 254] width 72 height 23
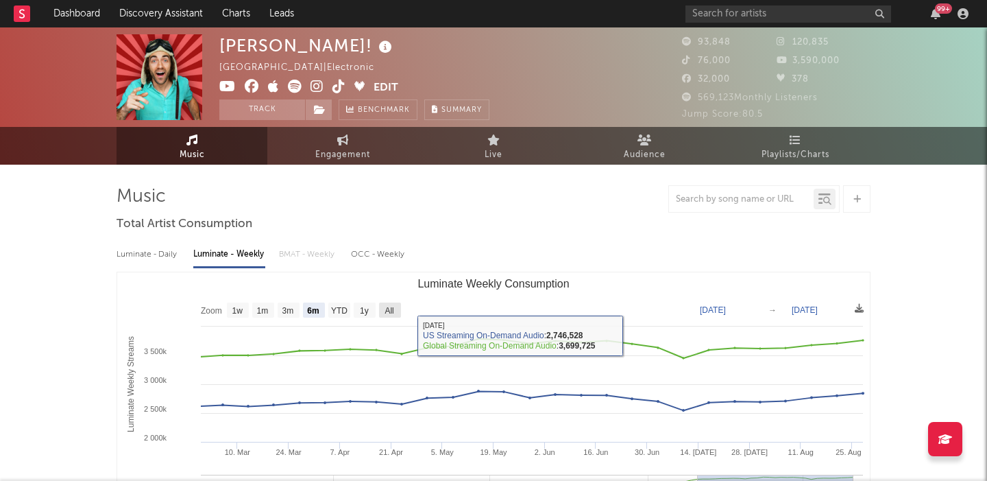
click at [386, 310] on text "All" at bounding box center [389, 311] width 9 height 10
select select "All"
type input "2023-08-10"
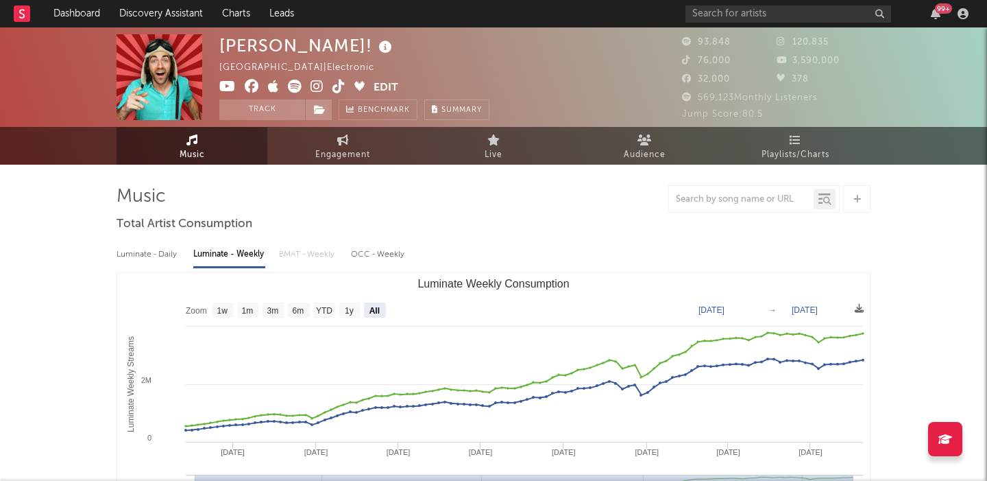
click at [334, 88] on icon at bounding box center [339, 87] width 13 height 14
click at [317, 142] on link "Engagement" at bounding box center [342, 146] width 151 height 38
select select "1w"
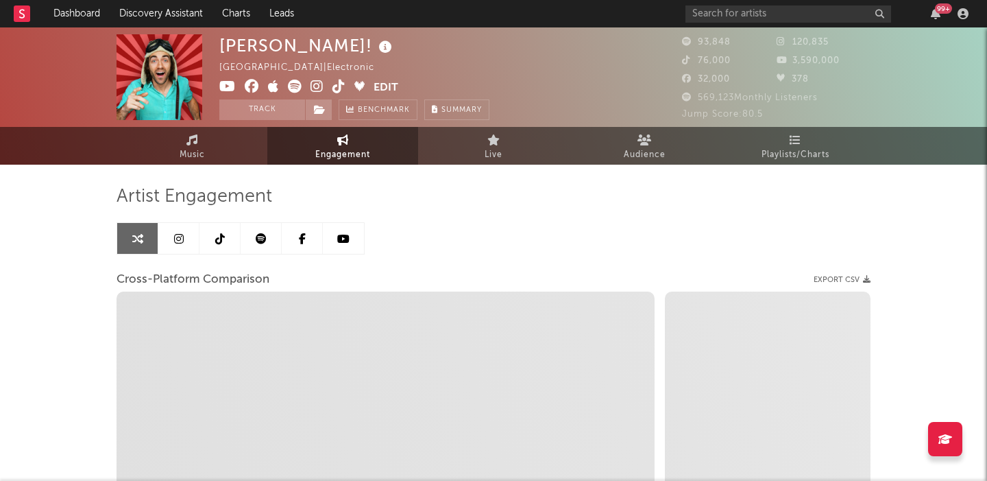
click at [341, 242] on icon at bounding box center [343, 238] width 12 height 11
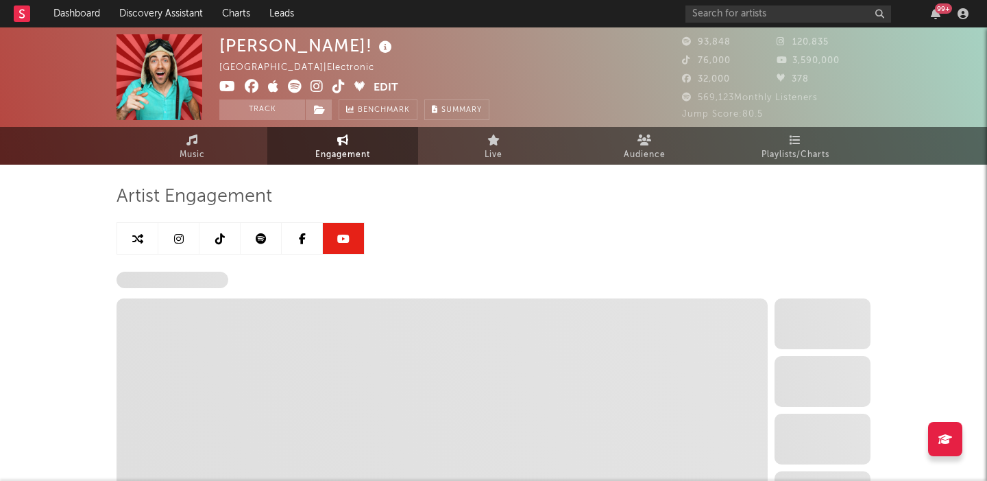
select select "6m"
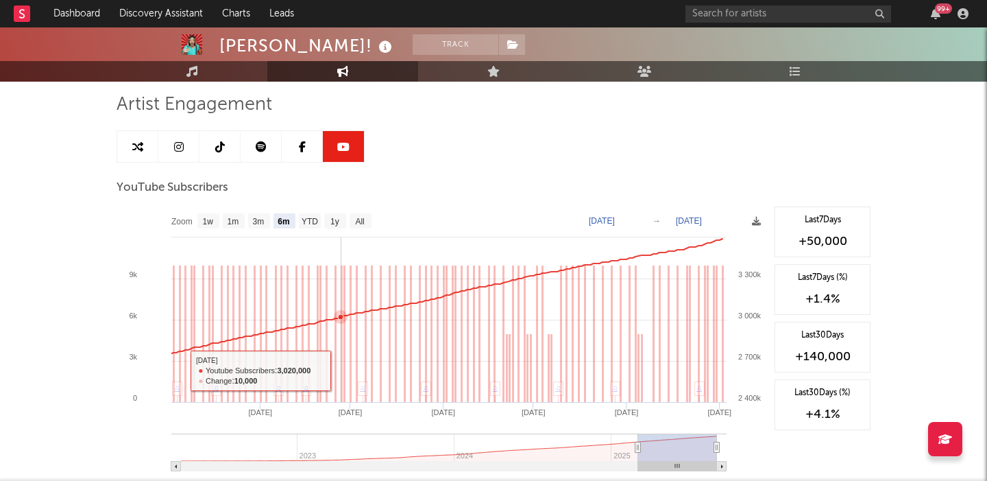
scroll to position [506, 0]
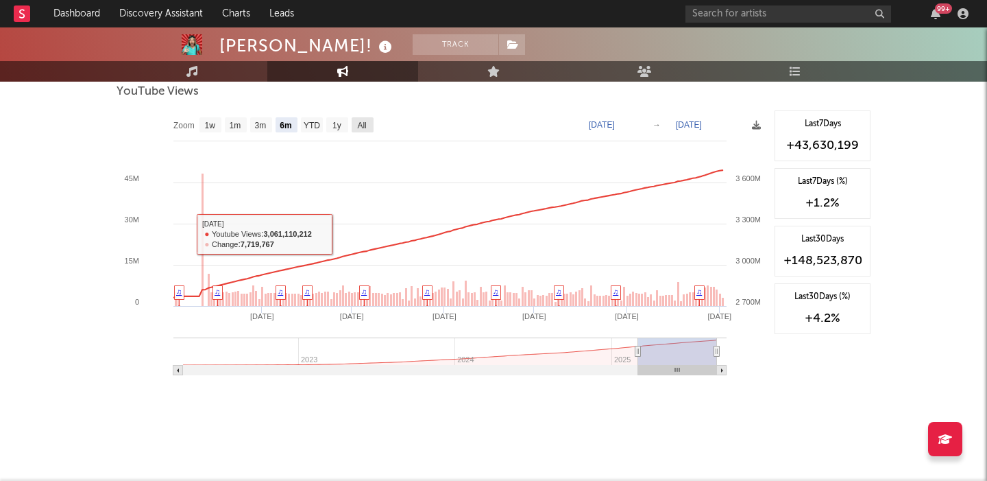
click at [363, 126] on text "All" at bounding box center [361, 126] width 9 height 10
select select "All"
type input "2022-04-04"
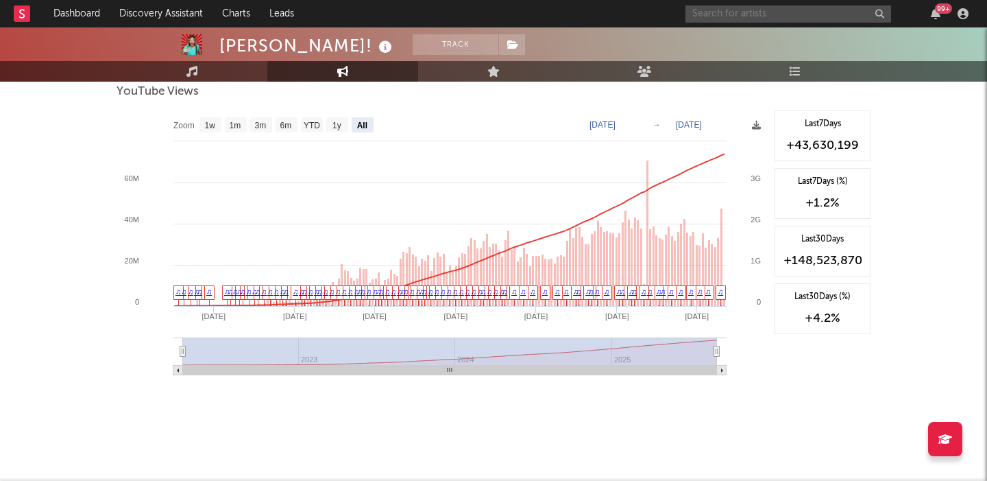
click at [707, 14] on input "text" at bounding box center [789, 13] width 206 height 17
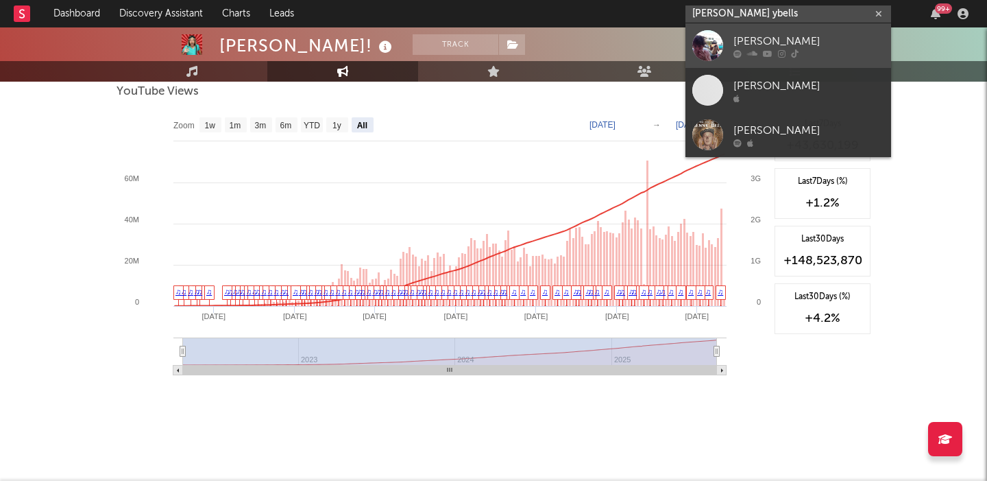
type input "benn ybells"
click at [769, 51] on icon at bounding box center [768, 53] width 10 height 8
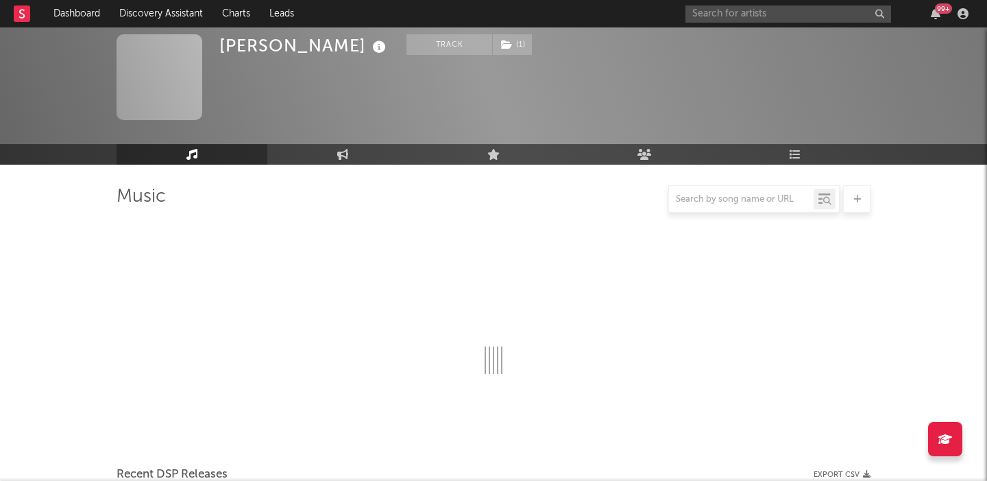
select select "6m"
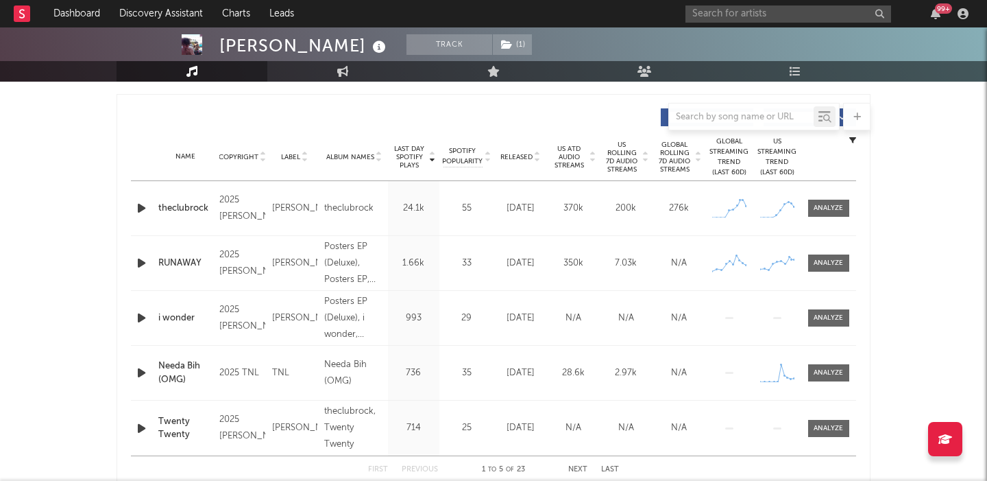
scroll to position [499, 0]
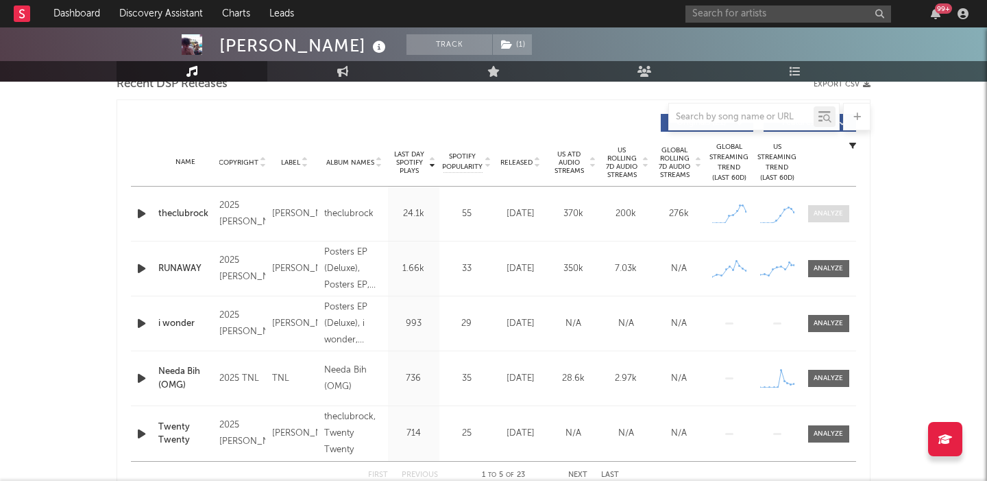
click at [842, 213] on div at bounding box center [828, 213] width 29 height 10
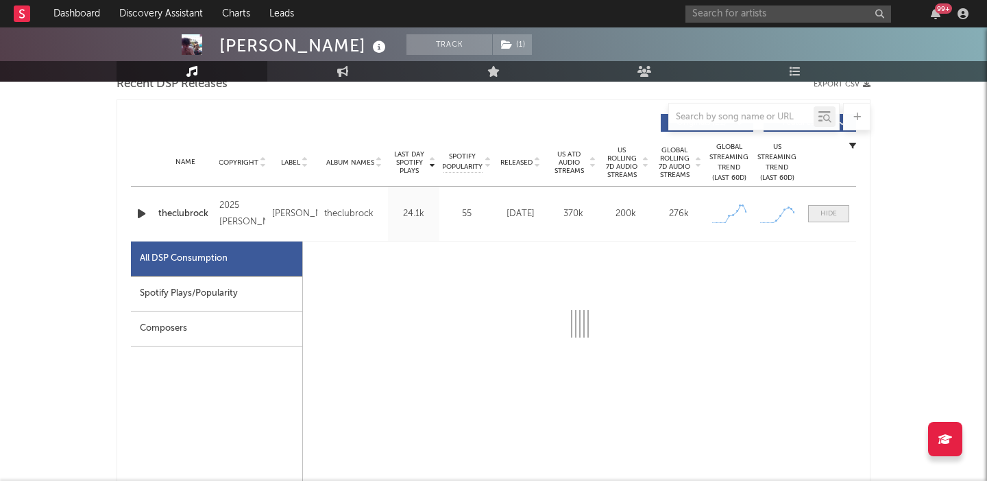
scroll to position [714, 0]
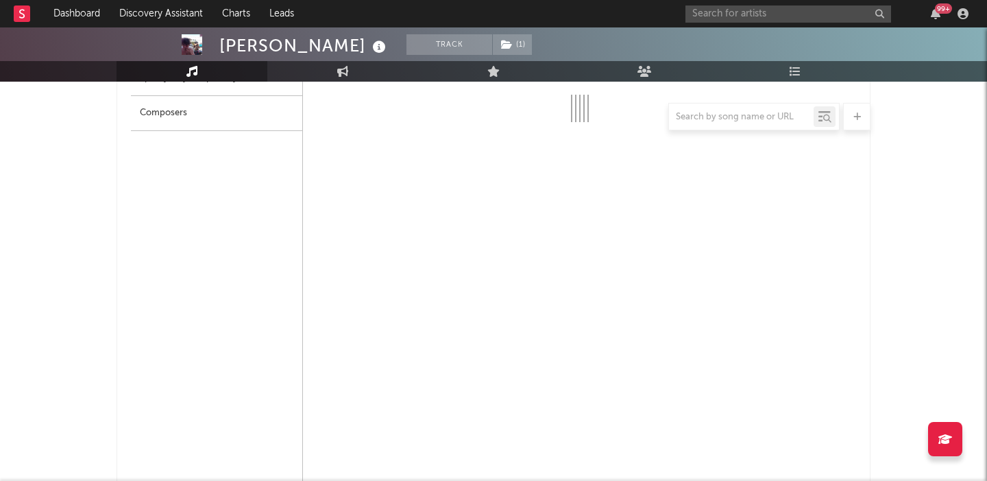
select select "1w"
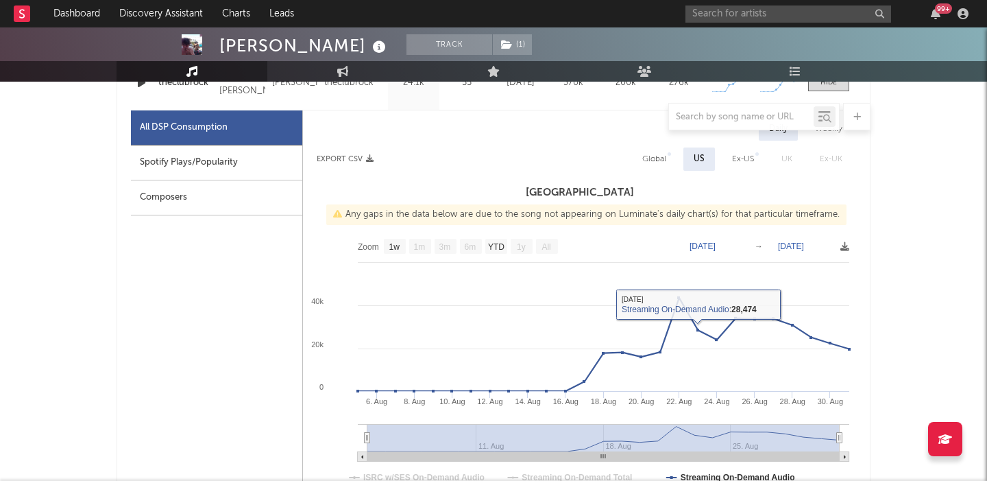
click at [662, 169] on div "Global" at bounding box center [654, 158] width 45 height 23
select select "1w"
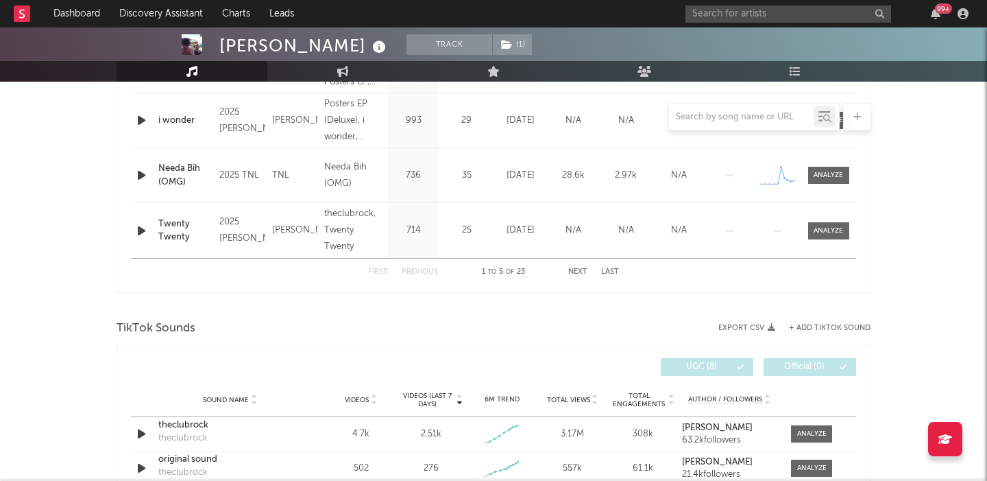
scroll to position [1561, 0]
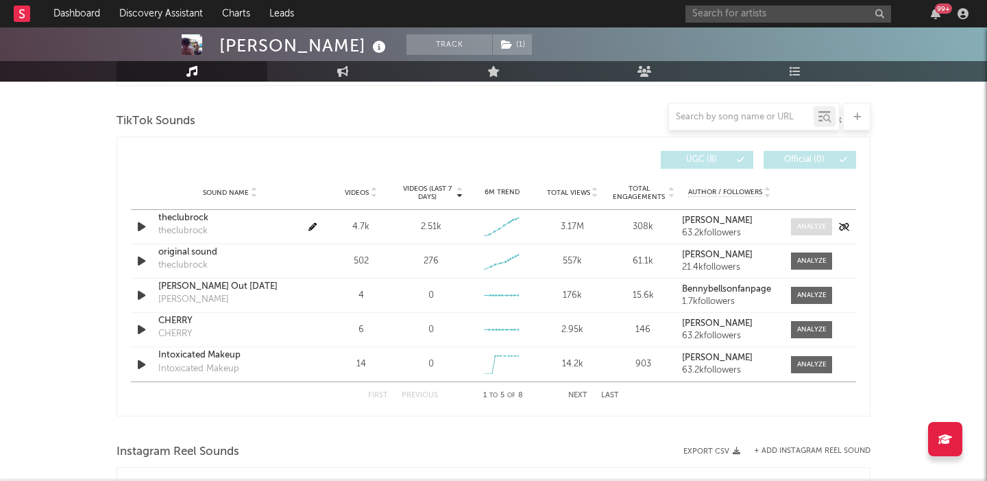
click at [807, 226] on div at bounding box center [811, 226] width 29 height 10
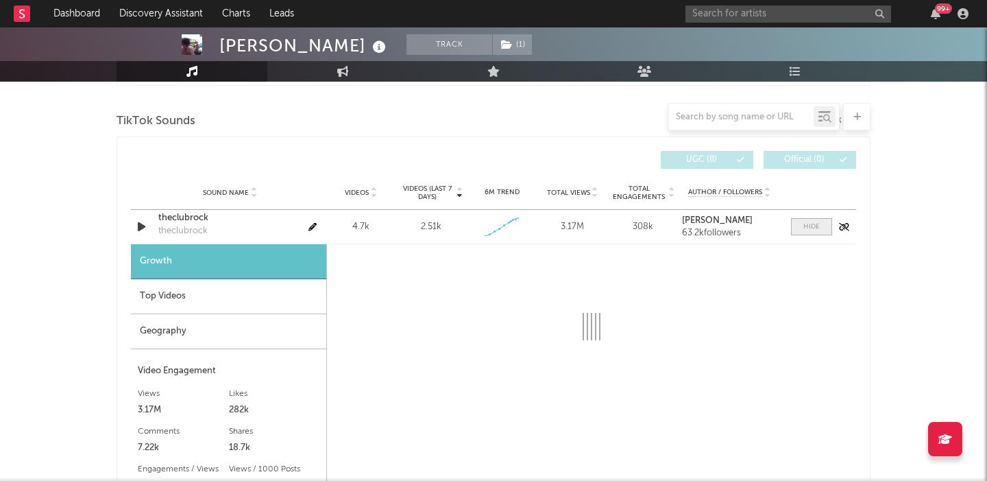
select select "1w"
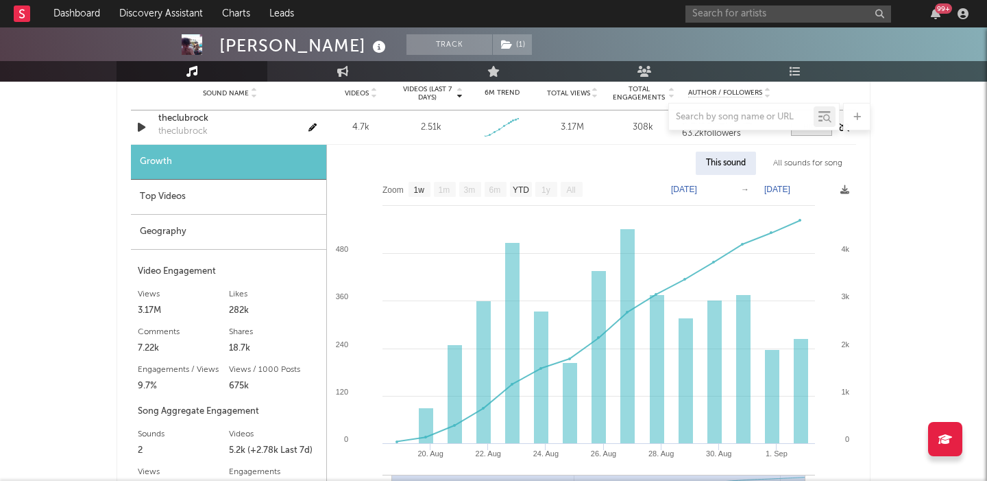
scroll to position [1670, 0]
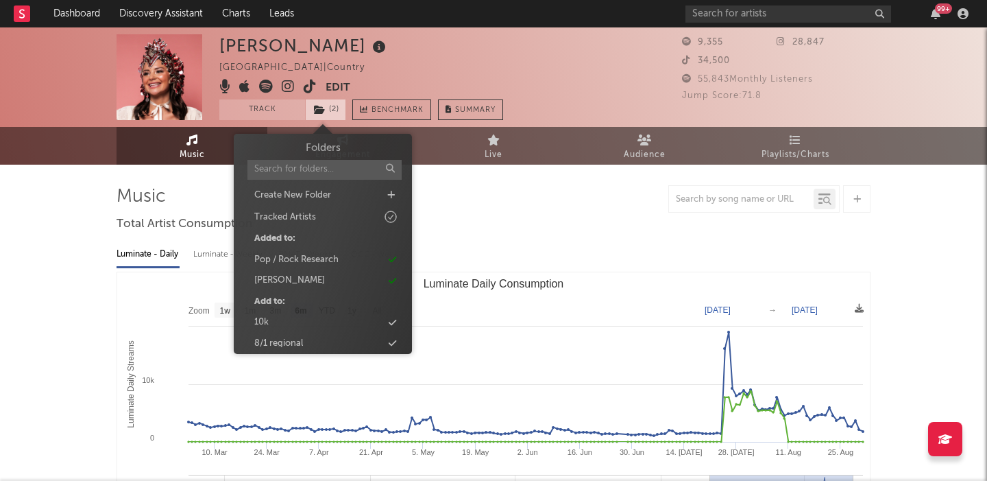
click at [322, 108] on icon at bounding box center [320, 110] width 12 height 10
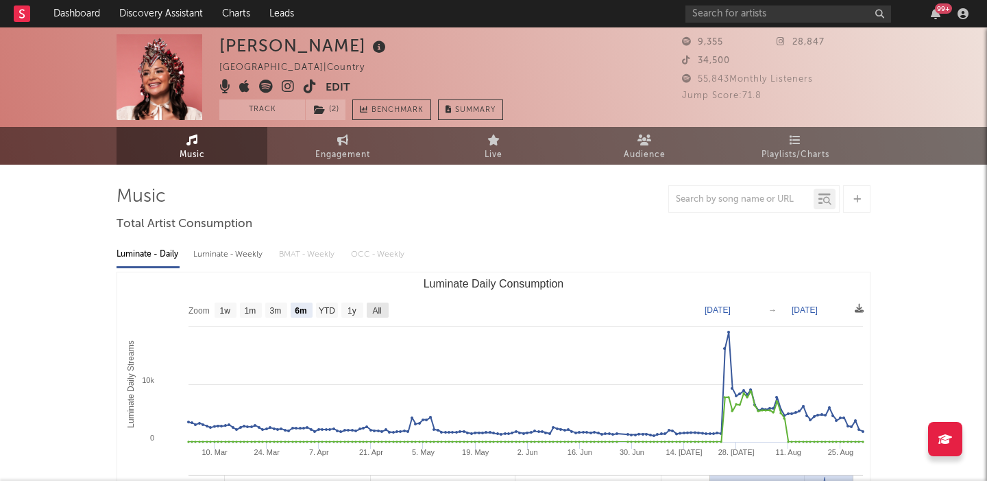
click at [374, 311] on text "All" at bounding box center [376, 311] width 9 height 10
select select "All"
type input "[DATE]"
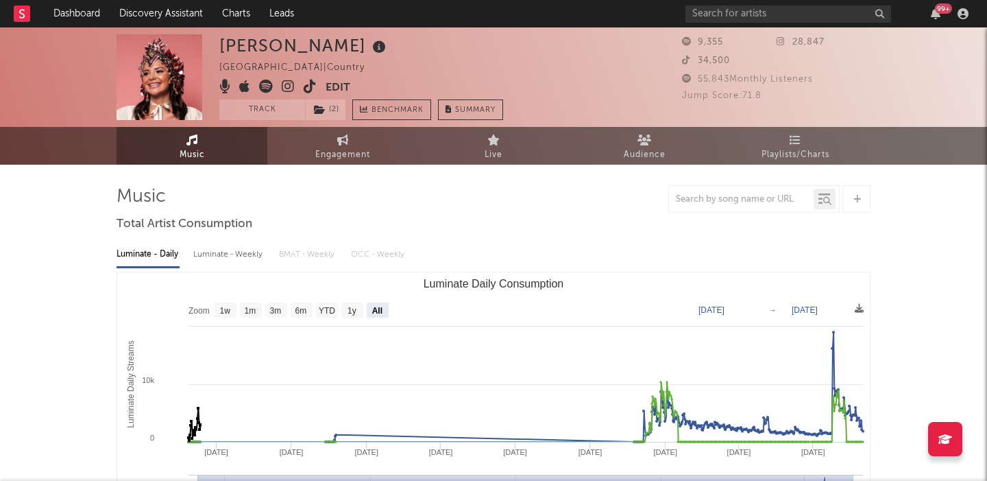
click at [266, 258] on div "Luminate - Daily Luminate - Weekly BMAT - Weekly OCC - Weekly" at bounding box center [494, 254] width 754 height 23
click at [244, 258] on div "Luminate - Weekly" at bounding box center [229, 254] width 72 height 23
select select "1w"
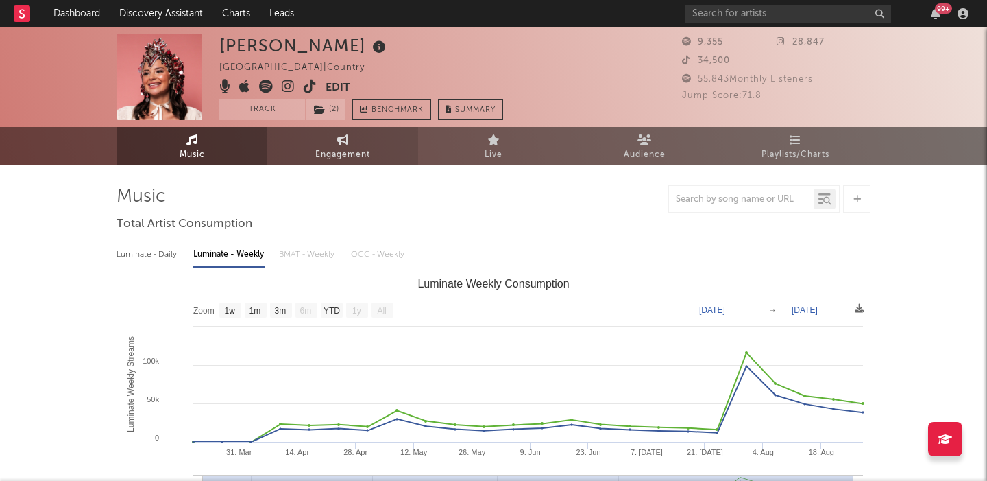
click at [334, 141] on link "Engagement" at bounding box center [342, 146] width 151 height 38
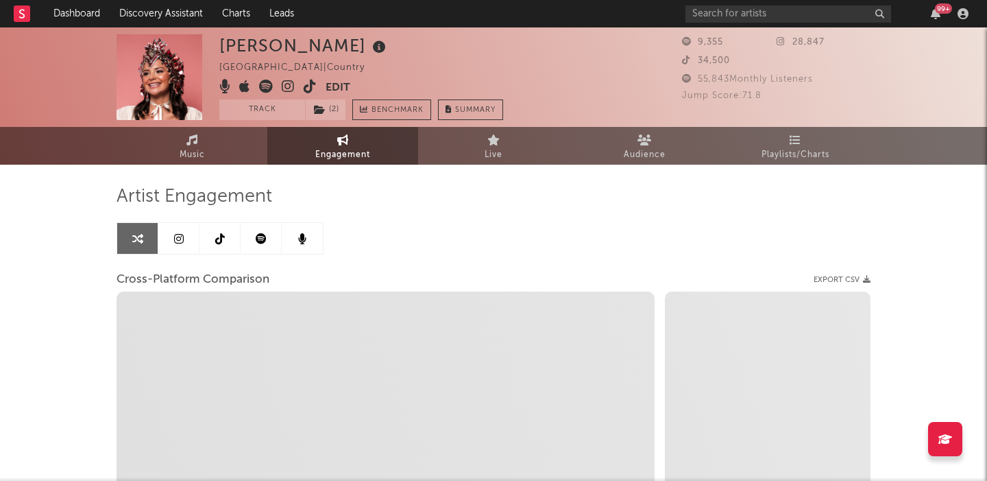
select select "1w"
select select "1m"
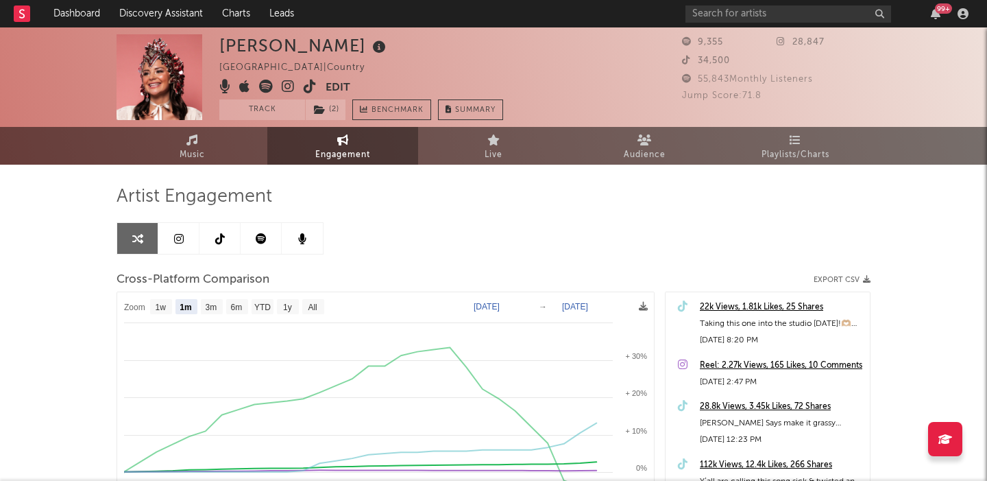
click at [313, 88] on icon at bounding box center [310, 87] width 13 height 14
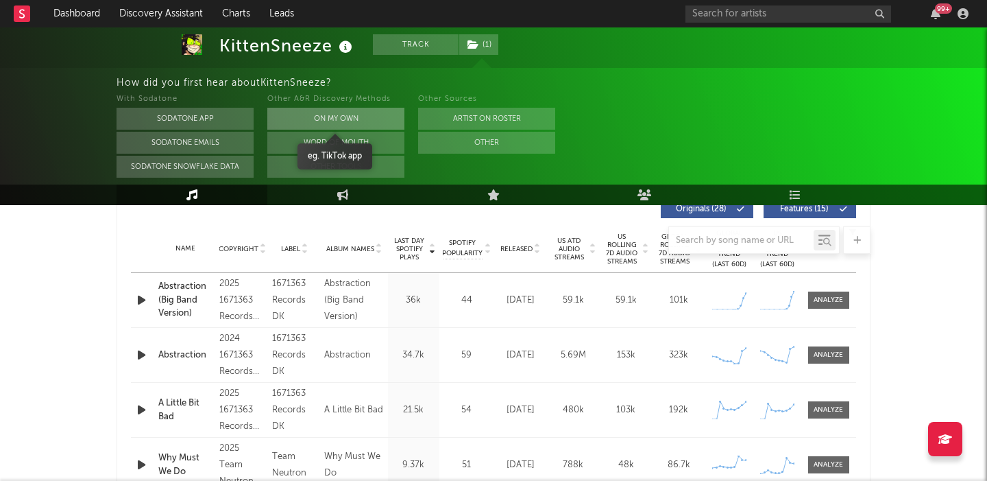
scroll to position [430, 0]
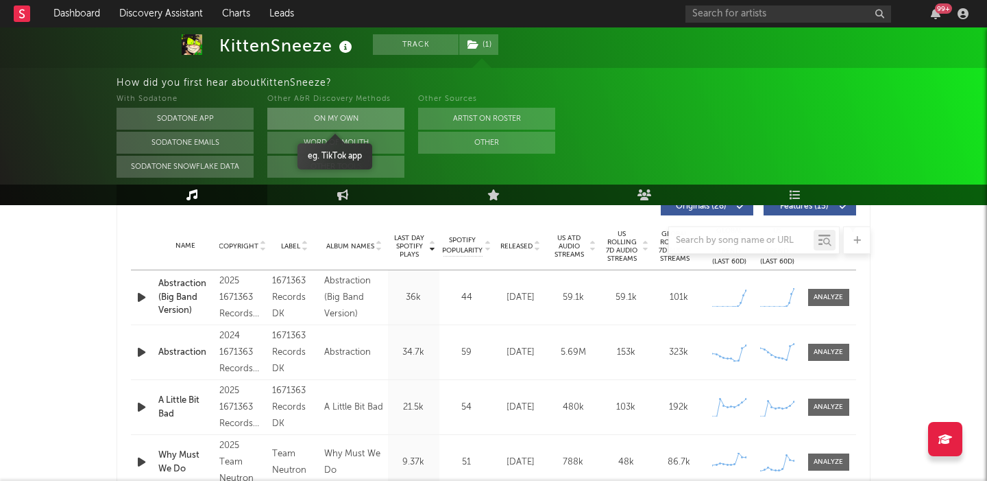
click at [362, 108] on button "On My Own" at bounding box center [335, 119] width 137 height 22
select select "6m"
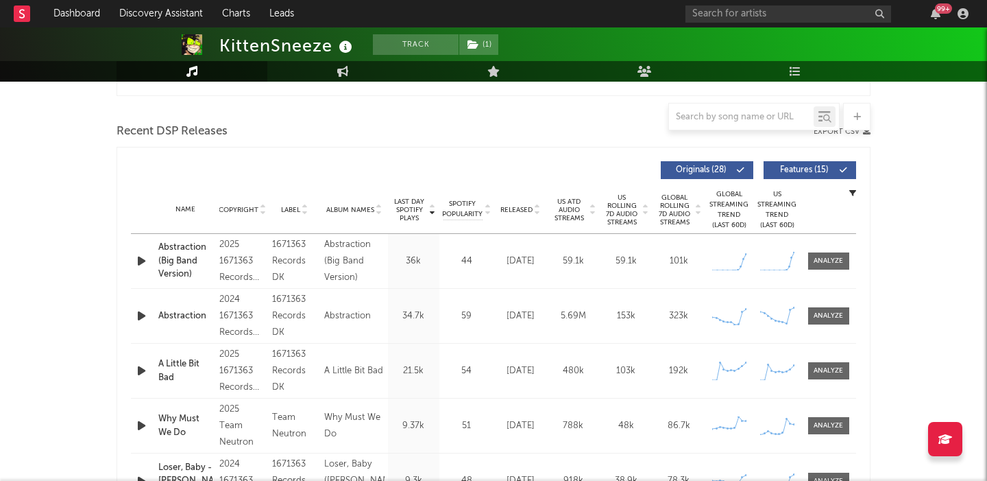
scroll to position [415, 0]
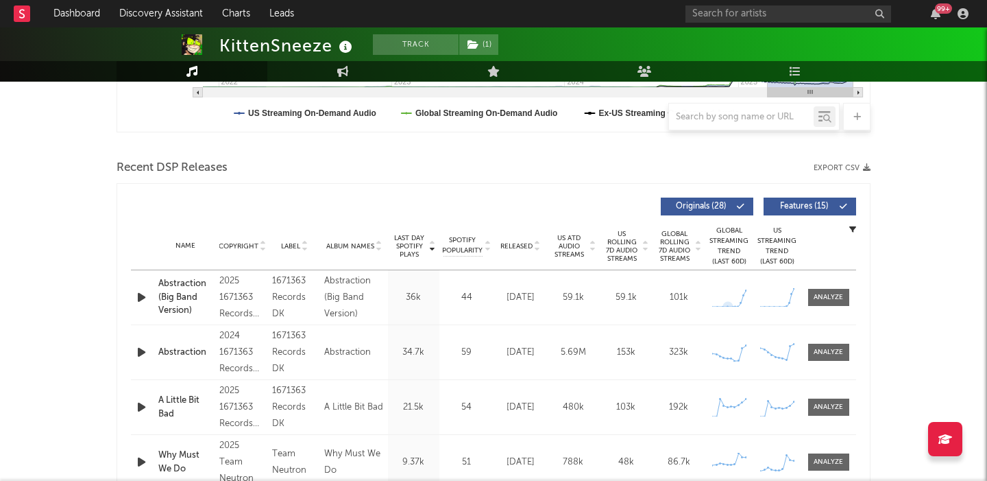
click at [610, 243] on span "US Rolling 7D Audio Streams" at bounding box center [622, 246] width 38 height 33
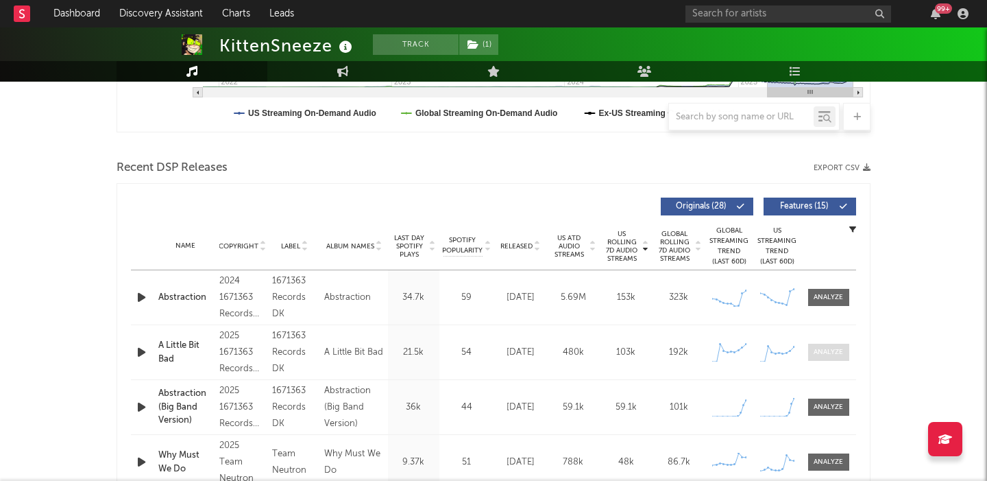
click at [834, 347] on div at bounding box center [828, 352] width 29 height 10
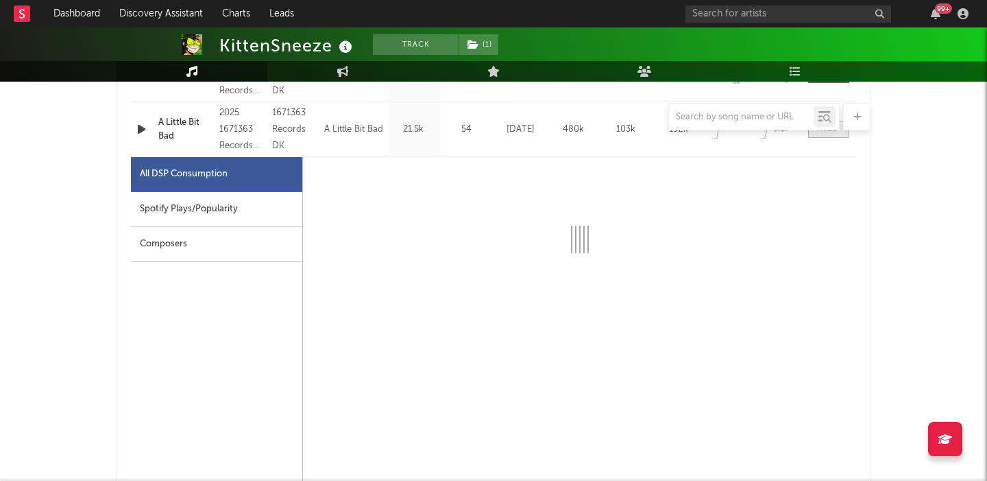
scroll to position [639, 0]
select select "1w"
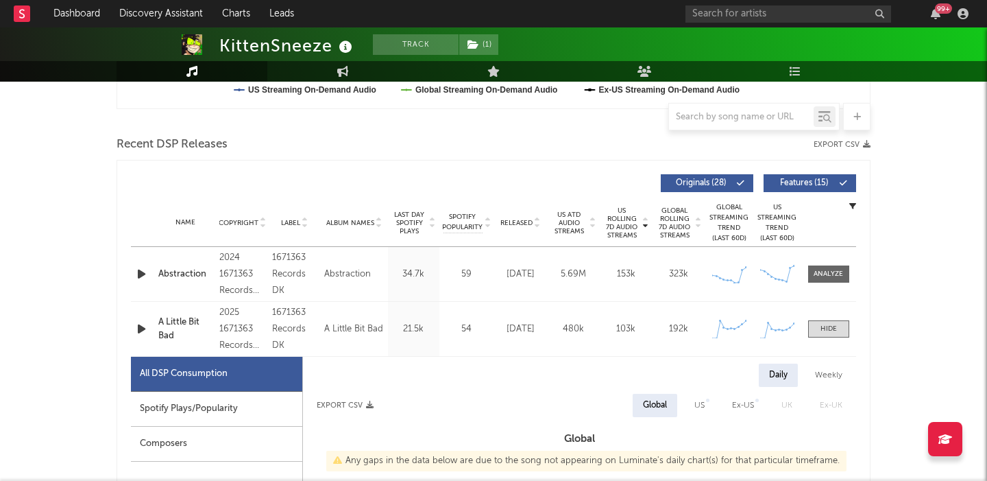
scroll to position [435, 0]
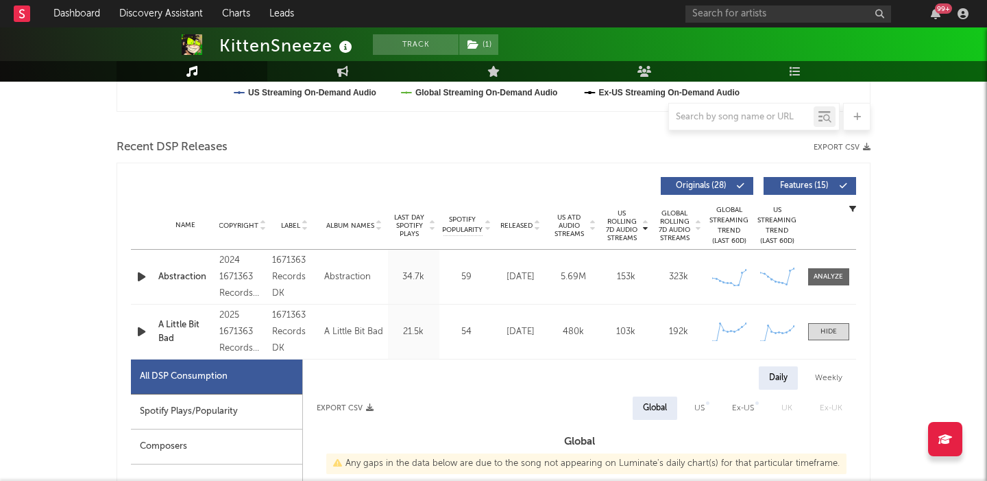
click at [802, 185] on span "Features ( 15 )" at bounding box center [804, 186] width 63 height 8
click at [826, 329] on div at bounding box center [829, 331] width 16 height 10
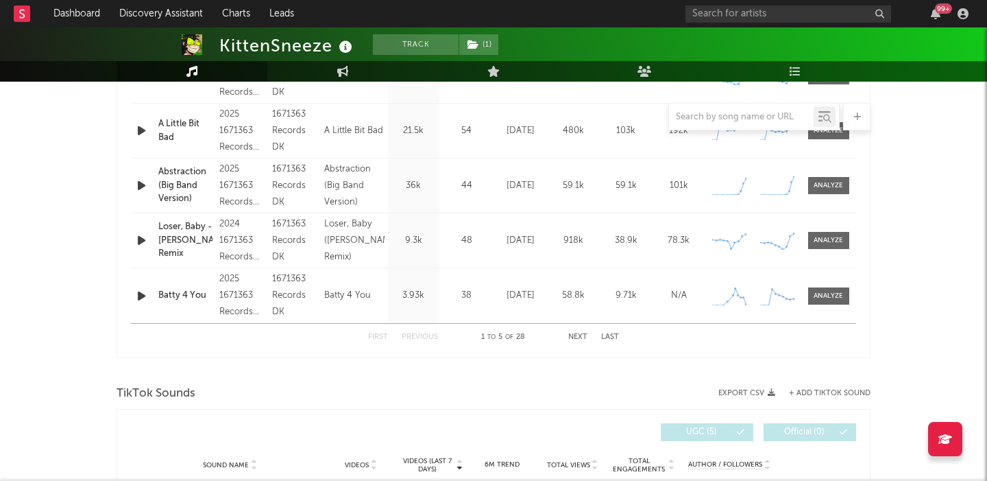
scroll to position [902, 0]
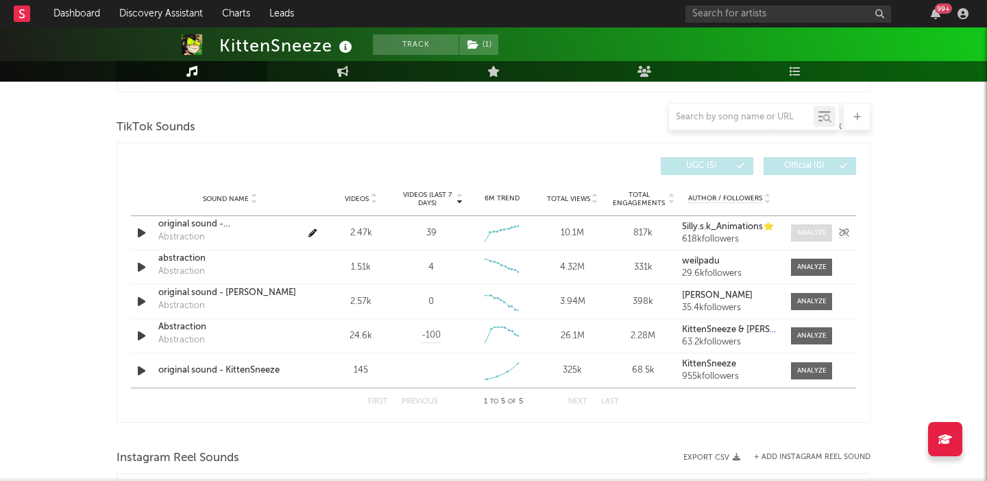
click at [802, 230] on div at bounding box center [811, 233] width 29 height 10
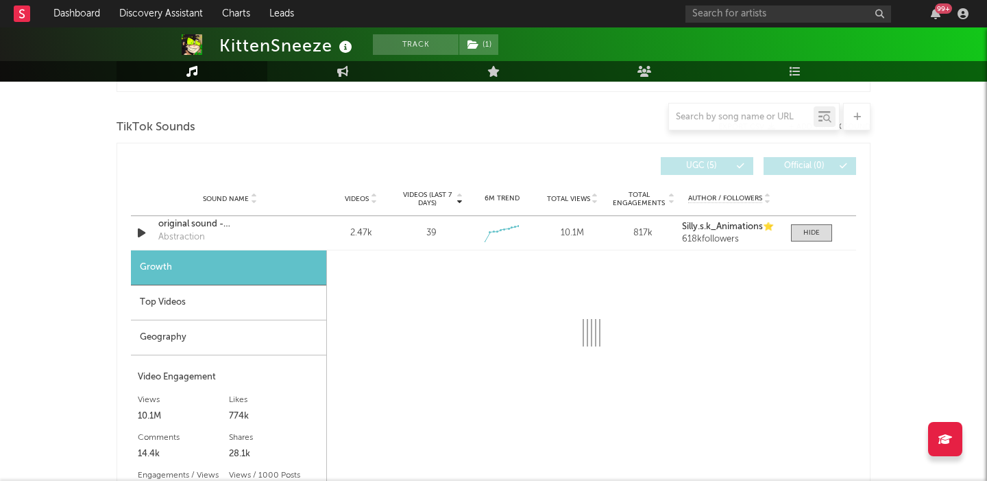
click at [239, 304] on div "Top Videos" at bounding box center [228, 302] width 195 height 35
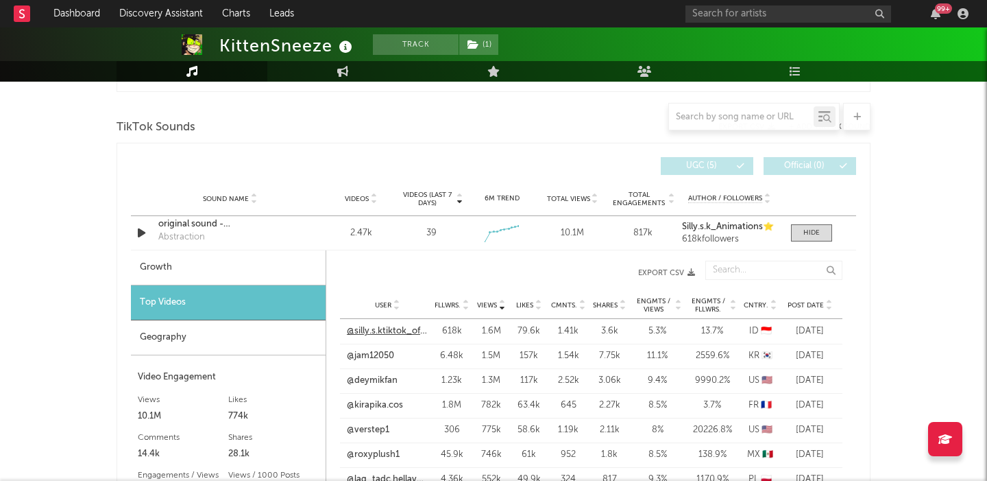
click at [354, 329] on link "@silly.s.ktiktok_official" at bounding box center [387, 331] width 81 height 14
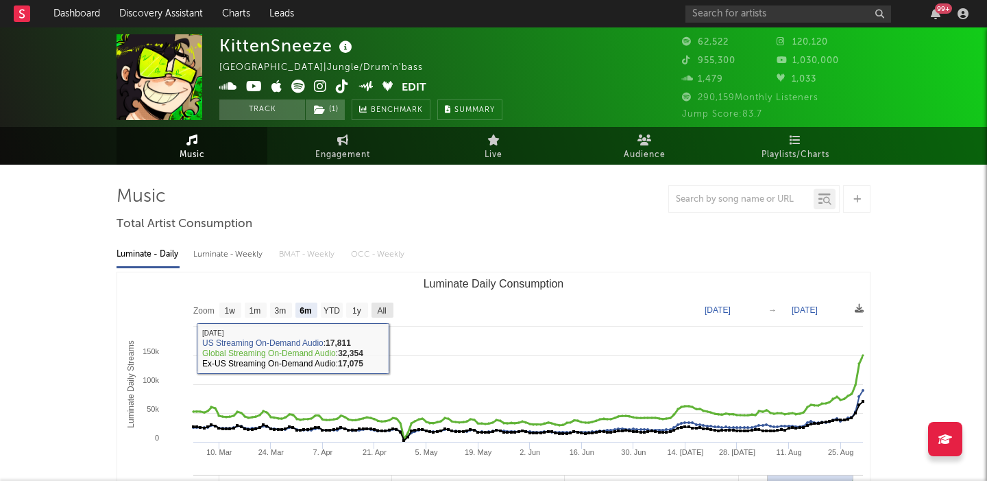
click at [381, 307] on text "All" at bounding box center [381, 311] width 9 height 10
select select "All"
type input "2021-11-28"
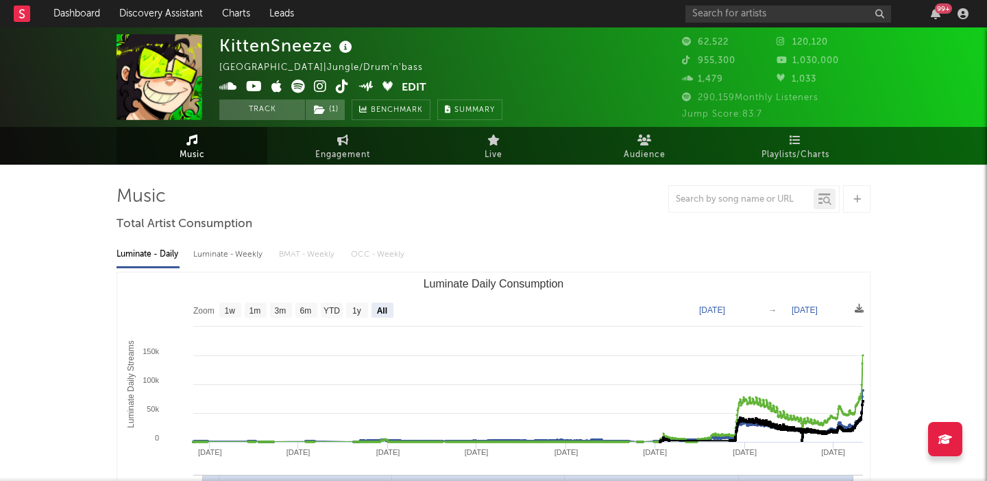
click at [323, 84] on icon at bounding box center [320, 87] width 13 height 14
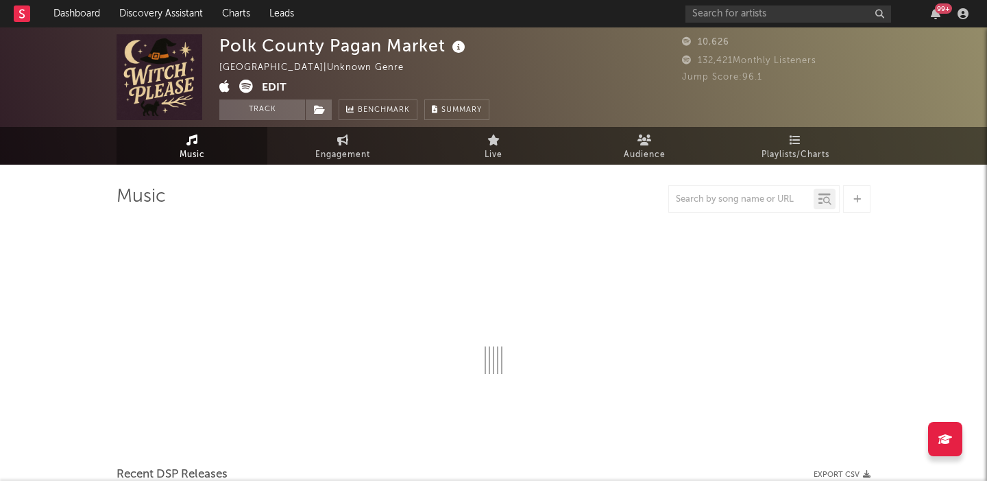
select select "1w"
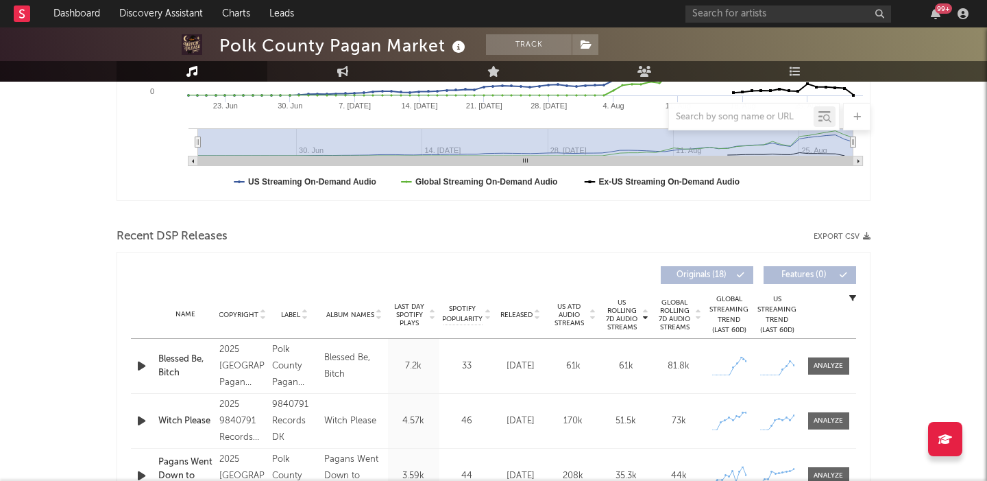
scroll to position [416, 0]
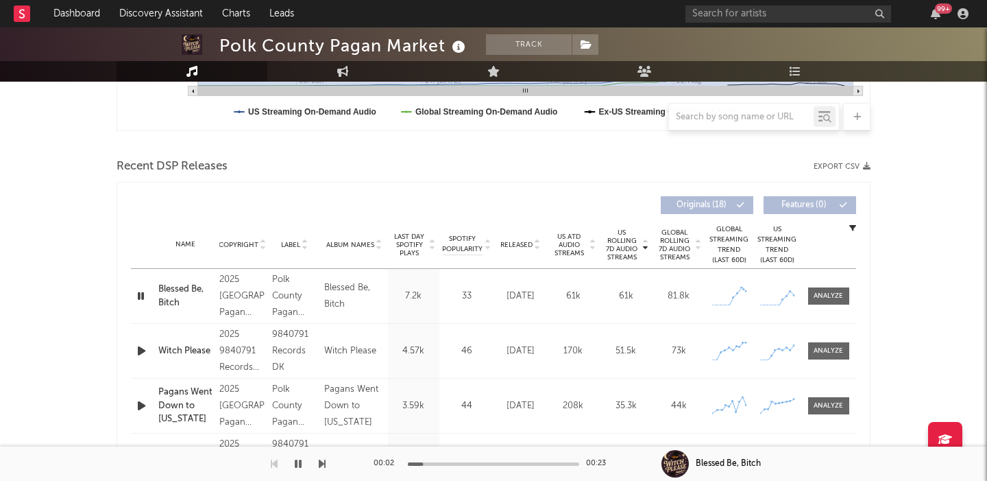
click at [500, 239] on div "Released" at bounding box center [521, 244] width 46 height 10
click at [850, 298] on div at bounding box center [829, 295] width 55 height 17
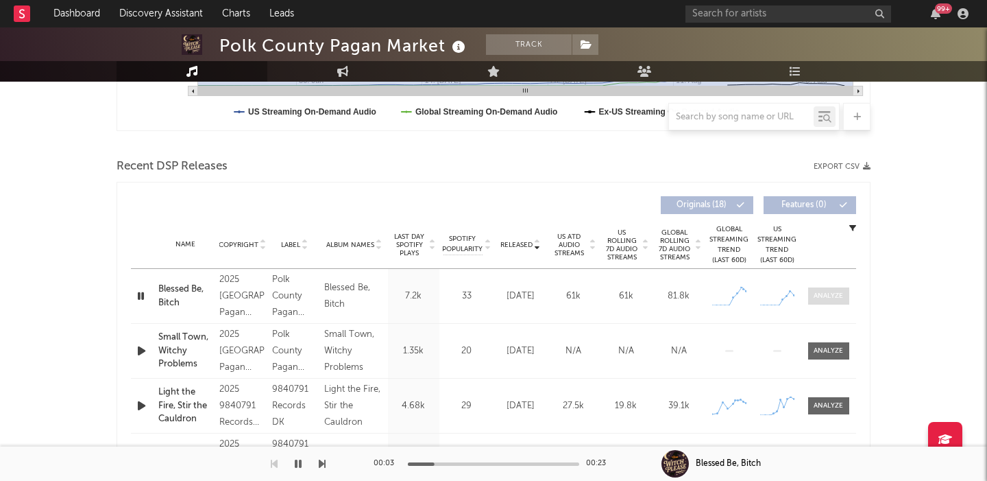
click at [841, 298] on div at bounding box center [828, 296] width 29 height 10
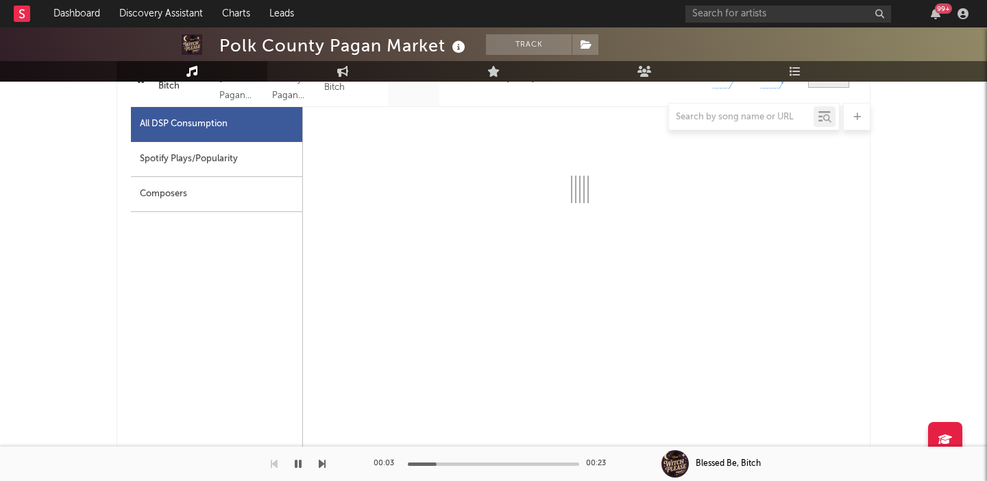
scroll to position [634, 0]
select select "1w"
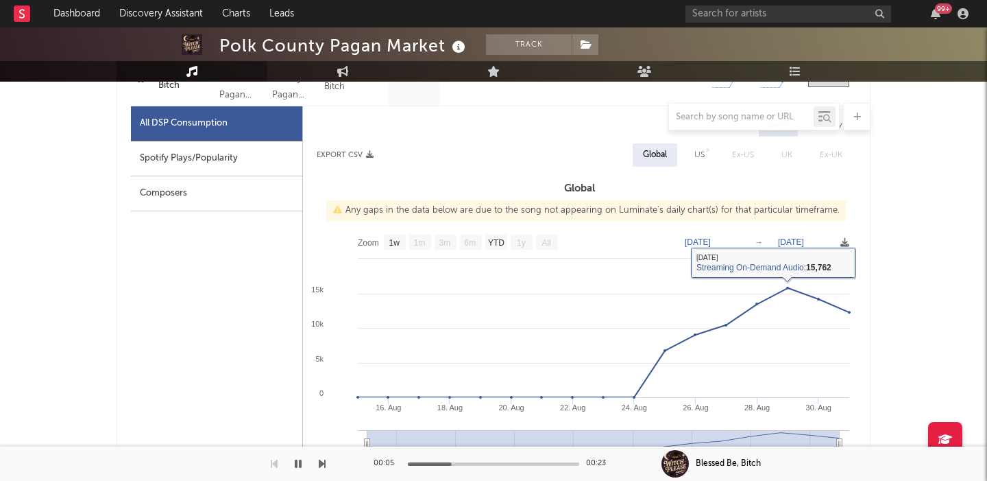
click at [706, 159] on div "US" at bounding box center [699, 154] width 31 height 23
select select "1w"
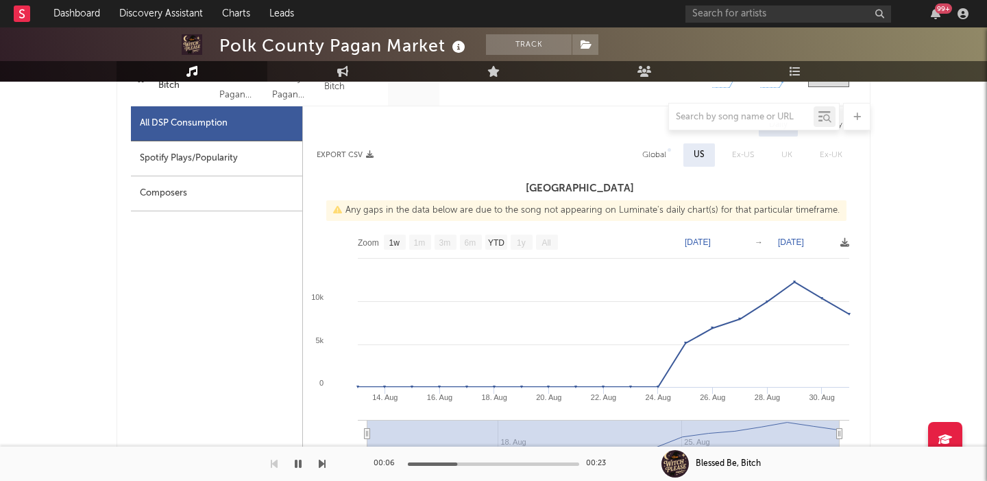
click at [242, 156] on div "Spotify Plays/Popularity" at bounding box center [216, 158] width 171 height 35
select select "1w"
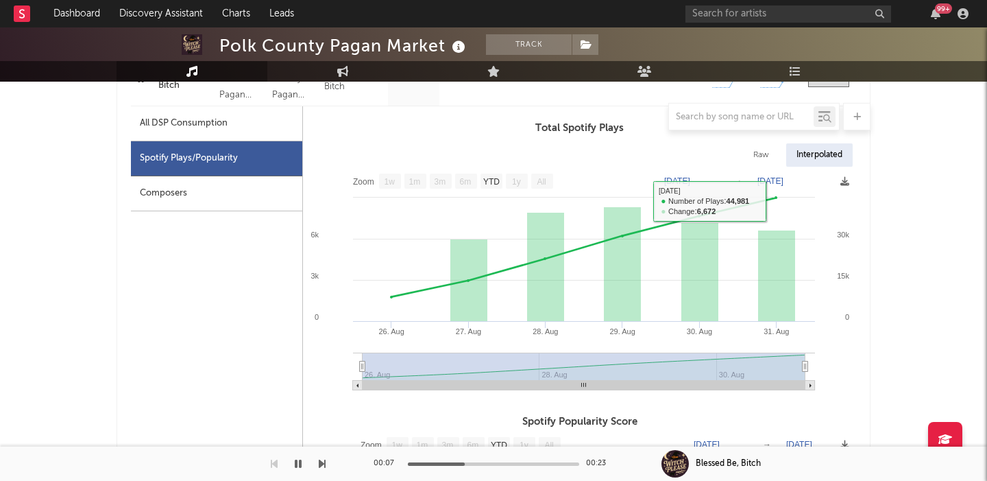
click at [748, 150] on div "Raw" at bounding box center [761, 154] width 36 height 23
select select "1w"
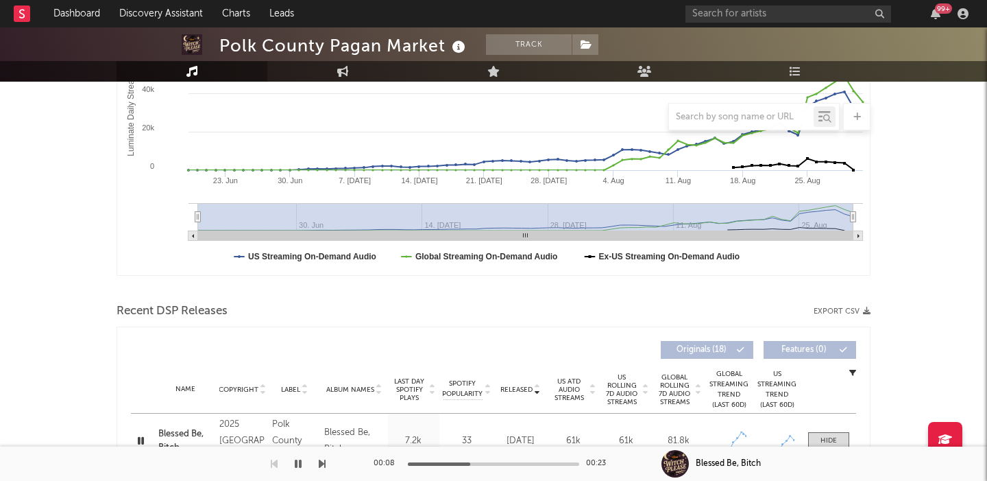
scroll to position [0, 0]
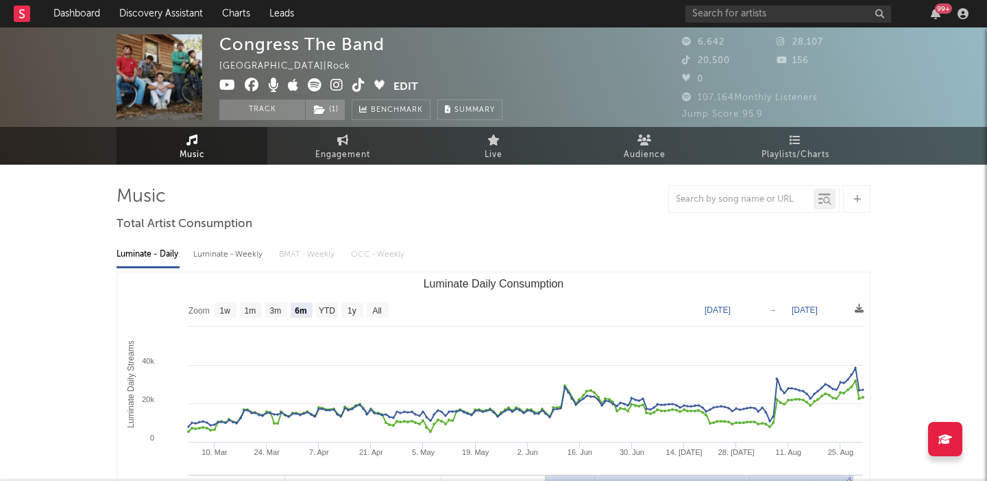
select select "6m"
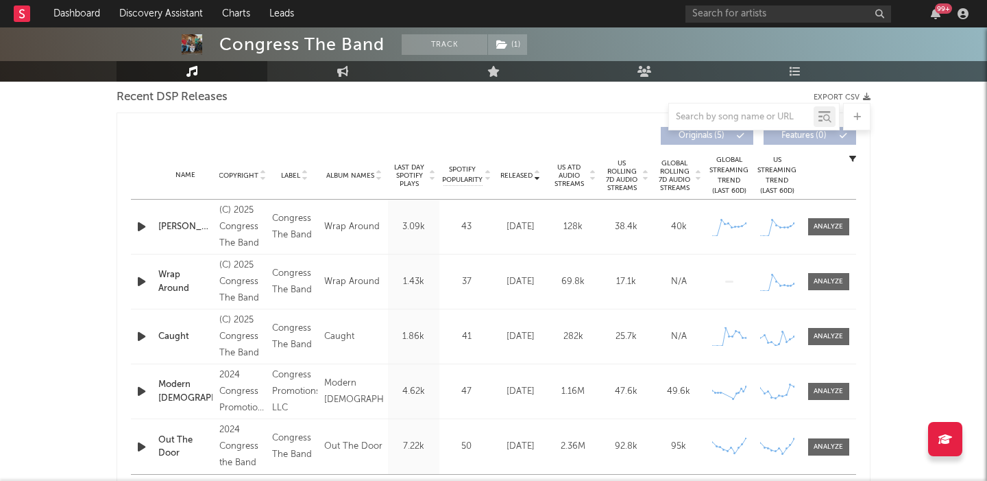
scroll to position [488, 0]
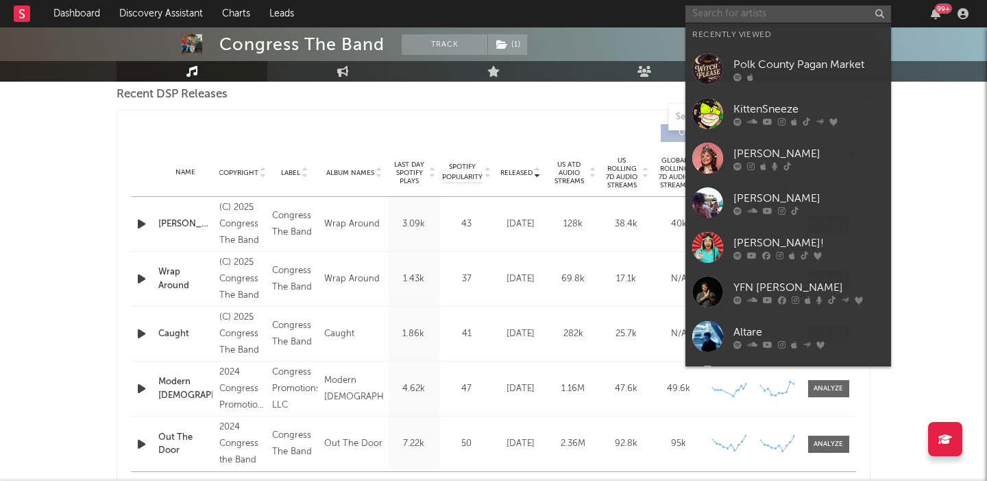
click at [728, 17] on input "text" at bounding box center [789, 13] width 206 height 17
paste input "https://www.tiktok.com/@lidiachuuu?_t=ZP-8zHme6oVX4x&_r=1"
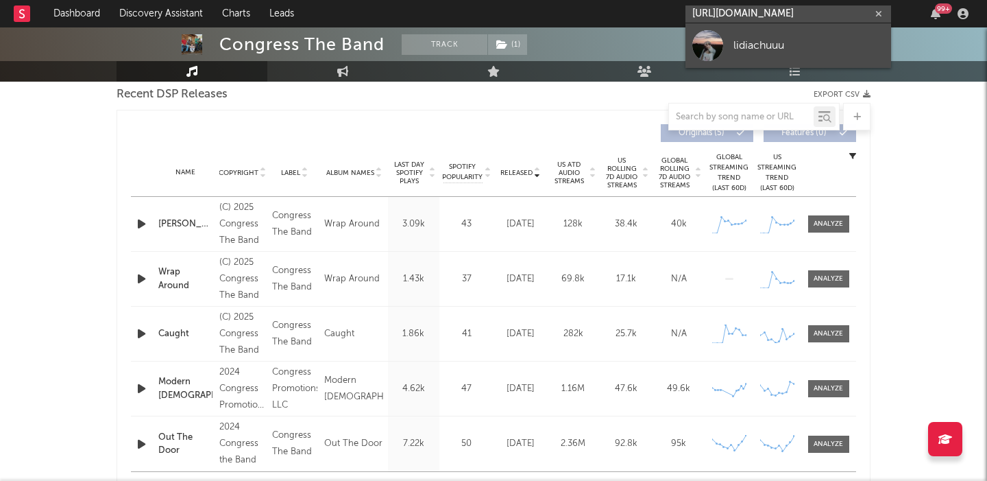
type input "https://www.tiktok.com/@lidiachuuu?_t=ZP-8zHme6oVX4x&_r=1"
click at [741, 33] on link "lidiachuuu" at bounding box center [789, 45] width 206 height 45
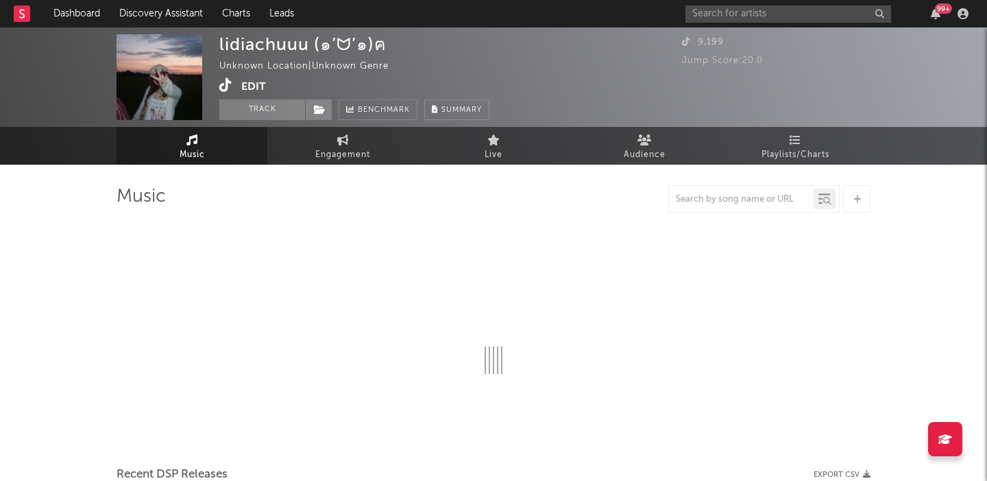
select select "1w"
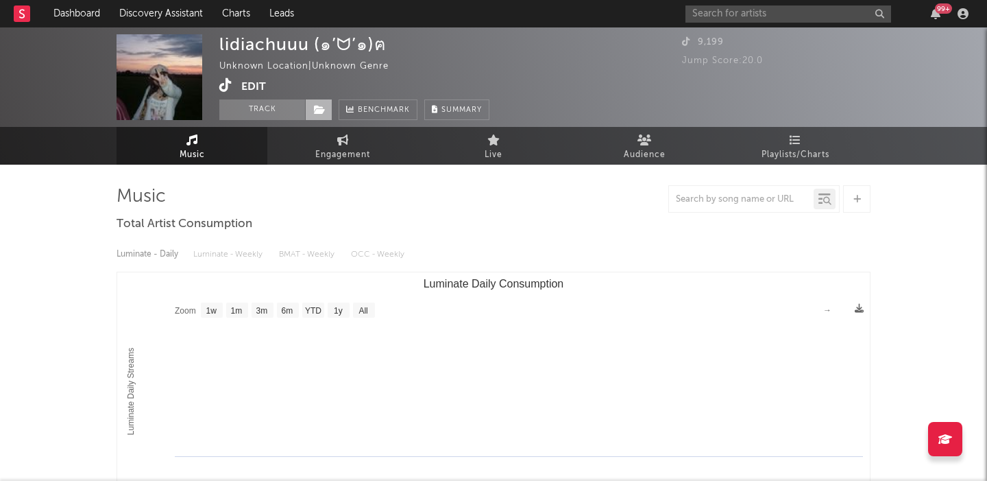
click at [319, 113] on icon at bounding box center [320, 110] width 12 height 10
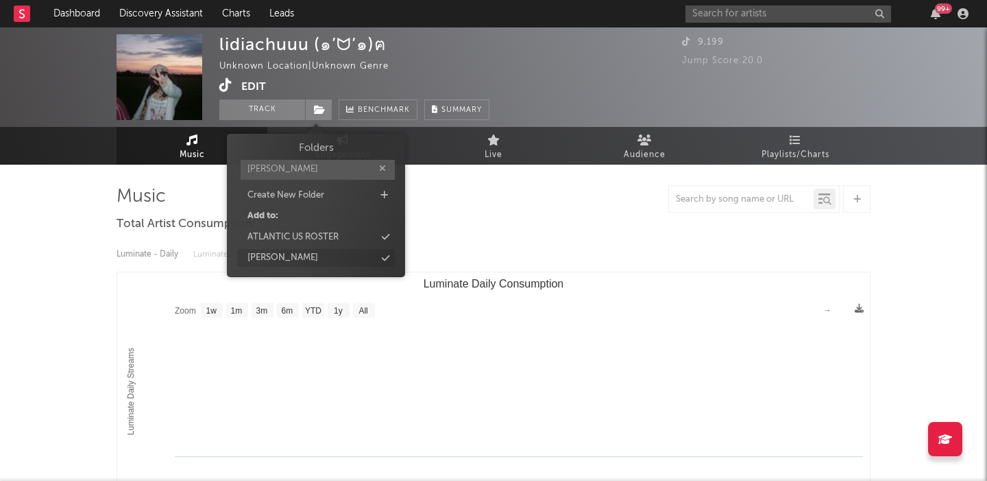
type input "jake"
click at [331, 259] on div "jake c" at bounding box center [316, 258] width 158 height 18
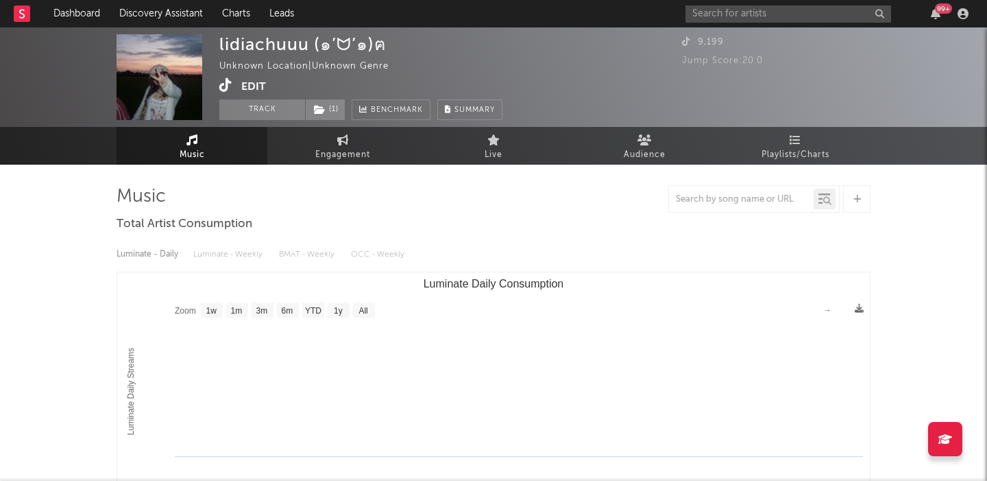
click at [224, 86] on icon at bounding box center [225, 85] width 13 height 14
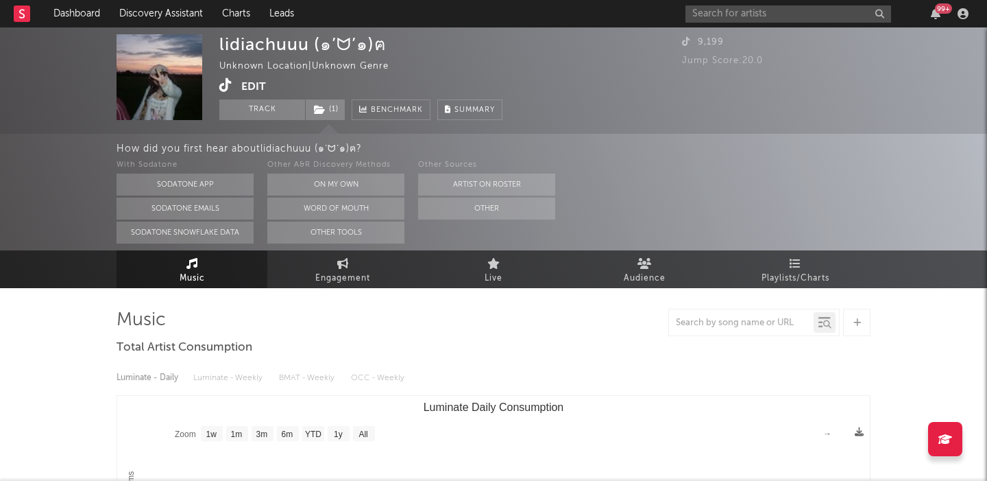
click at [265, 81] on button "Edit" at bounding box center [253, 86] width 25 height 17
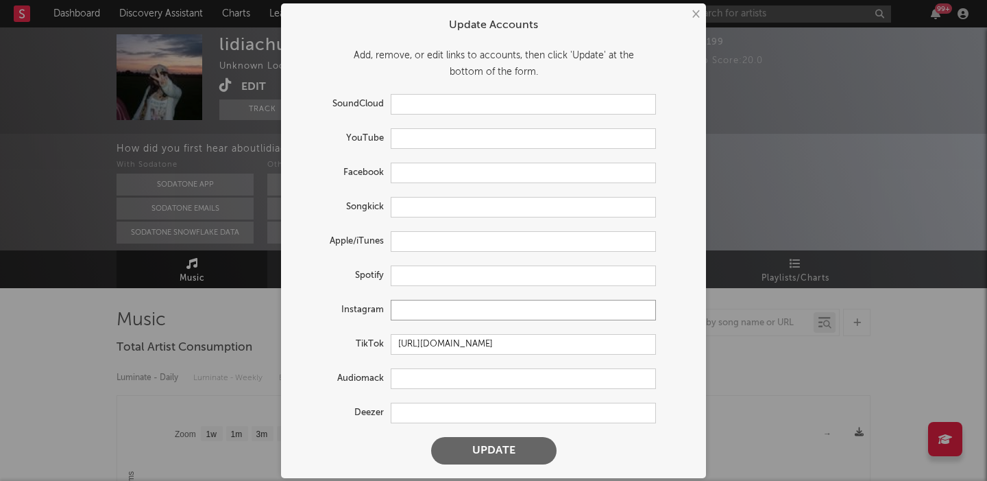
click at [438, 317] on input "text" at bounding box center [523, 310] width 265 height 21
paste input "https://www.instagram.com/lidiachuu?igsh=NTc4MTIwNjQ2YQ=="
click at [470, 461] on button "Update" at bounding box center [493, 450] width 125 height 27
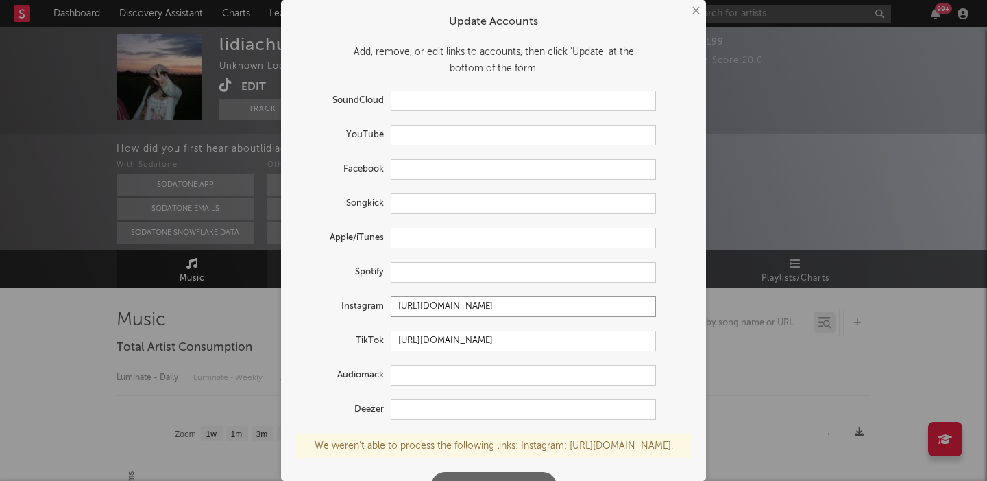
click at [466, 305] on input "https://www.instagram.com/lidiachuu?igsh=NTc4MTIwNjQ2YQ==" at bounding box center [523, 306] width 265 height 21
paste input "uu?igsh=MTV4Zmd2Ymhtb2JxcA%3D%3D&utm_source=qr"
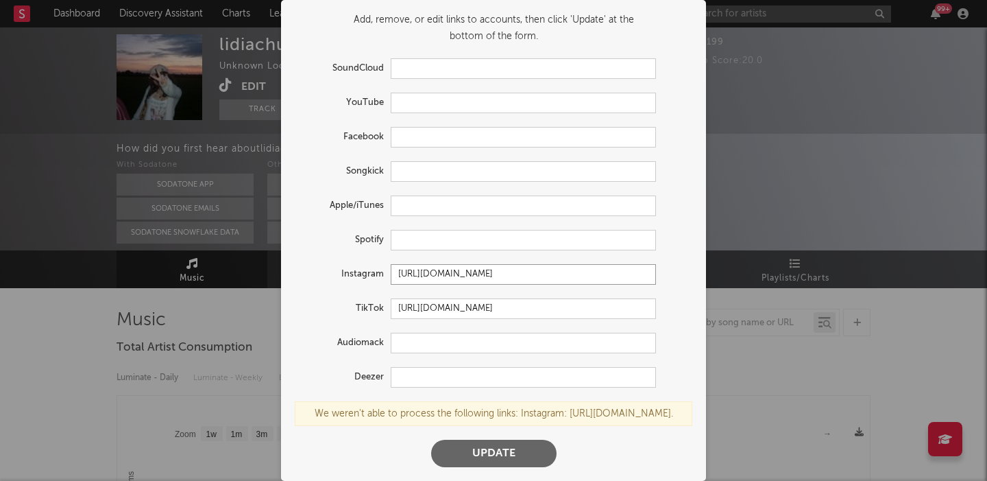
scroll to position [49, 0]
type input "https://www.instagram.com/lidiachuuuu?igsh=MTV4Zmd2Ymhtb2JxcA%3D%3D&utm_source=…"
click at [496, 452] on button "Update" at bounding box center [493, 453] width 125 height 27
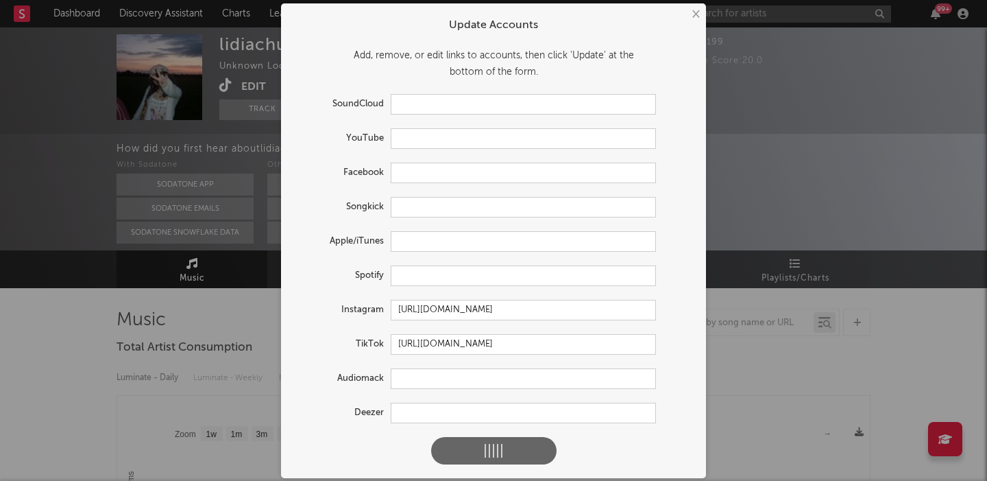
select select "1w"
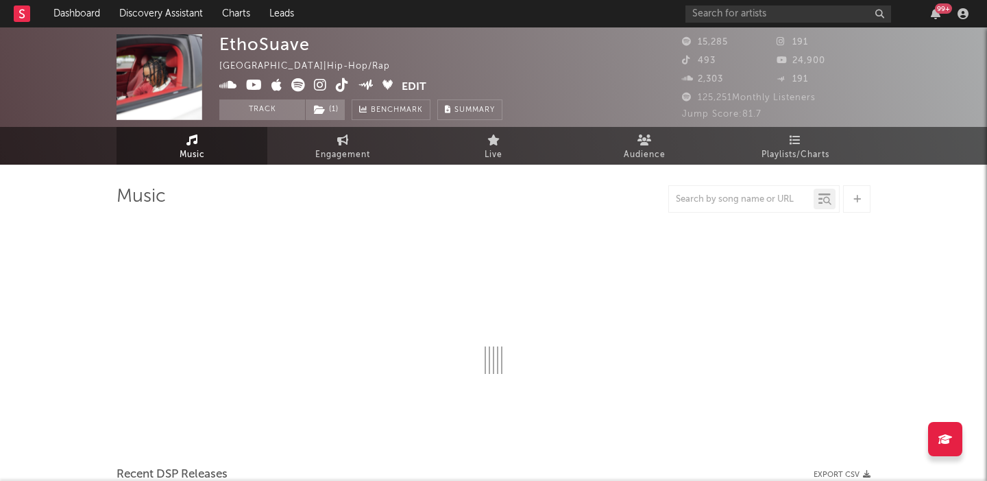
select select "6m"
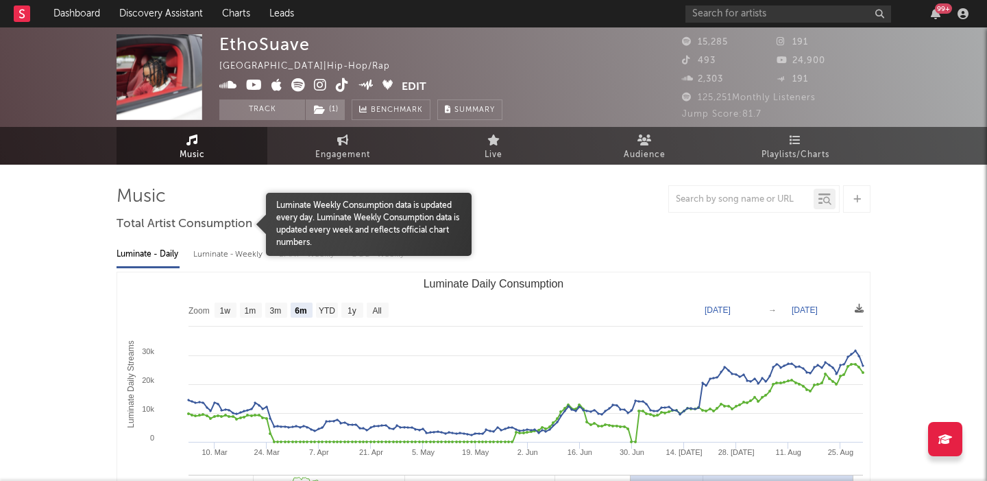
click at [241, 253] on div "Luminate - Weekly" at bounding box center [229, 254] width 72 height 23
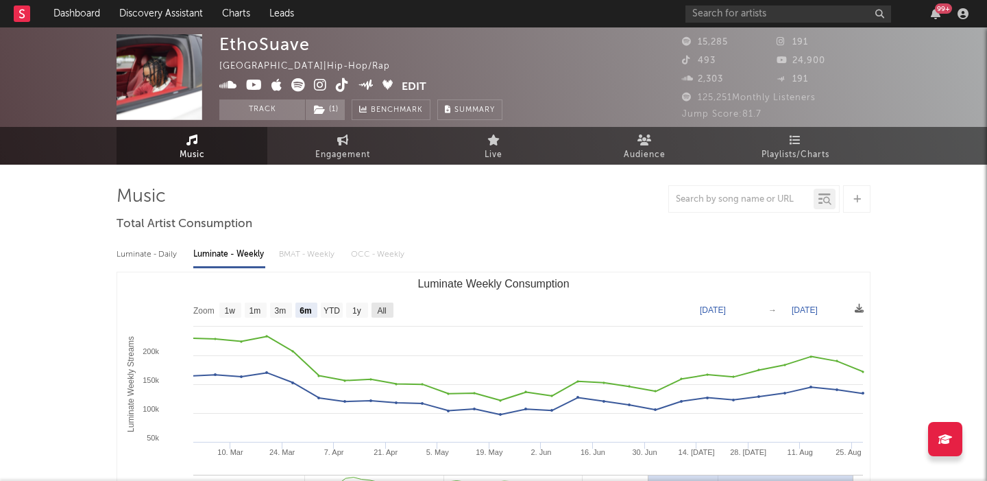
click at [385, 312] on text "All" at bounding box center [381, 311] width 9 height 10
select select "All"
type input "[DATE]"
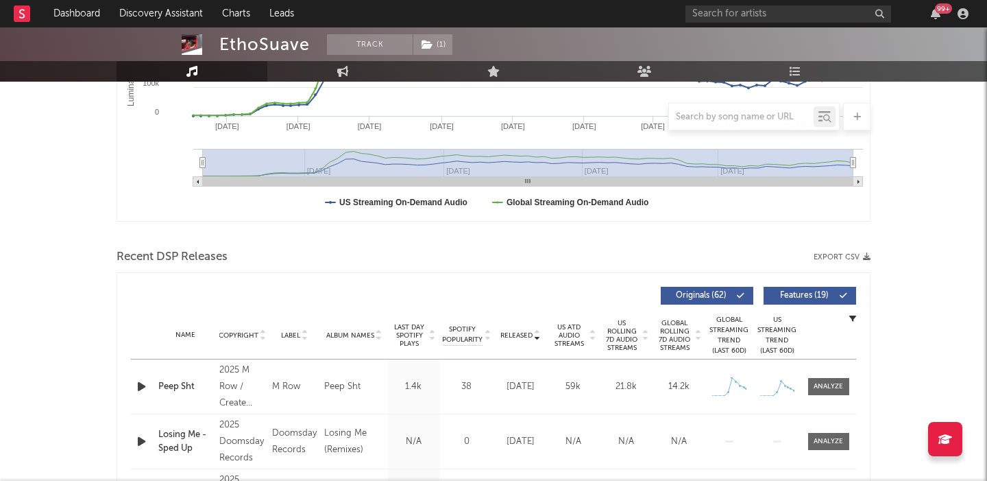
scroll to position [444, 0]
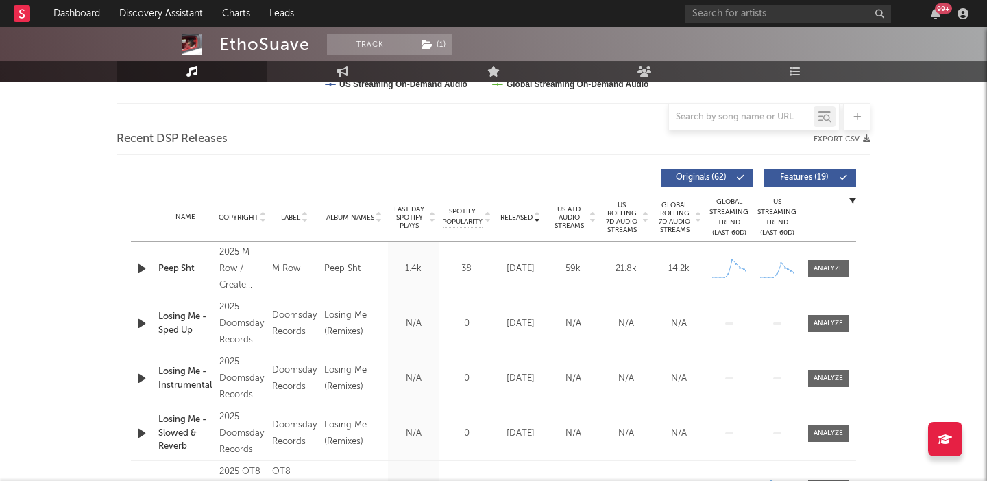
click at [143, 265] on icon "button" at bounding box center [141, 268] width 14 height 17
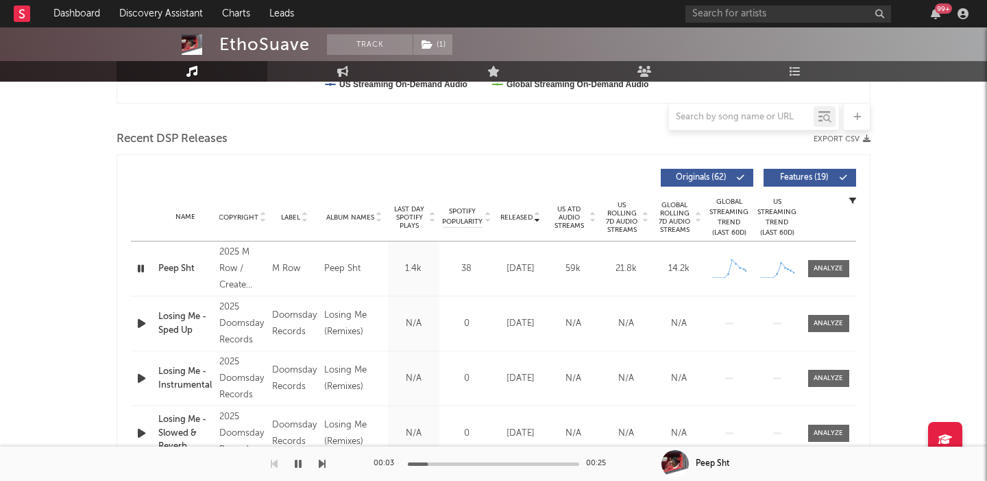
click at [795, 176] on span "Features ( 19 )" at bounding box center [804, 177] width 63 height 8
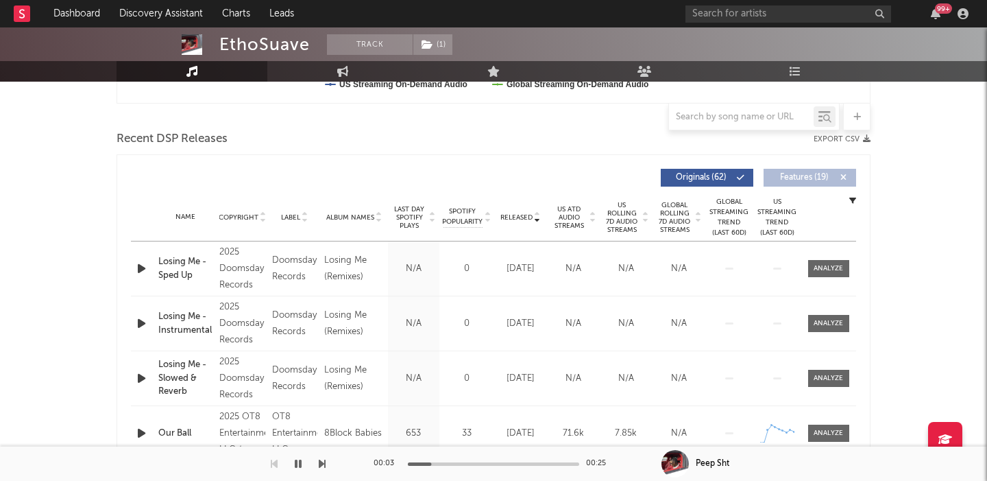
click at [624, 218] on span "US Rolling 7D Audio Streams" at bounding box center [622, 217] width 38 height 33
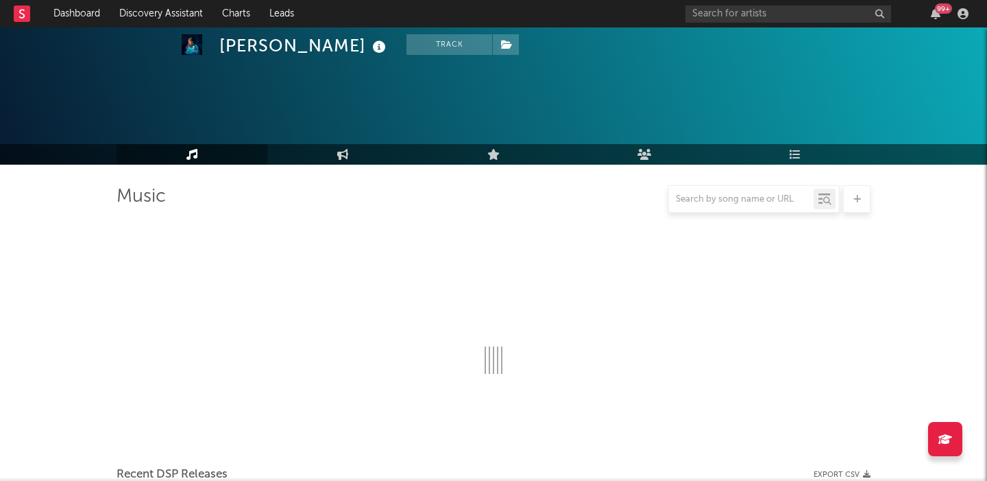
scroll to position [193, 0]
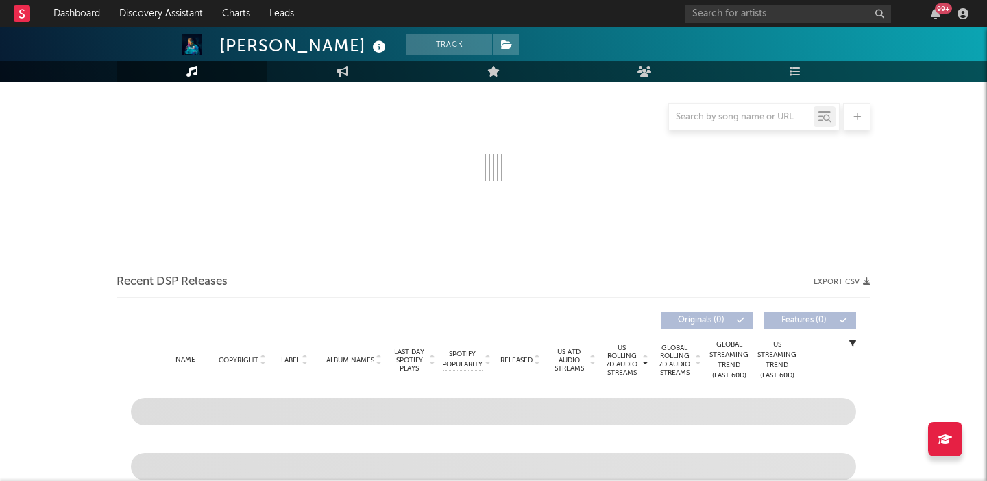
select select "6m"
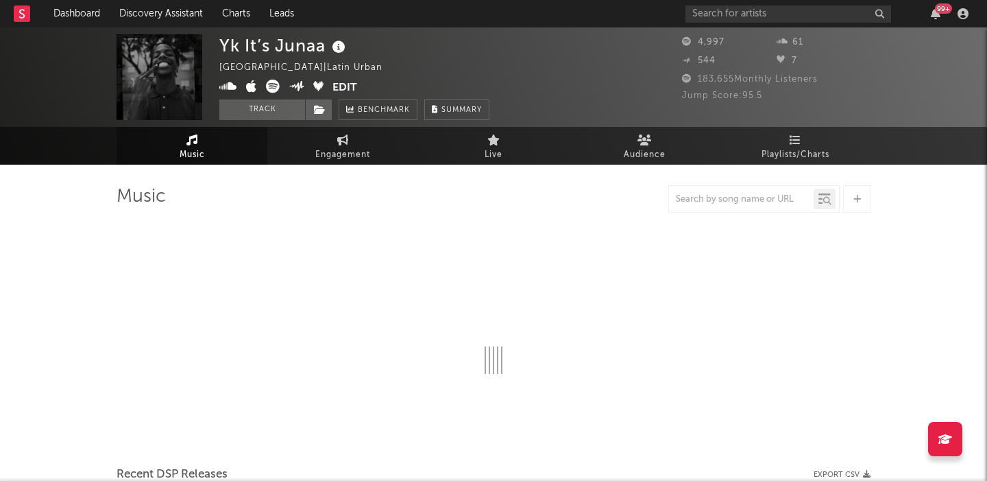
select select "1w"
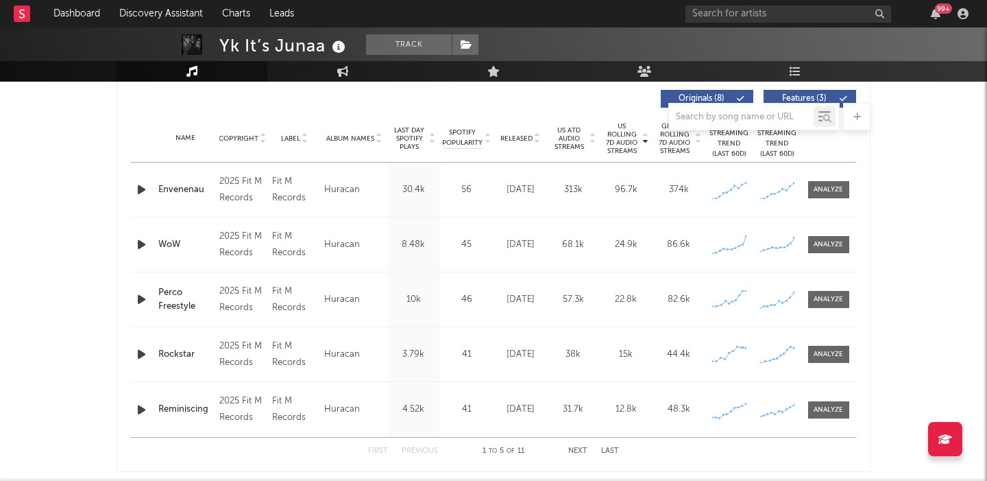
scroll to position [521, 0]
click at [149, 195] on icon "button" at bounding box center [141, 190] width 14 height 17
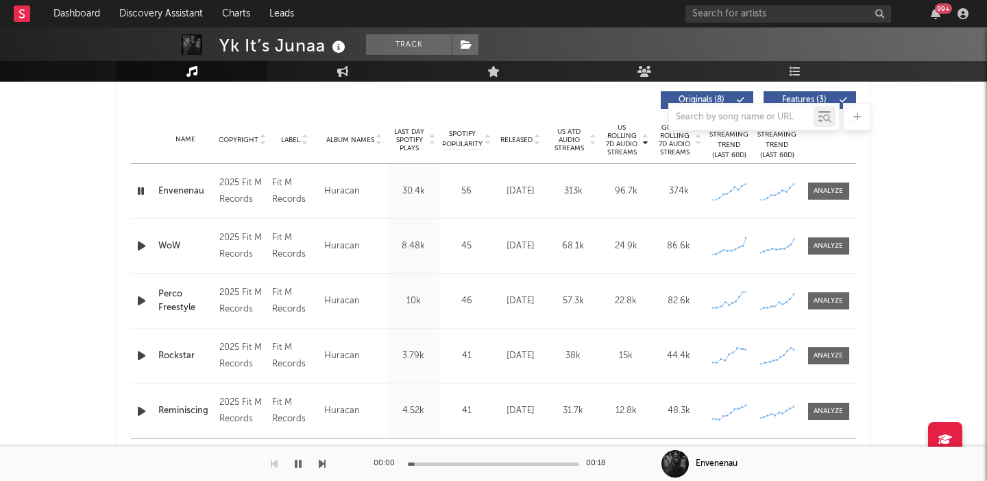
scroll to position [0, 0]
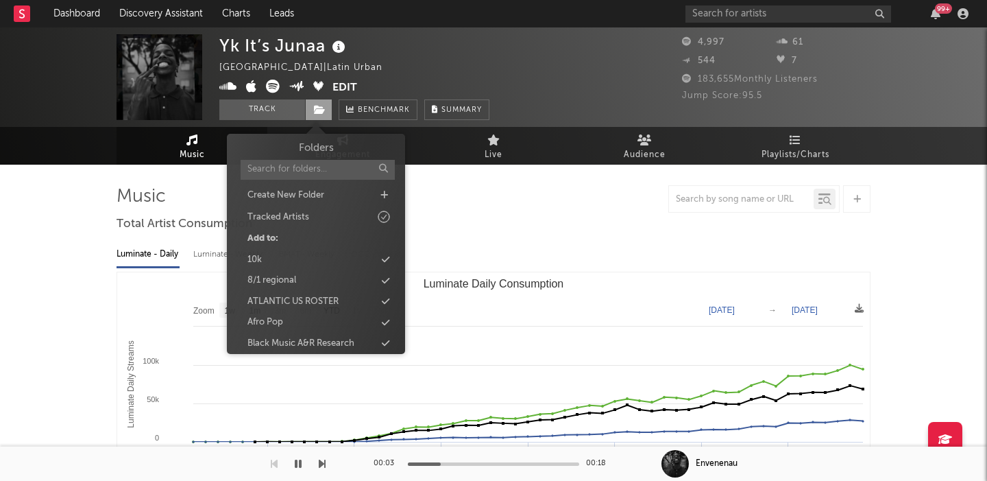
click at [324, 106] on icon at bounding box center [320, 110] width 12 height 10
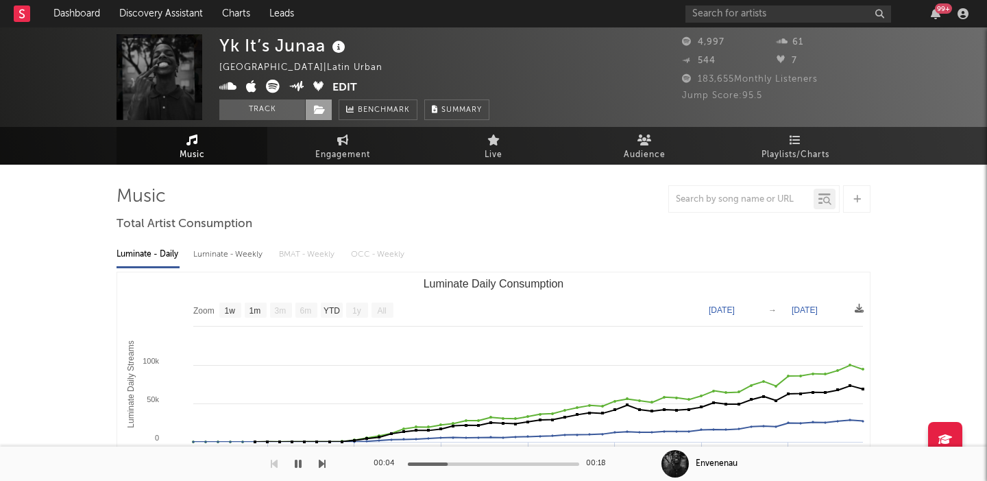
click at [324, 106] on icon at bounding box center [320, 110] width 12 height 10
click at [217, 264] on div "Luminate - Weekly" at bounding box center [229, 254] width 72 height 23
select select "1w"
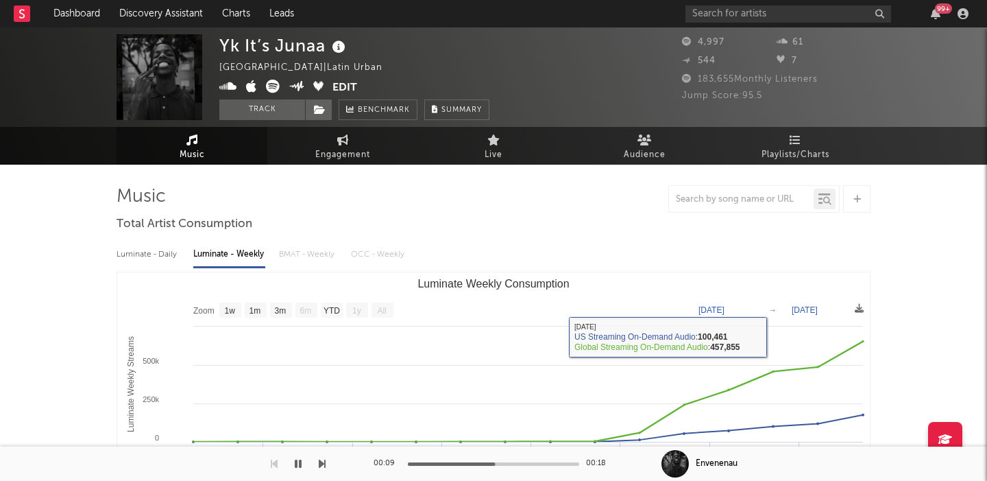
click at [145, 263] on div "Luminate - Daily" at bounding box center [148, 254] width 63 height 23
select select "1w"
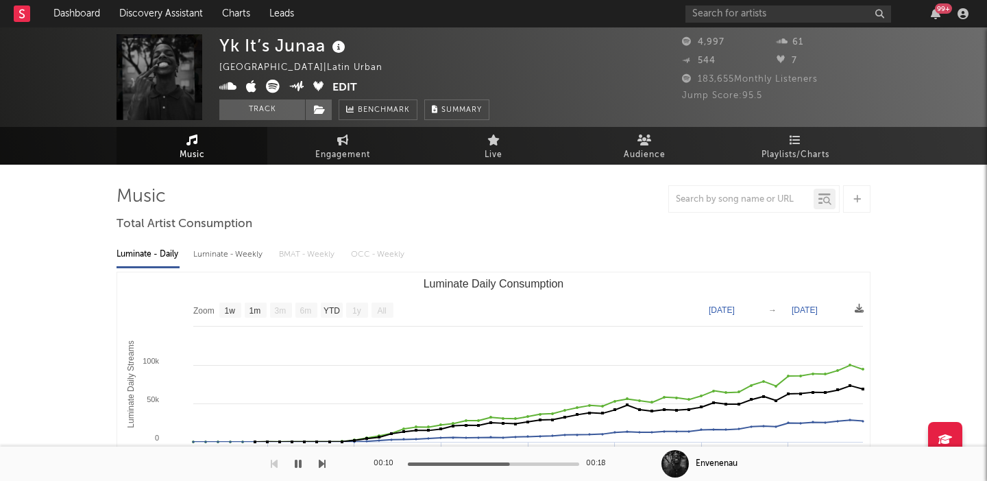
click at [271, 86] on icon at bounding box center [273, 87] width 14 height 14
click at [348, 85] on button "Edit" at bounding box center [345, 88] width 25 height 17
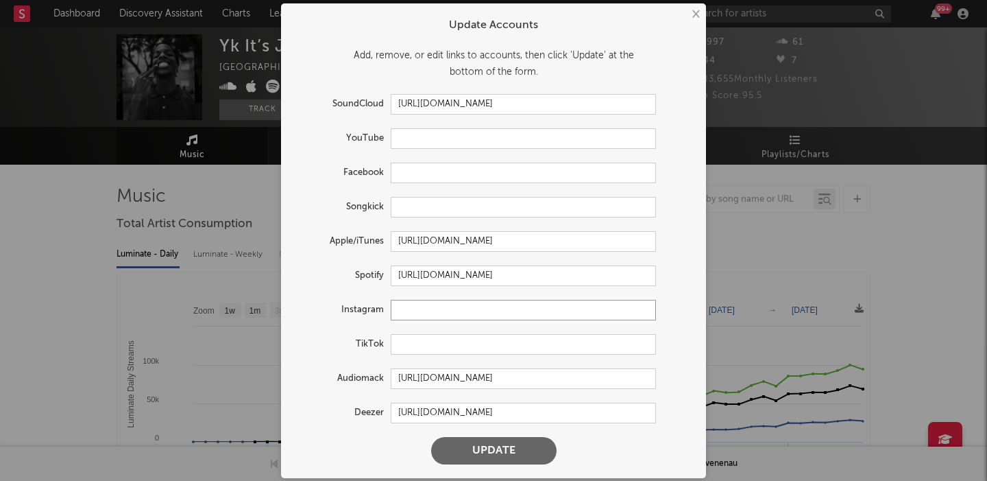
click at [475, 314] on input "text" at bounding box center [523, 310] width 265 height 21
paste input "https://www.instagram.com/ykits_junaa?igsh=bmhna2didG81NGhz"
type input "https://www.instagram.com/ykits_junaa?igsh=bmhna2didG81NGhz"
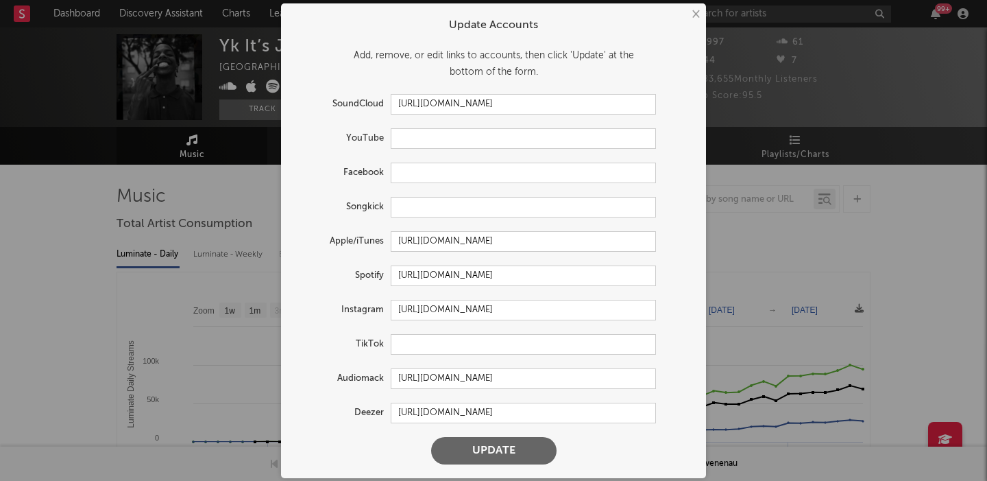
click at [492, 437] on button "Update" at bounding box center [493, 450] width 125 height 27
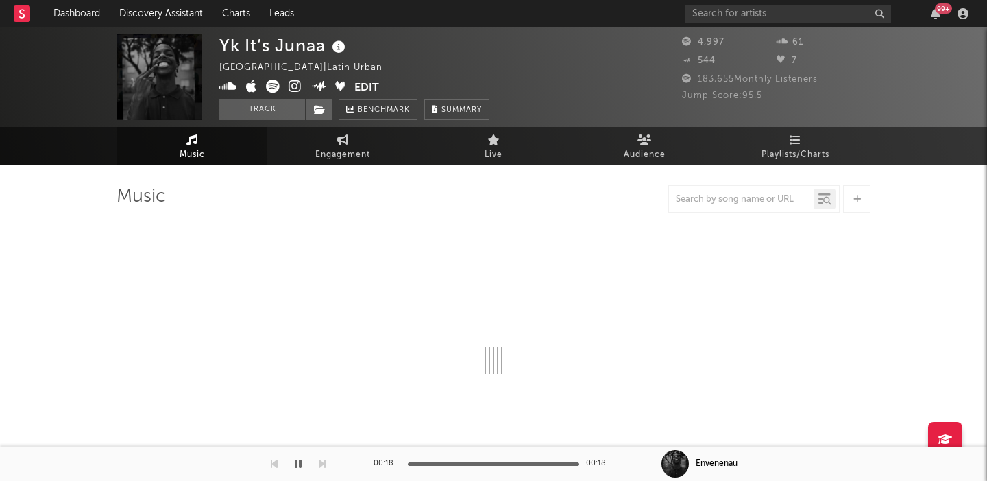
select select "1w"
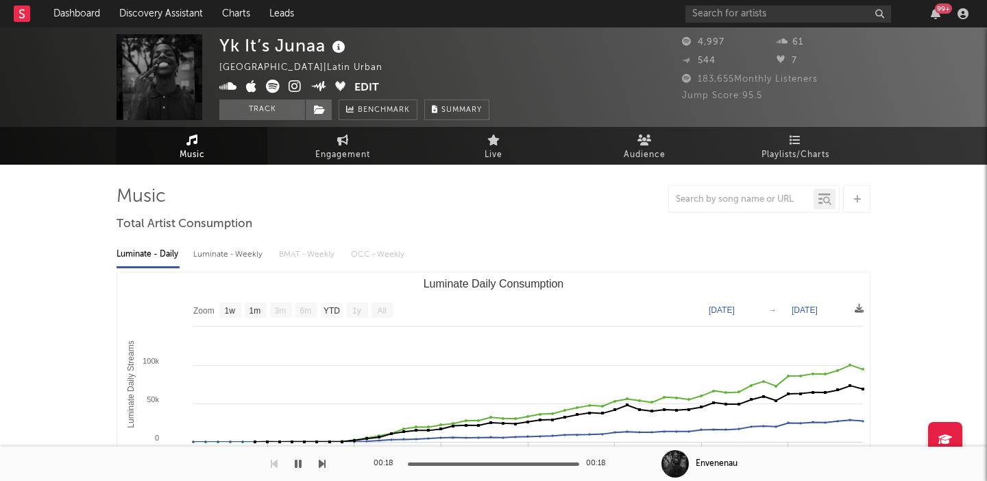
click at [232, 266] on div "Luminate - Daily Luminate - Weekly BMAT - Weekly OCC - Weekly Zoom 1w 1m 3m 6m …" at bounding box center [494, 393] width 754 height 315
click at [318, 120] on div "Yk It’s Junaa Dominican Republic | Latin Urban Edit Track Benchmark Summary 4,9…" at bounding box center [493, 76] width 987 height 99
click at [318, 113] on icon at bounding box center [320, 110] width 12 height 10
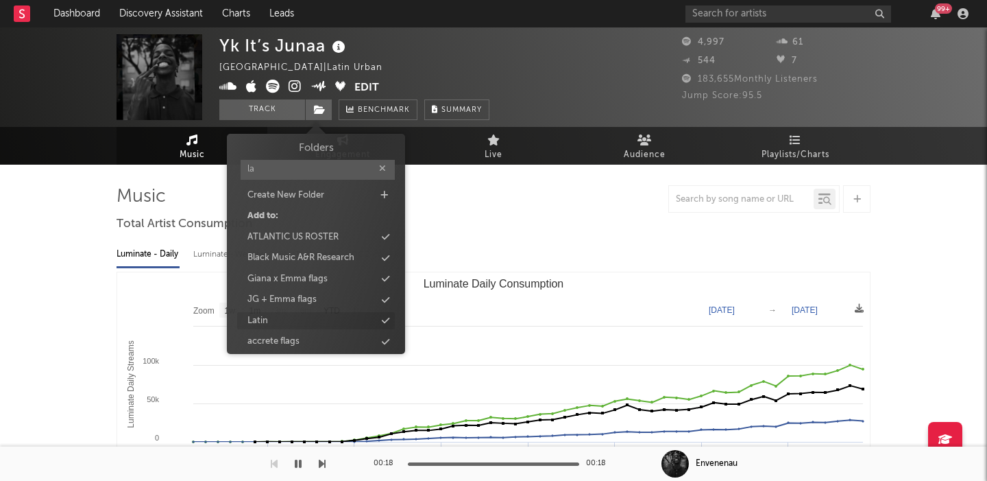
type input "la"
click at [326, 324] on div "Latin" at bounding box center [316, 321] width 158 height 18
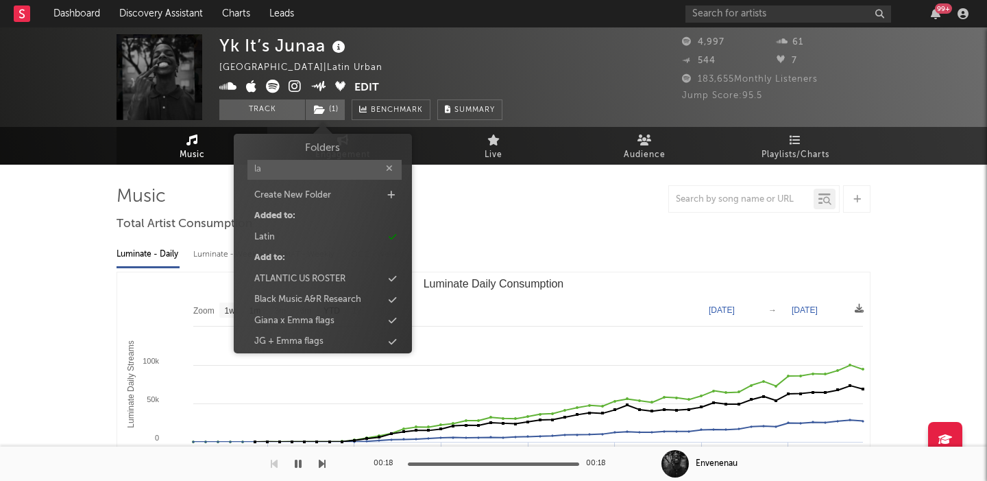
click at [296, 40] on div "Yk It’s Junaa" at bounding box center [284, 45] width 130 height 23
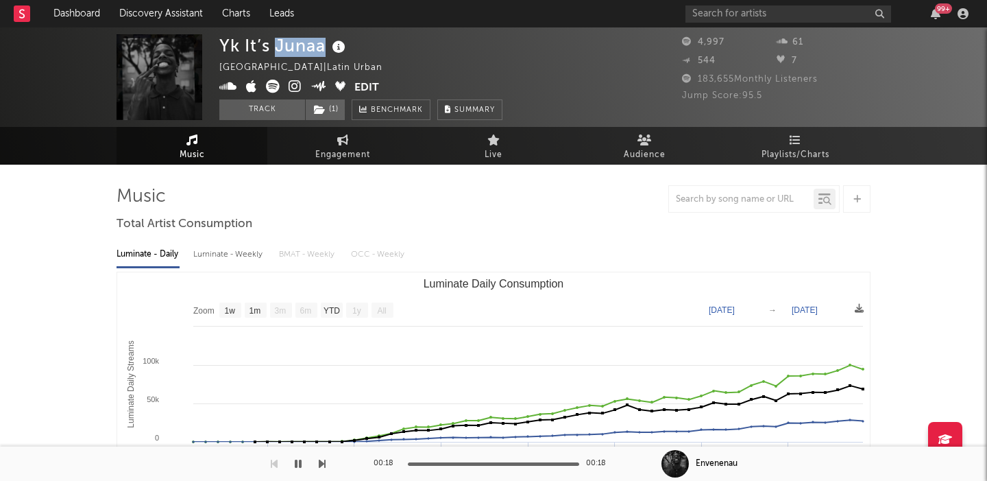
click at [296, 40] on div "Yk It’s Junaa" at bounding box center [284, 45] width 130 height 23
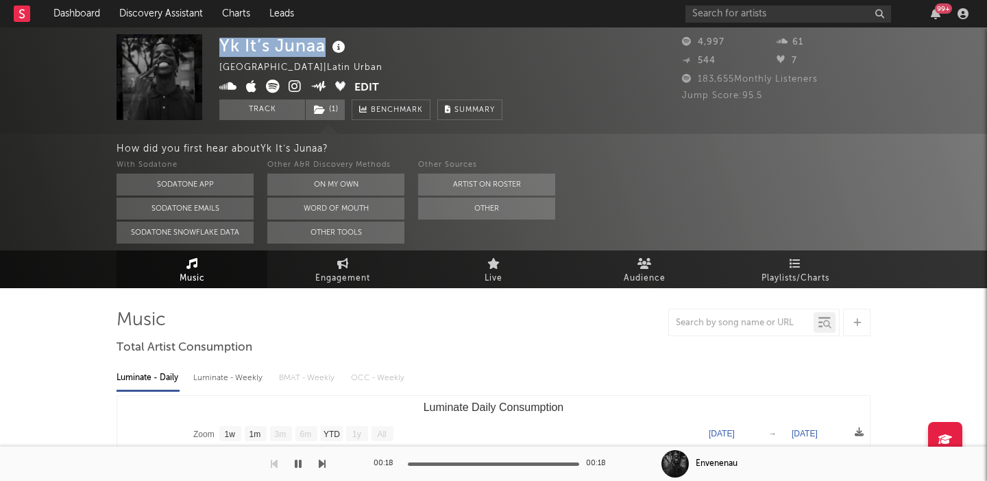
copy div "Yk It’s Junaa"
click at [334, 181] on button "On My Own" at bounding box center [335, 184] width 137 height 22
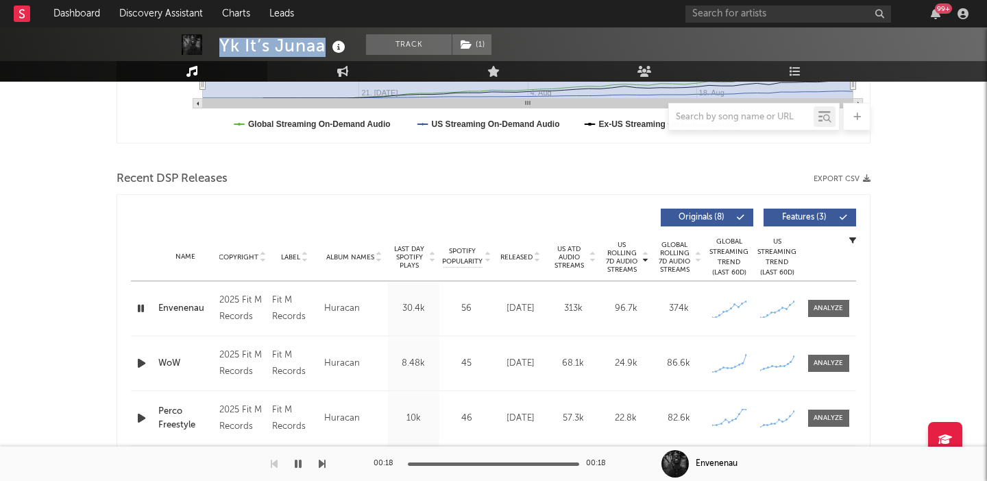
scroll to position [471, 0]
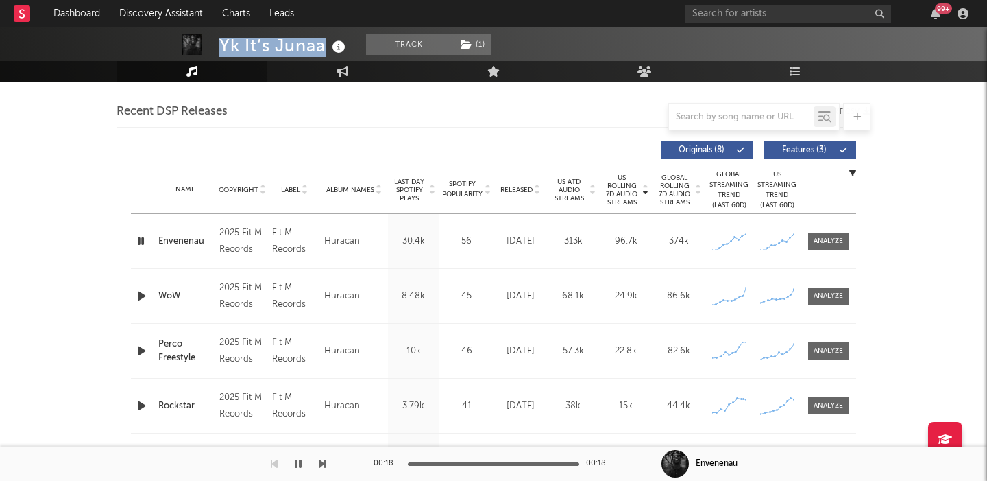
click at [795, 151] on span "Features ( 3 )" at bounding box center [804, 150] width 63 height 8
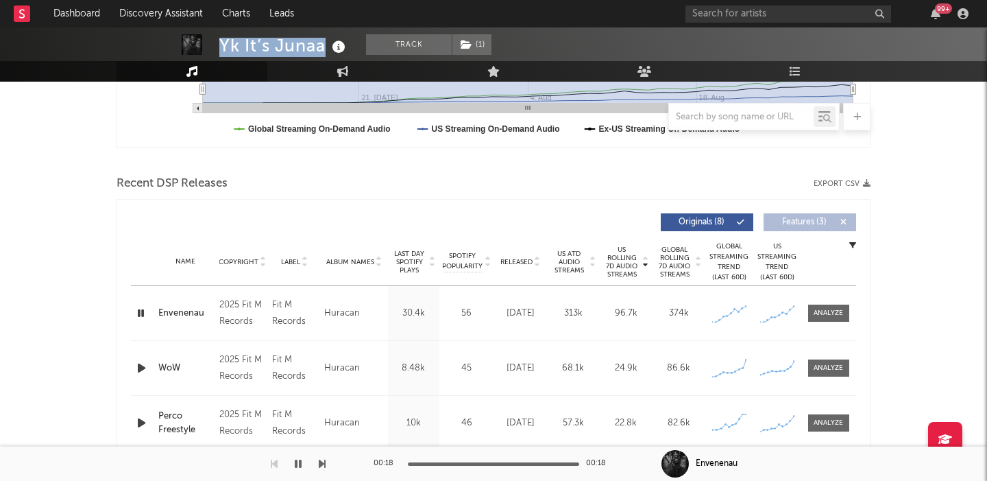
scroll to position [400, 0]
click at [721, 461] on div "Envenenau" at bounding box center [717, 463] width 42 height 12
copy div "Envenenau"
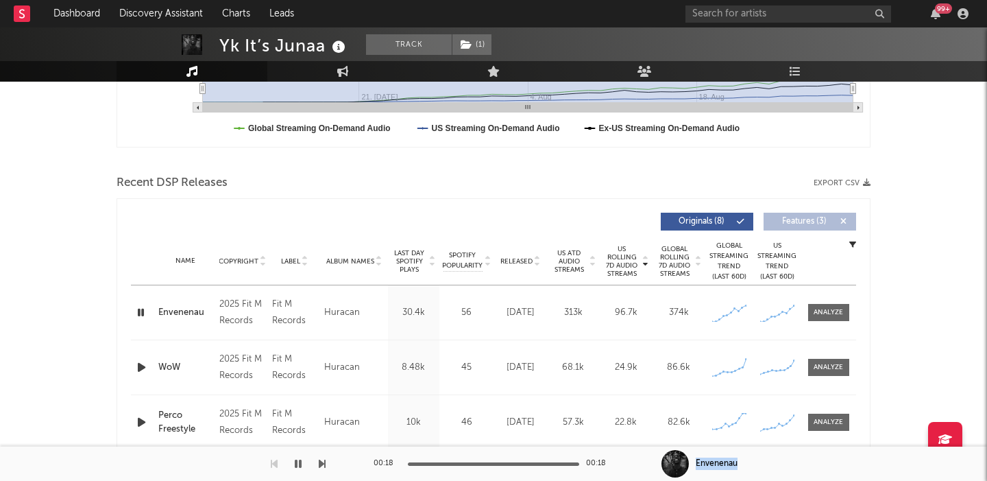
scroll to position [0, 0]
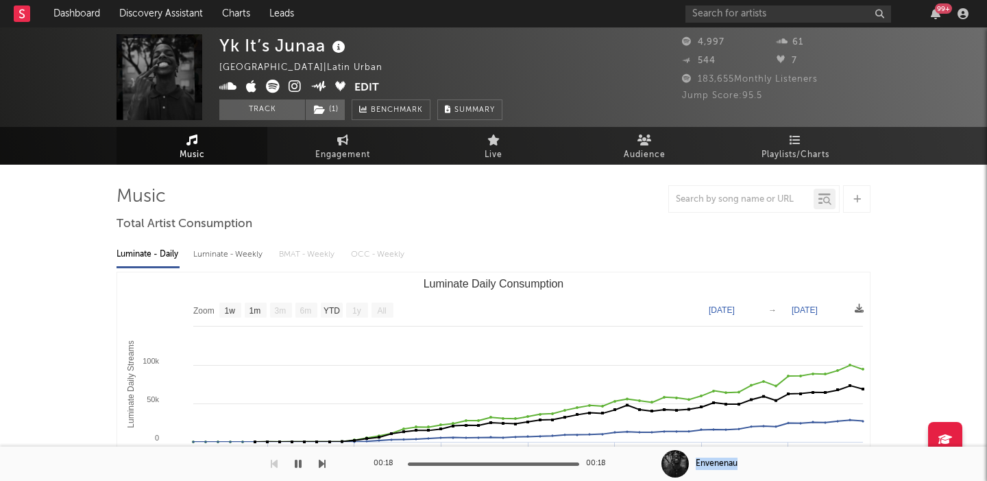
click at [276, 87] on icon at bounding box center [273, 87] width 14 height 14
click at [294, 88] on icon at bounding box center [295, 87] width 13 height 14
click at [274, 87] on icon at bounding box center [273, 87] width 14 height 14
click at [752, 4] on div "99 +" at bounding box center [830, 13] width 288 height 27
click at [754, 16] on input "text" at bounding box center [789, 13] width 206 height 17
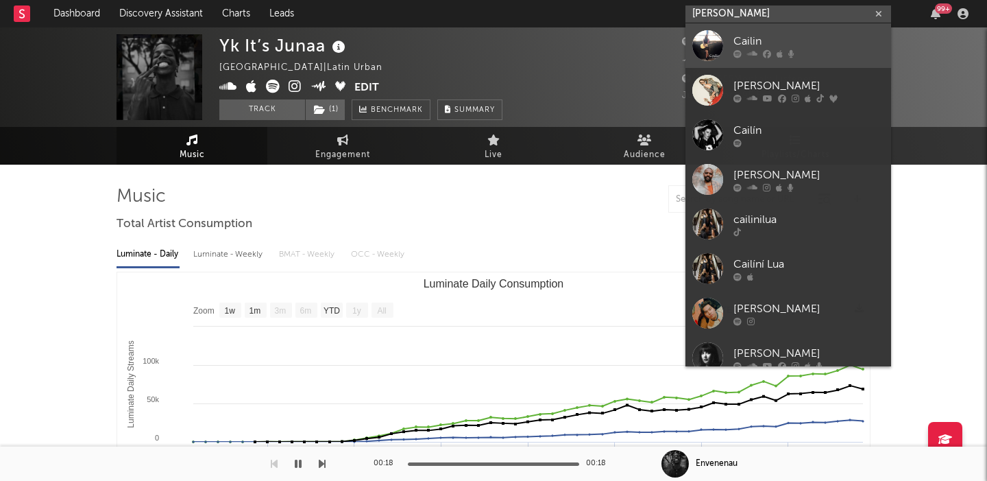
type input "cailin russo"
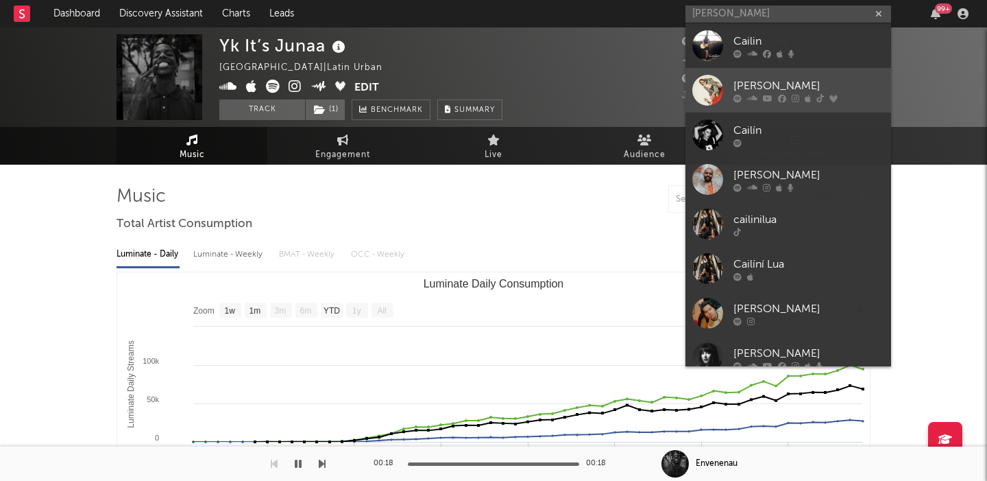
click at [808, 84] on div "Cailin Russo" at bounding box center [809, 85] width 151 height 16
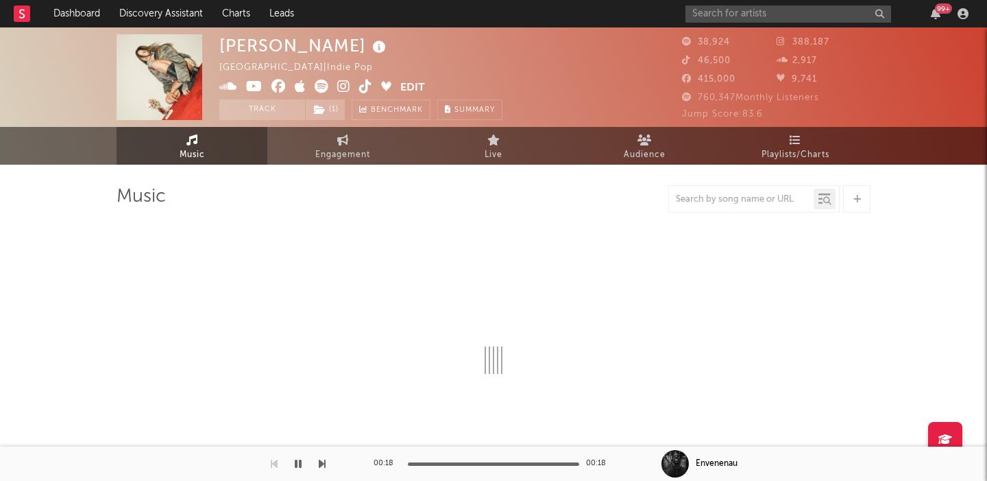
select select "6m"
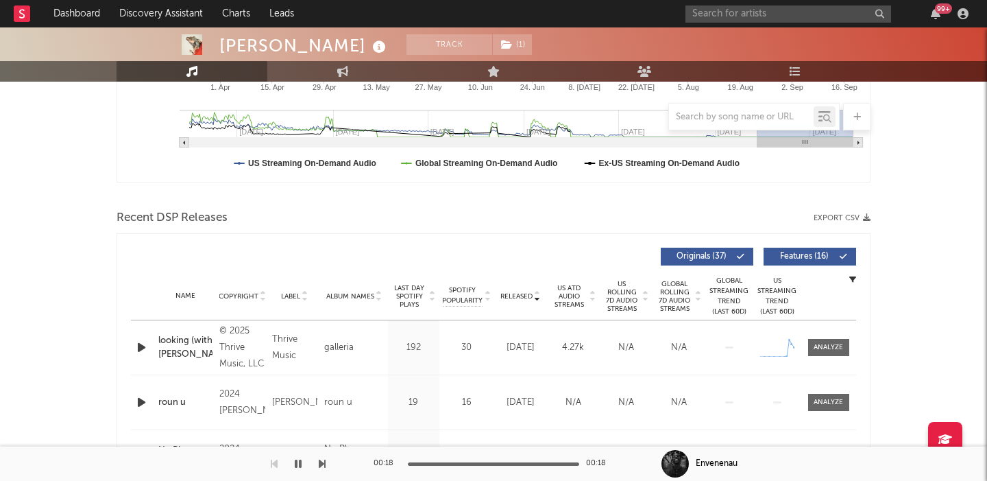
scroll to position [370, 0]
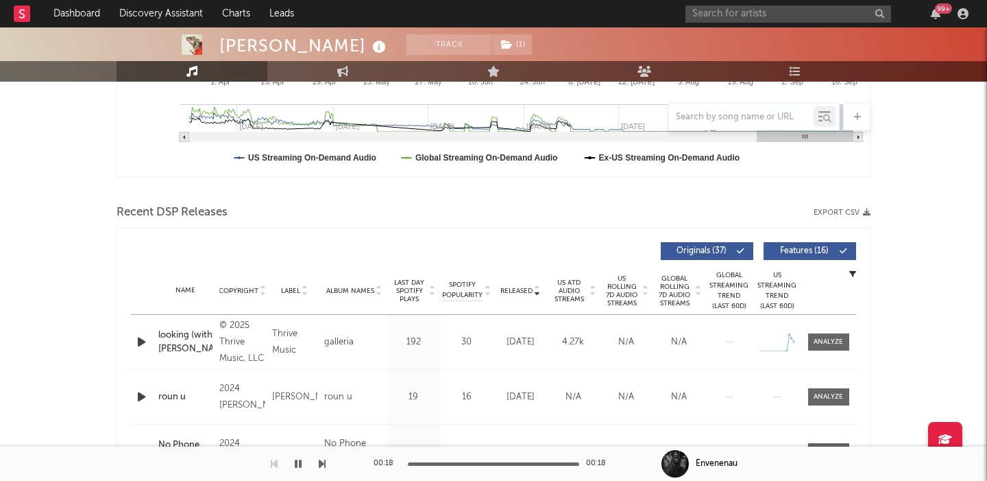
click at [619, 281] on span "US Rolling 7D Audio Streams" at bounding box center [622, 290] width 38 height 33
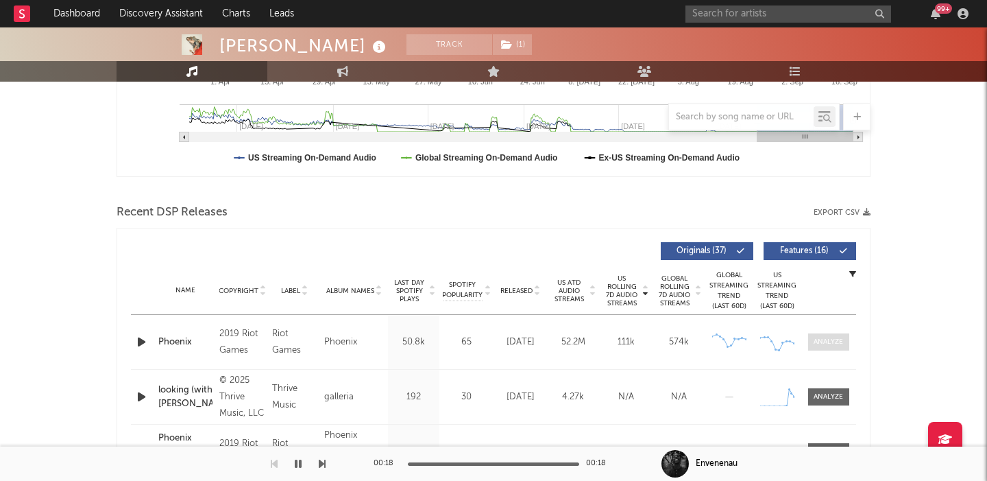
click at [830, 337] on div at bounding box center [828, 342] width 29 height 10
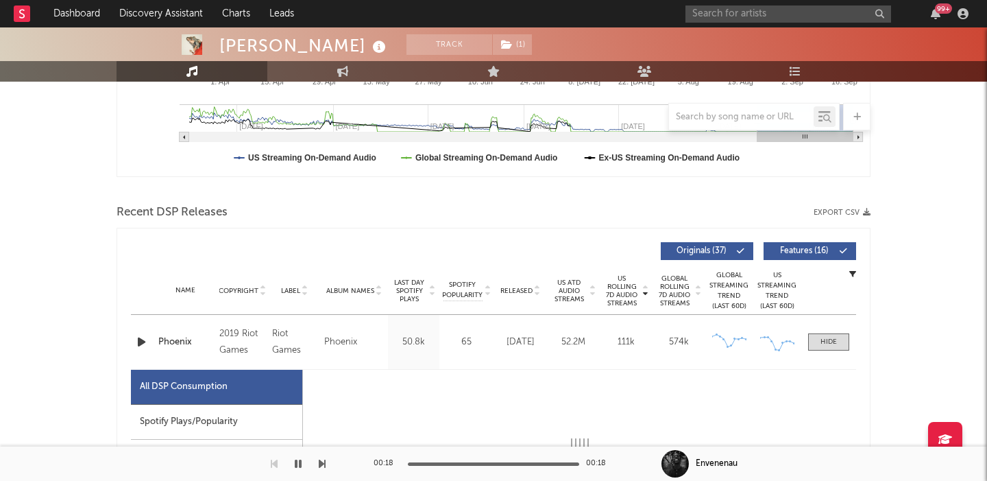
click at [798, 256] on button "Features ( 16 )" at bounding box center [810, 251] width 93 height 18
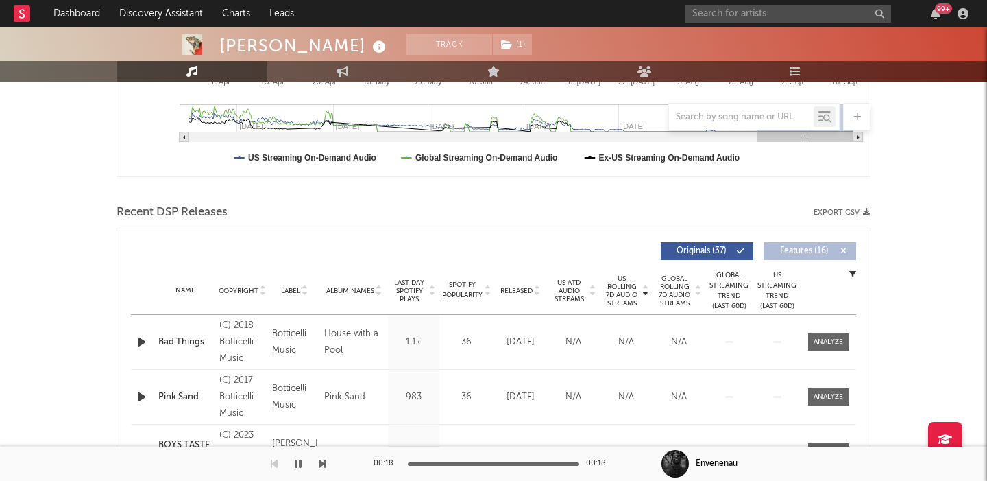
click at [522, 287] on span "Released" at bounding box center [517, 291] width 32 height 8
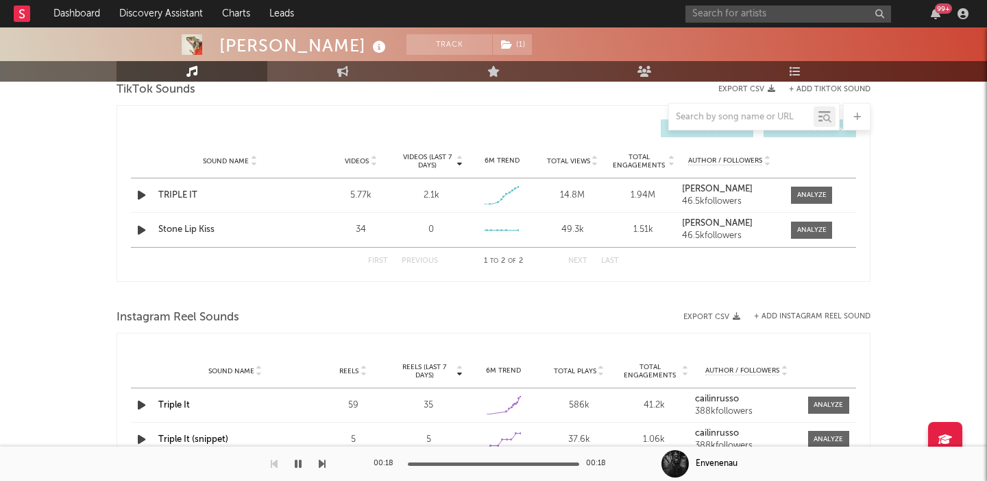
scroll to position [976, 0]
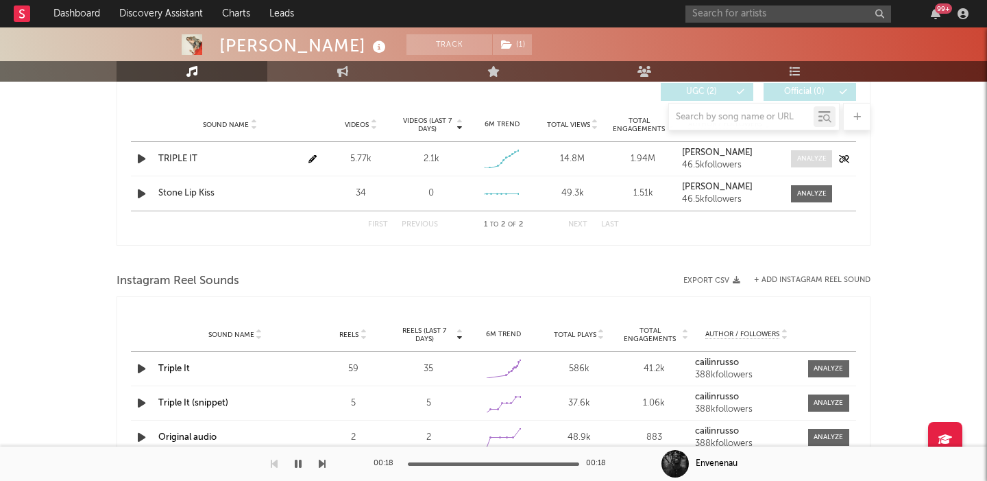
click at [806, 163] on div at bounding box center [811, 159] width 29 height 10
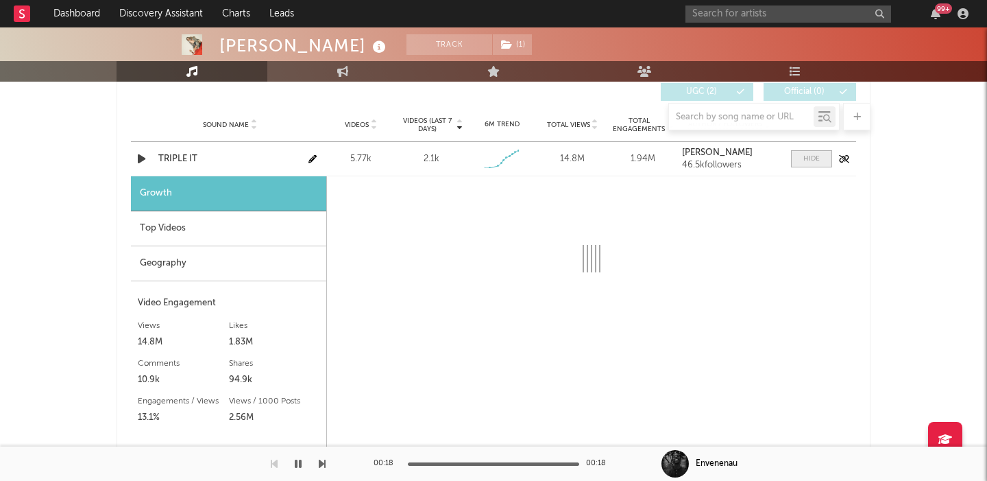
select select "1w"
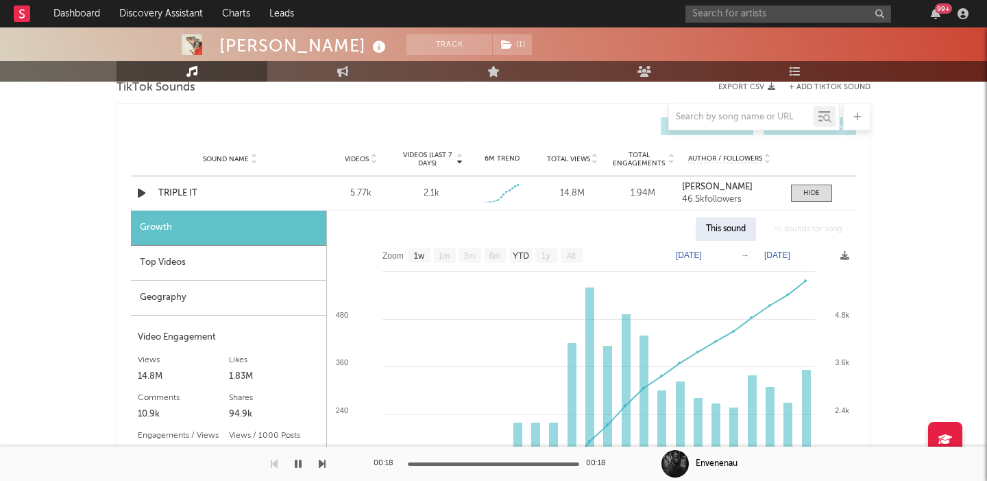
scroll to position [926, 0]
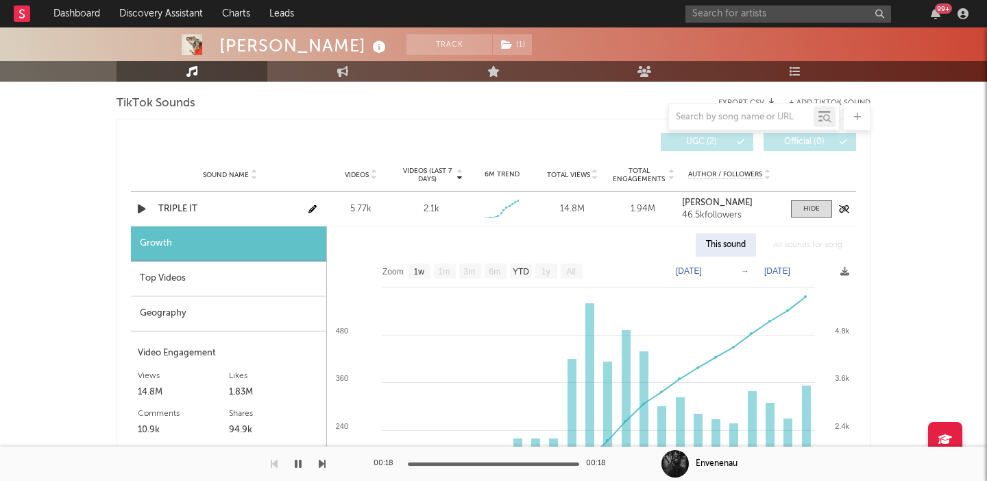
click at [189, 206] on div "TRIPLE IT" at bounding box center [229, 209] width 143 height 14
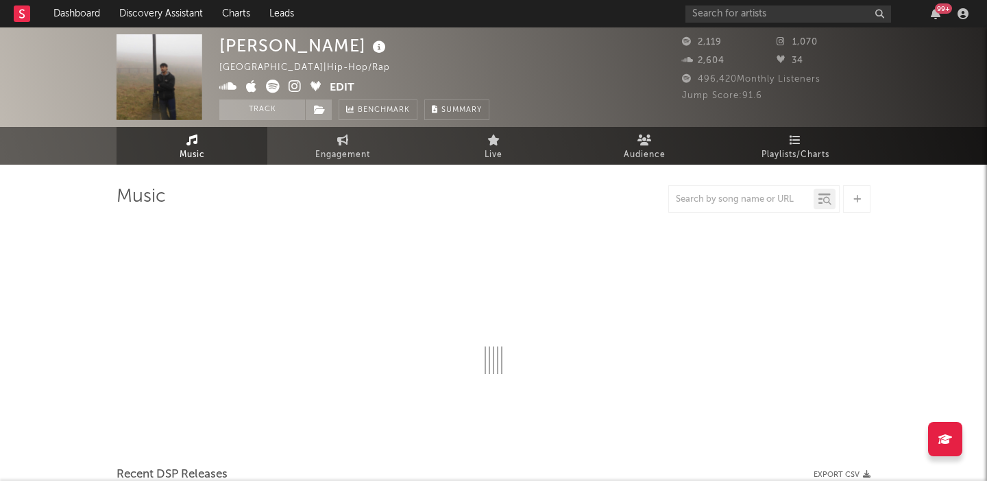
select select "6m"
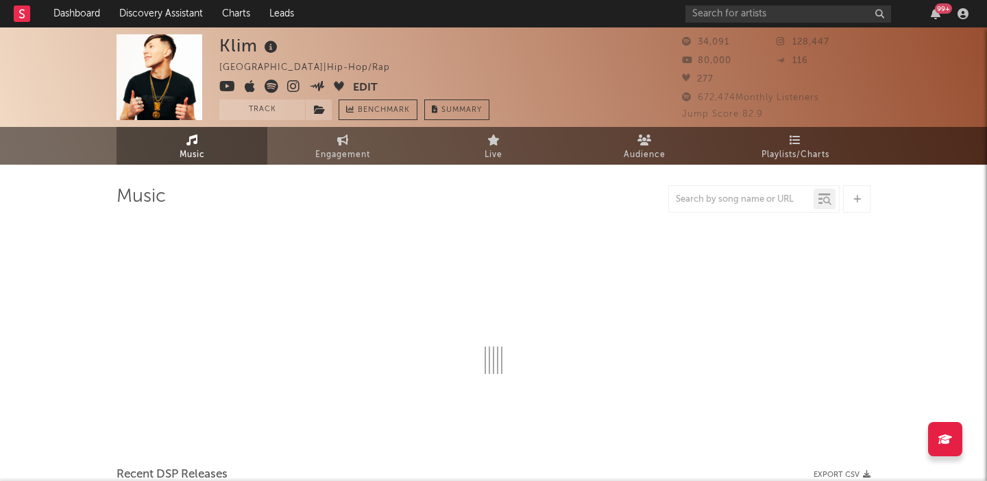
select select "6m"
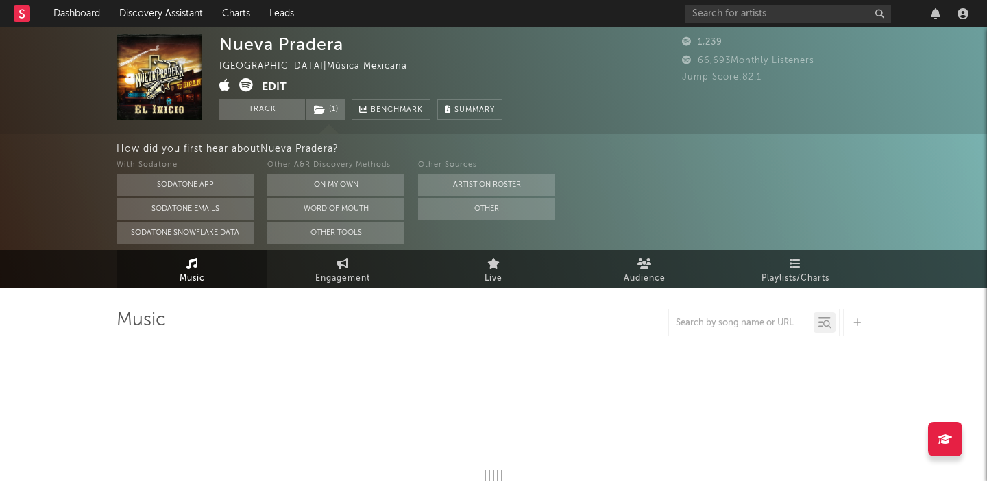
select select "1w"
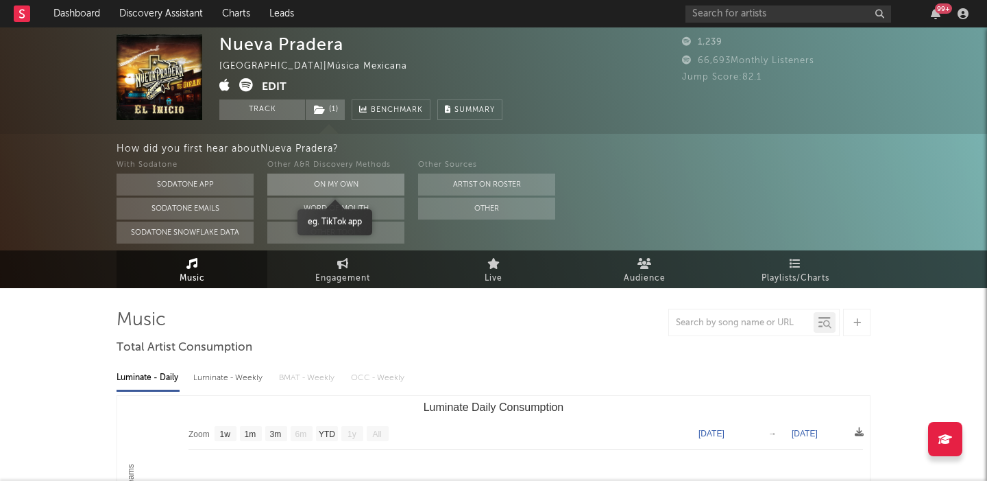
click at [365, 184] on button "On My Own" at bounding box center [335, 184] width 137 height 22
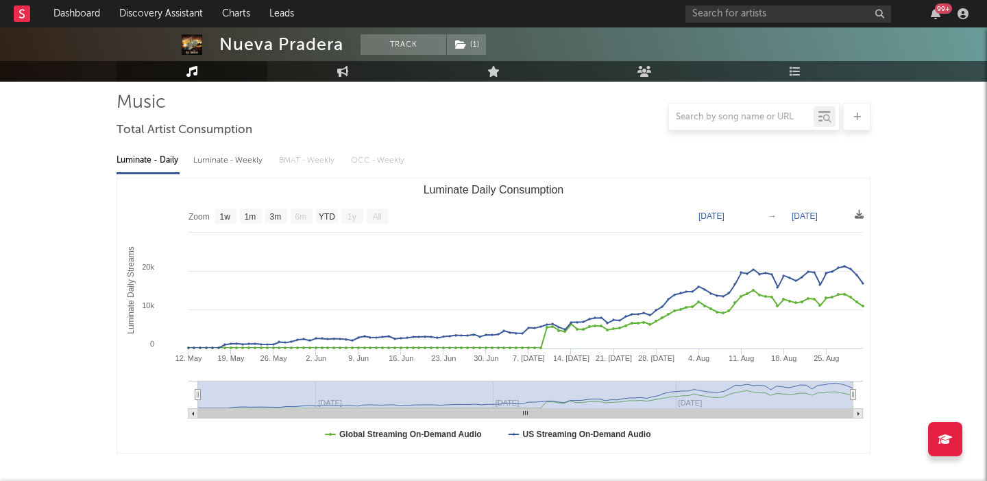
scroll to position [497, 0]
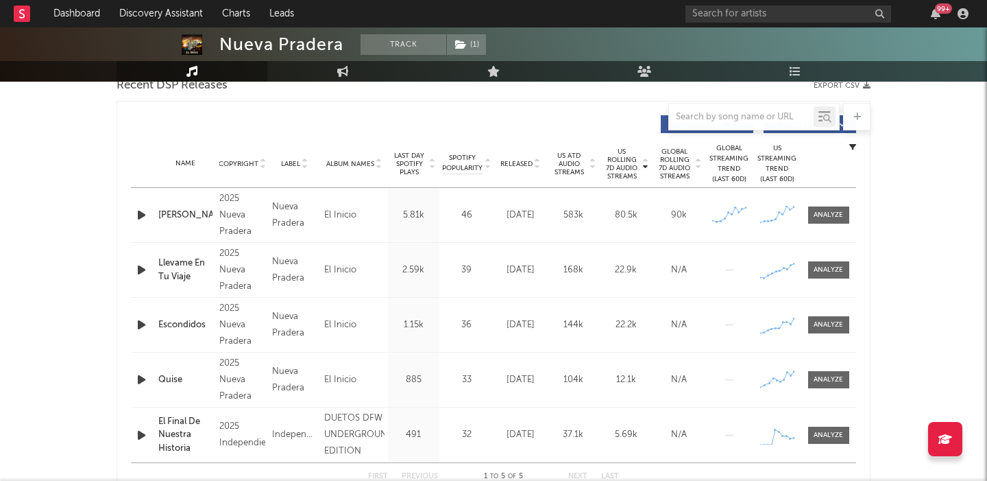
click at [518, 163] on span "Released" at bounding box center [517, 164] width 32 height 8
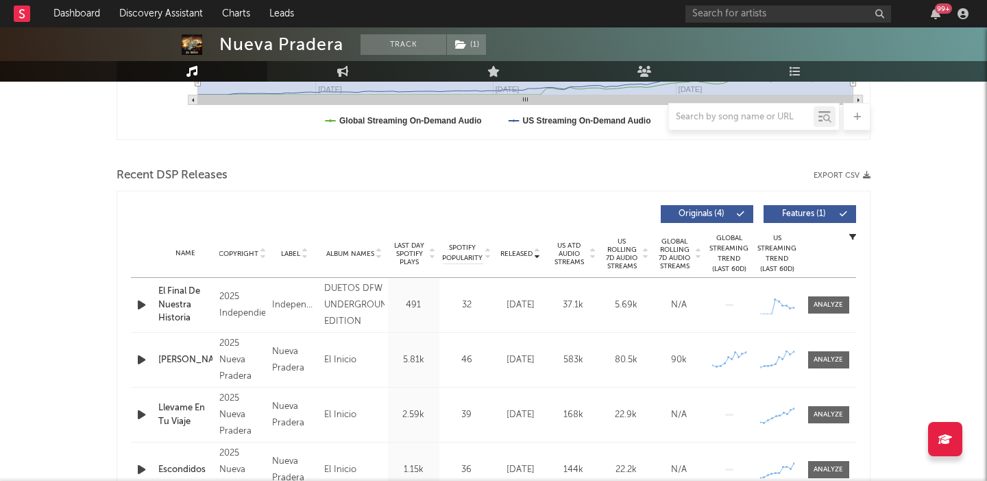
scroll to position [407, 0]
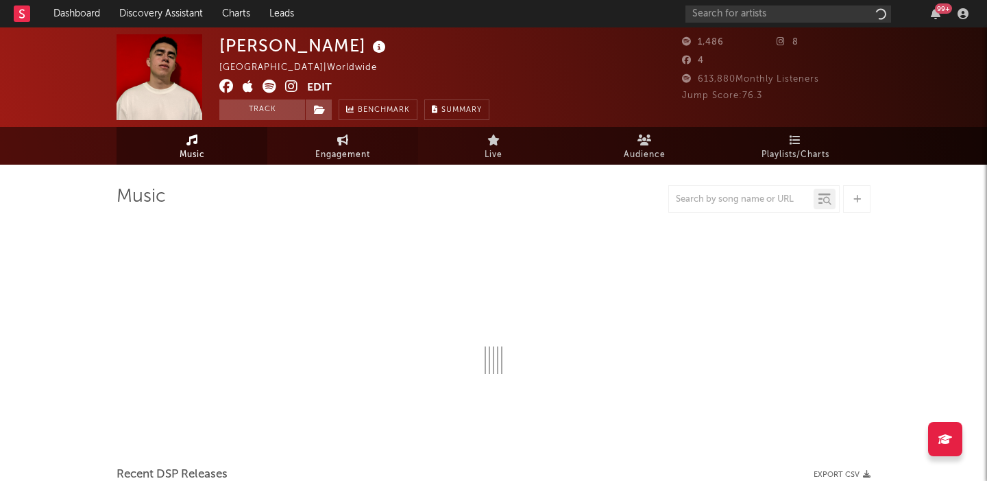
select select "1w"
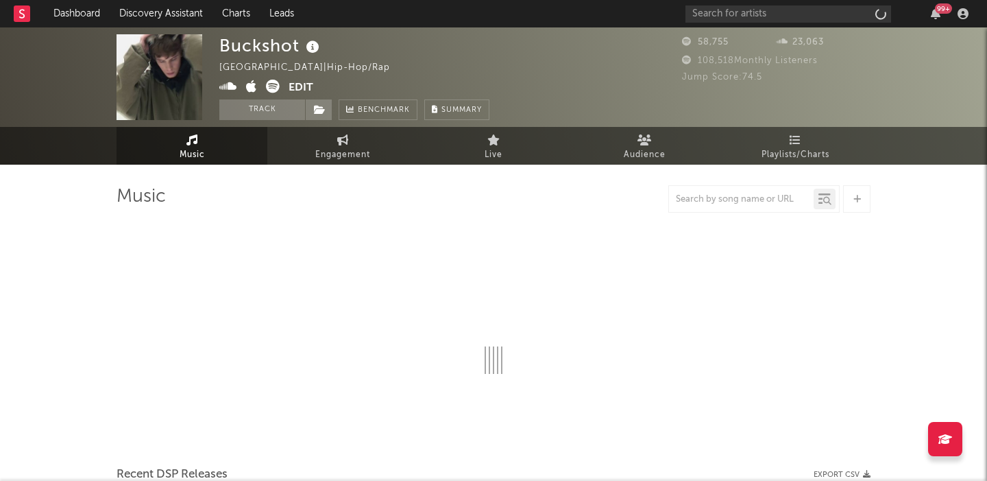
select select "6m"
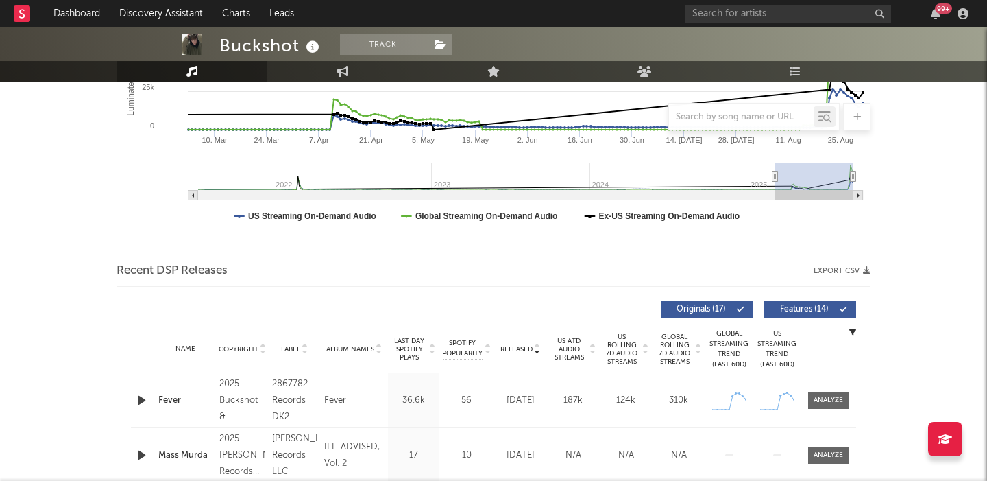
scroll to position [313, 0]
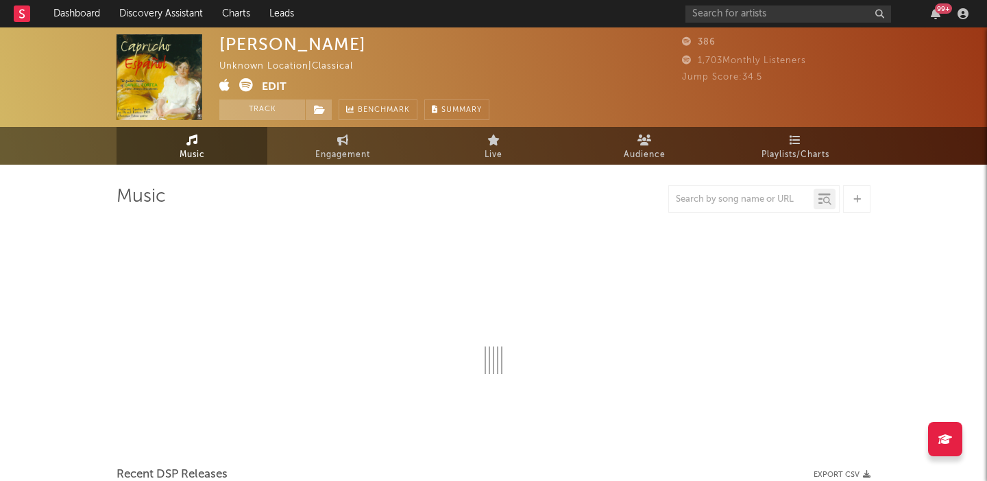
select select "1w"
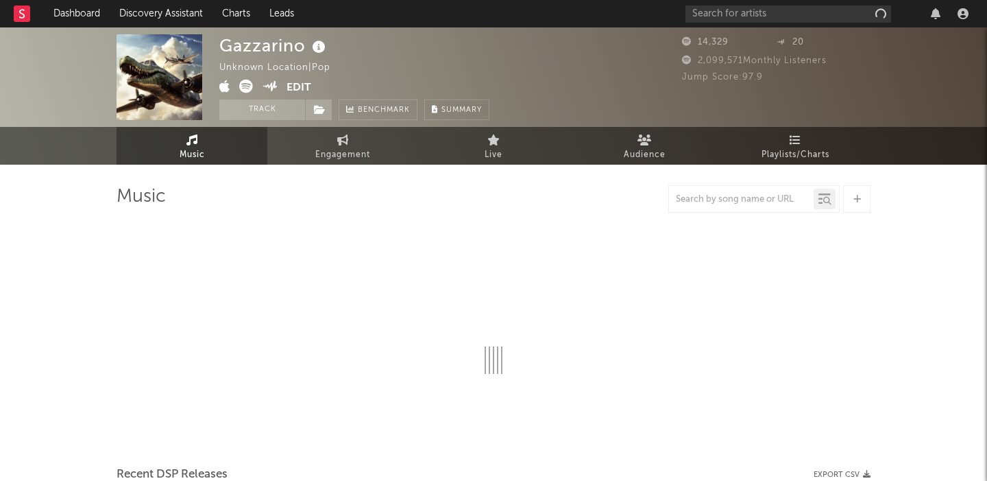
select select "1w"
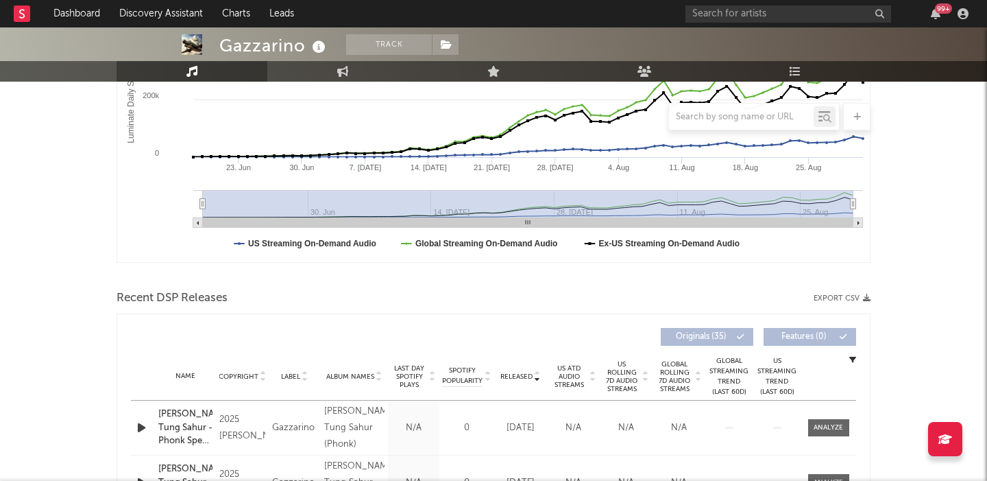
scroll to position [344, 0]
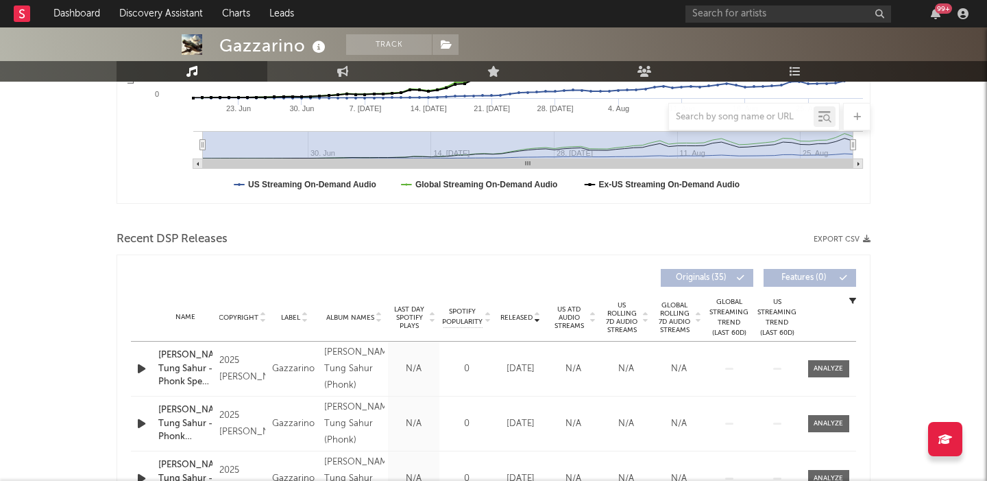
click at [629, 320] on span "US Rolling 7D Audio Streams" at bounding box center [622, 317] width 38 height 33
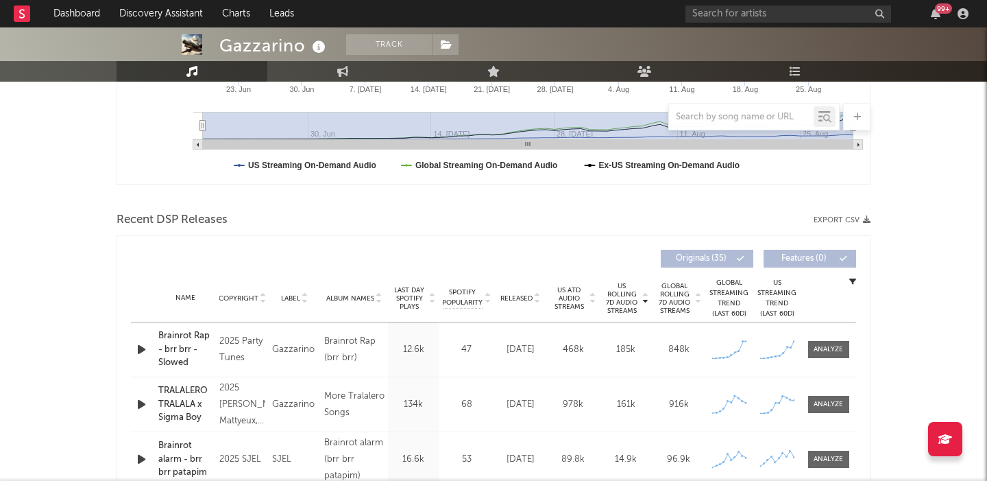
scroll to position [493, 0]
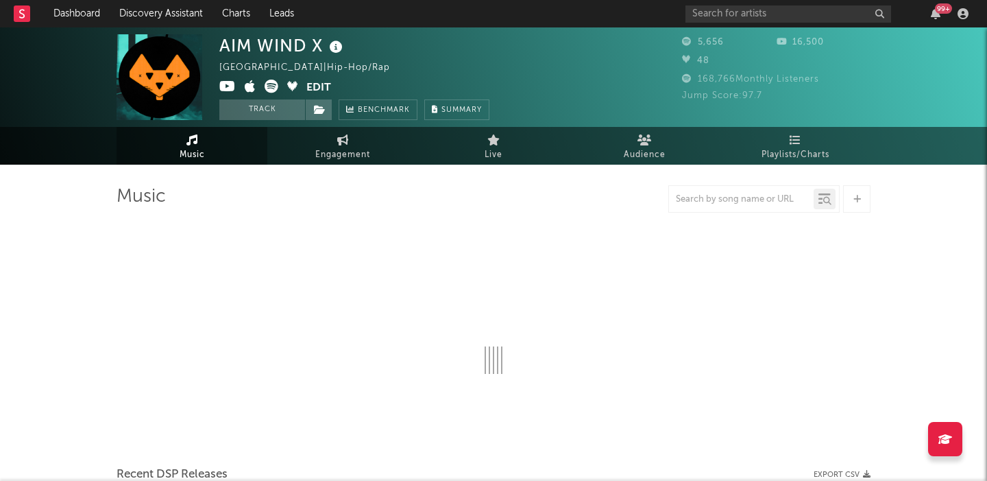
select select "1w"
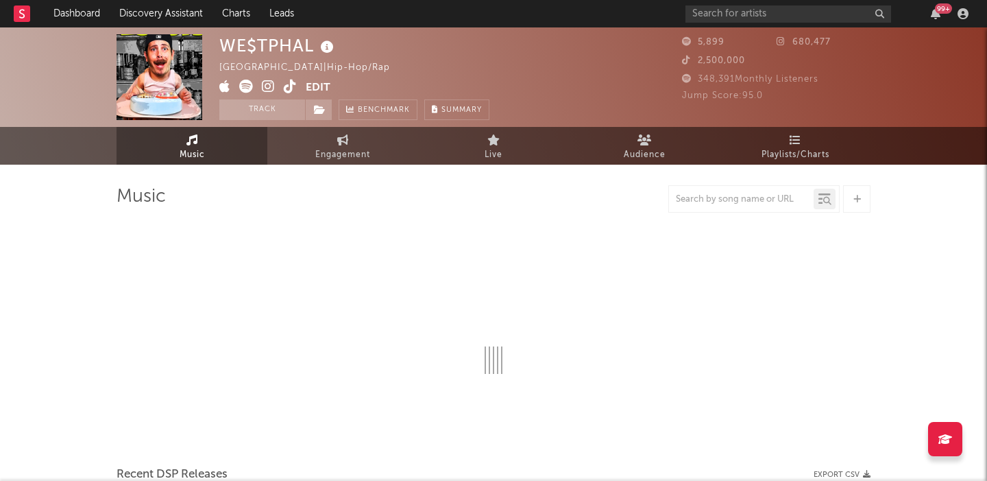
select select "6m"
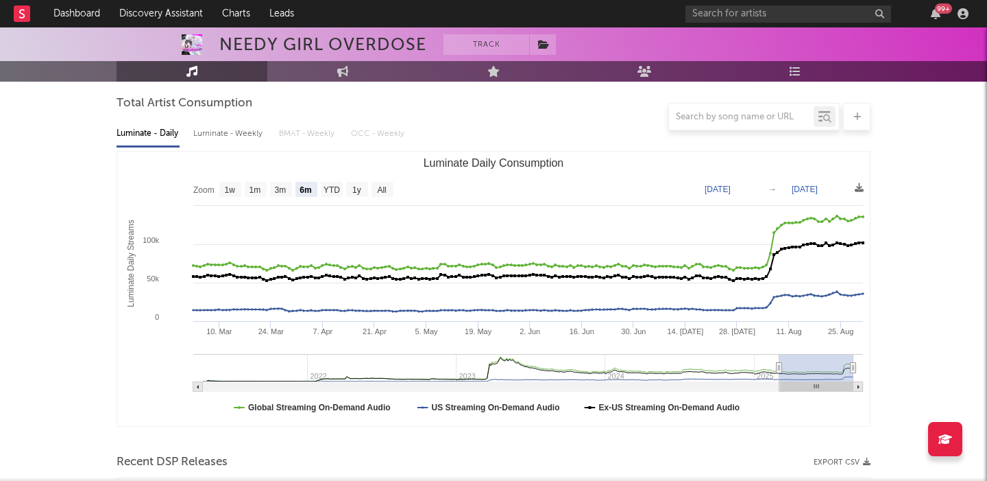
scroll to position [397, 0]
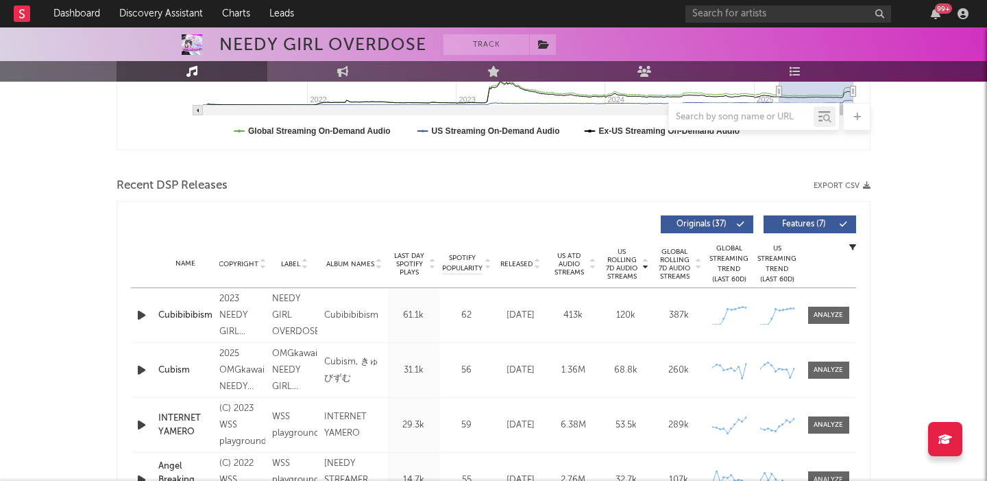
click at [523, 262] on span "Released" at bounding box center [517, 264] width 32 height 8
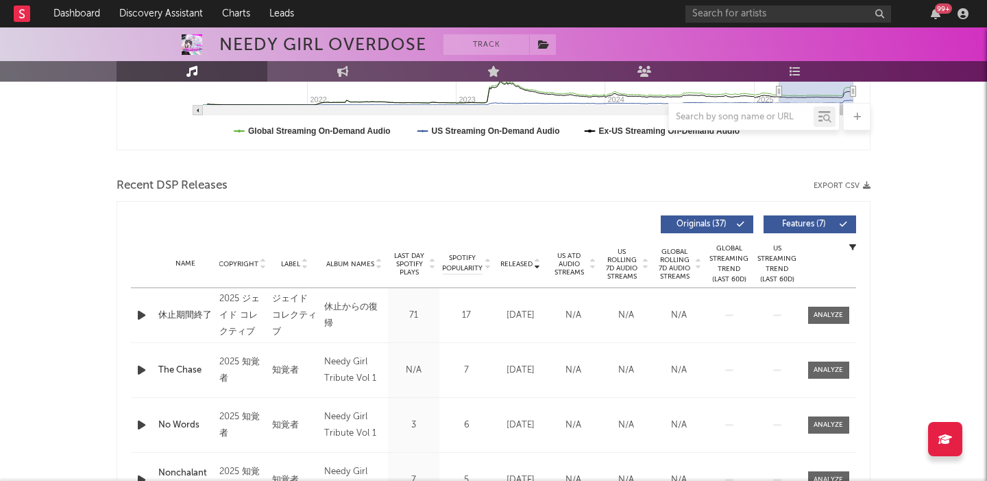
click at [800, 224] on span "Features ( 7 )" at bounding box center [804, 224] width 63 height 8
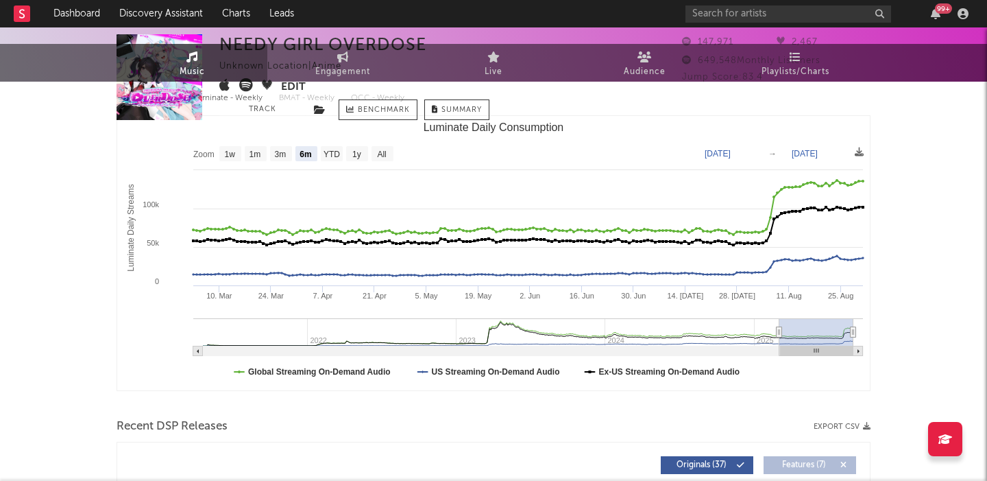
scroll to position [0, 0]
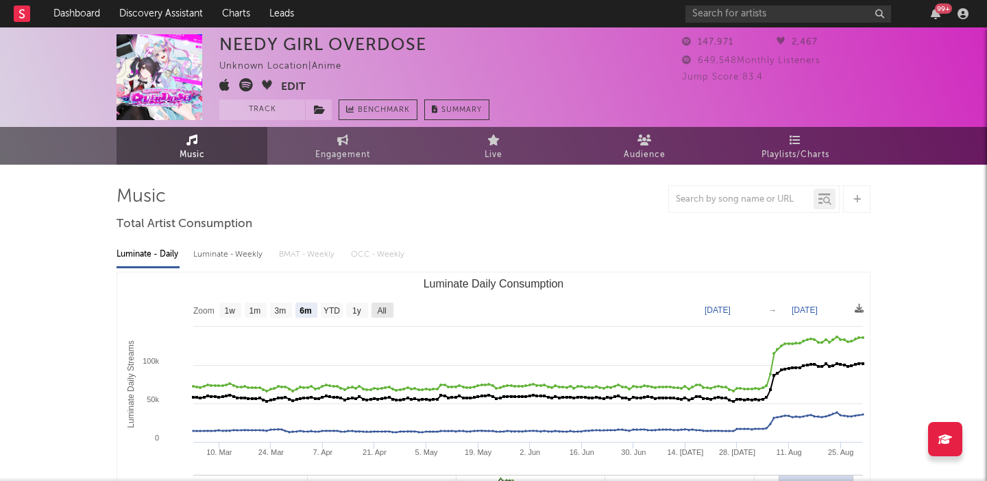
click at [381, 307] on text "All" at bounding box center [381, 311] width 9 height 10
select select "All"
type input "[DATE]"
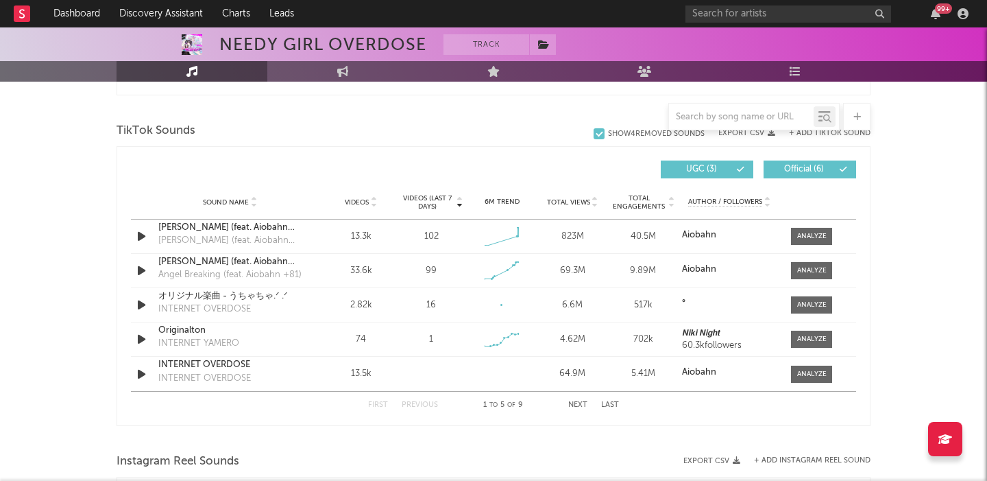
scroll to position [940, 0]
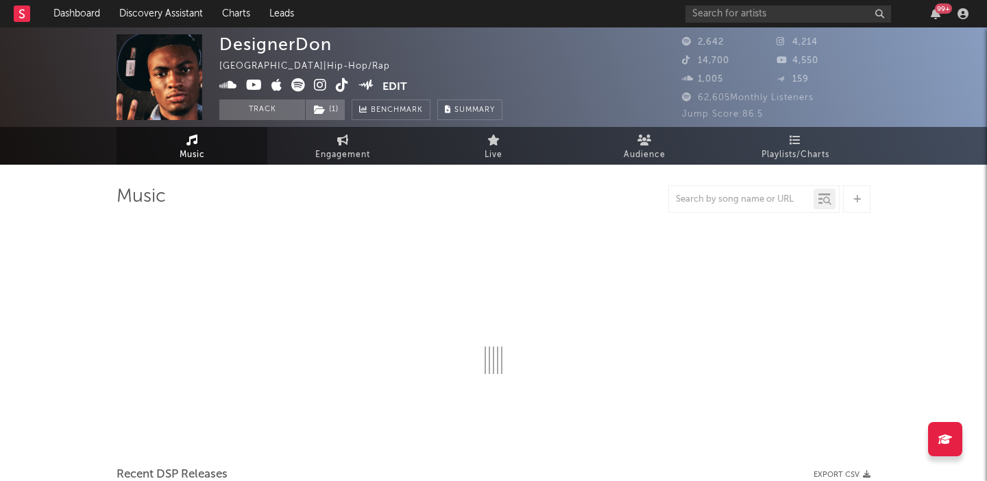
select select "6m"
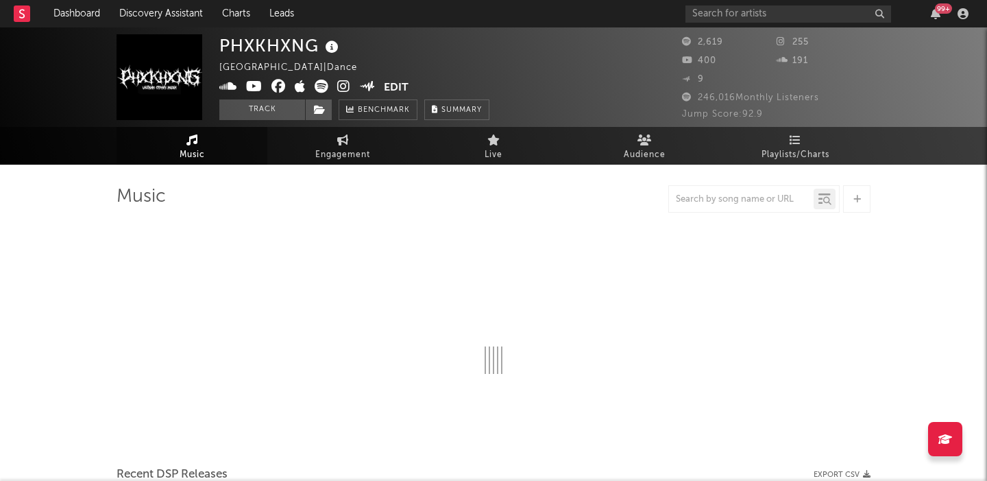
select select "1w"
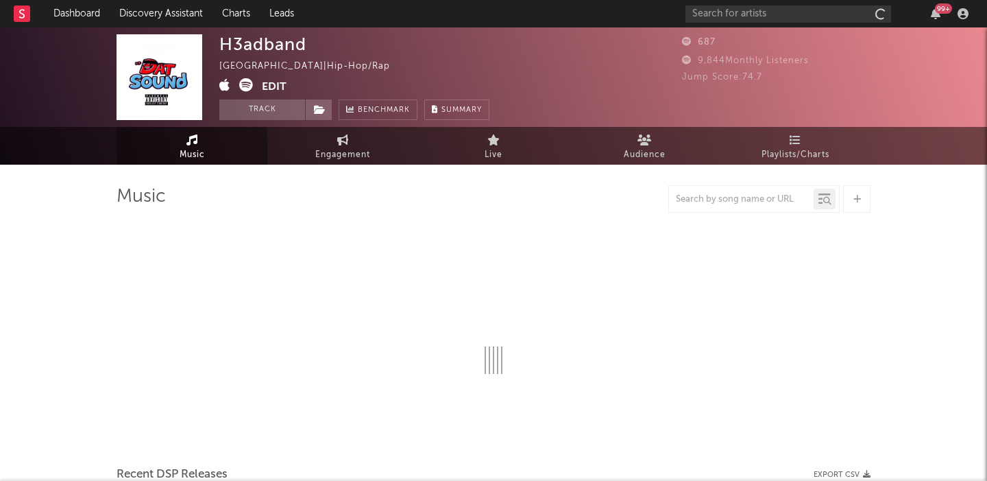
select select "1w"
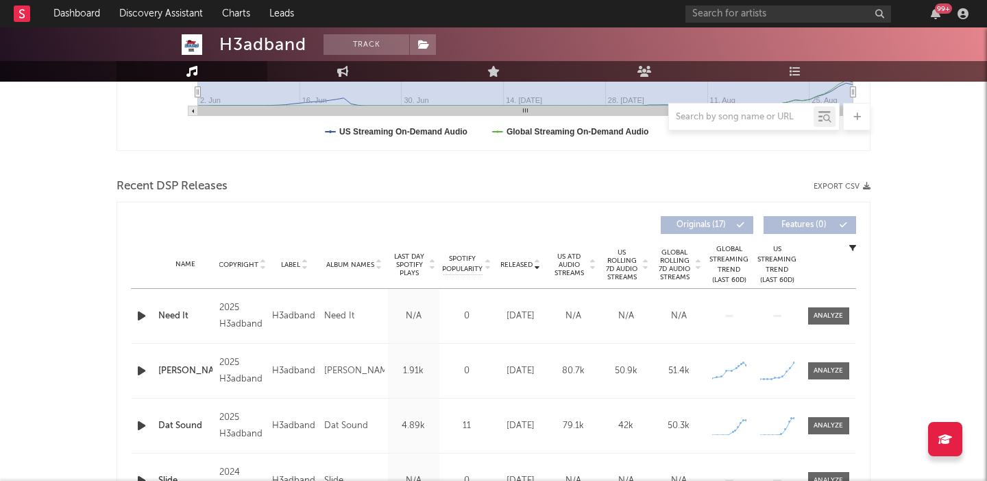
scroll to position [398, 0]
click at [633, 261] on span "US Rolling 7D Audio Streams" at bounding box center [622, 263] width 38 height 33
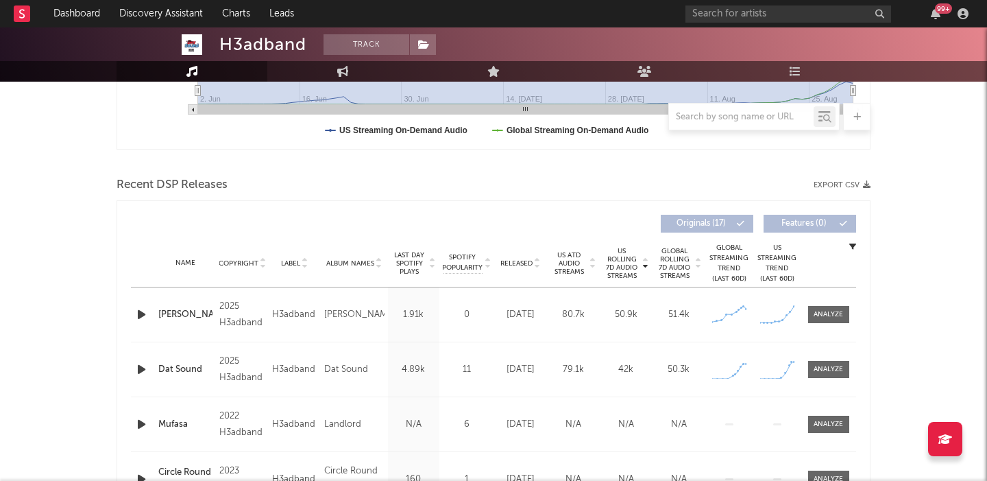
click at [821, 297] on div "Name Ian Lying Copyright 2025 H3adband Label H3adband Album Names Ian Lying Com…" at bounding box center [493, 314] width 725 height 54
click at [834, 313] on div at bounding box center [828, 314] width 29 height 10
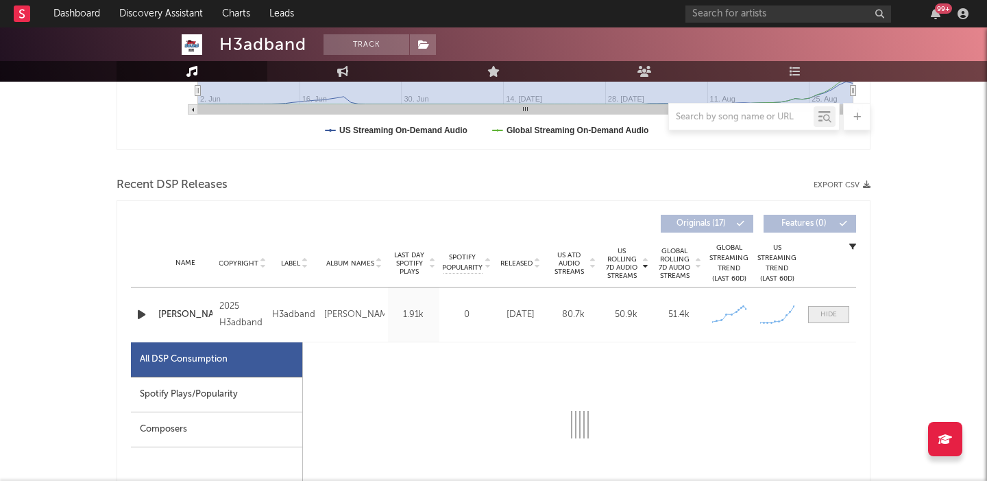
scroll to position [680, 0]
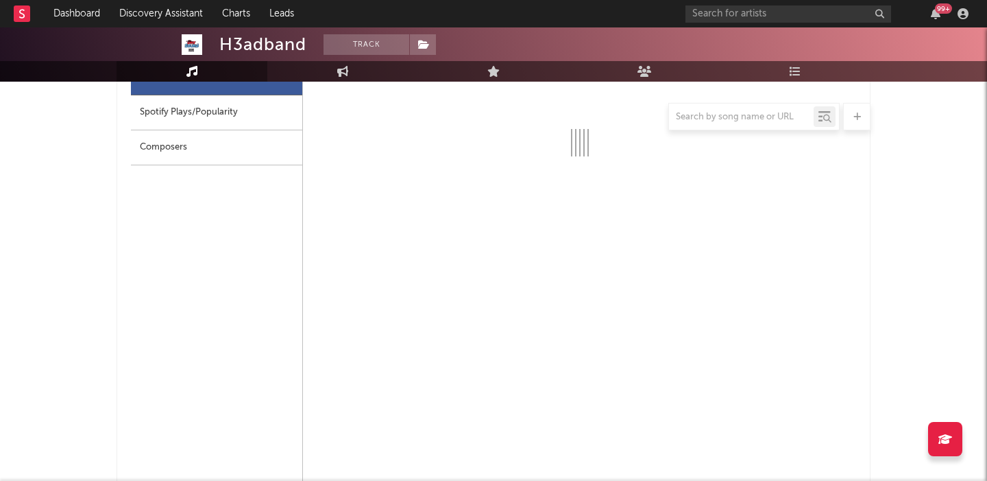
select select "1w"
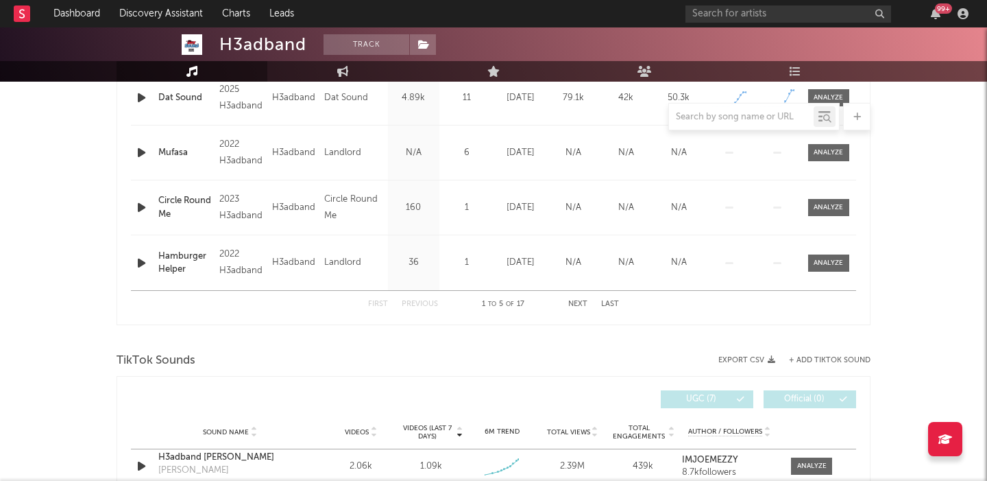
scroll to position [1478, 0]
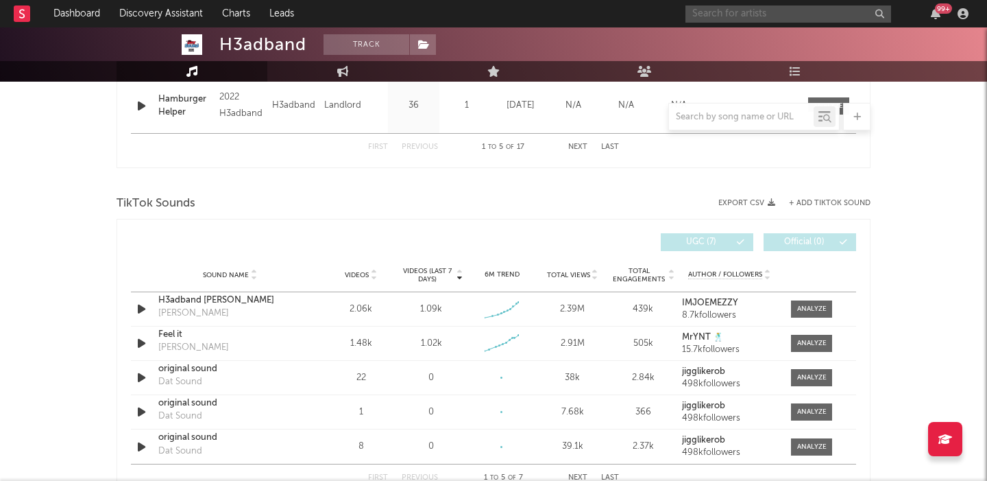
click at [714, 14] on input "text" at bounding box center [789, 13] width 206 height 17
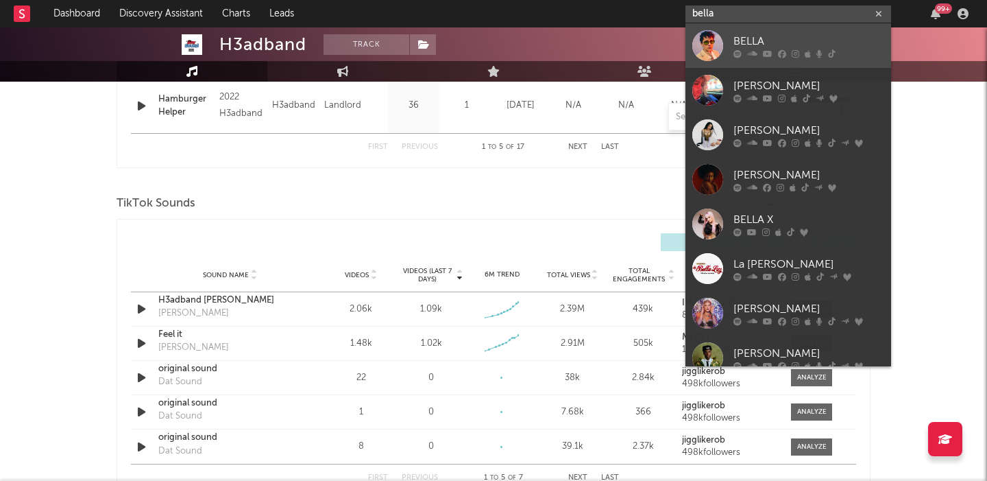
type input "bella"
click at [769, 25] on link "BELLA" at bounding box center [789, 45] width 206 height 45
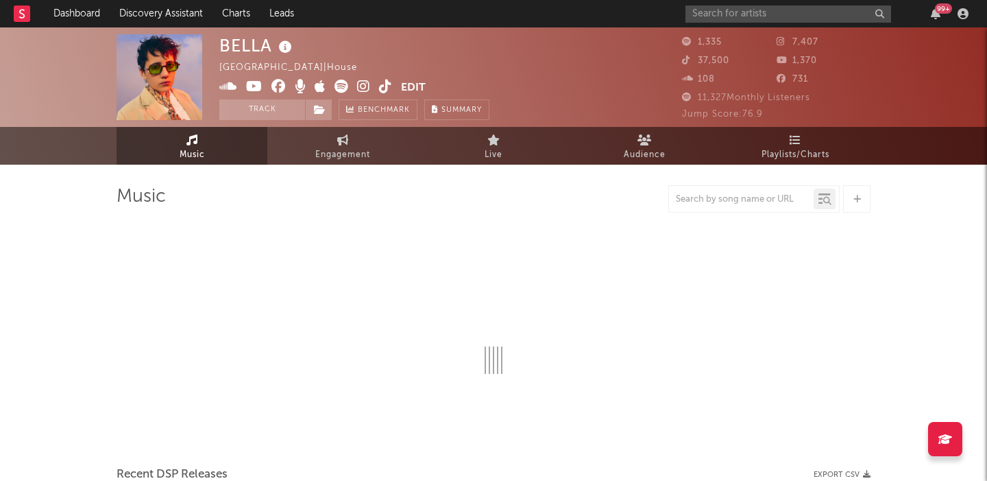
select select "1w"
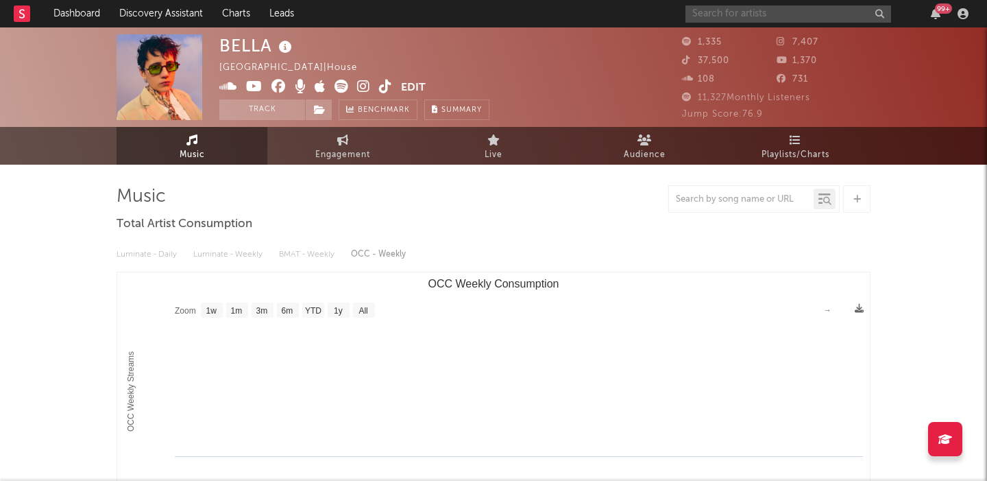
click at [717, 8] on input "text" at bounding box center [789, 13] width 206 height 17
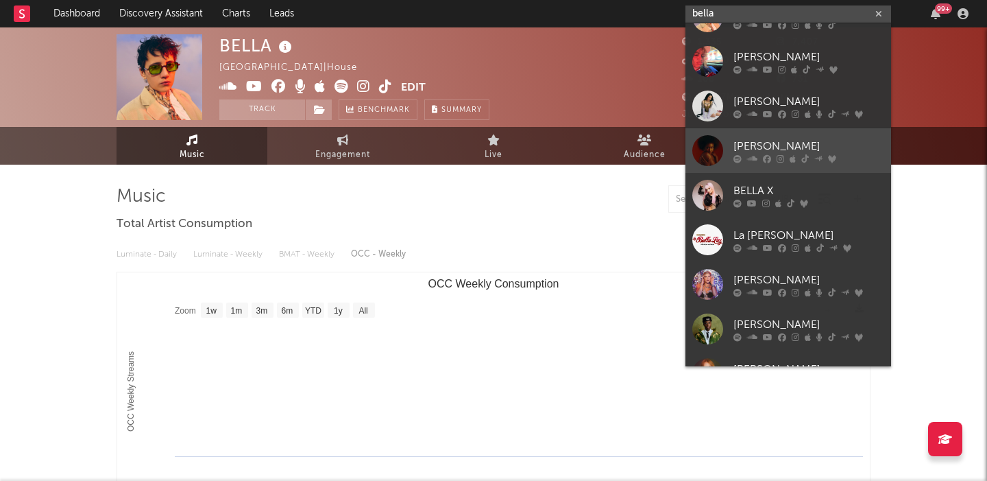
scroll to position [29, 0]
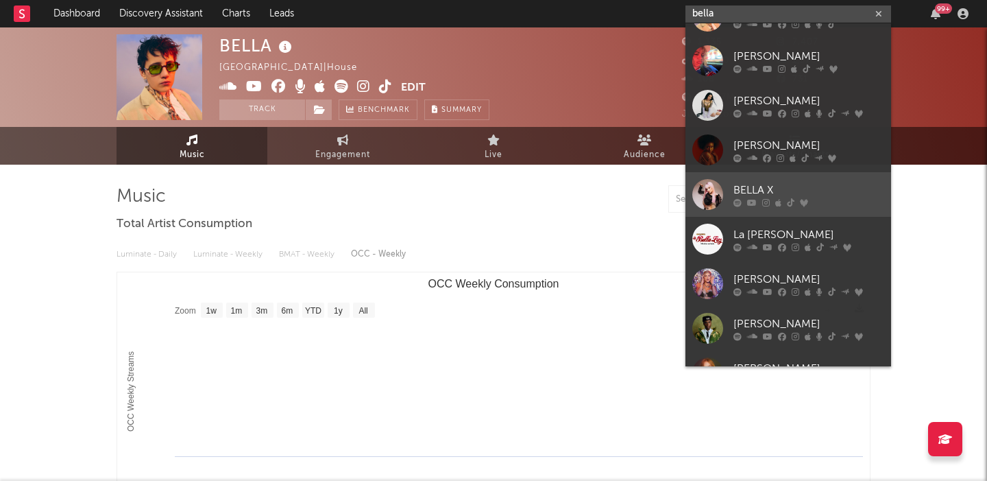
type input "bella"
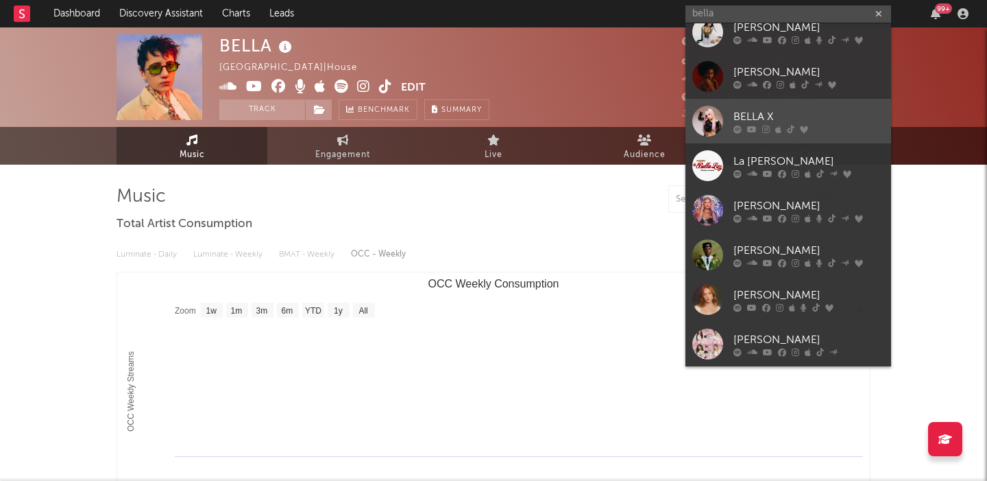
scroll to position [0, 0]
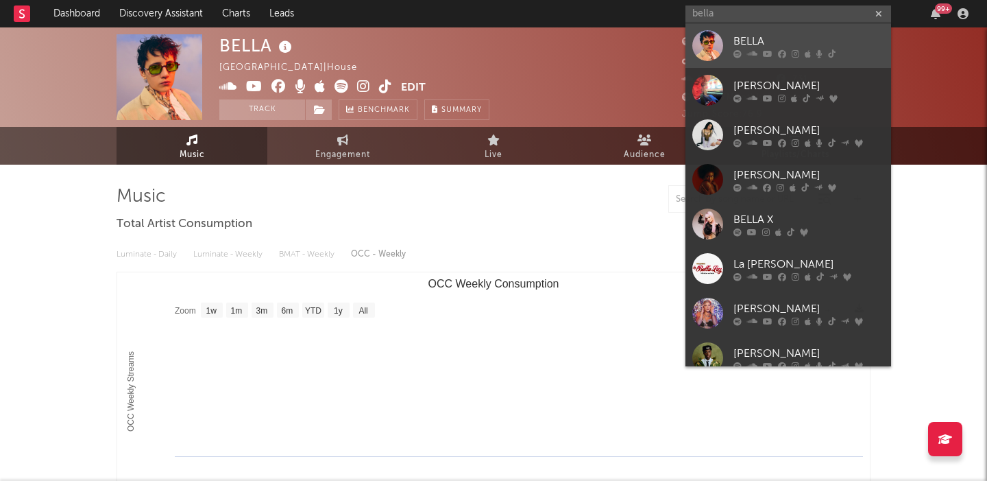
click at [743, 27] on link "BELLA" at bounding box center [789, 45] width 206 height 45
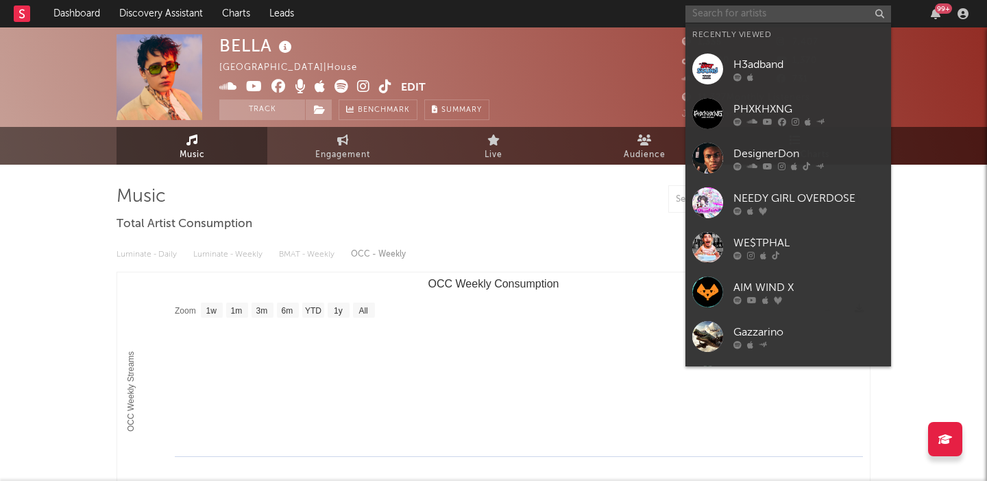
click at [807, 8] on input "text" at bounding box center [789, 13] width 206 height 17
paste input "https://open.spotify.com/artist/7DmOVfbnFeAOA3Fujc3Toe?si=afgRHPoYRUeoDvFMBPvYtQ"
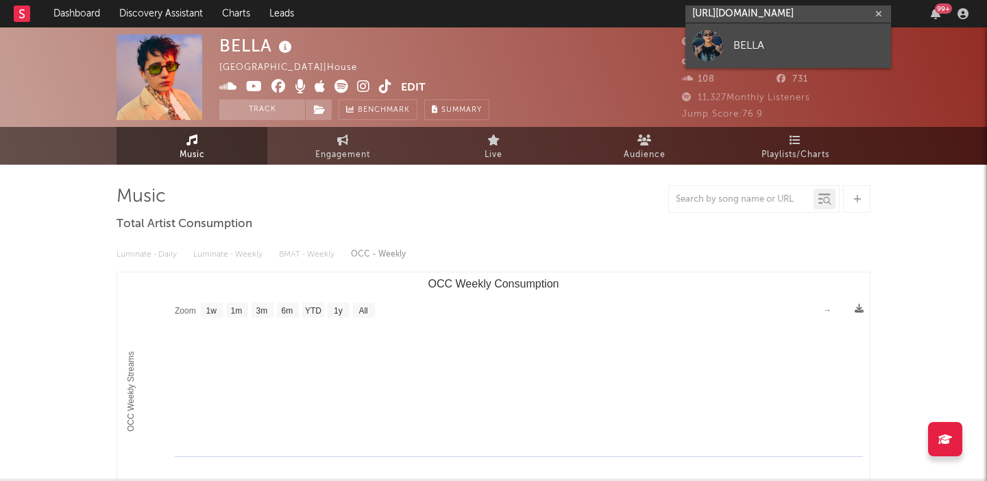
type input "https://open.spotify.com/artist/7DmOVfbnFeAOA3Fujc3Toe?si=afgRHPoYRUeoDvFMBPvYtQ"
click at [850, 38] on div "BELLA" at bounding box center [809, 45] width 151 height 16
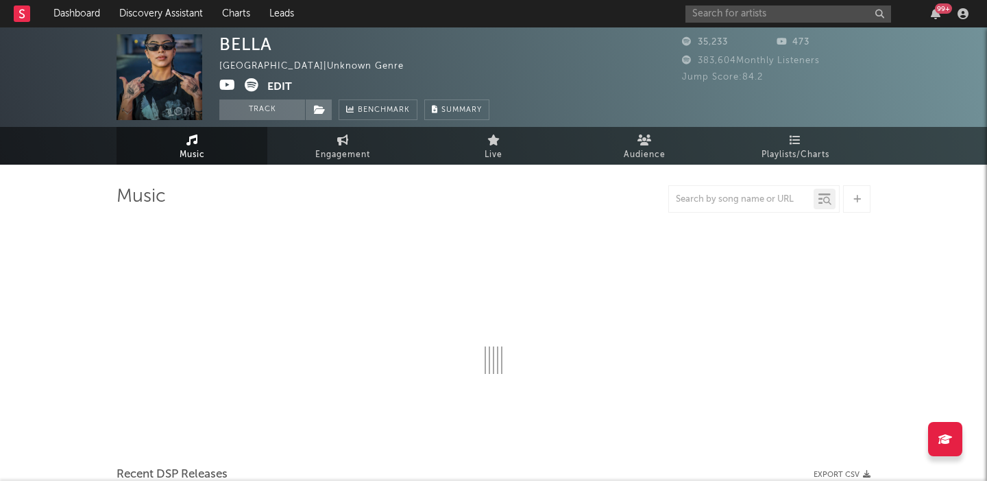
select select "6m"
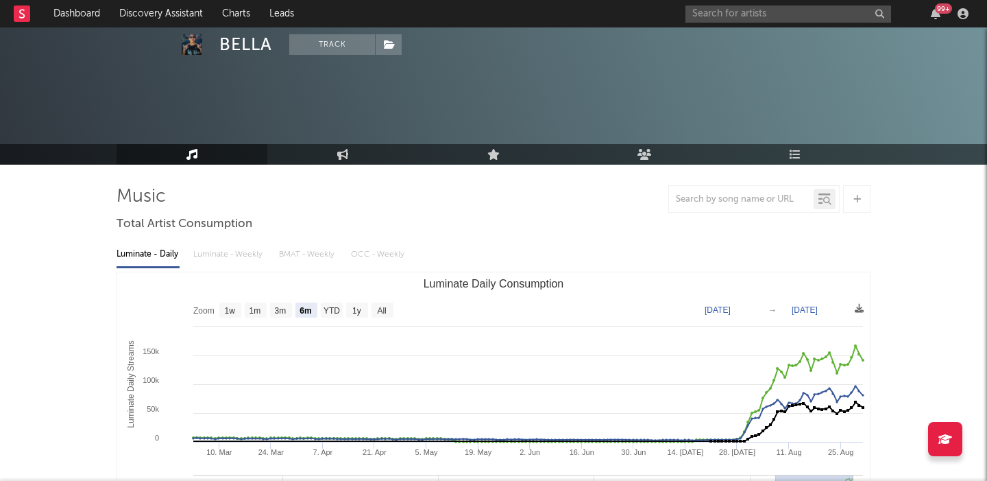
scroll to position [388, 0]
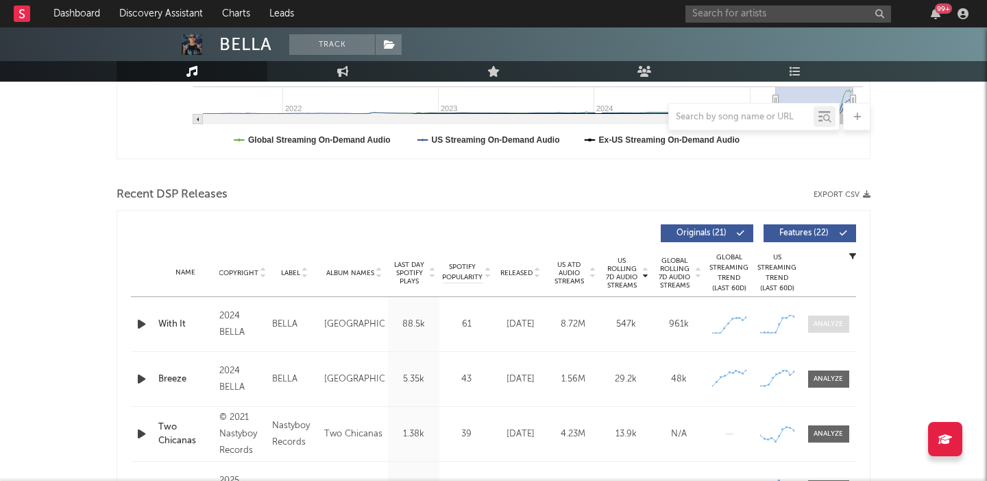
click at [838, 322] on div at bounding box center [828, 324] width 29 height 10
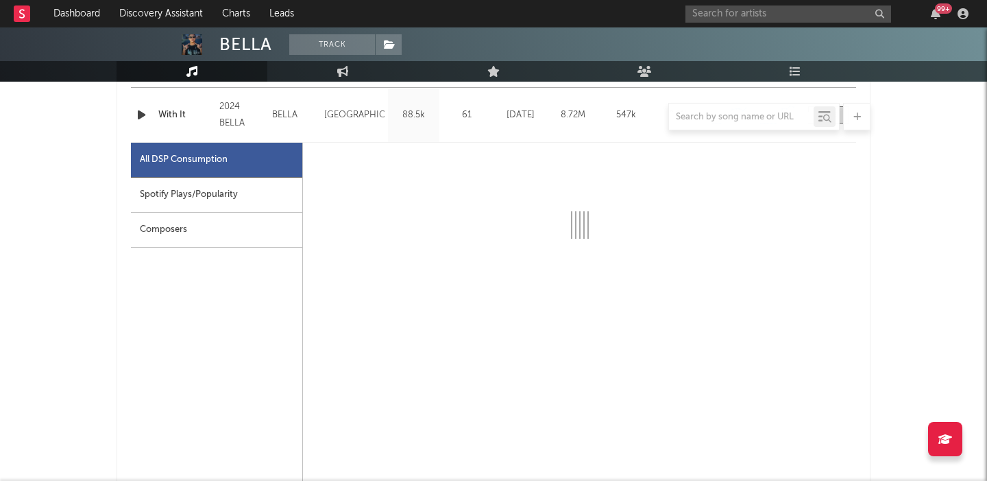
scroll to position [602, 0]
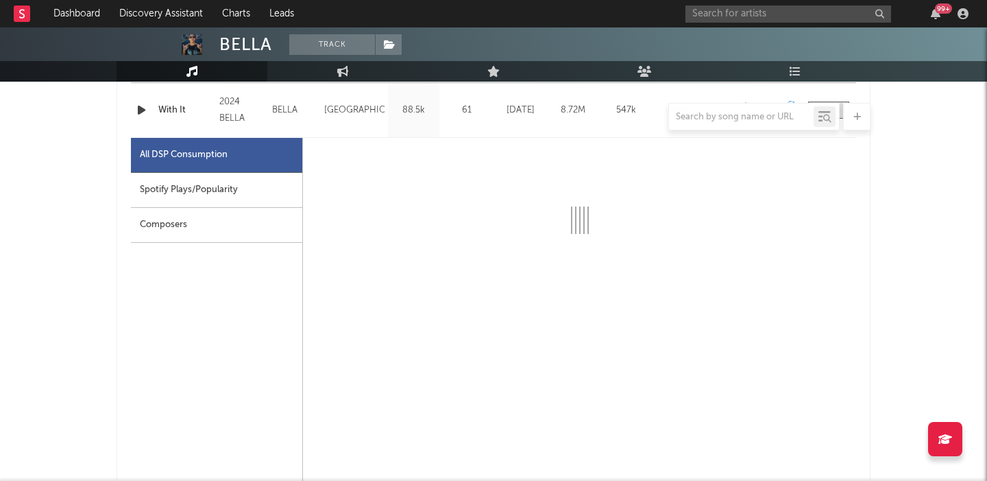
select select "6m"
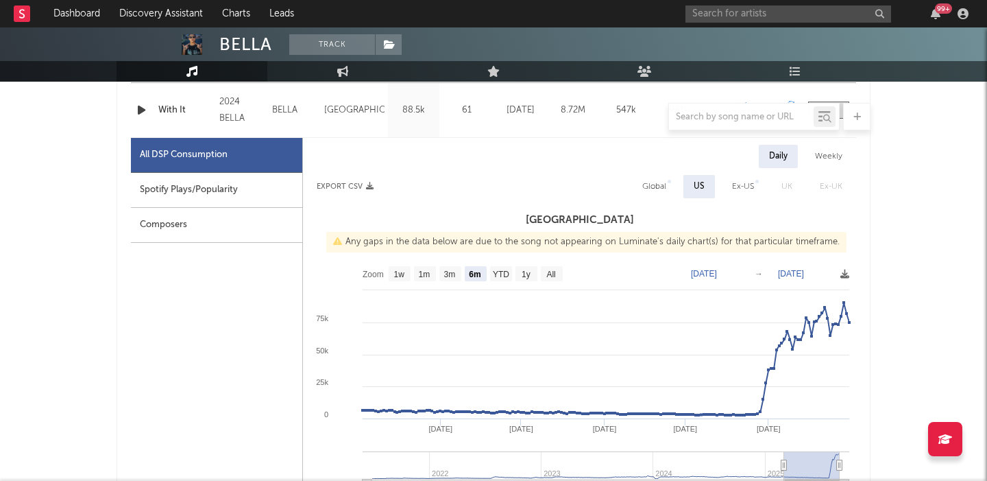
click at [647, 180] on div "Global" at bounding box center [655, 186] width 24 height 16
select select "6m"
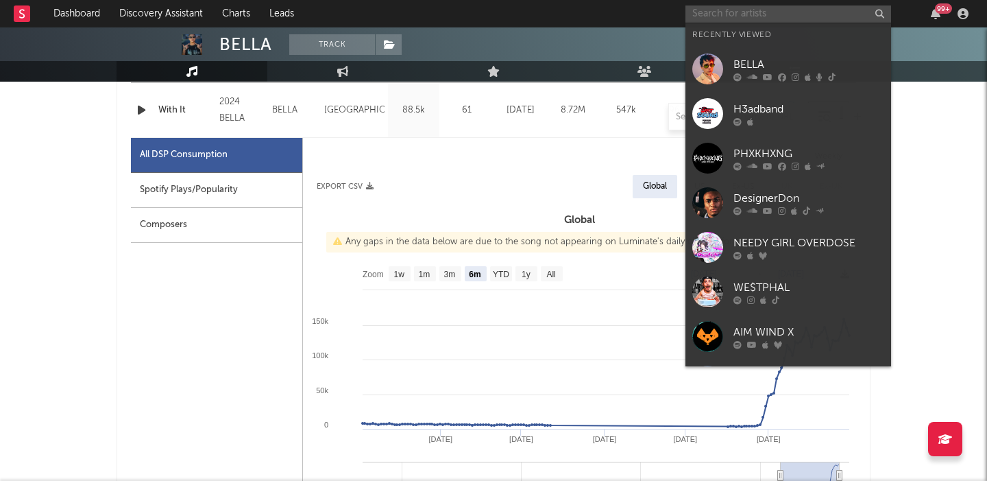
click at [709, 12] on input "text" at bounding box center [789, 13] width 206 height 17
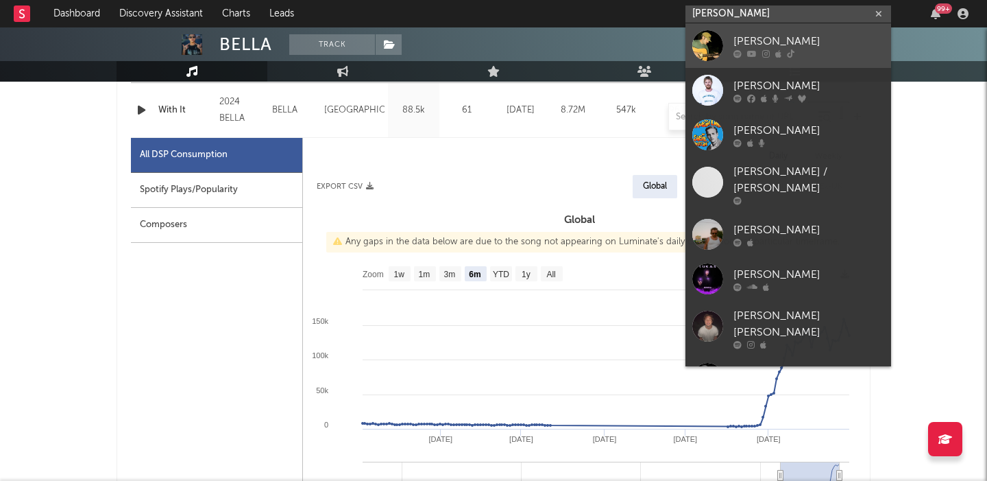
type input "luke rob"
click at [785, 49] on div at bounding box center [809, 53] width 151 height 8
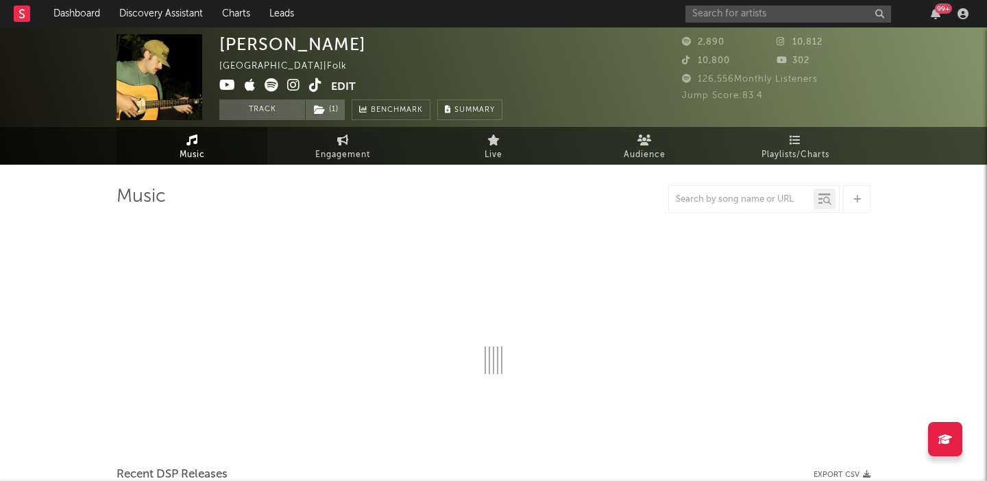
select select "6m"
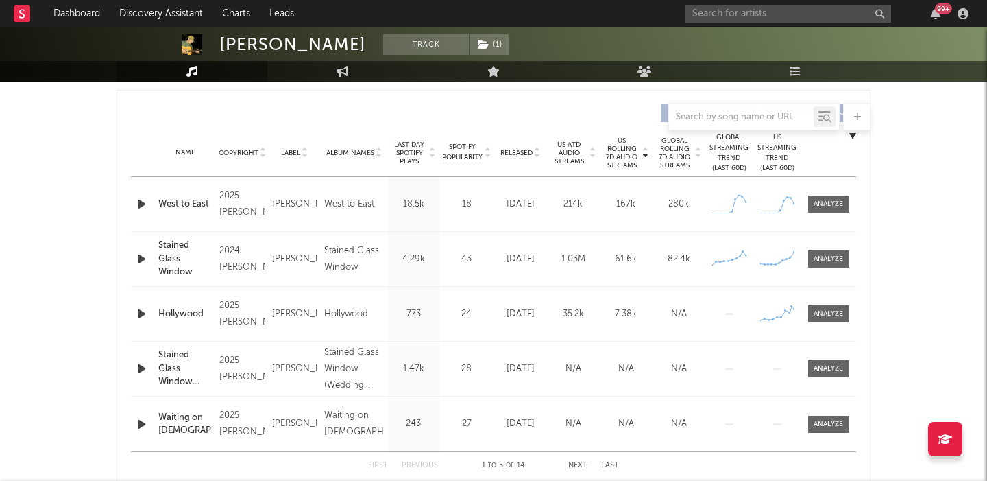
scroll to position [503, 0]
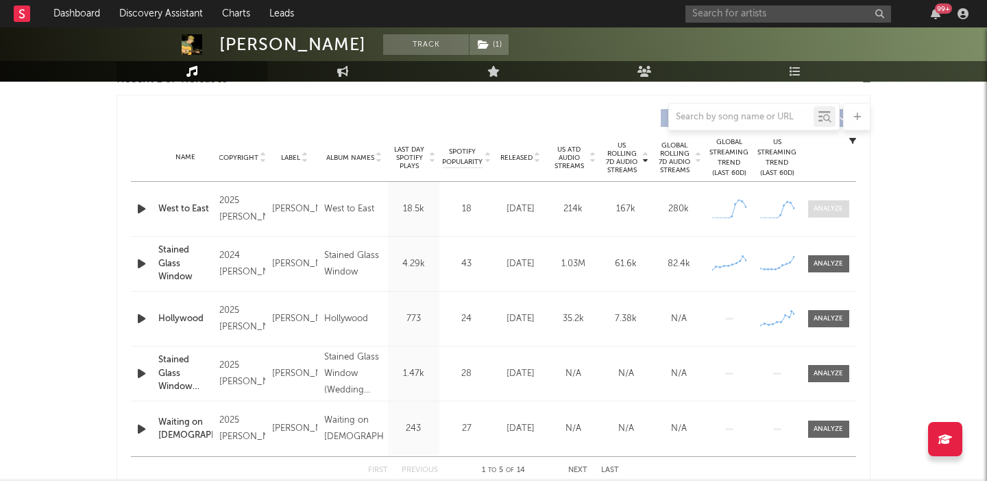
click at [831, 204] on div at bounding box center [828, 209] width 29 height 10
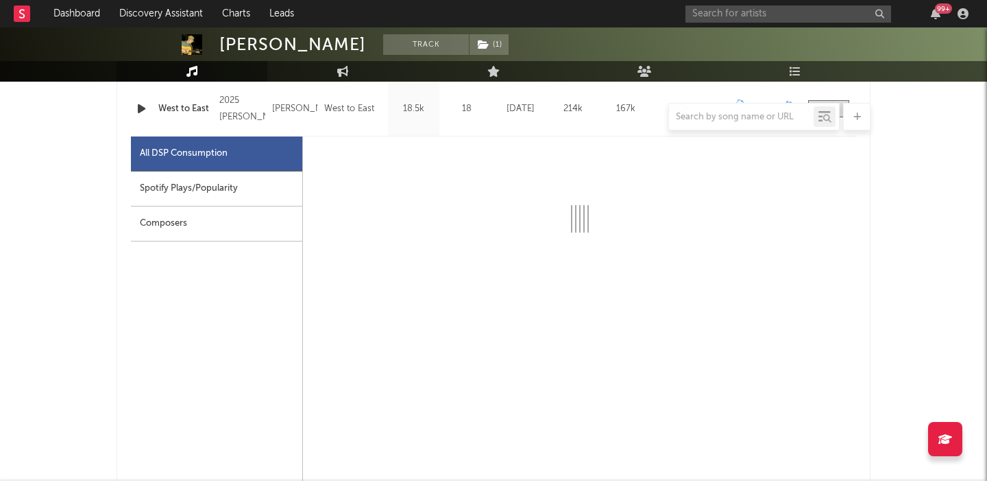
select select "1w"
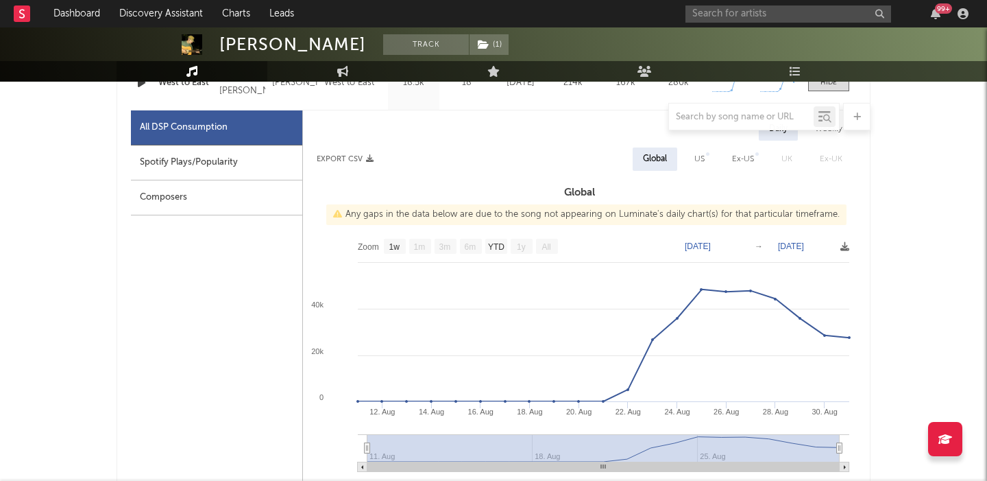
scroll to position [630, 0]
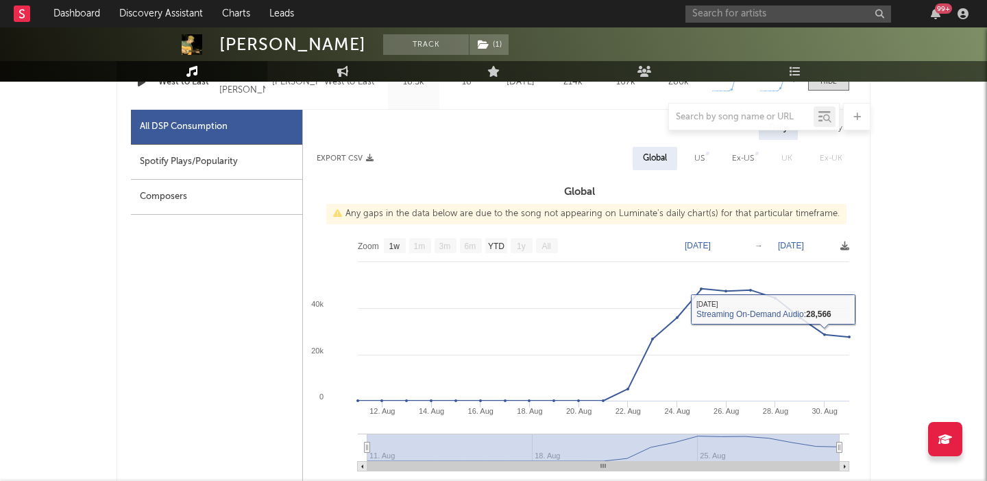
click at [699, 158] on div "US" at bounding box center [700, 158] width 10 height 16
select select "1w"
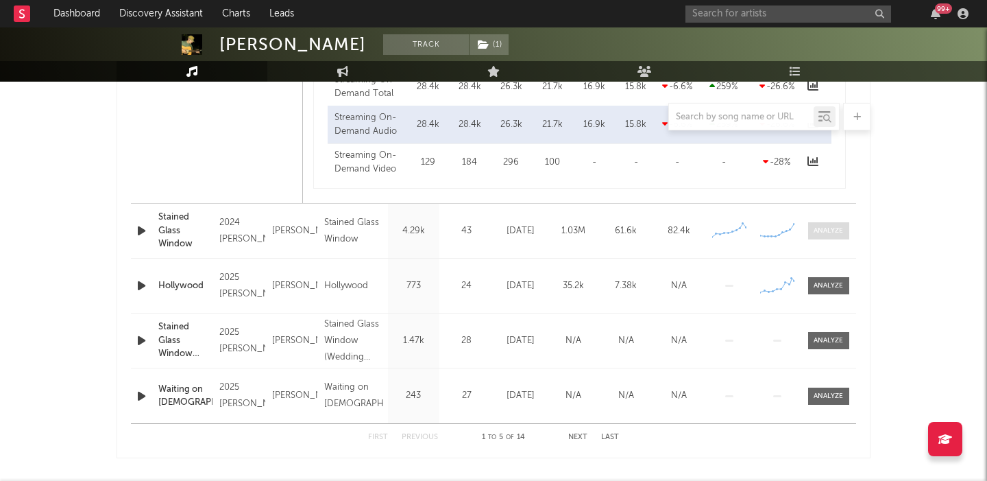
click at [842, 235] on div at bounding box center [828, 231] width 29 height 10
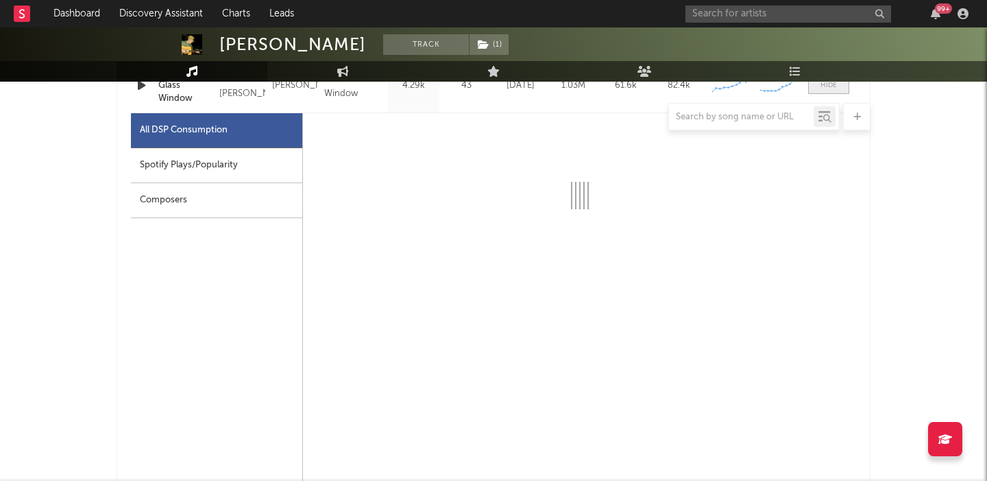
scroll to position [1334, 0]
select select "6m"
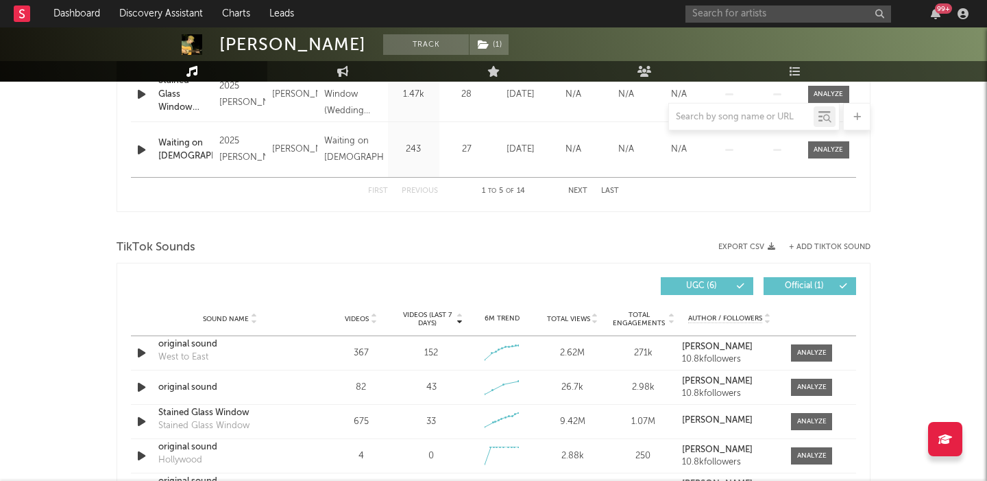
scroll to position [2170, 0]
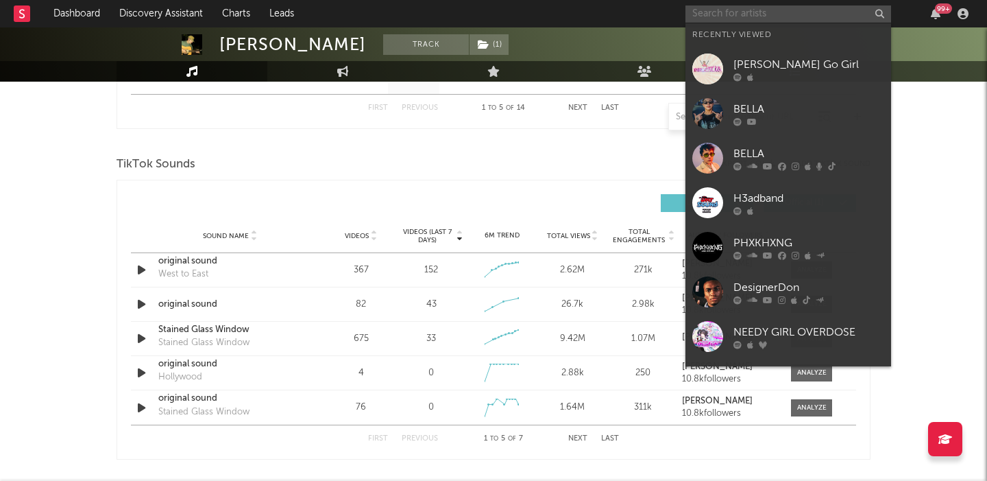
click at [726, 7] on input "text" at bounding box center [789, 13] width 206 height 17
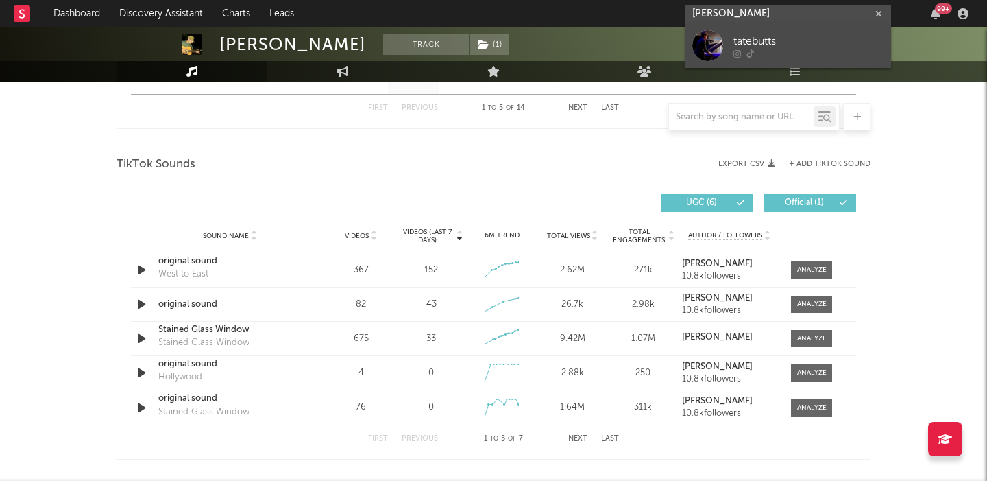
type input "tate butts"
click at [746, 40] on div "tatebutts" at bounding box center [809, 41] width 151 height 16
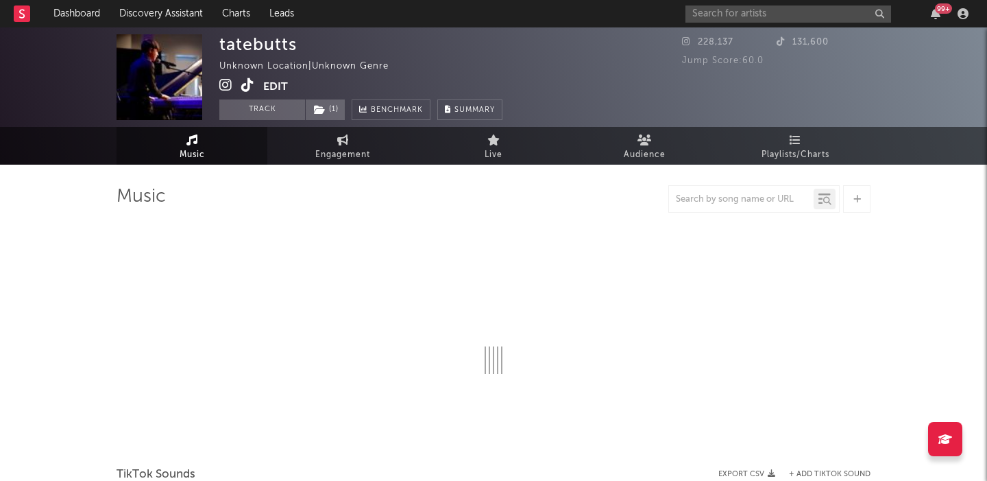
select select "1w"
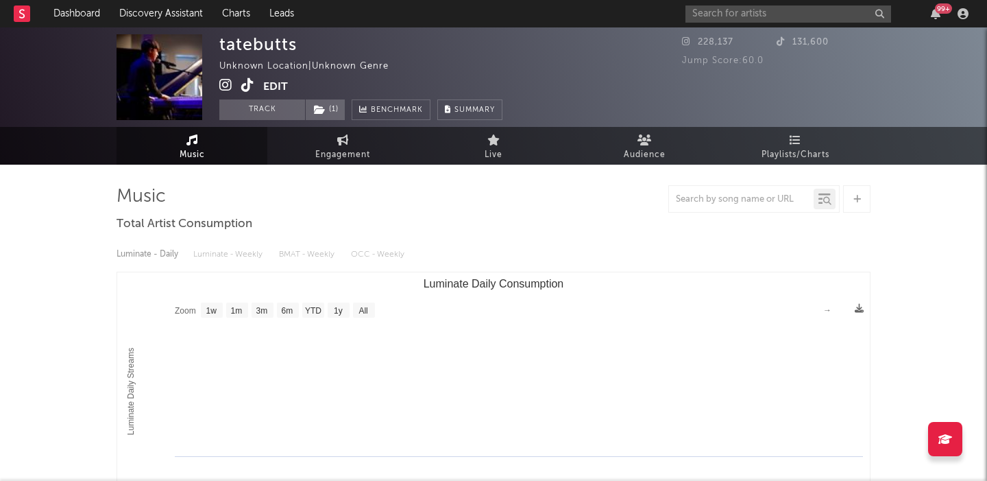
click at [228, 84] on icon at bounding box center [225, 85] width 13 height 14
click at [245, 87] on icon at bounding box center [247, 85] width 13 height 14
click at [706, 16] on input "text" at bounding box center [789, 13] width 206 height 17
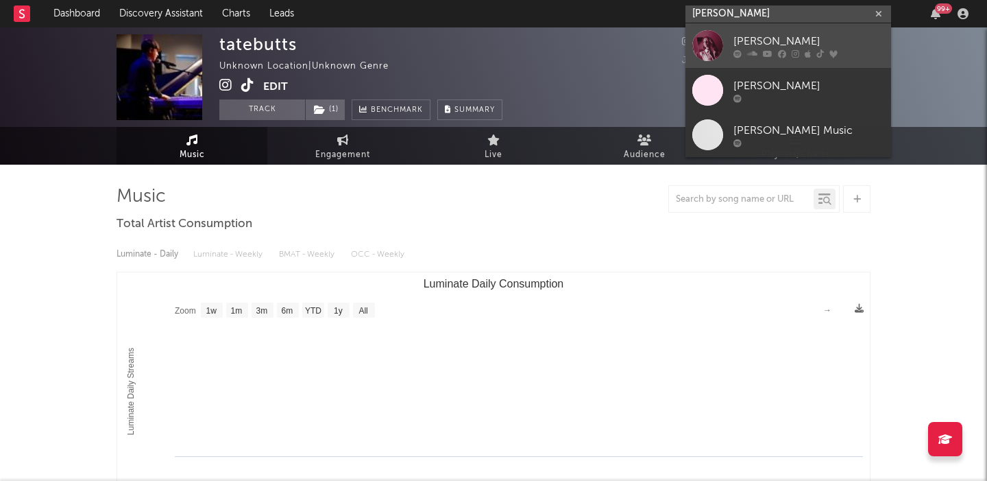
type input "haley joelle"
click at [760, 50] on div at bounding box center [809, 53] width 151 height 8
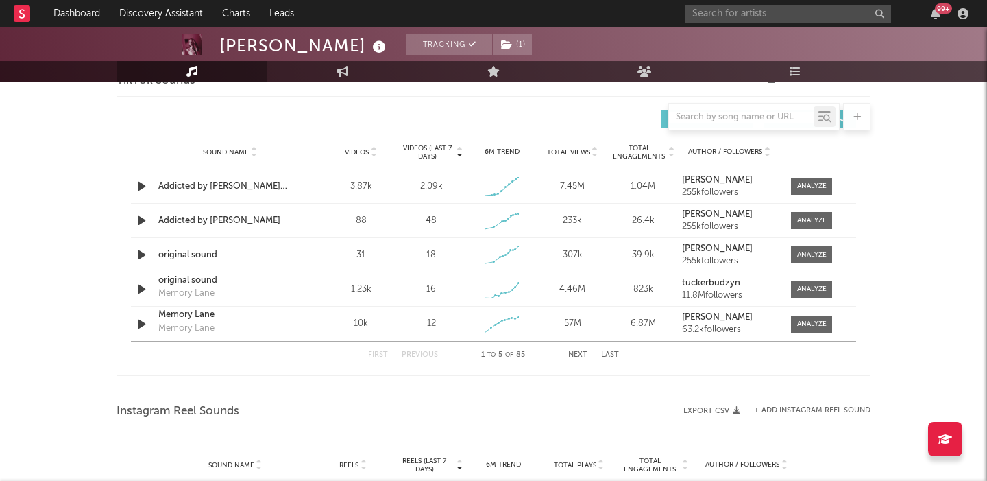
scroll to position [736, 0]
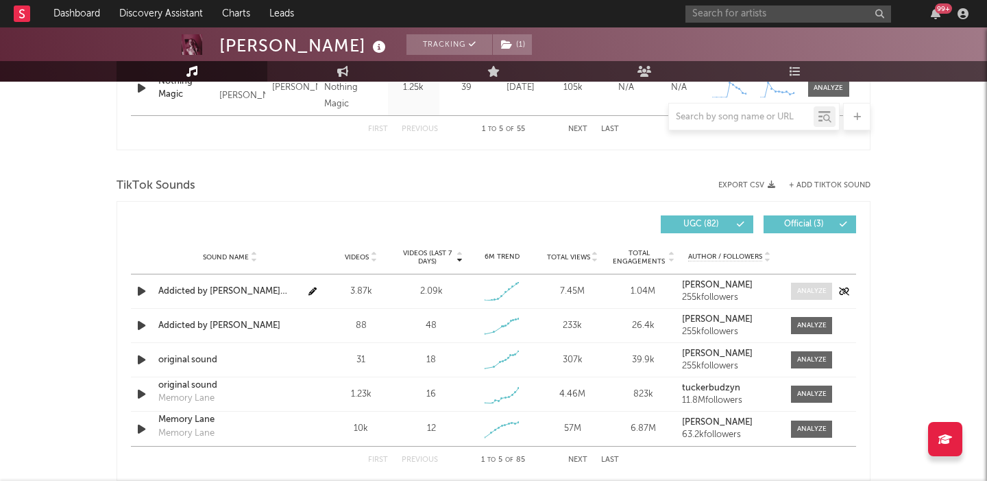
click at [803, 290] on div at bounding box center [811, 291] width 29 height 10
select select "6m"
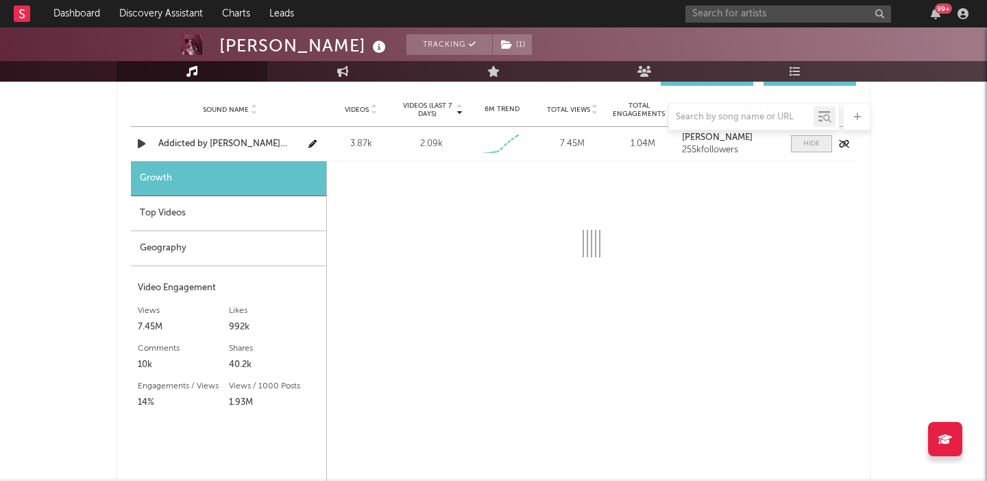
scroll to position [1000, 0]
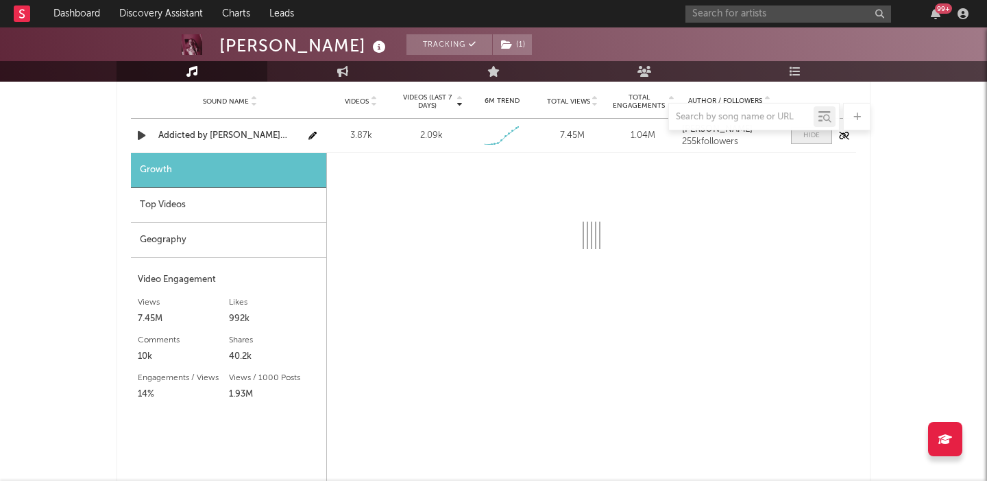
select select "1w"
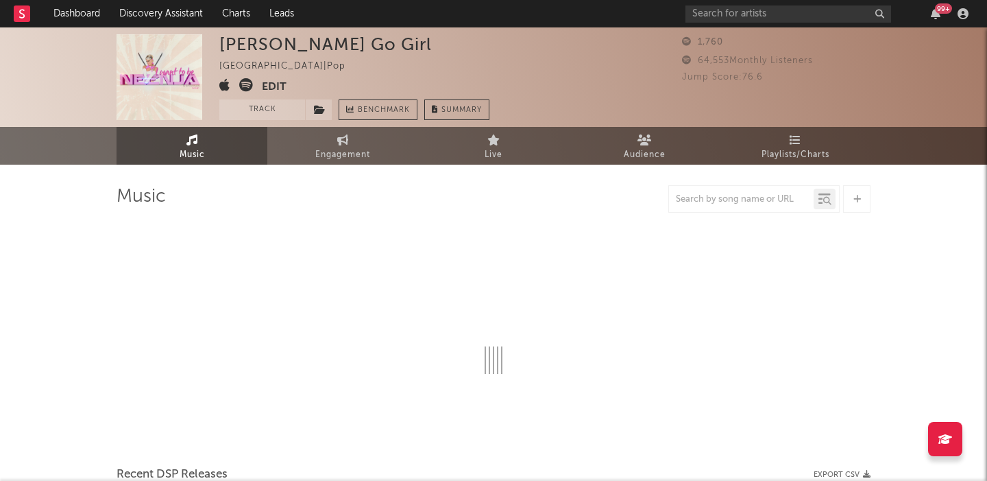
select select "6m"
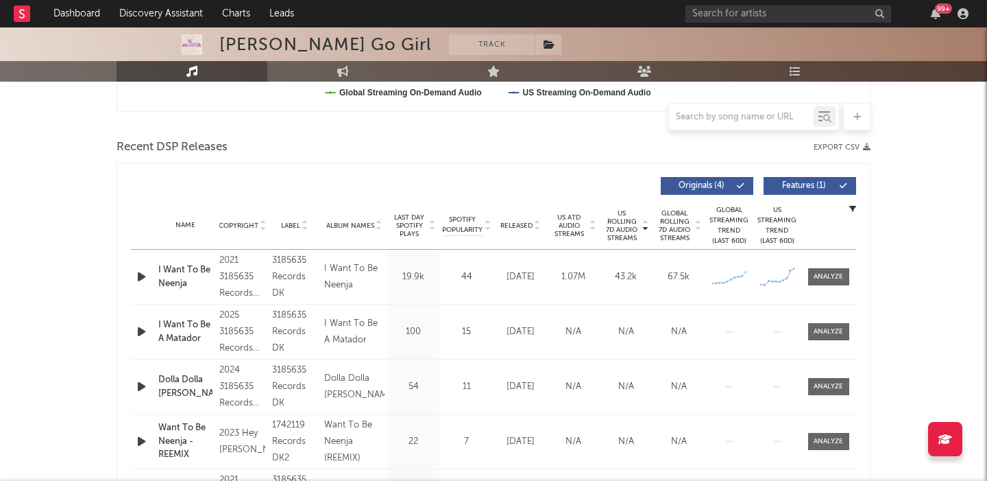
scroll to position [581, 0]
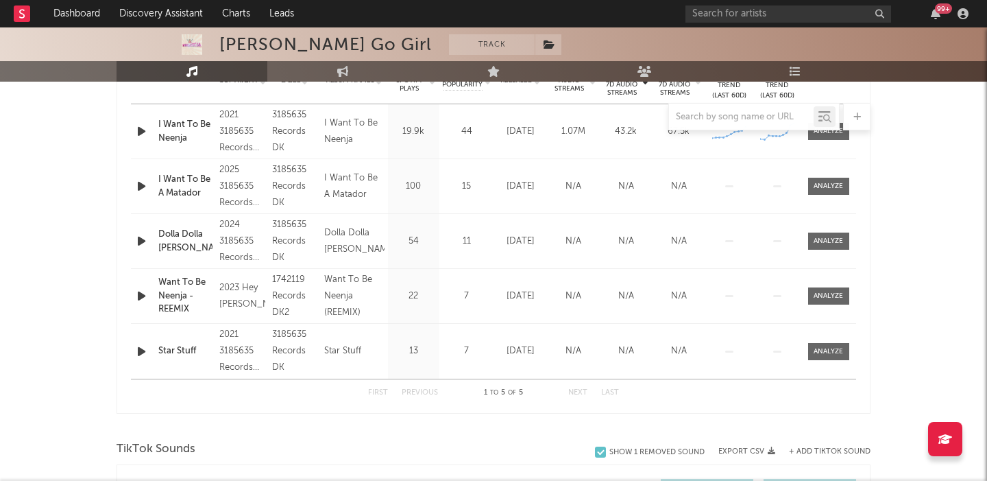
click at [143, 134] on icon "button" at bounding box center [141, 131] width 14 height 17
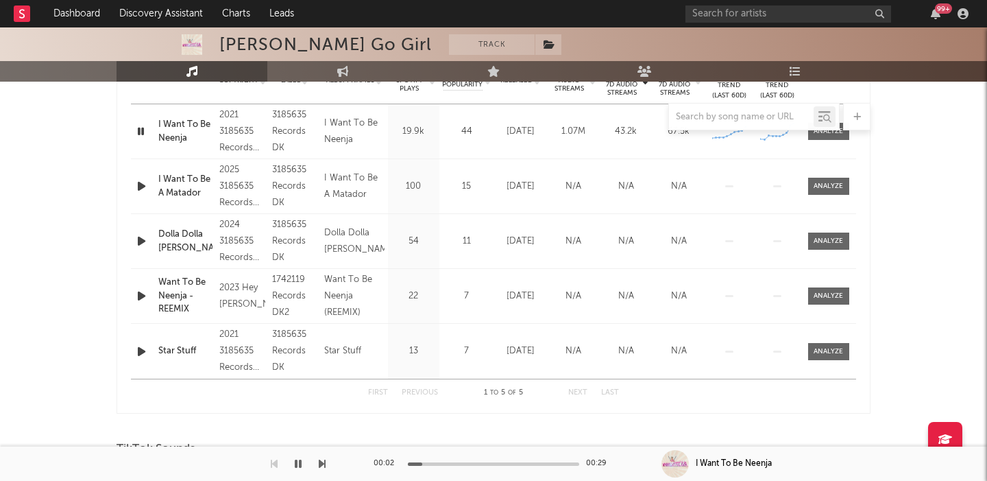
scroll to position [0, 0]
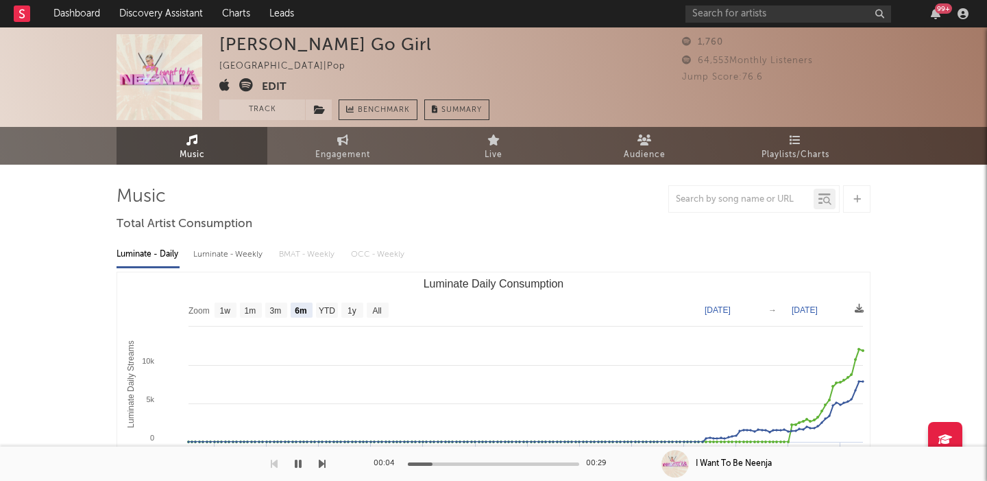
click at [244, 81] on icon at bounding box center [246, 85] width 14 height 14
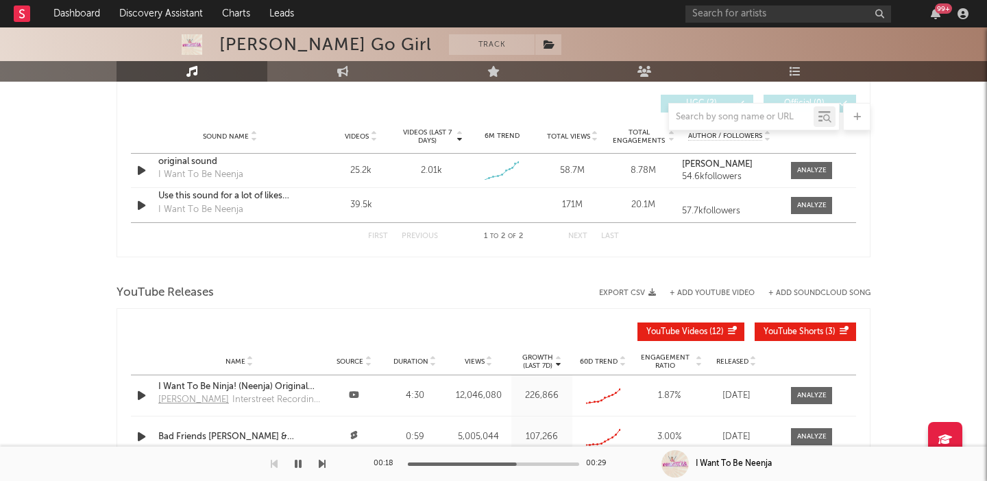
scroll to position [900, 0]
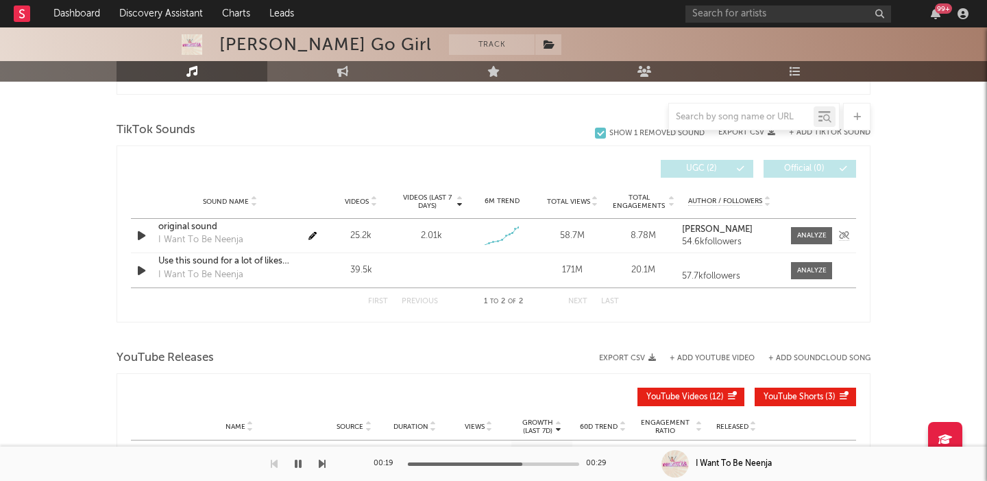
click at [142, 232] on icon "button" at bounding box center [141, 235] width 14 height 17
click at [811, 231] on div at bounding box center [811, 235] width 29 height 10
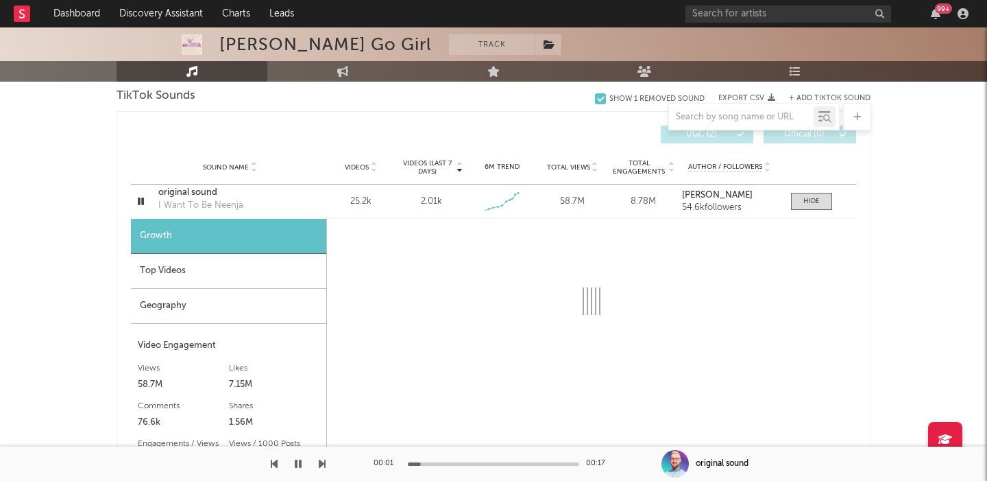
scroll to position [959, 0]
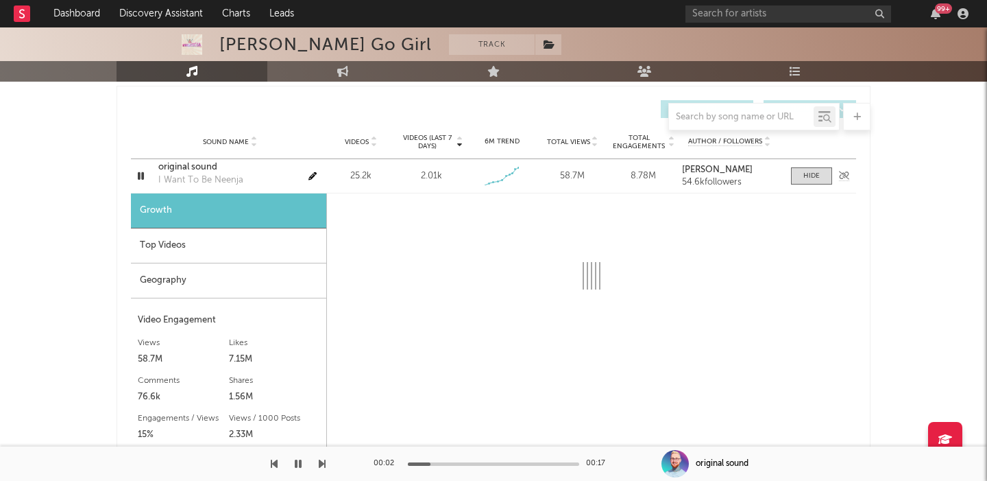
click at [184, 163] on div "original sound" at bounding box center [229, 167] width 143 height 14
select select "6m"
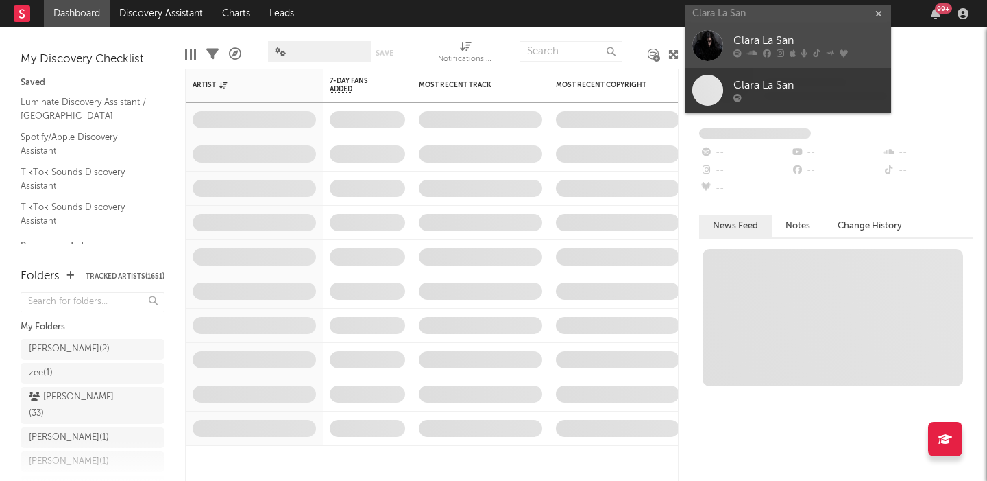
type input "Clara La San"
click at [828, 36] on div "Clara La San" at bounding box center [809, 41] width 151 height 16
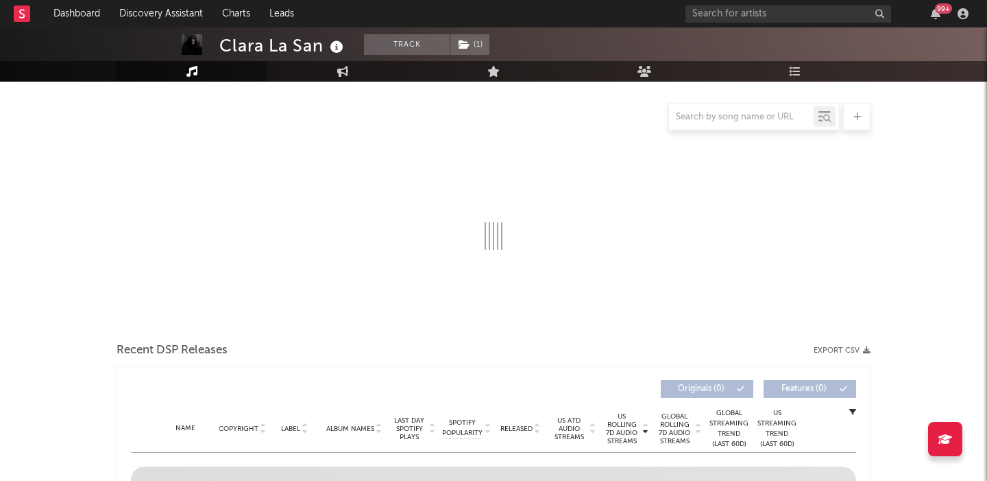
scroll to position [160, 0]
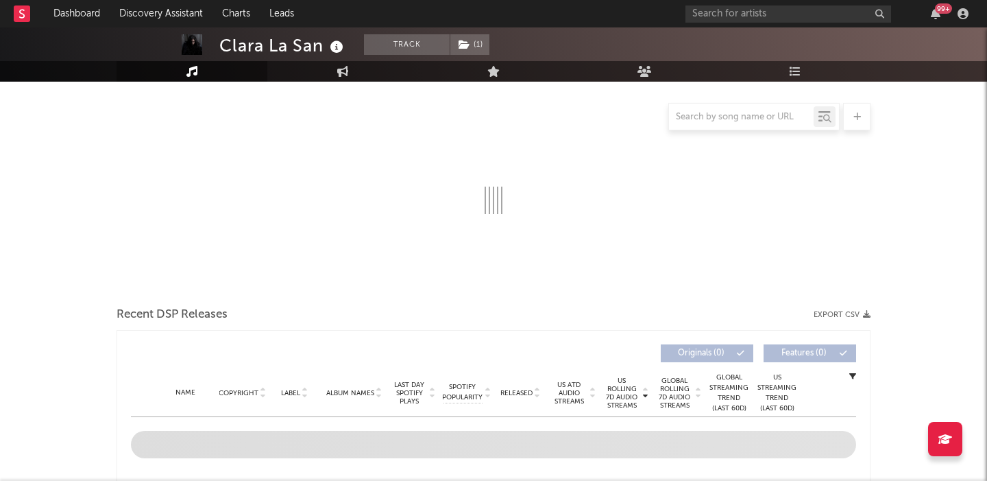
select select "6m"
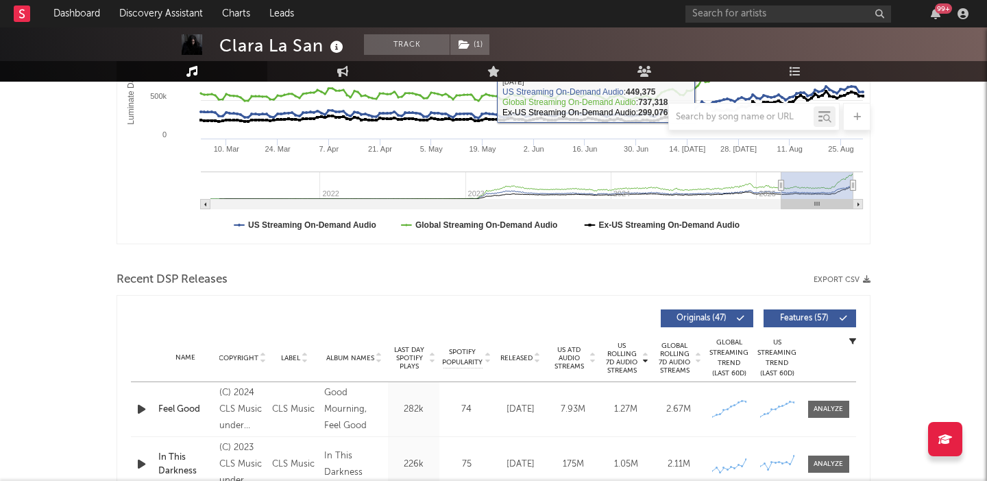
scroll to position [419, 0]
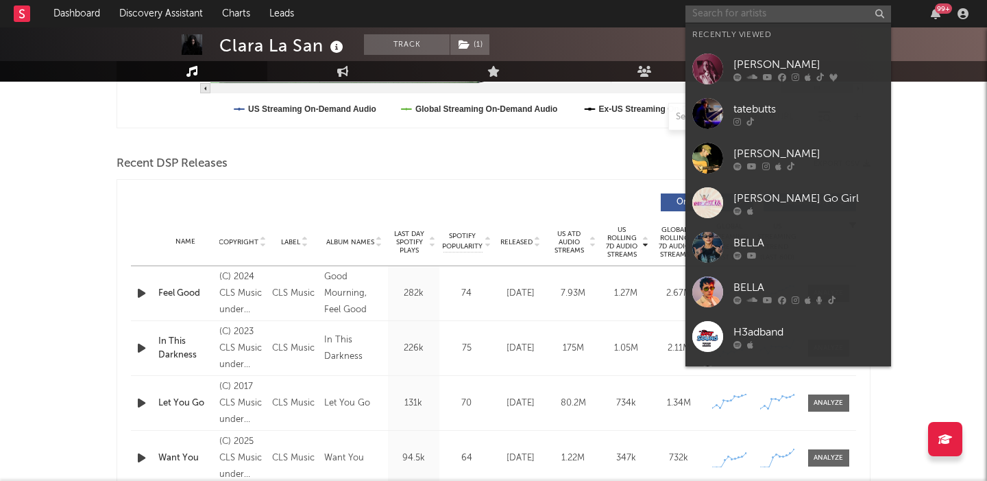
click at [787, 16] on input "text" at bounding box center [789, 13] width 206 height 17
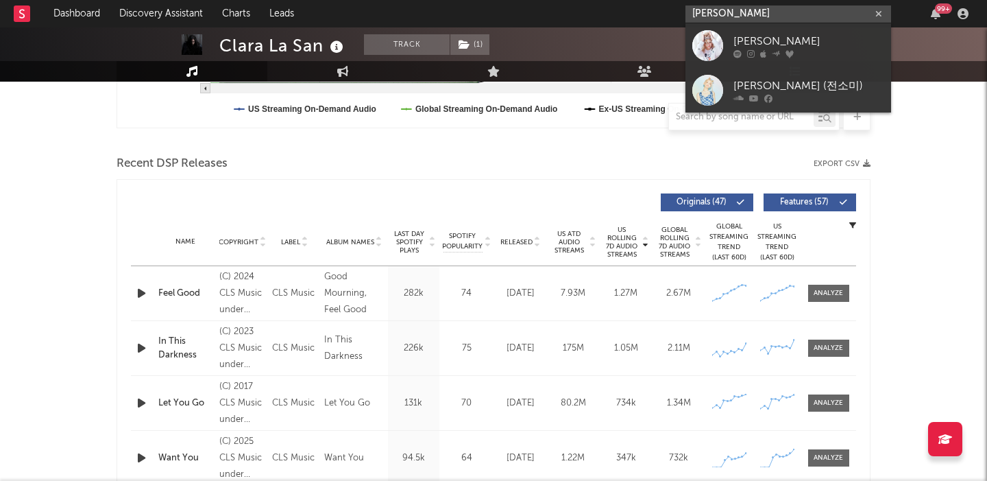
type input "[PERSON_NAME]"
click at [813, 48] on div "[PERSON_NAME]" at bounding box center [809, 41] width 151 height 16
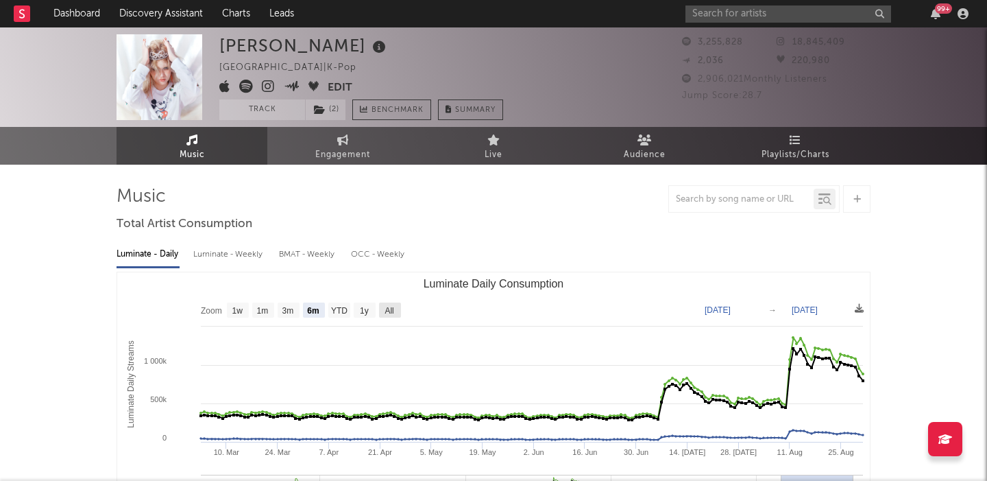
click at [392, 307] on text "All" at bounding box center [389, 311] width 9 height 10
select select "All"
type input "[DATE]"
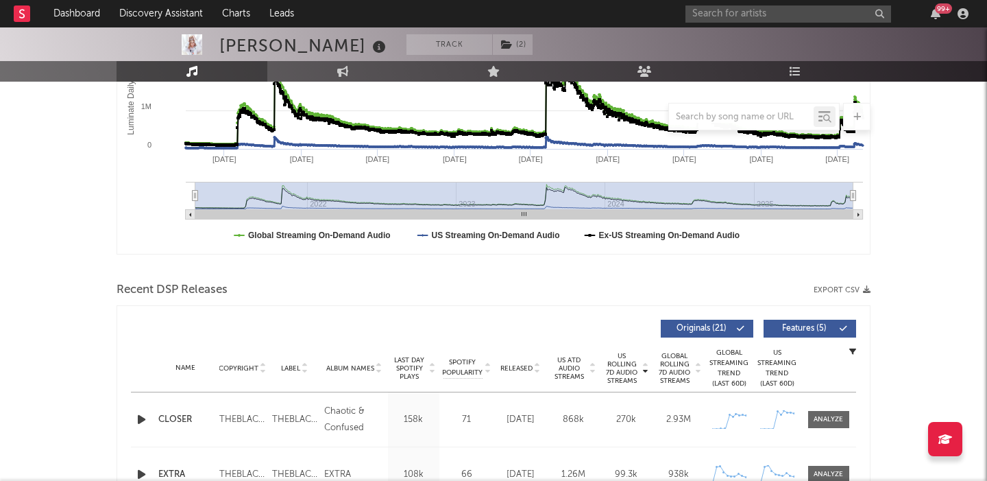
scroll to position [387, 0]
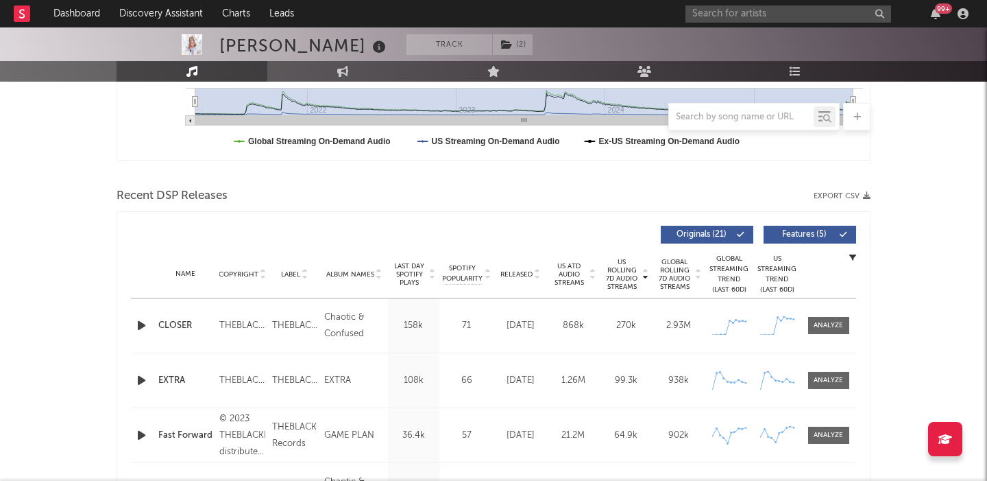
click at [521, 276] on span "Released" at bounding box center [517, 274] width 32 height 8
click at [818, 238] on span "Features ( 5 )" at bounding box center [804, 234] width 63 height 8
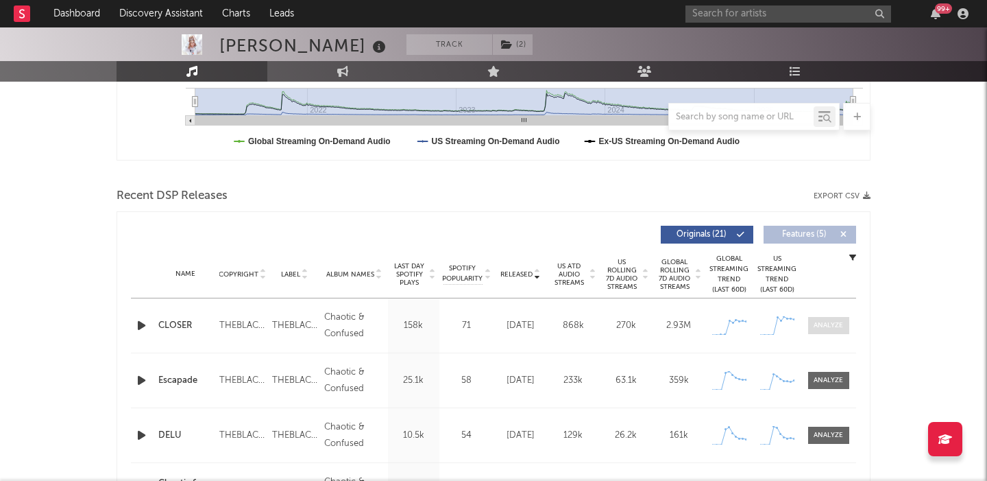
click at [830, 327] on div at bounding box center [828, 325] width 29 height 10
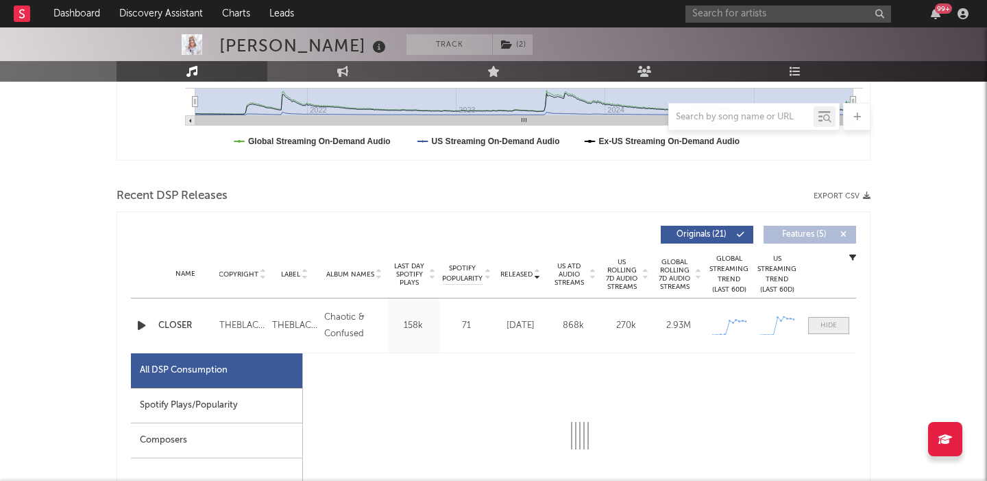
select select "1w"
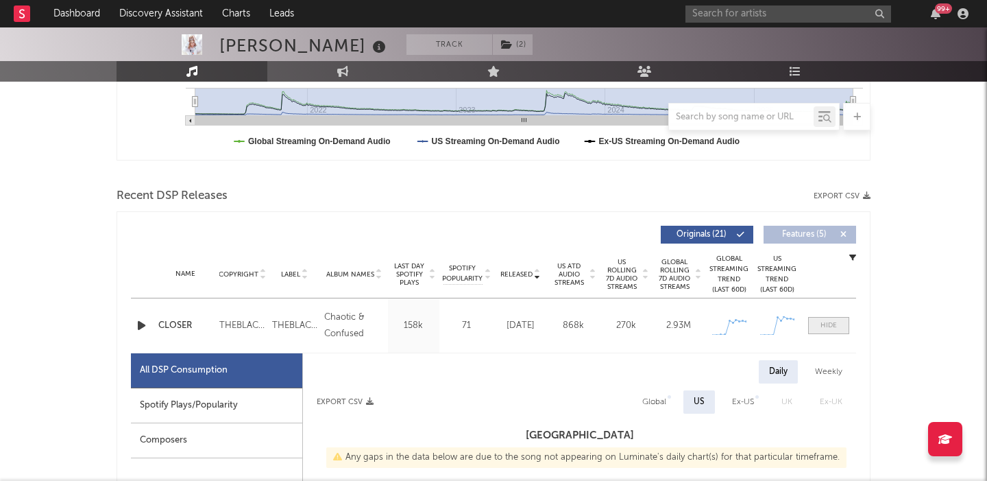
click at [830, 327] on div at bounding box center [829, 325] width 16 height 10
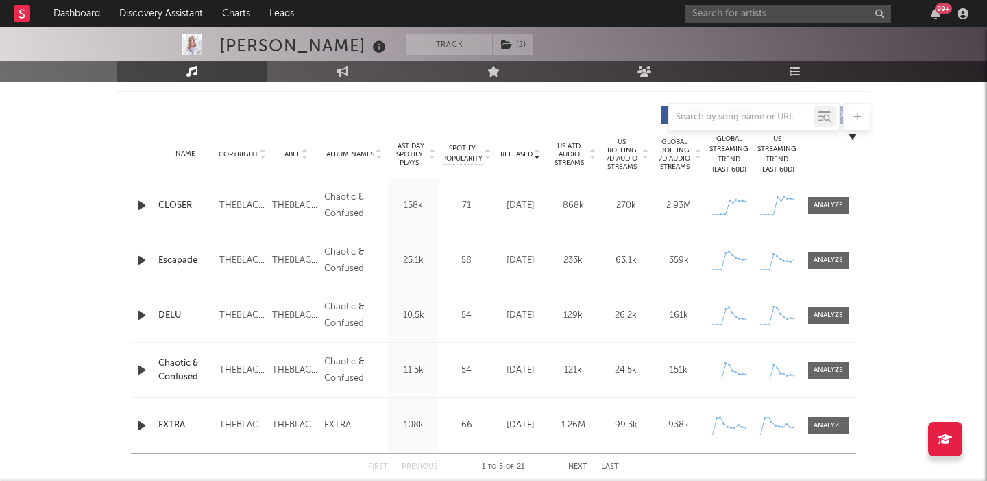
scroll to position [507, 0]
click at [632, 149] on span "US Rolling 7D Audio Streams" at bounding box center [622, 153] width 38 height 33
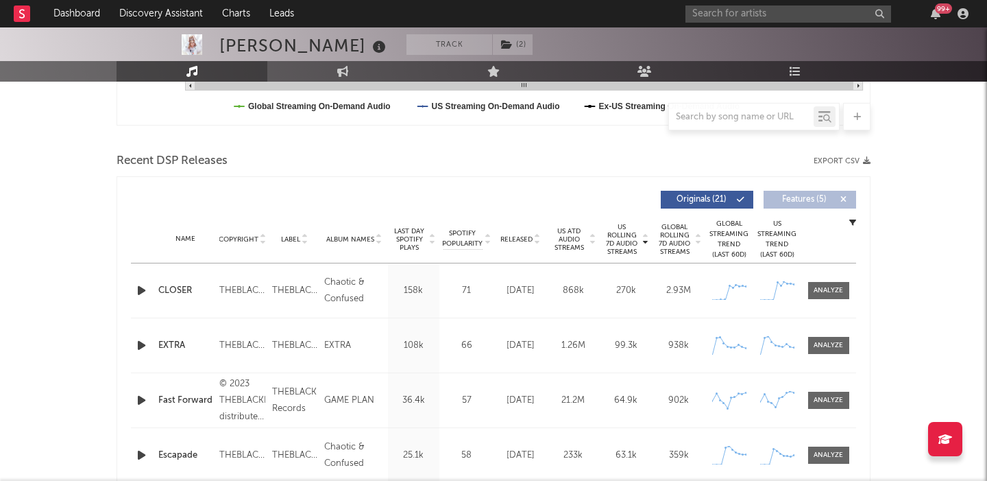
scroll to position [420, 0]
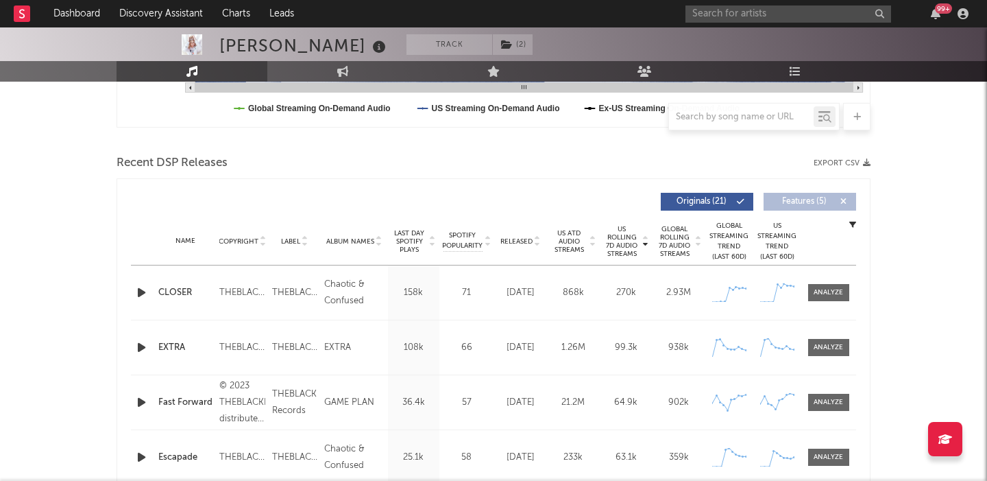
click at [505, 239] on span "Released" at bounding box center [517, 241] width 32 height 8
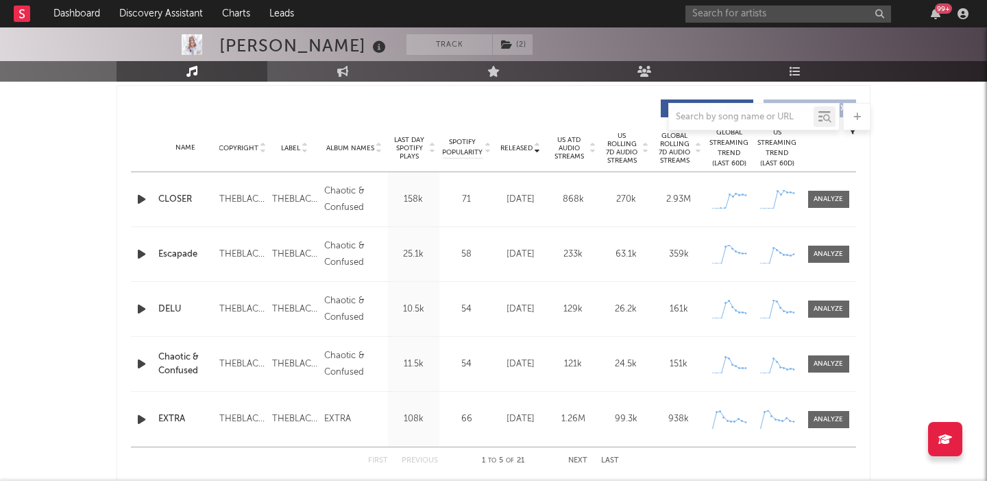
scroll to position [628, 0]
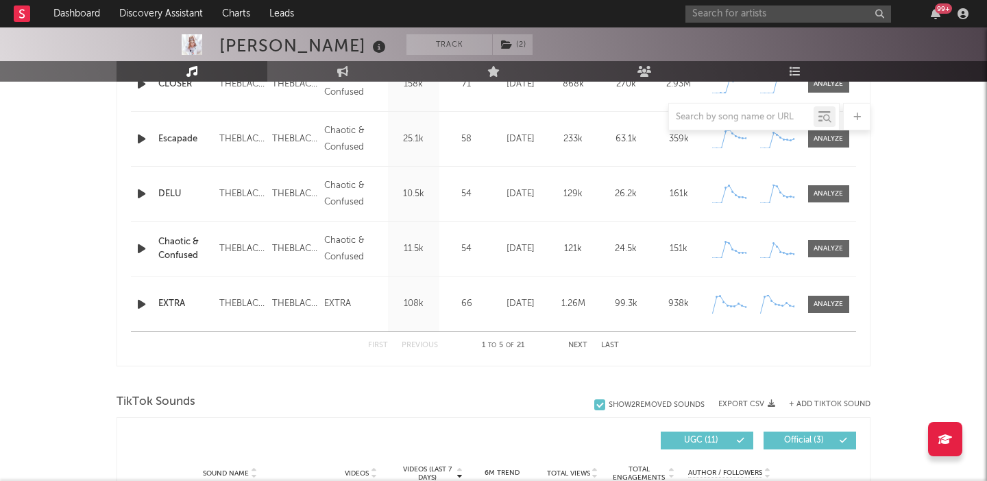
click at [576, 341] on button "Next" at bounding box center [577, 345] width 19 height 8
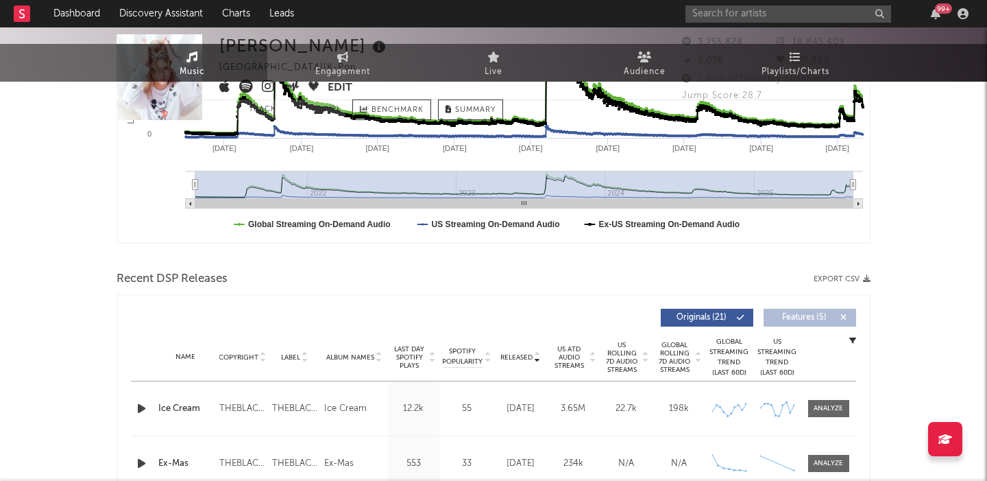
scroll to position [0, 0]
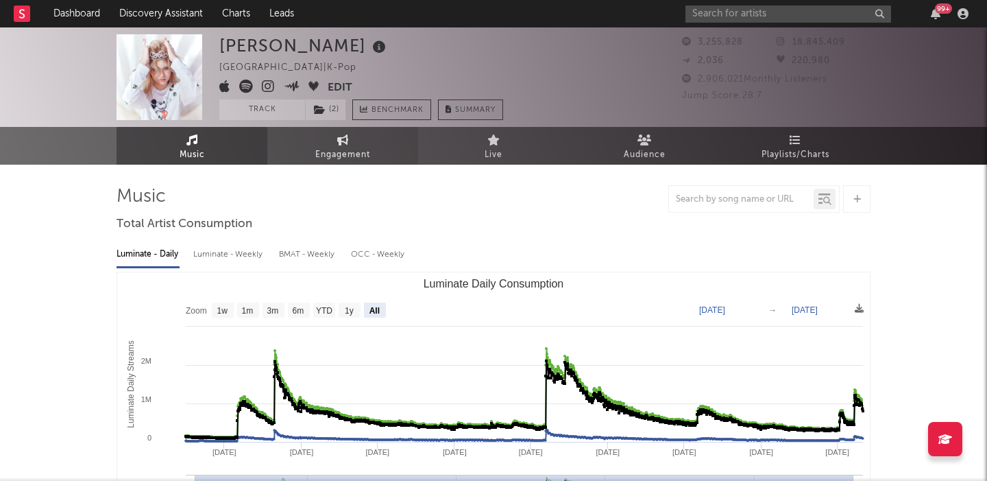
click at [325, 142] on link "Engagement" at bounding box center [342, 146] width 151 height 38
select select "1w"
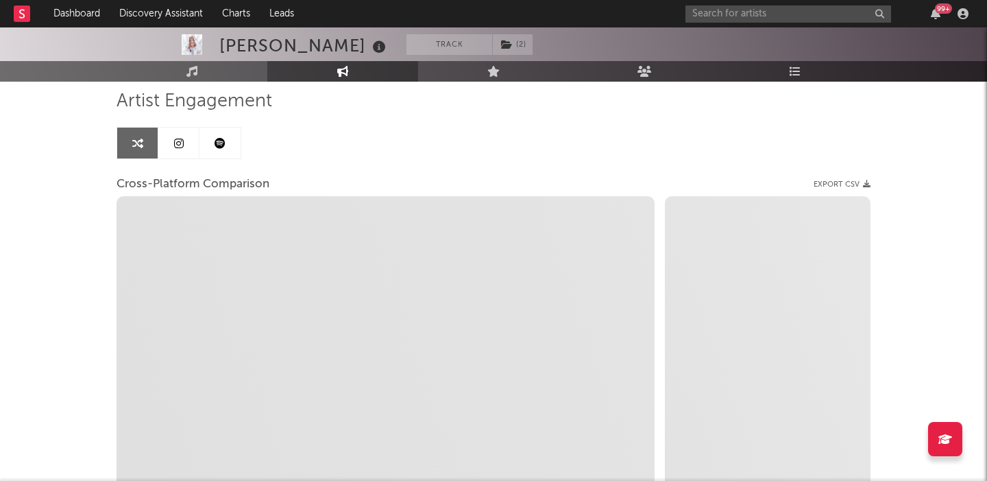
scroll to position [93, 0]
select select "1m"
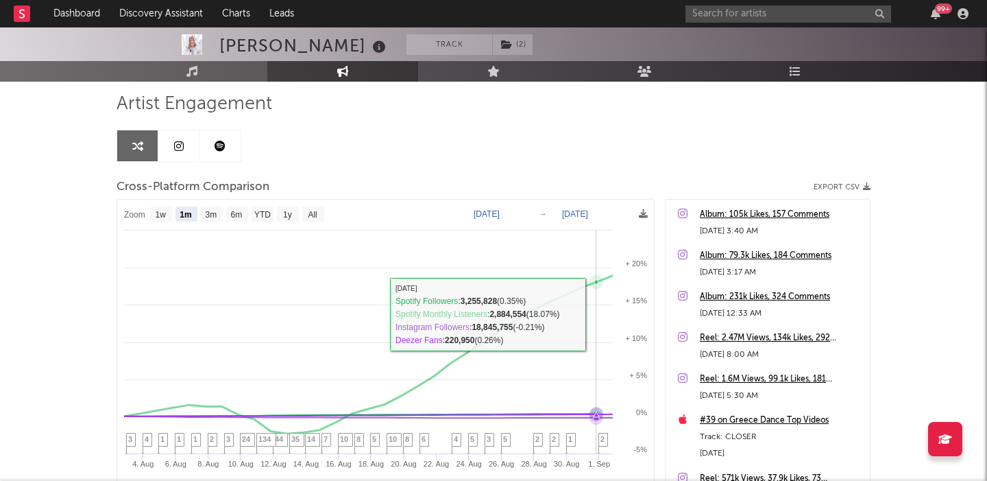
scroll to position [0, 0]
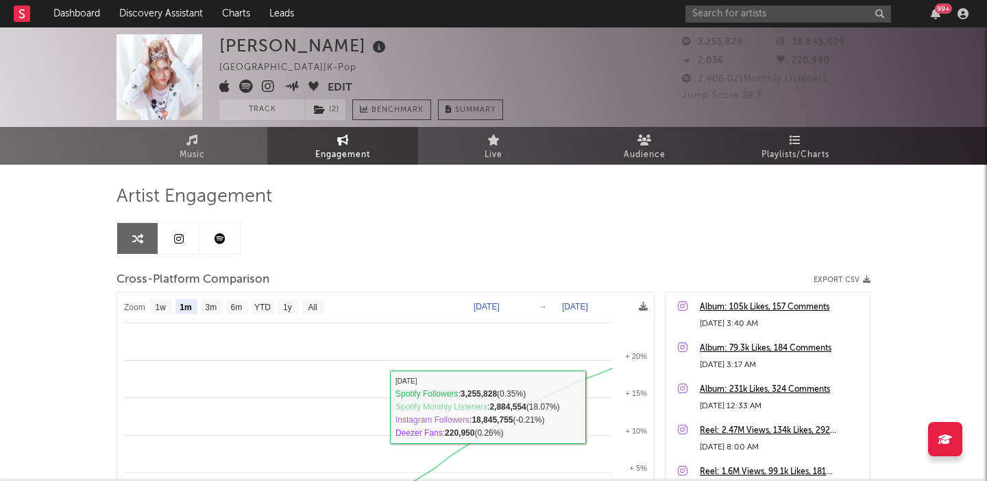
click at [161, 241] on link at bounding box center [178, 238] width 41 height 31
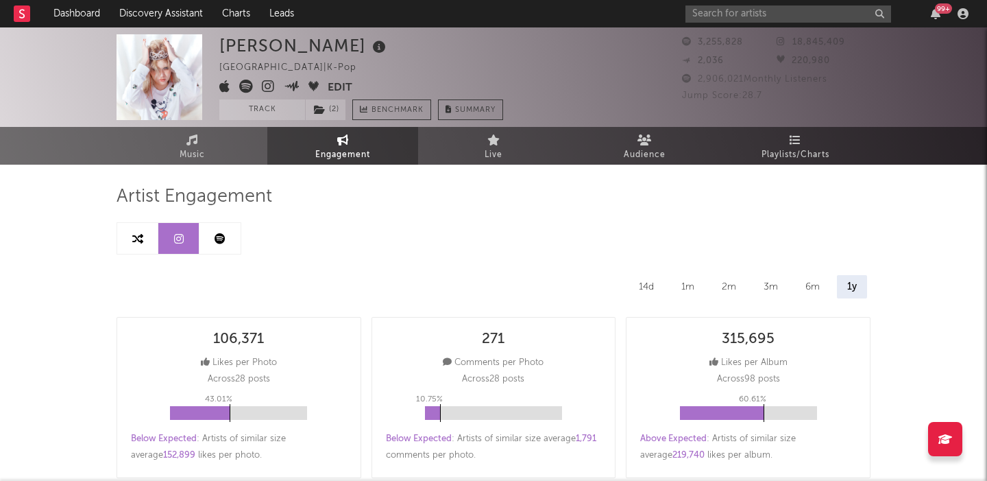
click at [269, 84] on icon at bounding box center [268, 87] width 13 height 14
select select "6m"
click at [215, 133] on link "Music" at bounding box center [192, 146] width 151 height 38
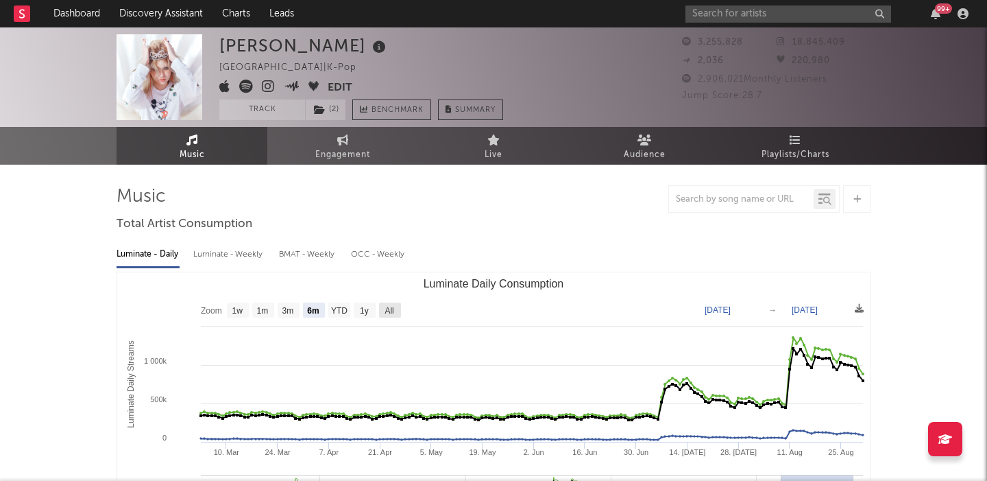
click at [390, 311] on text "All" at bounding box center [389, 311] width 9 height 10
select select "All"
type input "[DATE]"
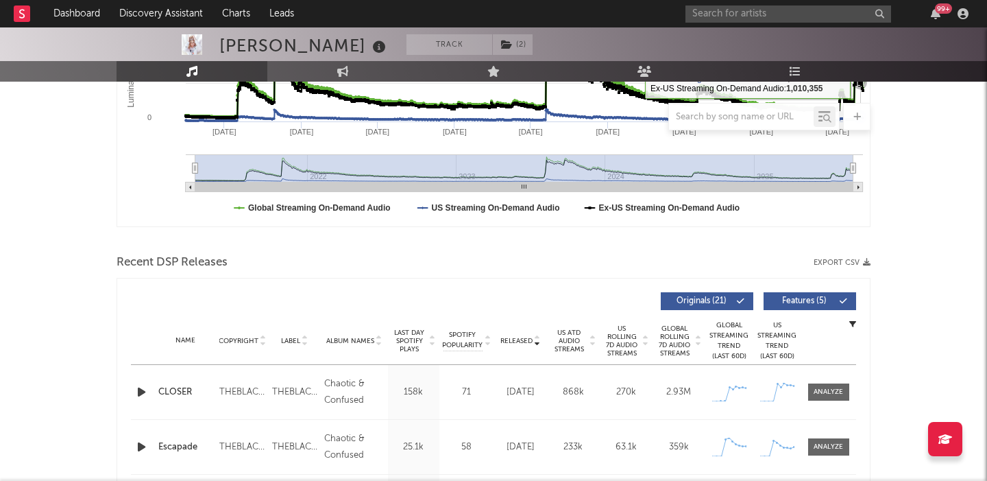
scroll to position [464, 0]
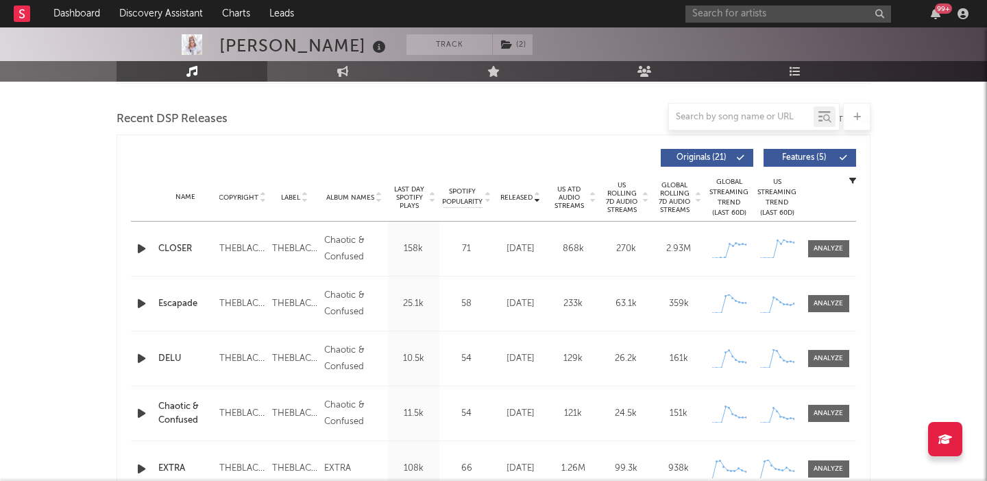
click at [795, 158] on span "Features ( 5 )" at bounding box center [804, 158] width 63 height 8
click at [625, 197] on span "US Rolling 7D Audio Streams" at bounding box center [622, 197] width 38 height 33
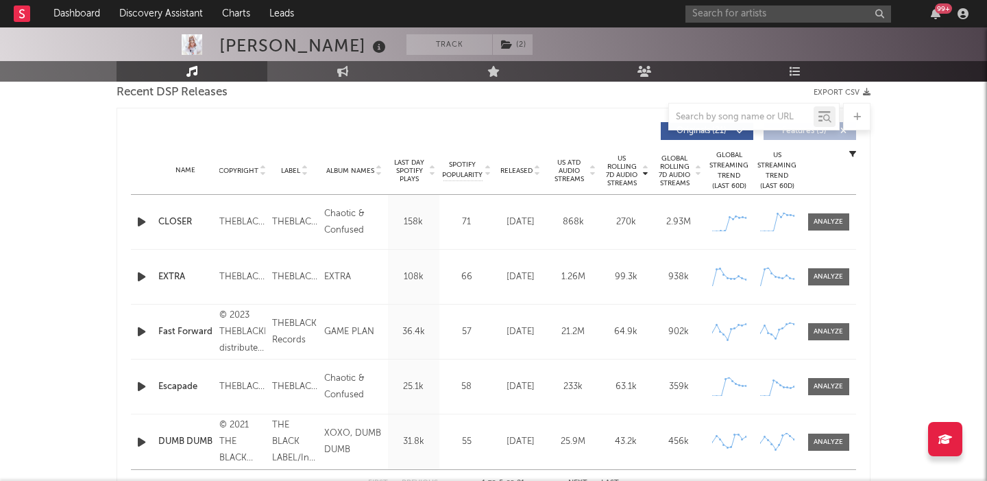
scroll to position [505, 0]
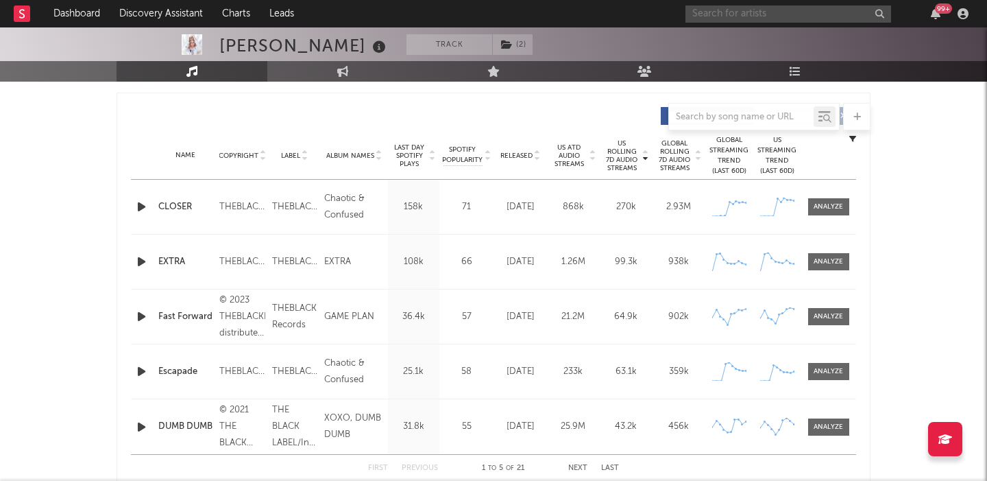
click at [726, 10] on input "text" at bounding box center [789, 13] width 206 height 17
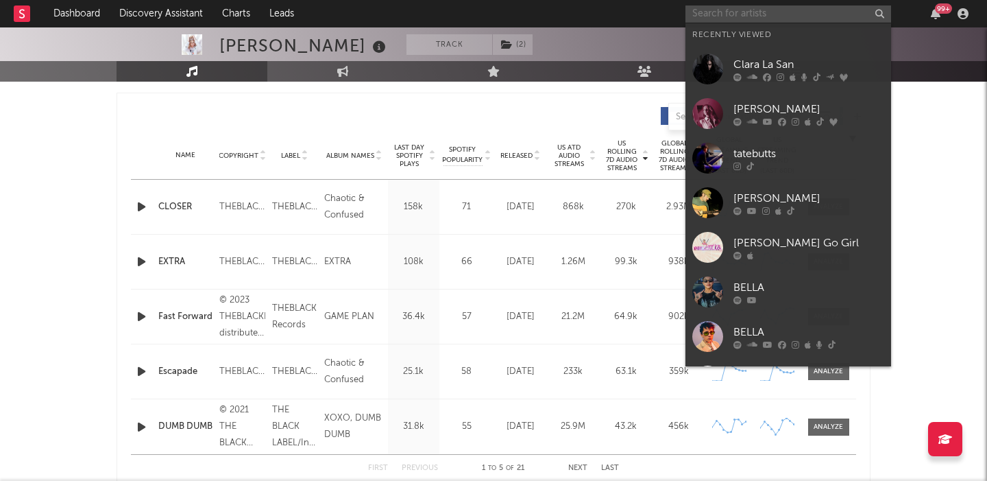
paste input "BOVSKI"
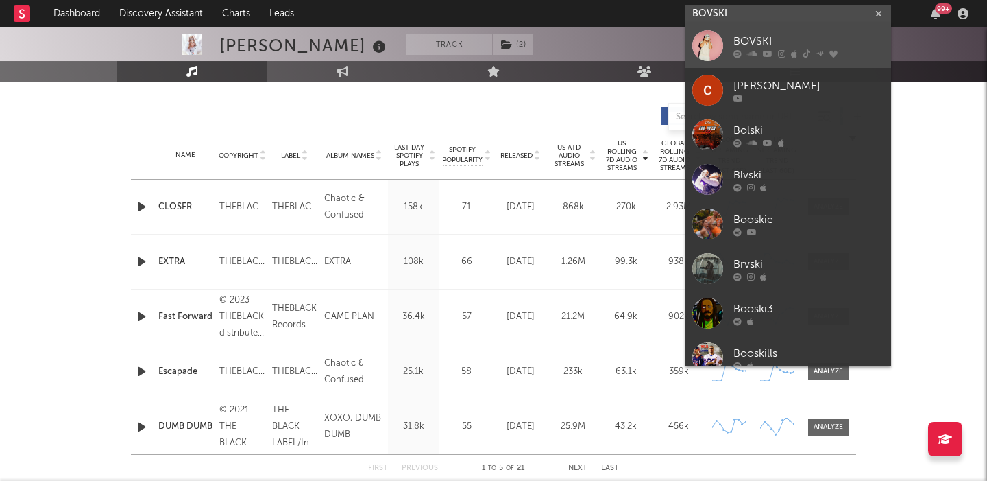
type input "BOVSKI"
click at [774, 36] on div "BOVSKI" at bounding box center [809, 41] width 151 height 16
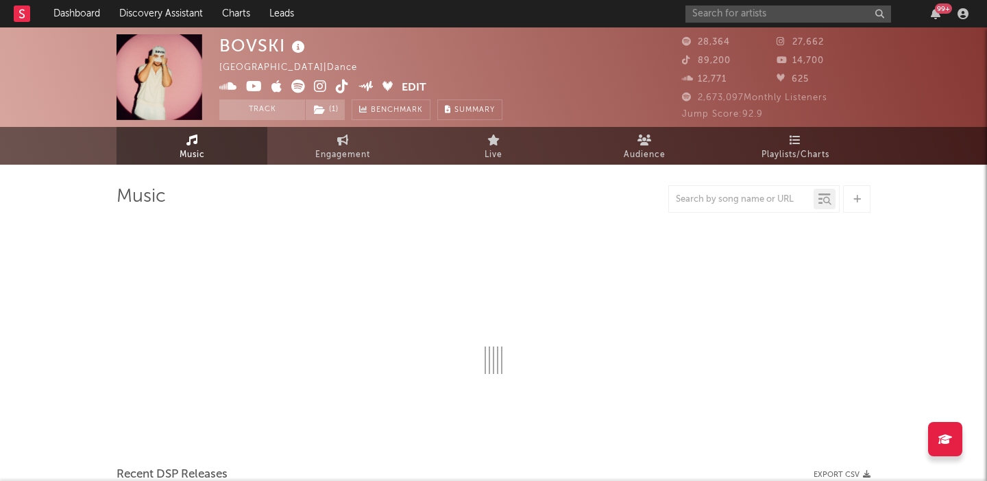
select select "6m"
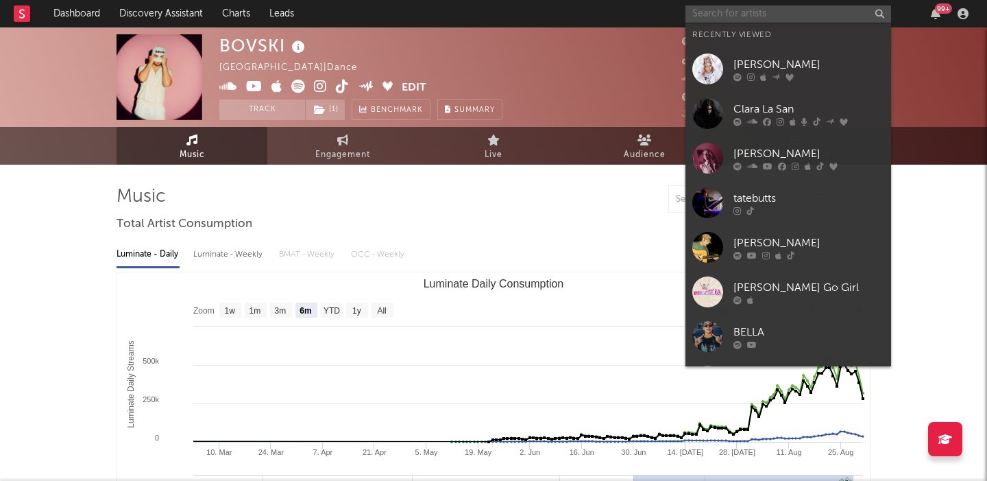
click at [721, 15] on input "text" at bounding box center [789, 13] width 206 height 17
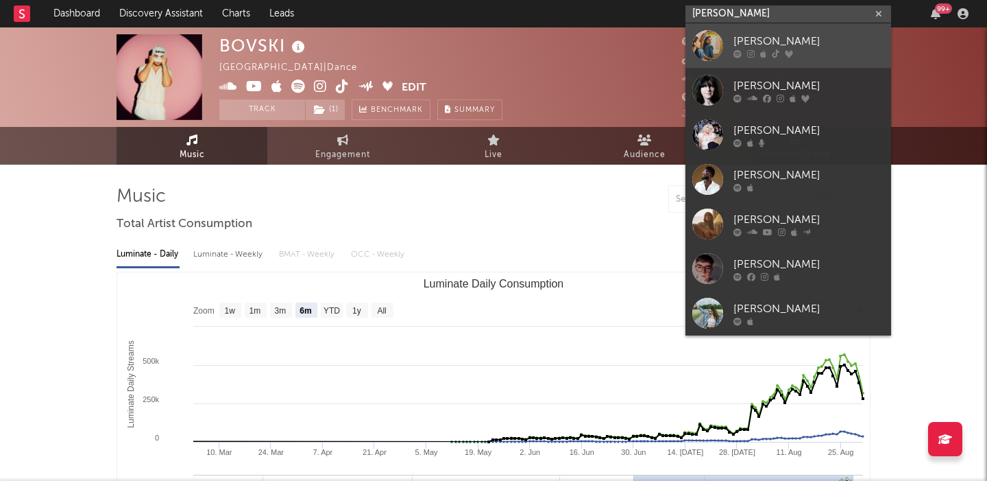
type input "[PERSON_NAME]"
click at [788, 41] on div "[PERSON_NAME]" at bounding box center [809, 41] width 151 height 16
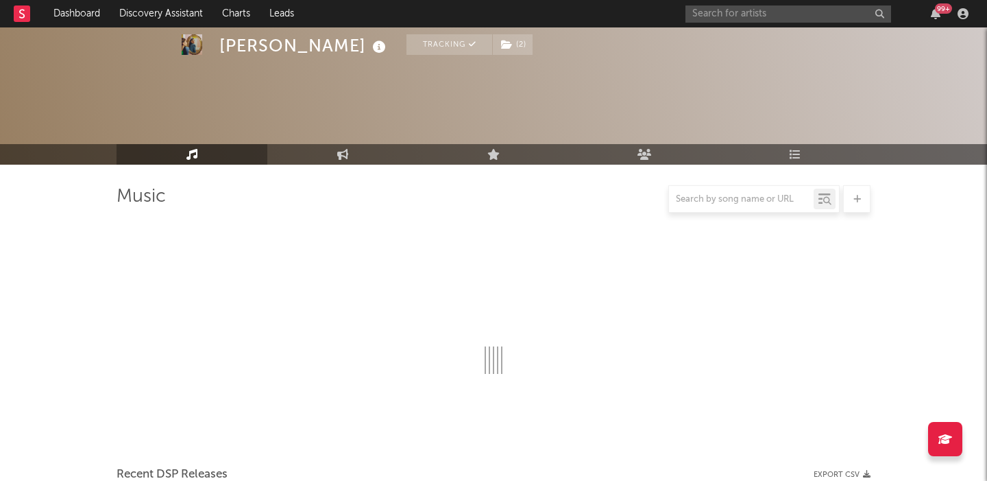
select select "6m"
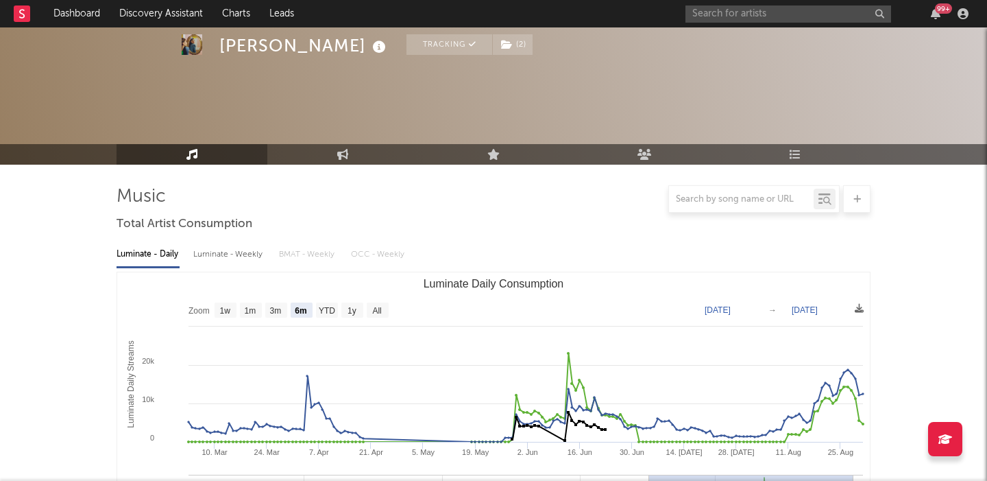
scroll to position [420, 0]
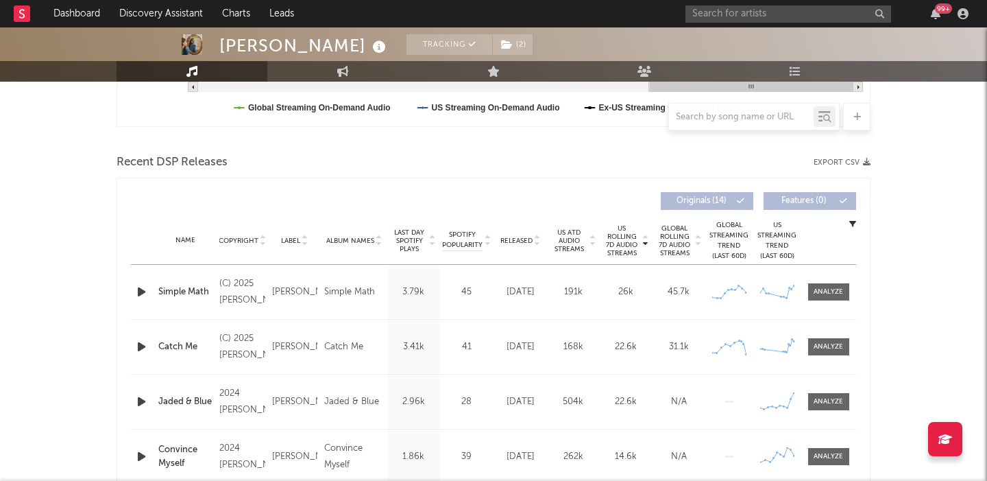
click at [512, 233] on div "Name Copyright Label Album Names Composer Names 7 Day Spotify Plays Last Day Sp…" at bounding box center [493, 241] width 725 height 48
click at [517, 238] on span "Released" at bounding box center [517, 241] width 32 height 8
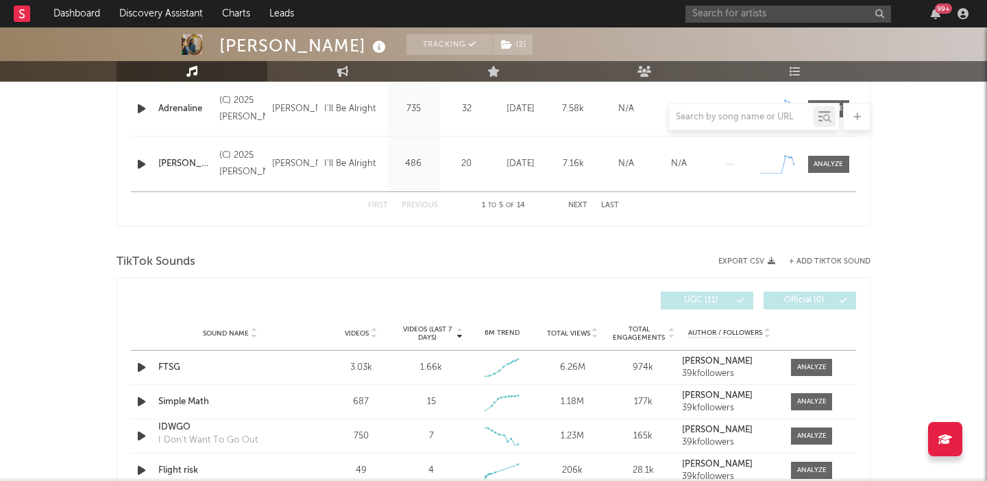
scroll to position [889, 0]
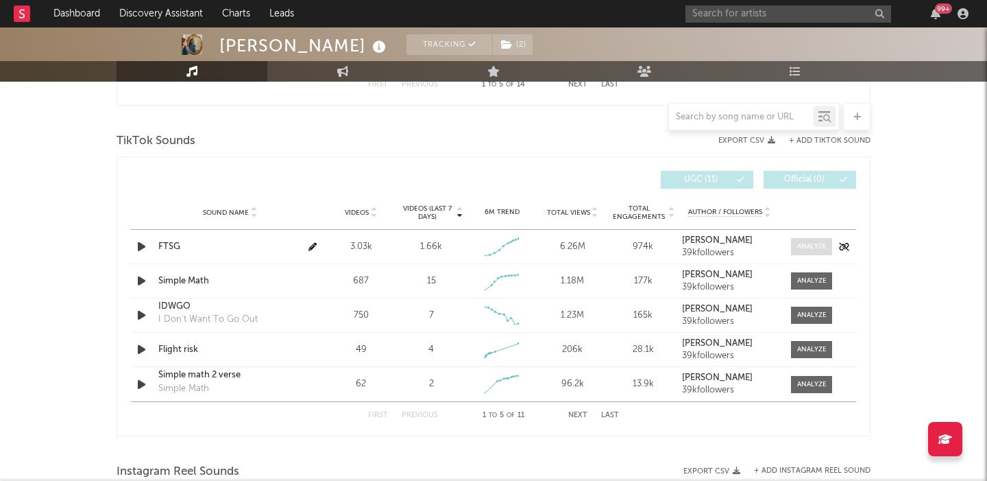
click at [816, 248] on div at bounding box center [811, 246] width 29 height 10
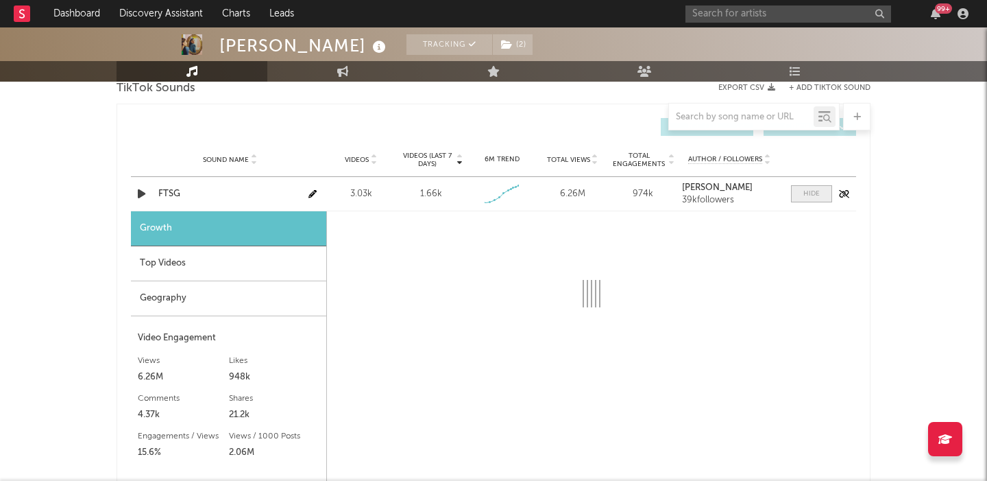
scroll to position [981, 0]
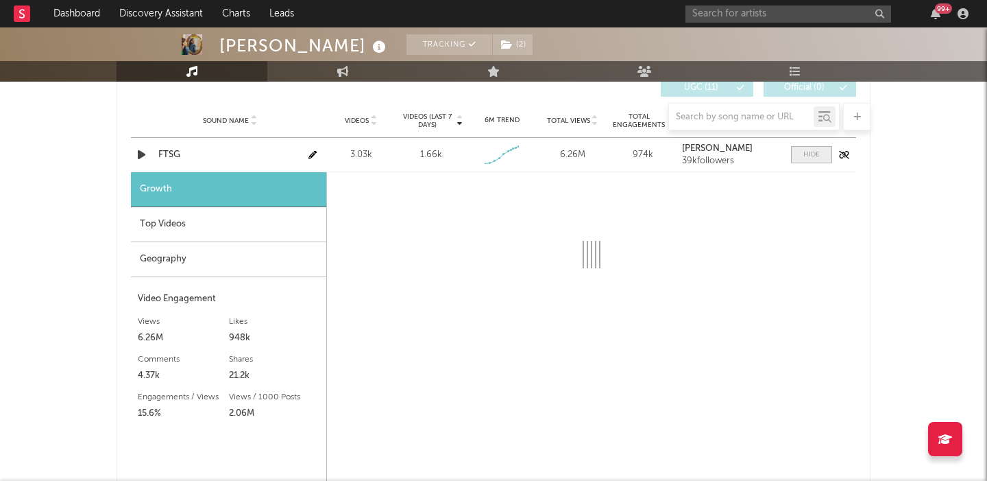
select select "1w"
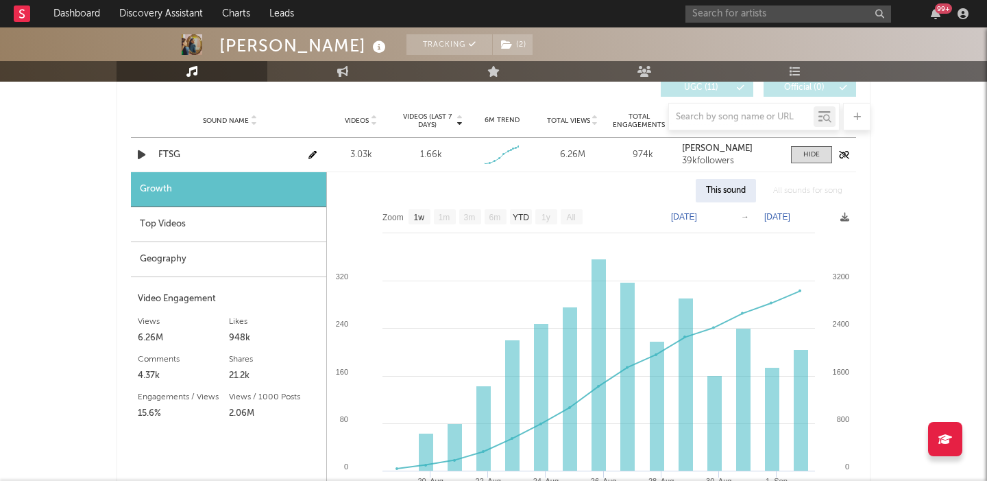
click at [168, 149] on div "FTSG" at bounding box center [229, 155] width 143 height 14
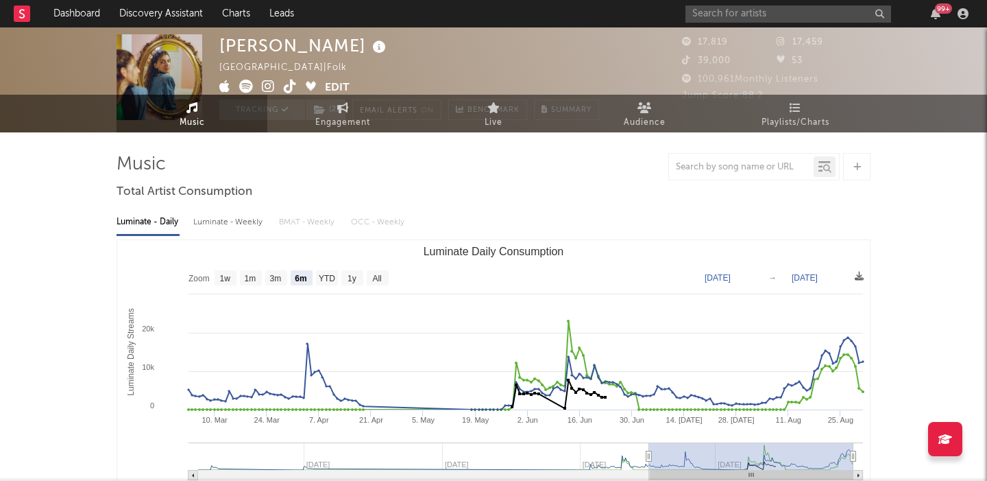
scroll to position [0, 0]
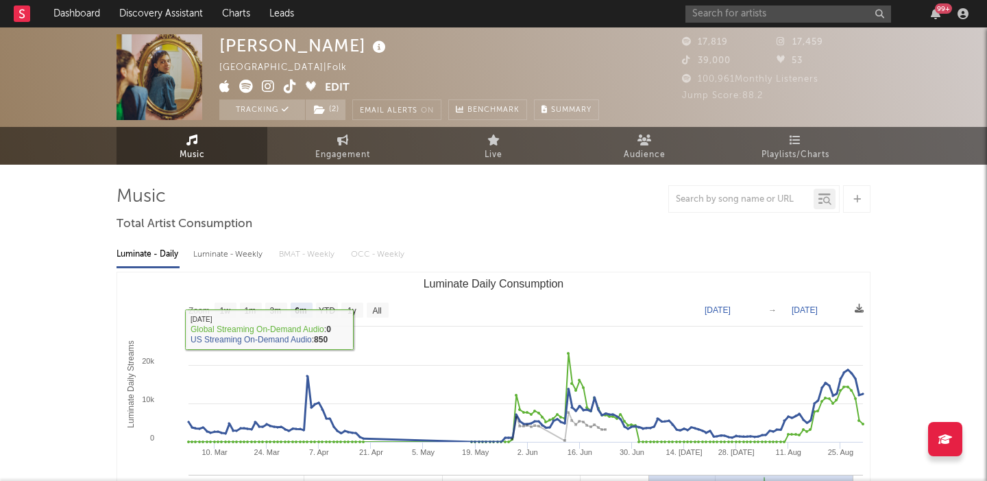
click at [374, 313] on text "All" at bounding box center [376, 311] width 9 height 10
select select "All"
type input "[DATE]"
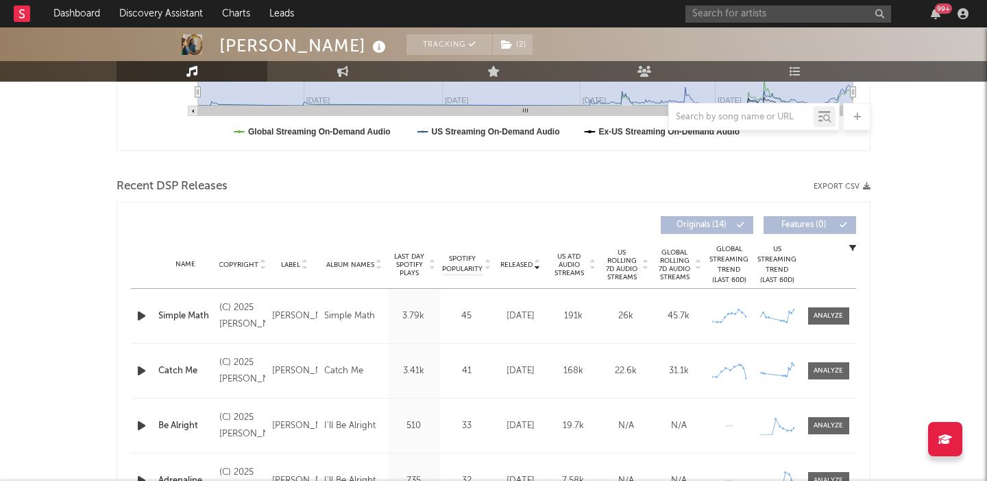
scroll to position [520, 0]
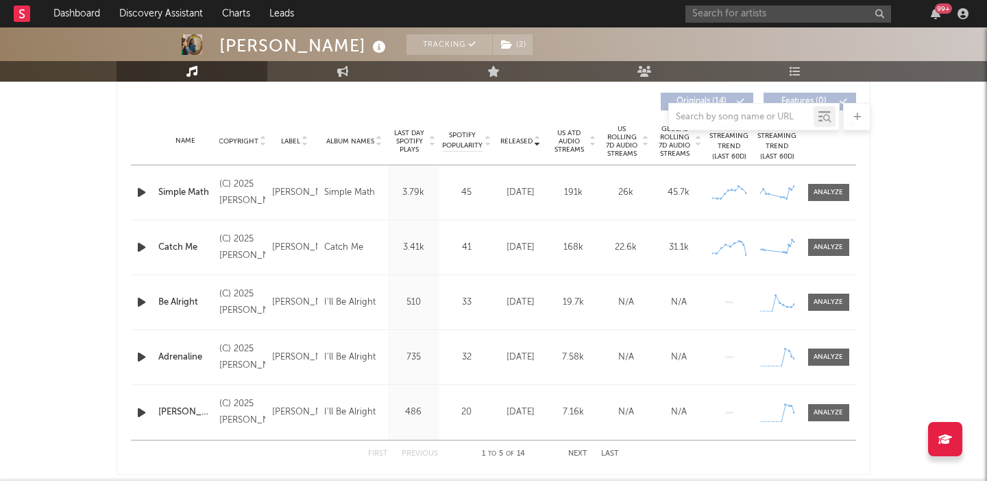
click at [634, 139] on span "US Rolling 7D Audio Streams" at bounding box center [622, 141] width 38 height 33
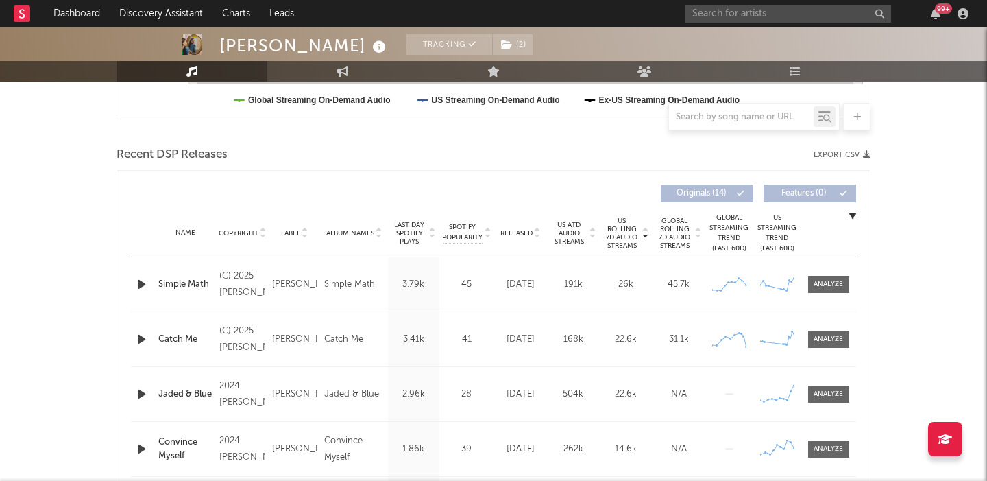
scroll to position [409, 0]
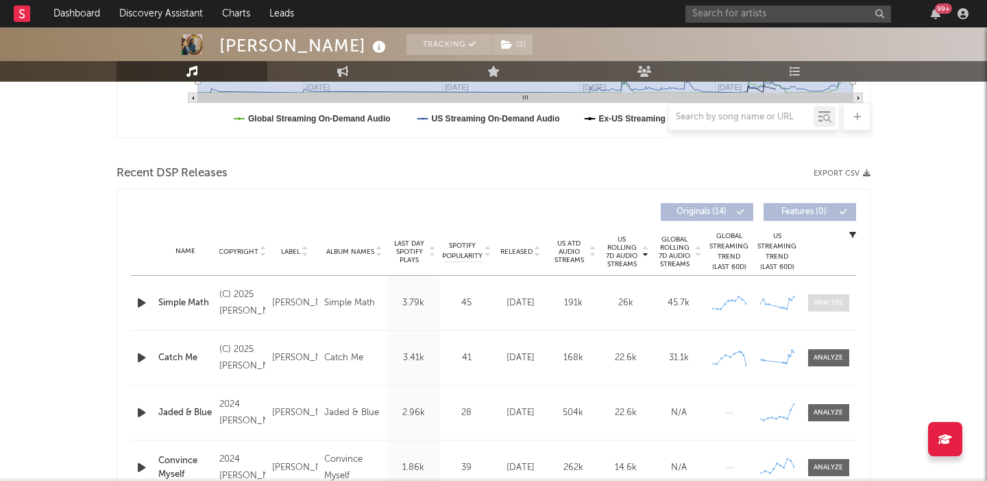
click at [827, 305] on div at bounding box center [828, 303] width 29 height 10
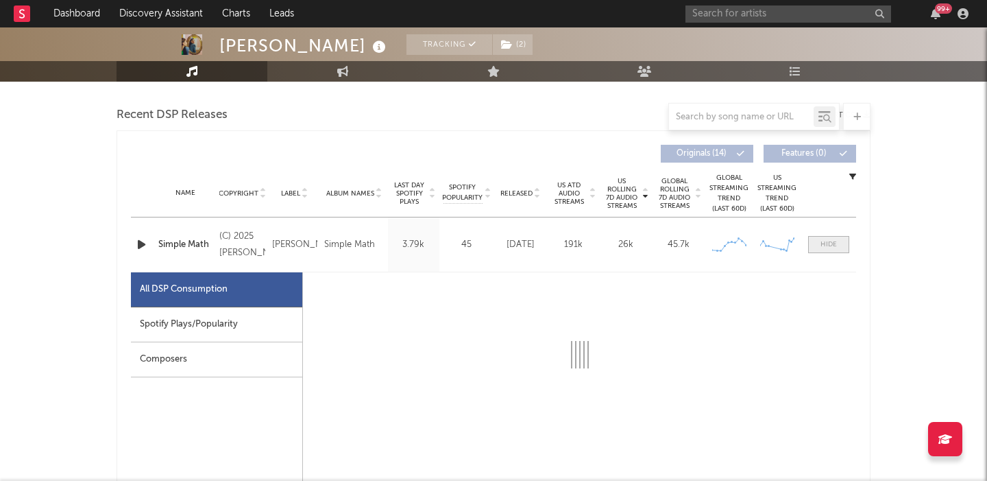
select select "1w"
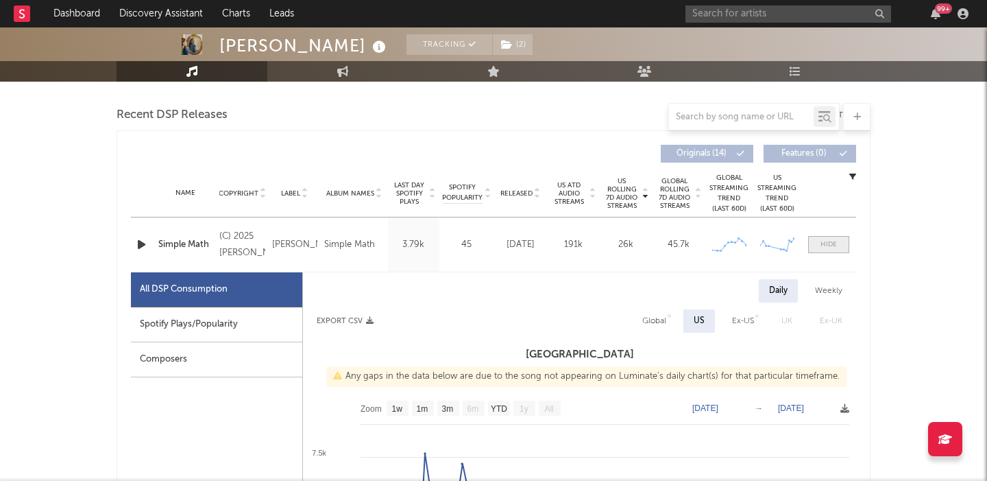
scroll to position [588, 0]
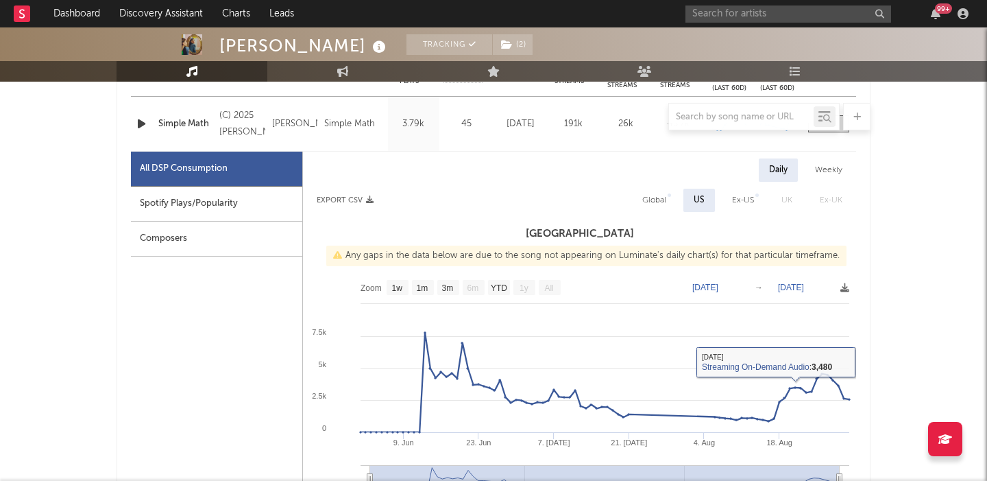
click at [658, 203] on div "Global" at bounding box center [655, 200] width 24 height 16
select select "1w"
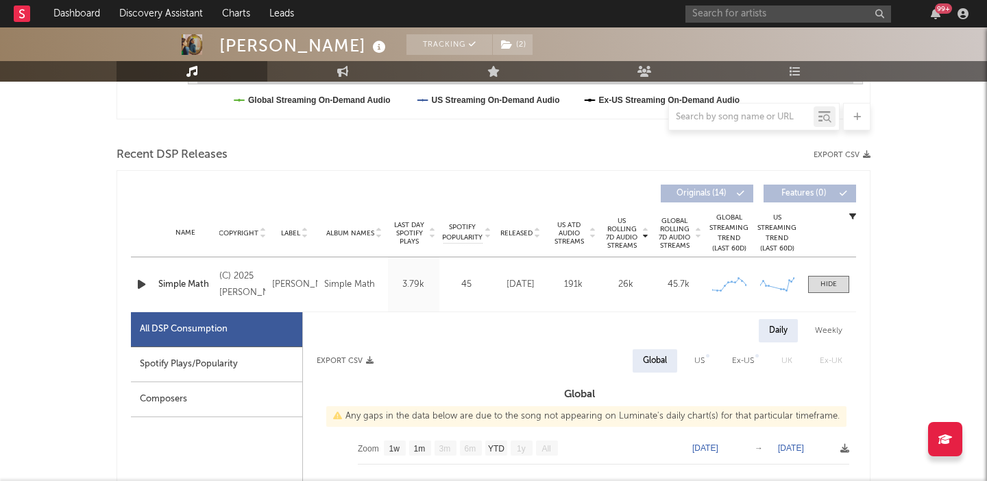
scroll to position [0, 0]
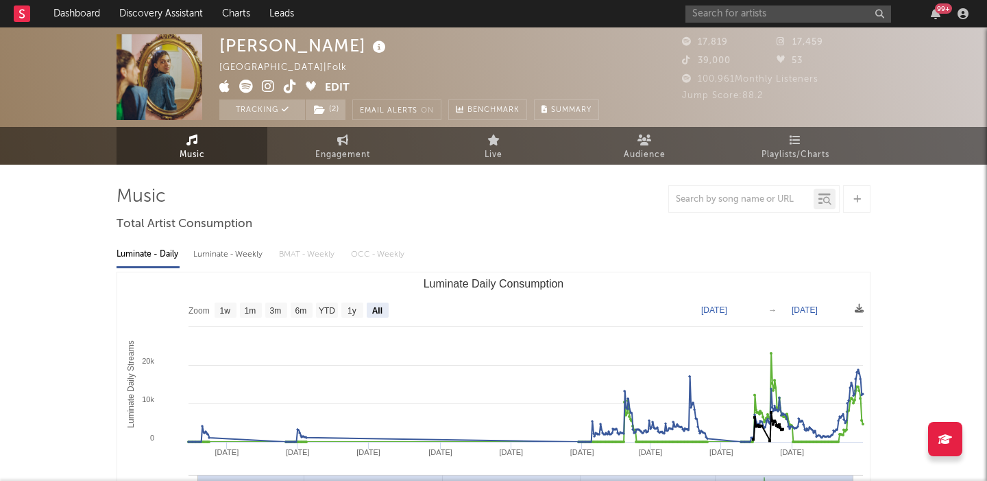
click at [226, 259] on div "Luminate - Weekly" at bounding box center [229, 254] width 72 height 23
select select "6m"
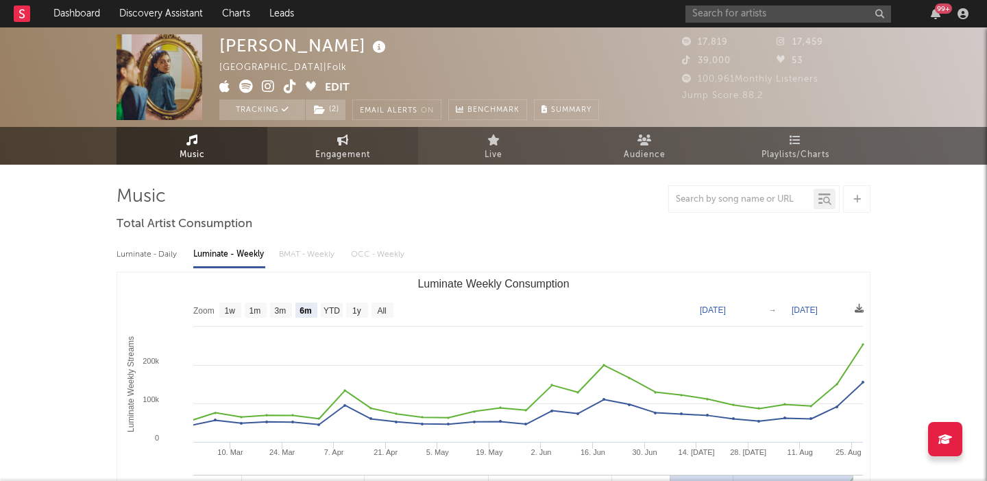
click at [344, 147] on span "Engagement" at bounding box center [342, 155] width 55 height 16
select select "1w"
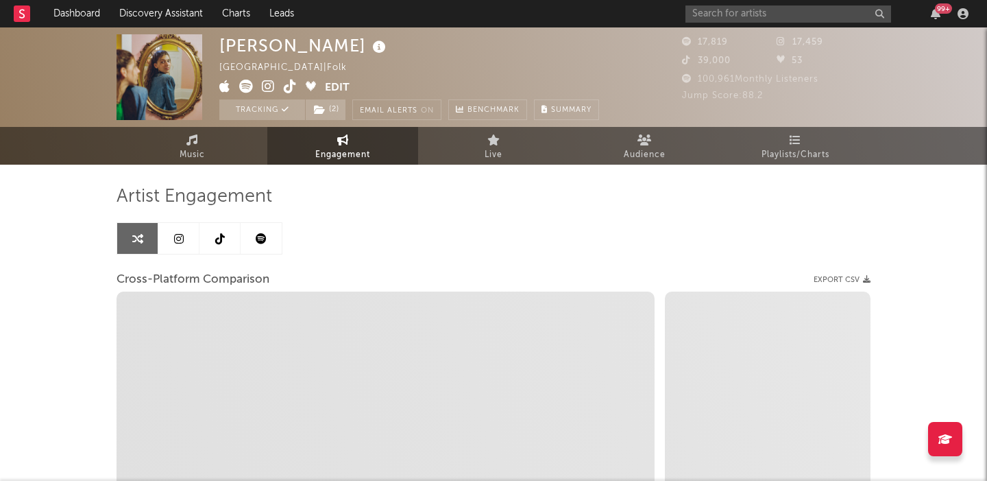
select select "1m"
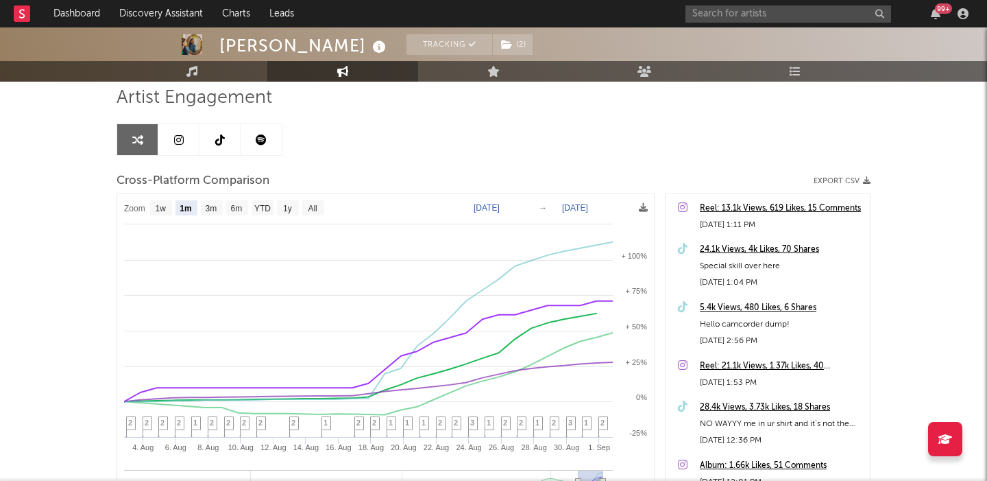
scroll to position [100, 0]
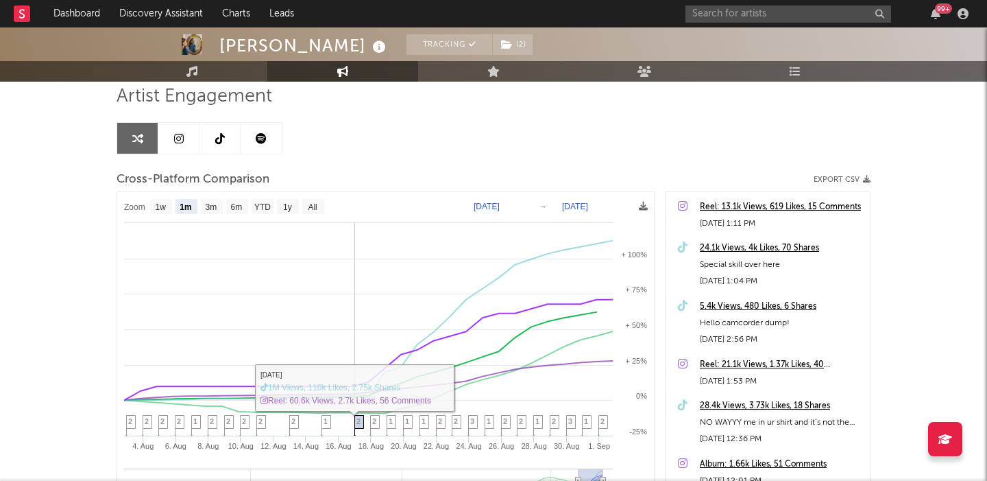
click at [359, 418] on span "2" at bounding box center [359, 421] width 4 height 8
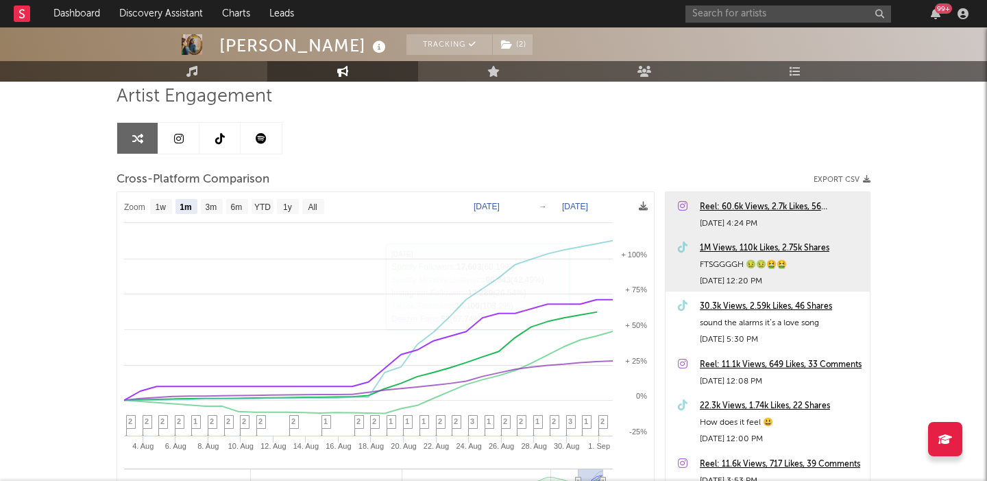
click at [744, 243] on div "1M Views, 110k Likes, 2.75k Shares" at bounding box center [781, 248] width 163 height 16
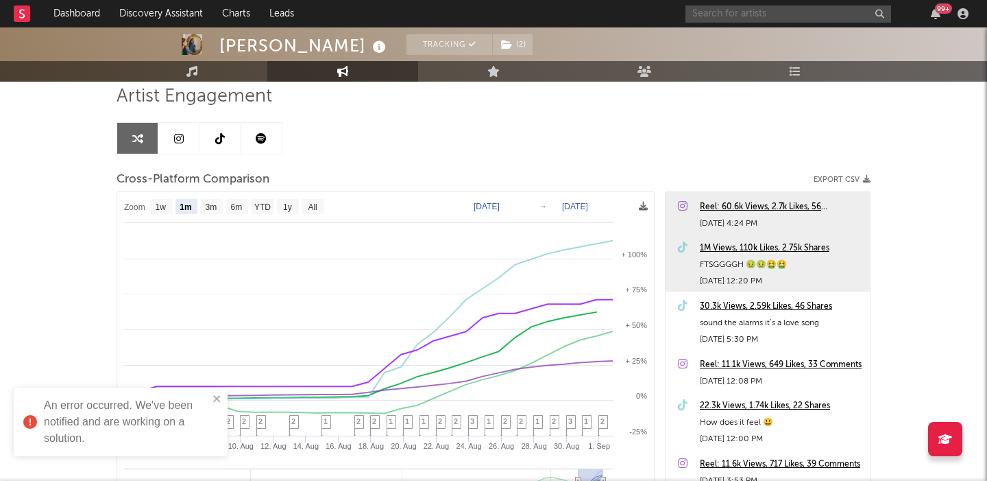
click at [720, 21] on input "text" at bounding box center [789, 13] width 206 height 17
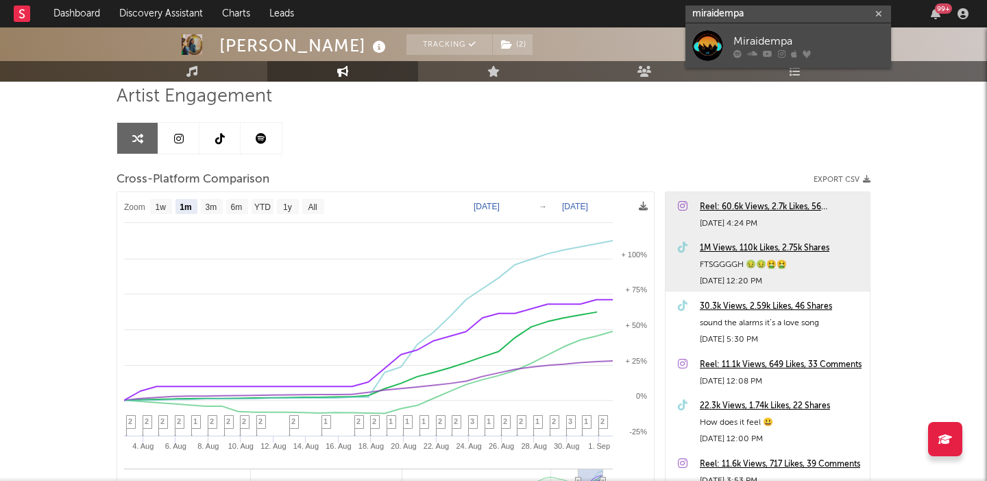
type input "miraidempa"
click at [807, 47] on div "Miraidempa" at bounding box center [809, 41] width 151 height 16
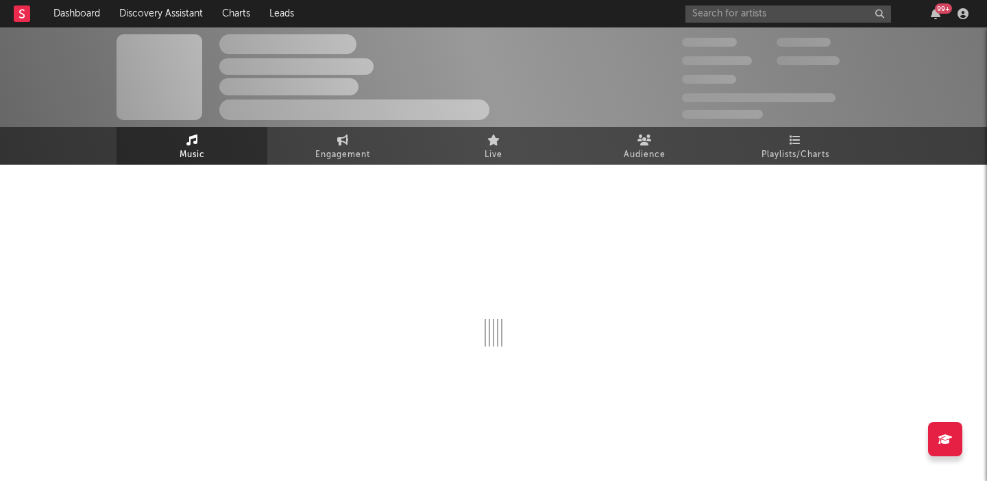
select select "6m"
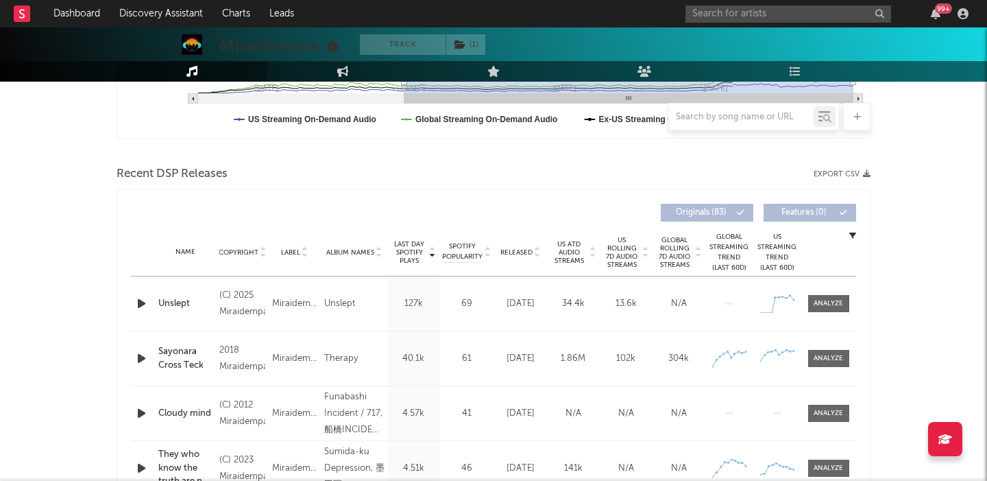
scroll to position [403, 0]
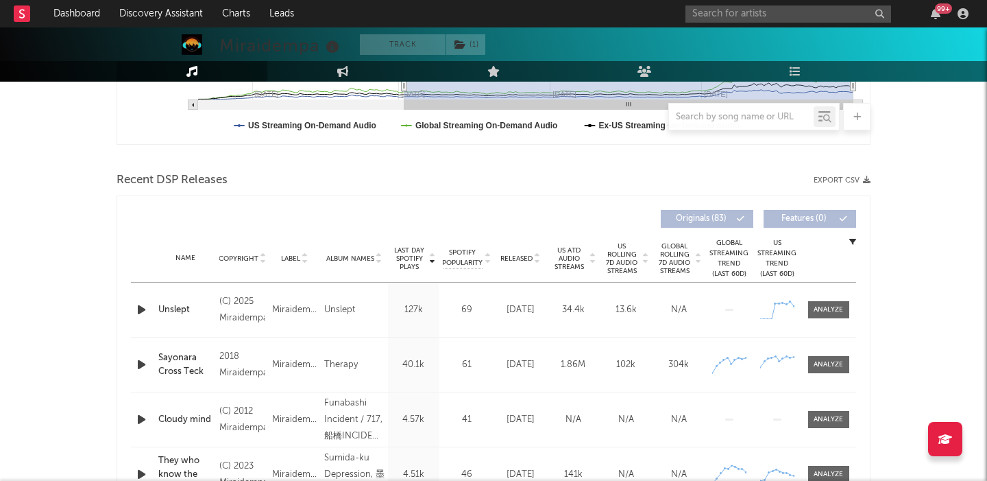
click at [614, 267] on span "US Rolling 7D Audio Streams" at bounding box center [622, 258] width 38 height 33
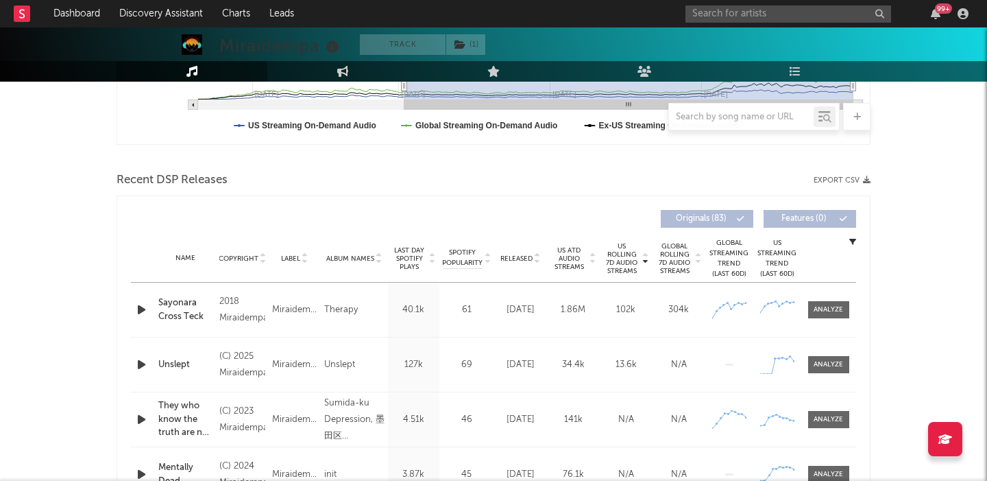
click at [824, 318] on div "Name Sayonara Cross Teck Copyright 2018 Miraidempa Label Miraidempa Album Names…" at bounding box center [493, 310] width 725 height 54
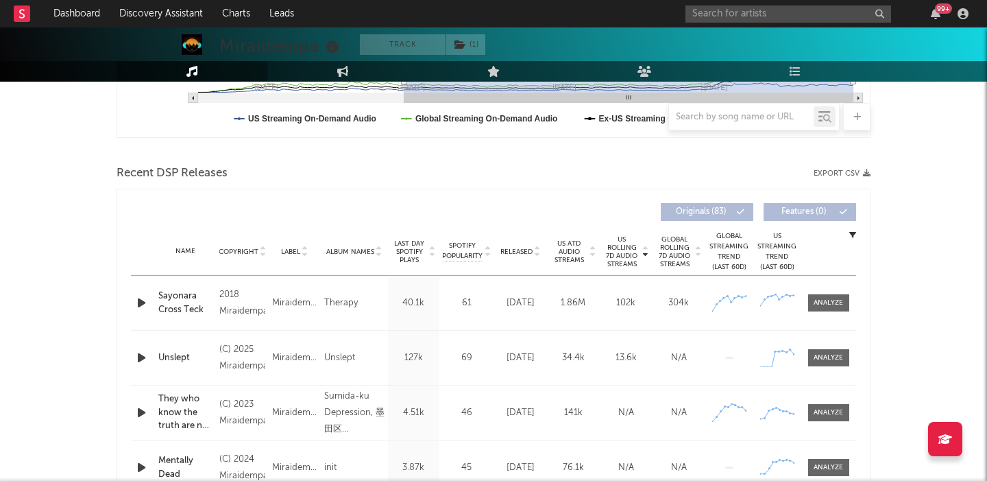
click at [678, 241] on span "Global Rolling 7D Audio Streams" at bounding box center [675, 251] width 38 height 33
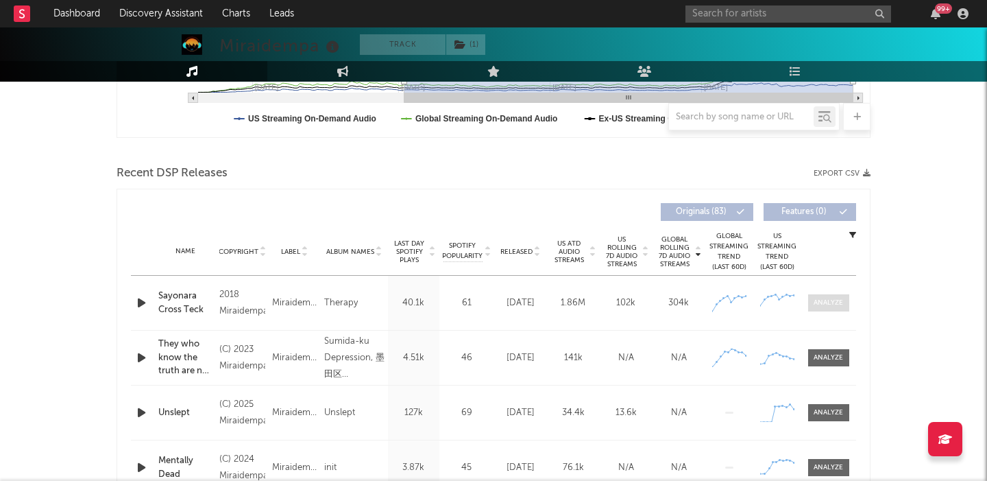
click at [823, 298] on div at bounding box center [828, 303] width 29 height 10
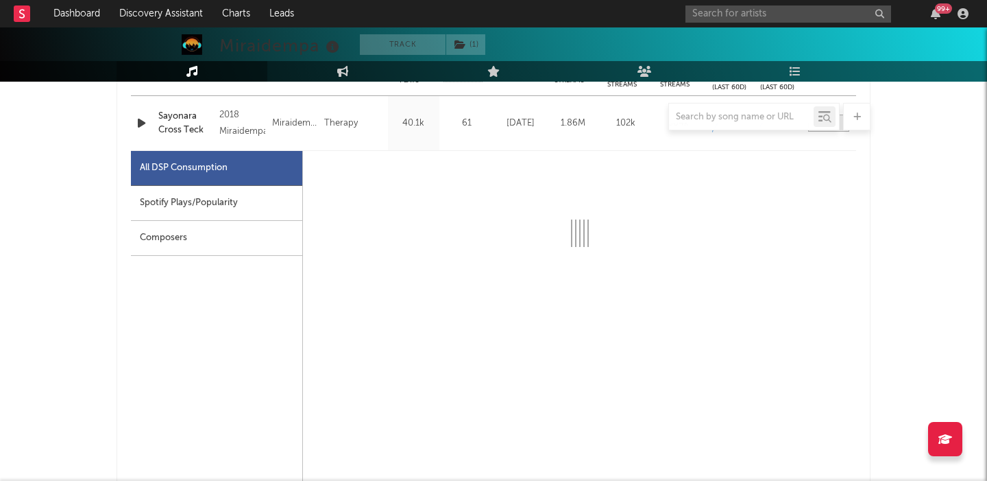
scroll to position [600, 0]
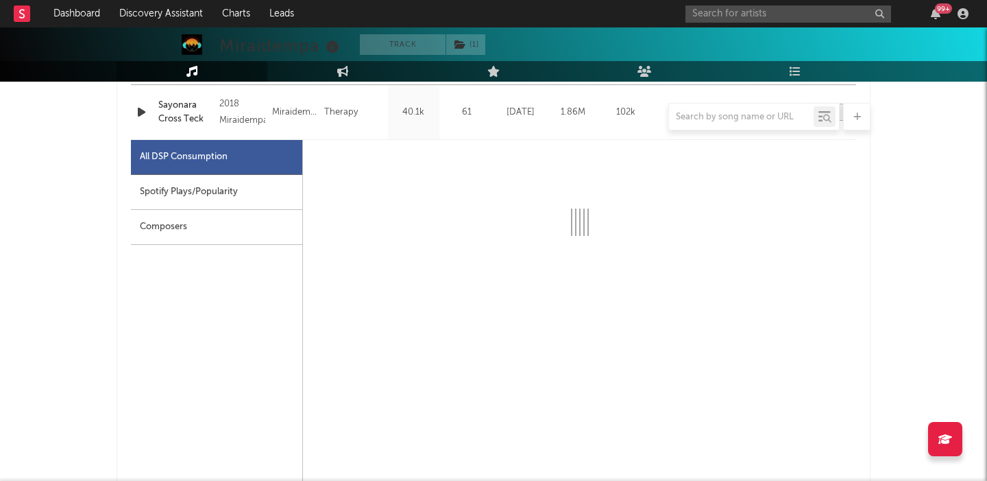
select select "6m"
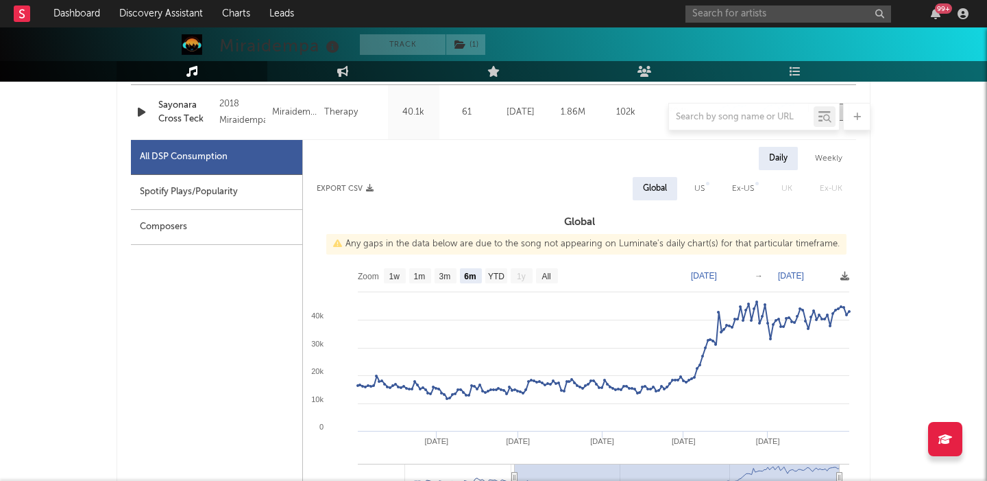
click at [700, 188] on div "US" at bounding box center [700, 188] width 10 height 16
select select "6m"
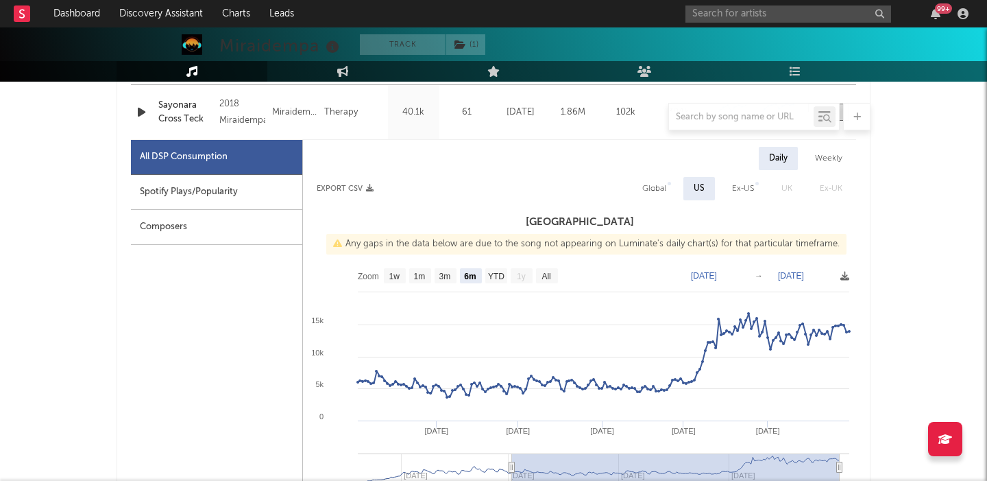
click at [651, 187] on div "Global" at bounding box center [655, 188] width 24 height 16
select select "6m"
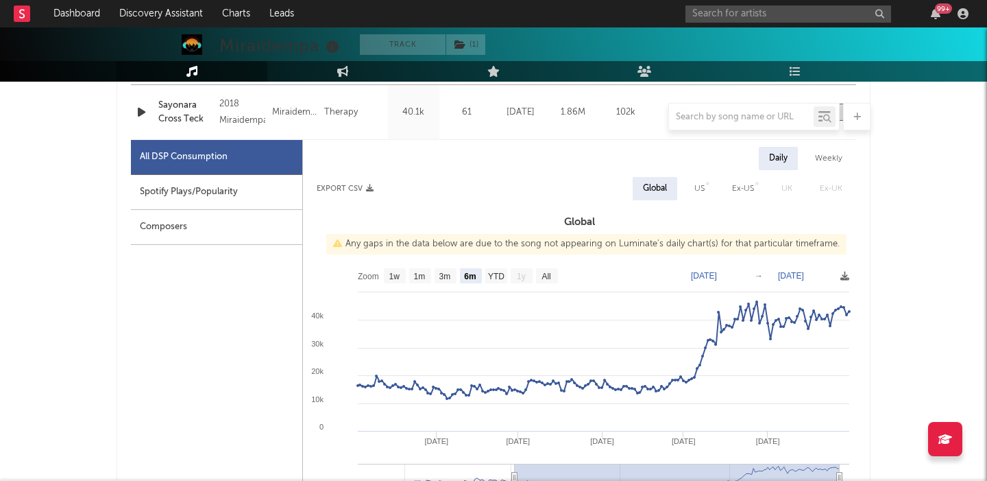
click at [836, 156] on div "Weekly" at bounding box center [829, 158] width 48 height 23
select select "6m"
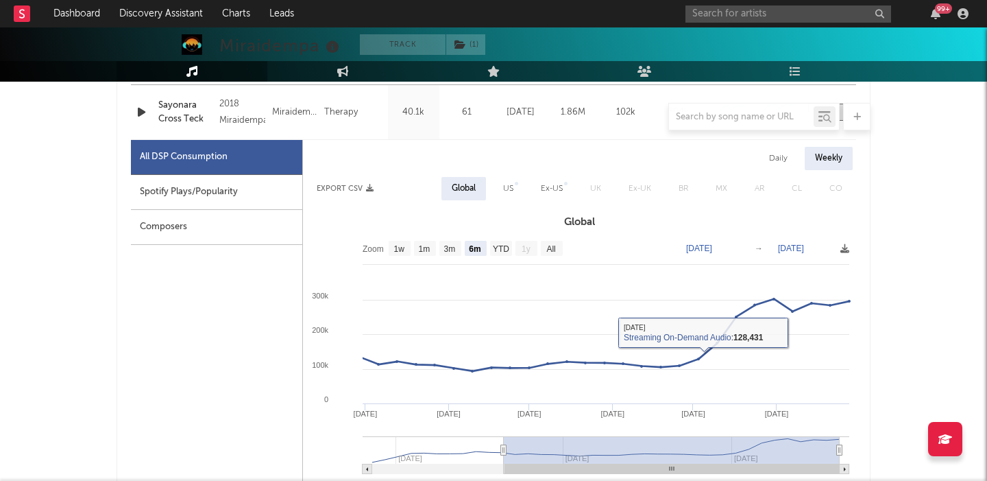
click at [487, 182] on span "Global" at bounding box center [463, 188] width 51 height 23
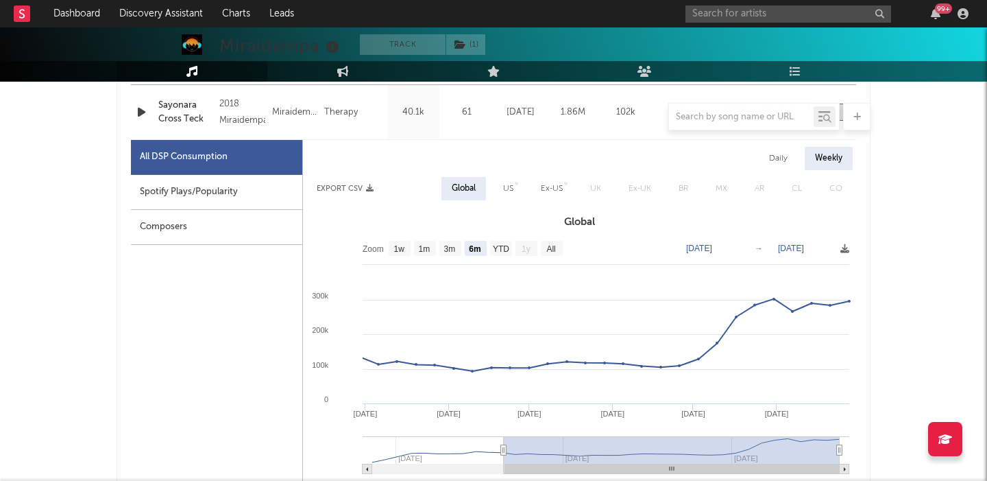
click at [499, 188] on div "US" at bounding box center [508, 188] width 31 height 23
select select "6m"
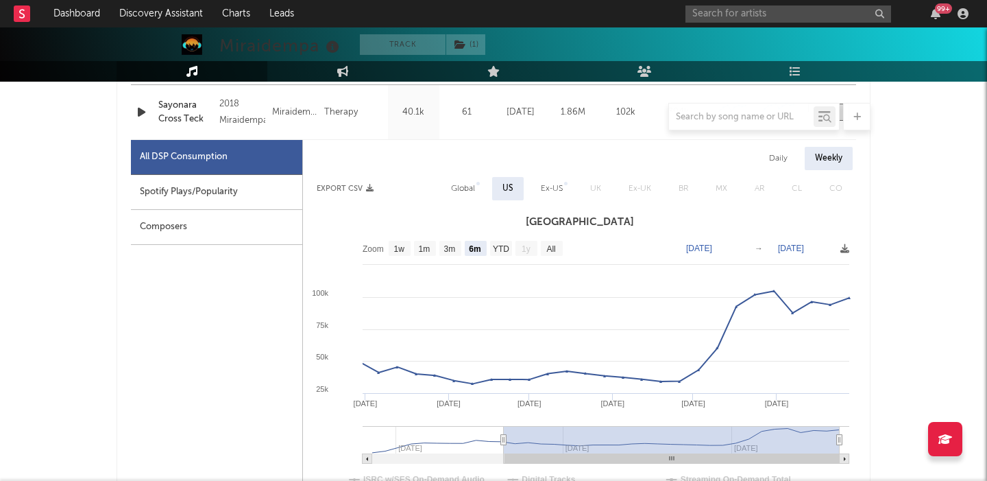
click at [780, 160] on div "Daily" at bounding box center [778, 158] width 39 height 23
select select "6m"
